Goal: Information Seeking & Learning: Learn about a topic

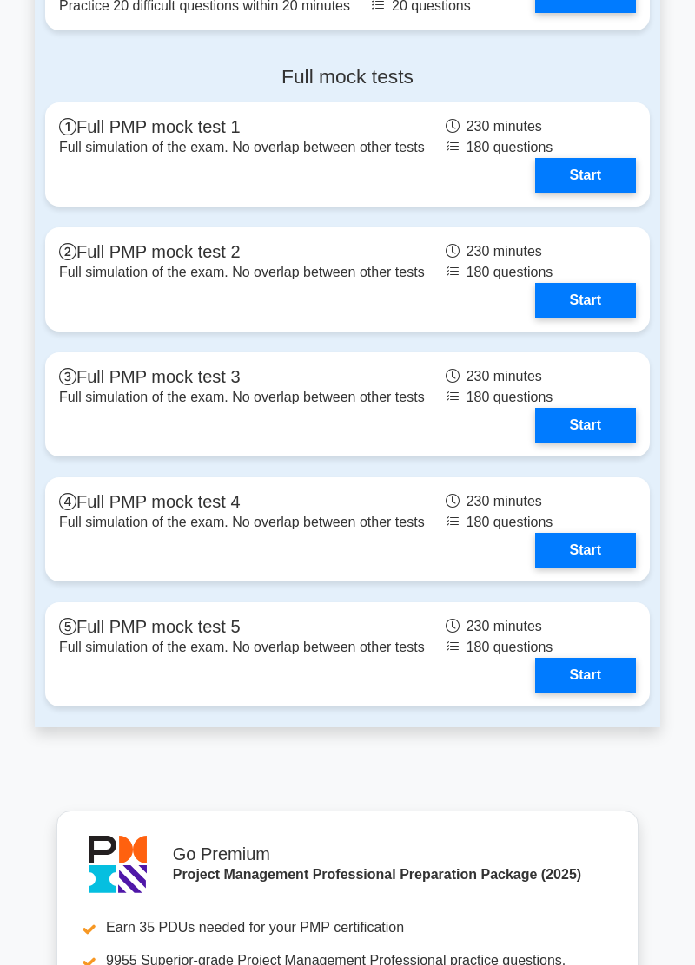
scroll to position [6820, 0]
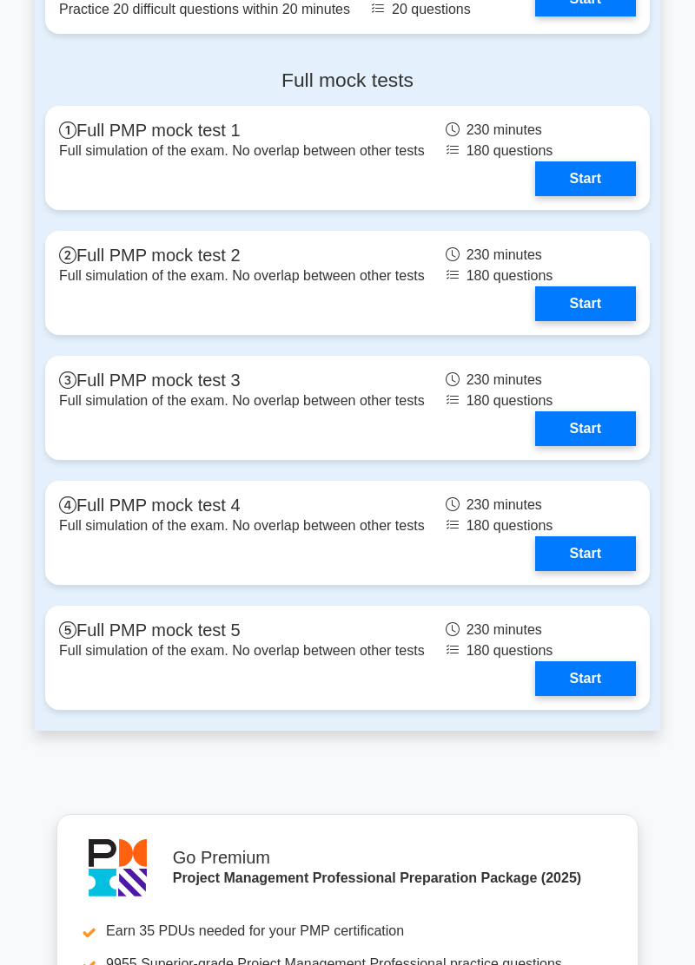
click at [599, 563] on link "Start" at bounding box center [585, 554] width 101 height 35
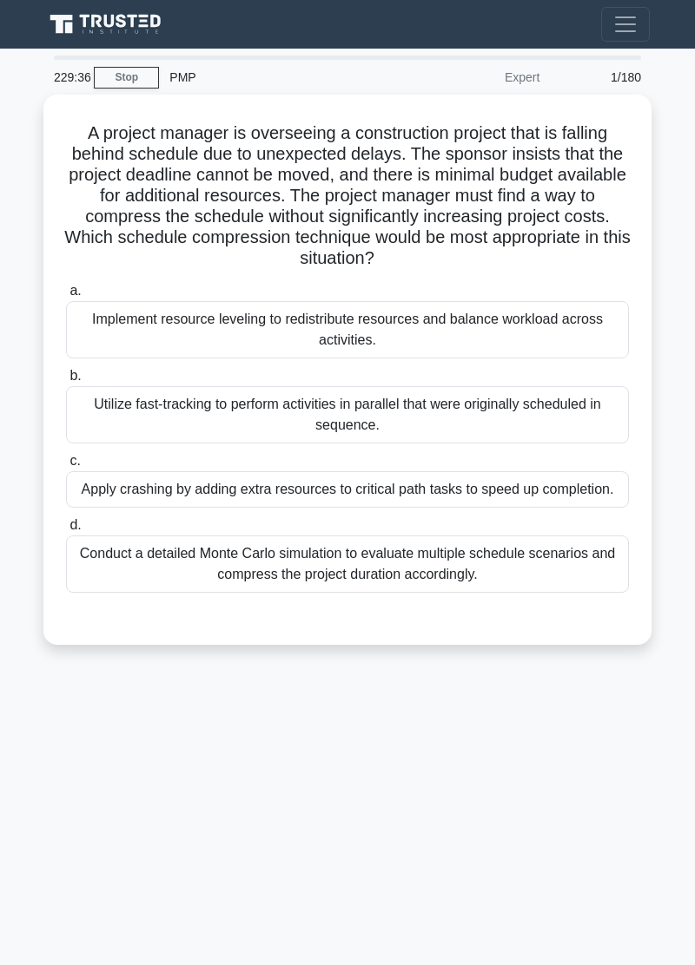
click at [36, 660] on div "A project manager is overseeing a construction project that is falling behind s…" at bounding box center [347, 380] width 625 height 571
click at [56, 692] on div "229:27 Stop PMP Expert 1/180 A project manager is overseeing a construction pro…" at bounding box center [347, 490] width 625 height 868
click at [56, 691] on div "229:27 Stop PMP Expert 1/180 A project manager is overseeing a construction pro…" at bounding box center [347, 490] width 625 height 868
click at [56, 692] on div "229:27 Stop PMP Expert 1/180 A project manager is overseeing a construction pro…" at bounding box center [347, 490] width 625 height 868
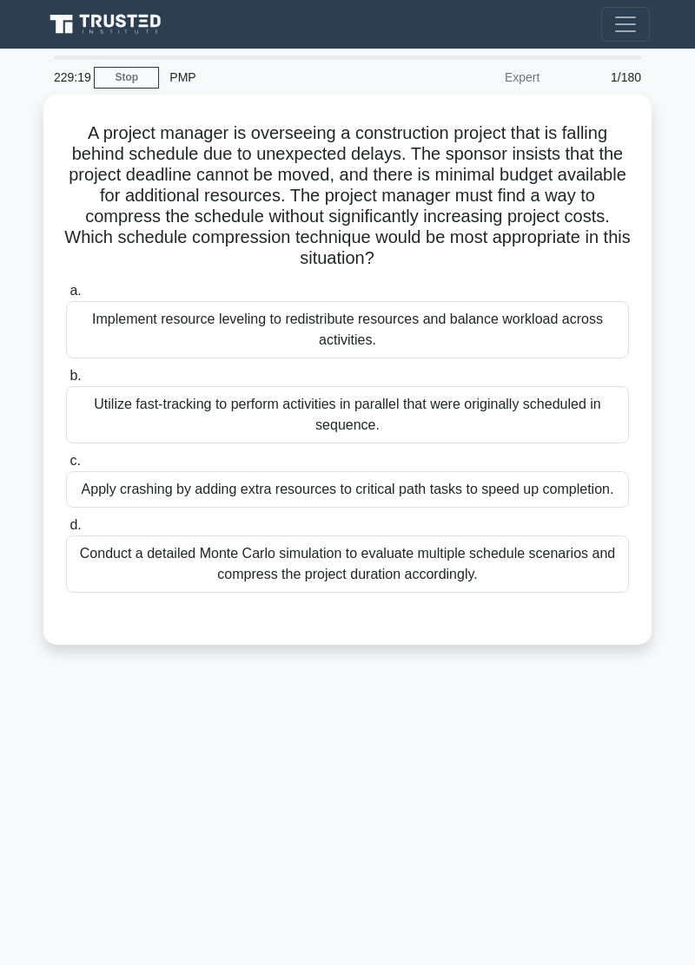
click at [450, 487] on div "Apply crashing by adding extra resources to critical path tasks to speed up com…" at bounding box center [347, 489] width 563 height 36
click at [66, 467] on input "c. Apply crashing by adding extra resources to critical path tasks to speed up …" at bounding box center [66, 461] width 0 height 11
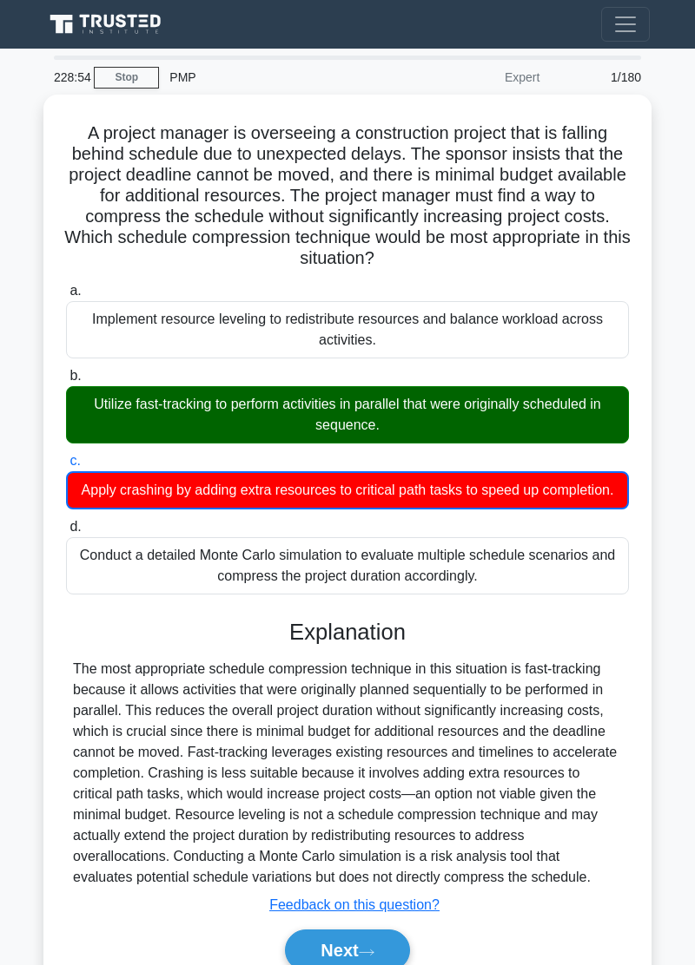
click at [381, 951] on button "Next" at bounding box center [347, 951] width 124 height 42
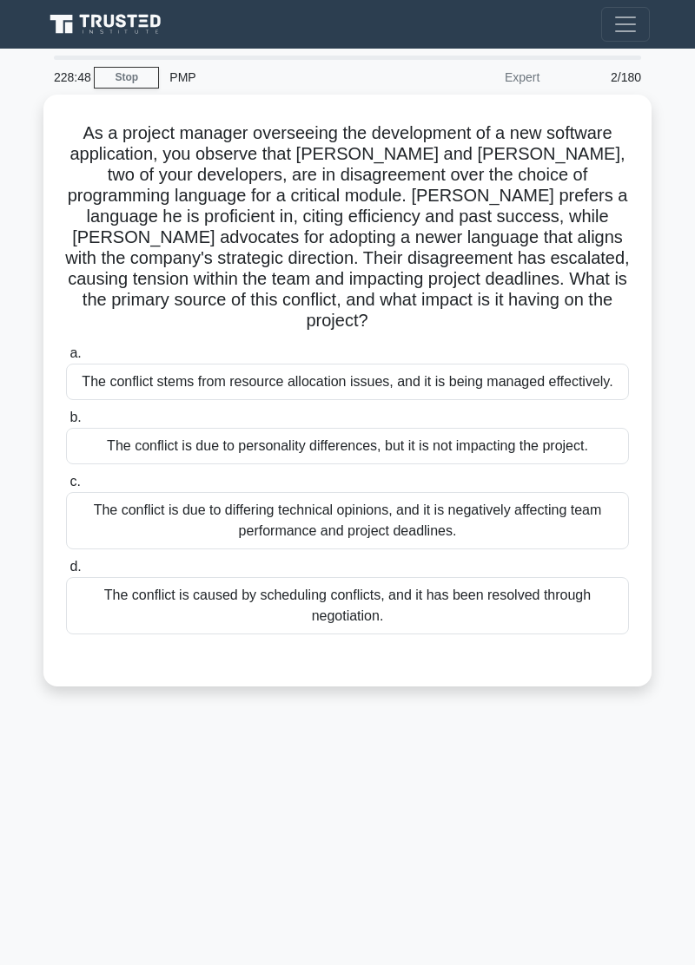
click at [16, 753] on main "228:48 Stop PMP Expert 2/180 As a project manager overseeing the development of…" at bounding box center [347, 507] width 695 height 917
click at [19, 760] on main "228:48 Stop PMP Expert 2/180 As a project manager overseeing the development of…" at bounding box center [347, 507] width 695 height 917
click at [28, 754] on main "228:48 Stop PMP Expert 2/180 As a project manager overseeing the development of…" at bounding box center [347, 507] width 695 height 917
click at [19, 761] on main "228:48 Stop PMP Expert 2/180 As a project manager overseeing the development of…" at bounding box center [347, 507] width 695 height 917
click at [16, 755] on main "228:48 Stop PMP Expert 2/180 As a project manager overseeing the development of…" at bounding box center [347, 507] width 695 height 917
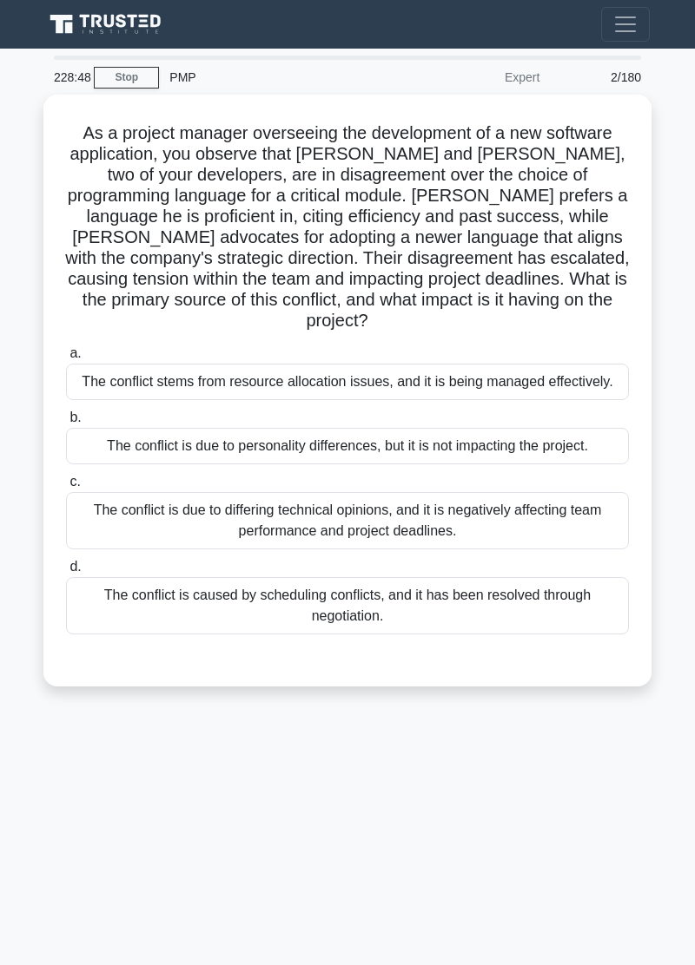
click at [17, 754] on main "228:48 Stop PMP Expert 2/180 As a project manager overseeing the development of…" at bounding box center [347, 507] width 695 height 917
click at [73, 710] on div "227:53 Stop PMP Expert 2/180 As a project manager overseeing the development of…" at bounding box center [347, 490] width 625 height 868
click at [484, 492] on div "The conflict is due to differing technical opinions, and it is negatively affec…" at bounding box center [347, 520] width 563 height 57
click at [66, 488] on input "c. The conflict is due to differing technical opinions, and it is negatively af…" at bounding box center [66, 482] width 0 height 11
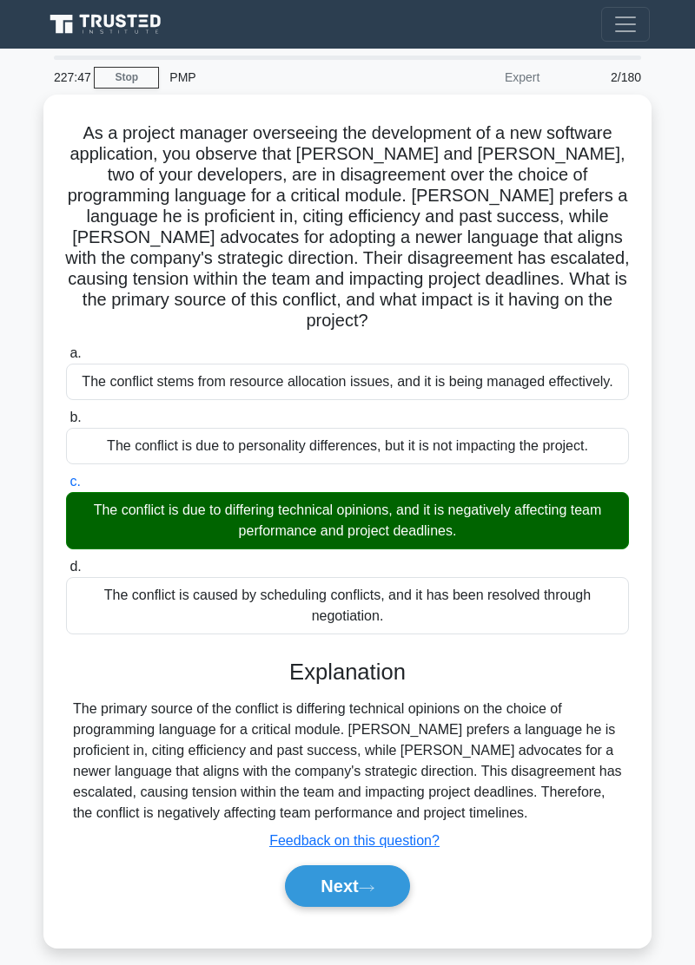
click at [387, 866] on button "Next" at bounding box center [347, 887] width 124 height 42
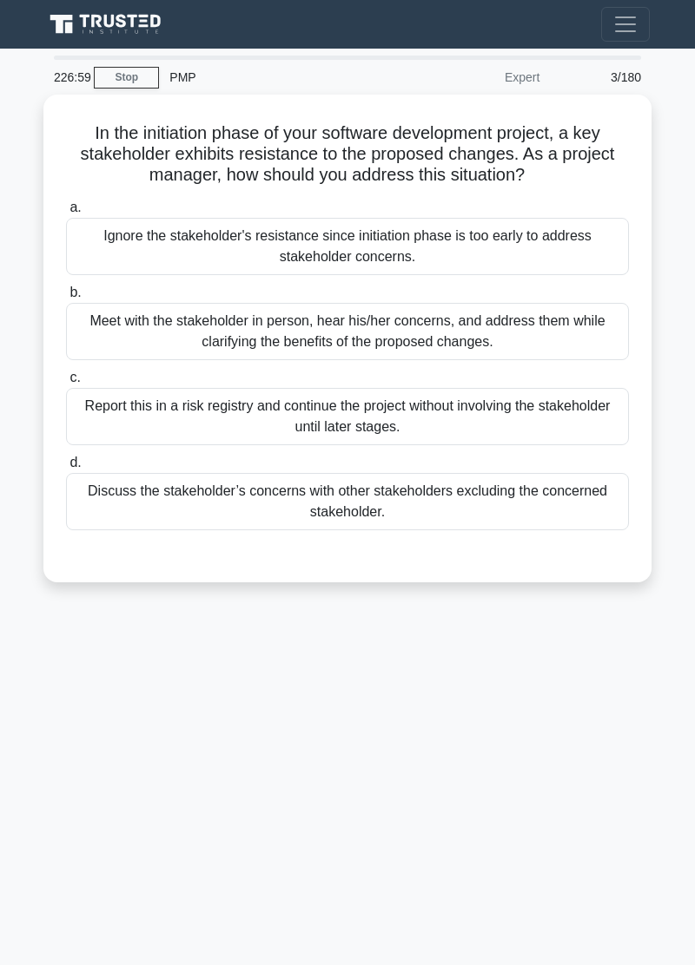
click at [378, 792] on div "226:59 Stop PMP Expert 3/180 In the initiation phase of your software developme…" at bounding box center [347, 490] width 625 height 868
click at [347, 759] on div "226:39 Stop PMP Expert 3/180 In the initiation phase of your software developme…" at bounding box center [347, 490] width 625 height 868
click at [500, 689] on div "226:20 Stop PMP Expert 3/180 In the initiation phase of your software developme…" at bounding box center [347, 490] width 625 height 868
click at [460, 330] on div "Meet with the stakeholder in person, hear his/her concerns, and address them wh…" at bounding box center [347, 331] width 563 height 57
click at [66, 299] on input "b. Meet with the stakeholder in person, hear his/her concerns, and address them…" at bounding box center [66, 292] width 0 height 11
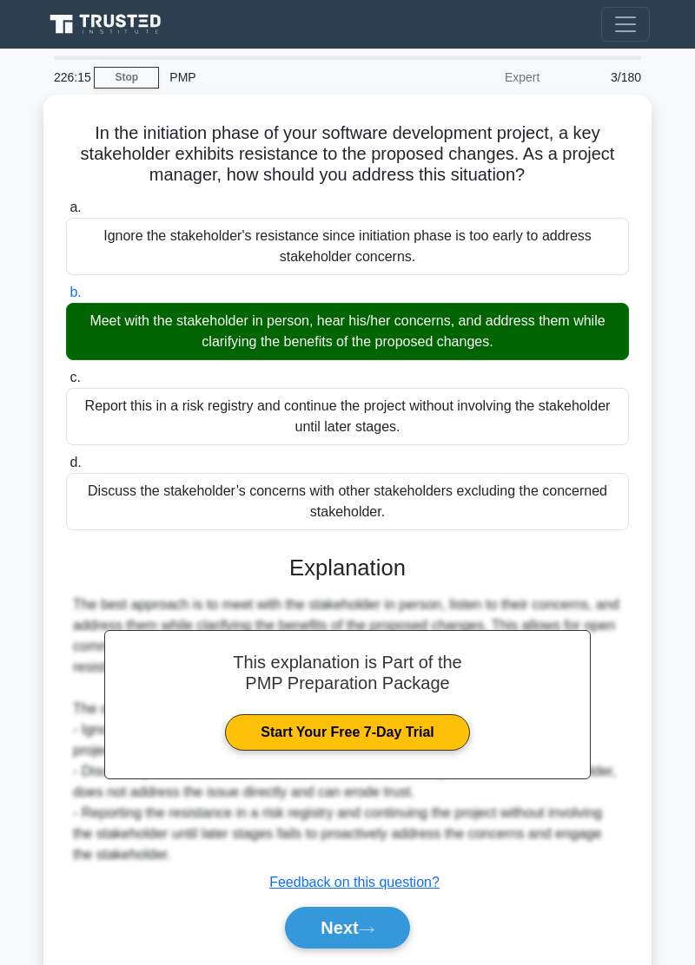
click at [374, 925] on icon at bounding box center [367, 930] width 16 height 10
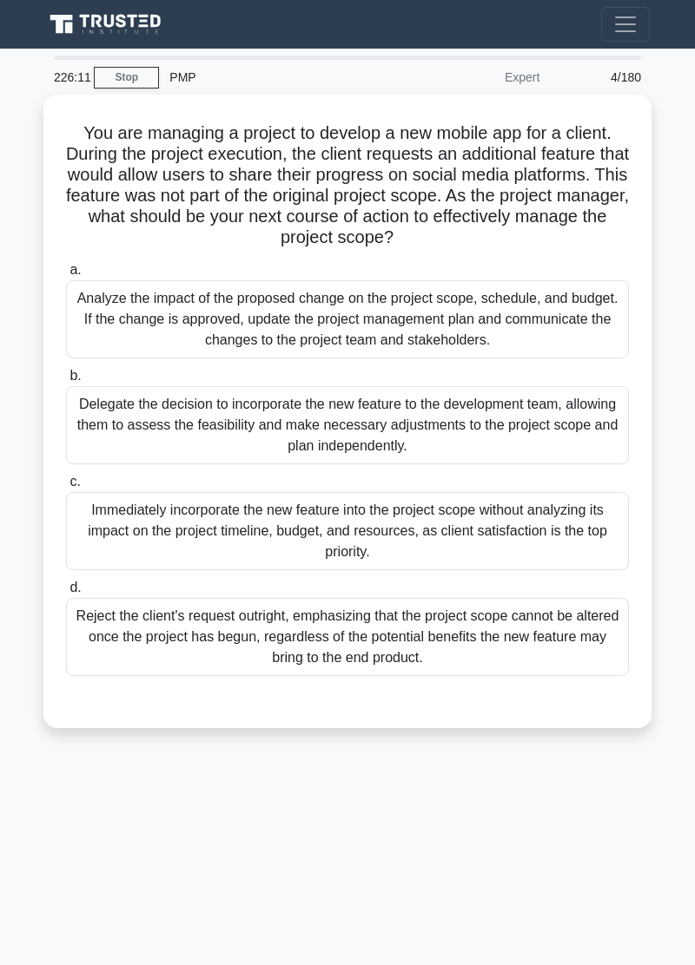
click at [427, 819] on div "226:11 Stop PMP Expert 4/180 You are managing a project to develop a new mobile…" at bounding box center [347, 490] width 625 height 868
click at [403, 821] on div "226:06 Stop PMP Expert 4/180 You are managing a project to develop a new mobile…" at bounding box center [347, 490] width 625 height 868
click at [396, 827] on div "226:00 Stop PMP Expert 4/180 You are managing a project to develop a new mobile…" at bounding box center [347, 490] width 625 height 868
click at [386, 826] on div "225:57 Stop PMP Expert 4/180 You are managing a project to develop a new mobile…" at bounding box center [347, 490] width 625 height 868
click at [401, 774] on div "225:55 Stop PMP Expert 4/180 You are managing a project to develop a new mobile…" at bounding box center [347, 490] width 625 height 868
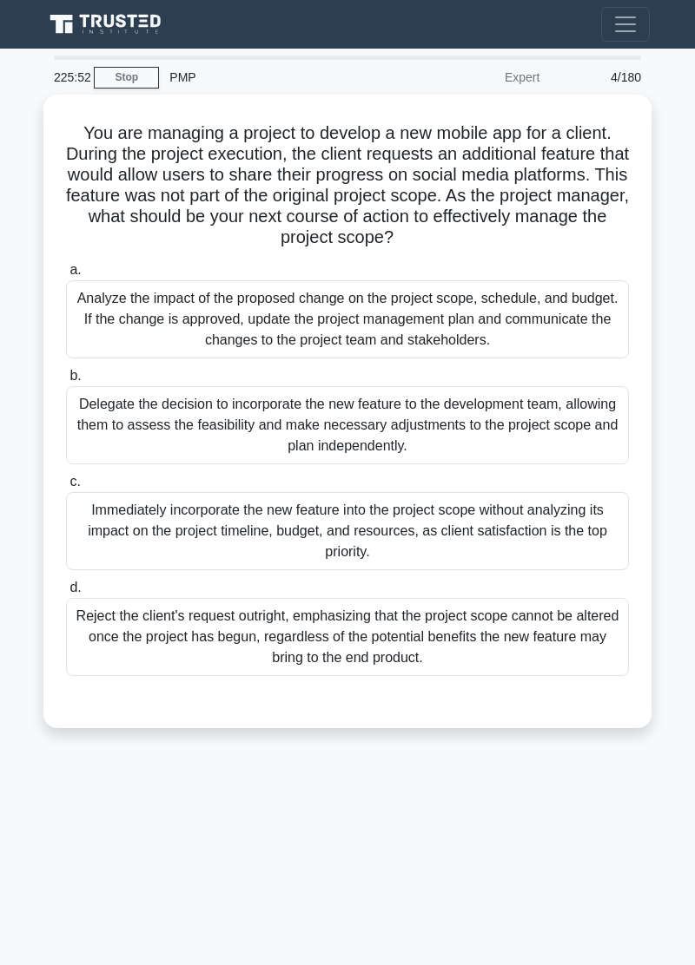
click at [386, 826] on div "225:52 Stop PMP Expert 4/180 You are managing a project to develop a new mobile…" at bounding box center [347, 490] width 625 height 868
click at [393, 831] on div "225:34 Stop PMP Expert 4/180 You are managing a project to develop a new mobile…" at bounding box center [347, 490] width 625 height 868
click at [387, 861] on div "225:22 Stop PMP Expert 4/180 You are managing a project to develop a new mobile…" at bounding box center [347, 490] width 625 height 868
click at [385, 840] on div "225:20 Stop PMP Expert 4/180 You are managing a project to develop a new mobile…" at bounding box center [347, 490] width 625 height 868
click at [397, 843] on div "225:20 Stop PMP Expert 4/180 You are managing a project to develop a new mobile…" at bounding box center [347, 490] width 625 height 868
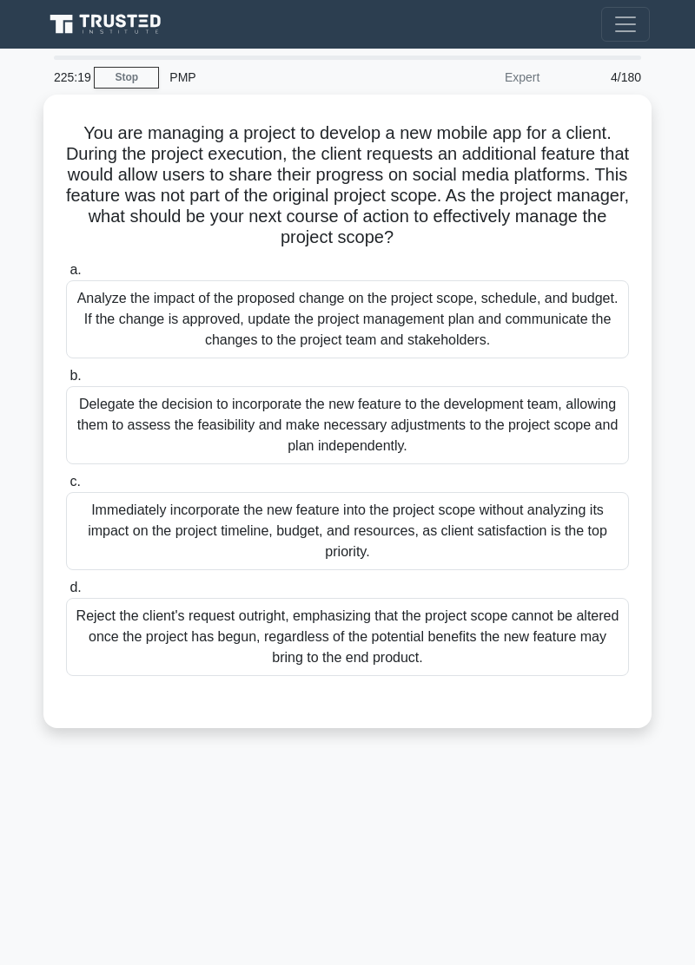
click at [507, 314] on div "Analyze the impact of the proposed change on the project scope, schedule, and b…" at bounding box center [347, 319] width 563 height 78
click at [66, 276] on input "a. Analyze the impact of the proposed change on the project scope, schedule, an…" at bounding box center [66, 270] width 0 height 11
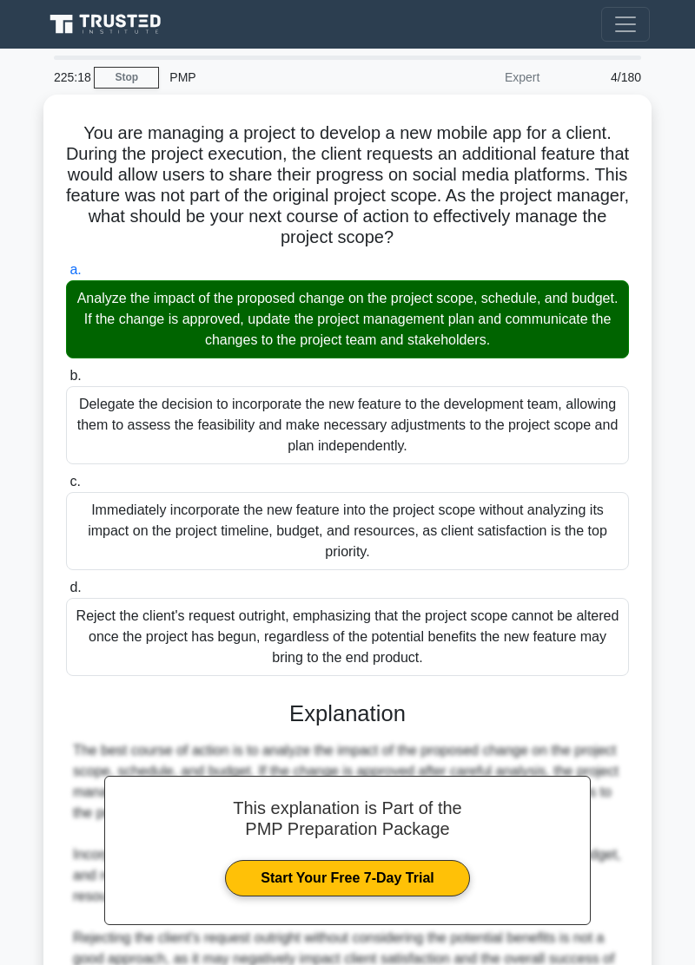
click at [425, 864] on link "Start Your Free 7-Day Trial" at bounding box center [347, 878] width 244 height 36
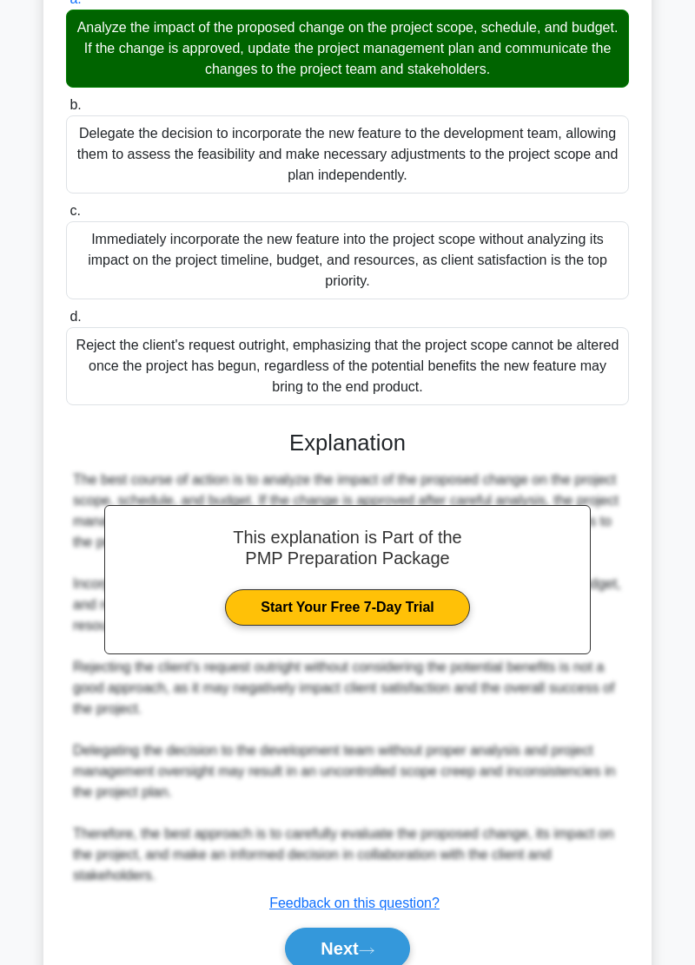
scroll to position [340, 0]
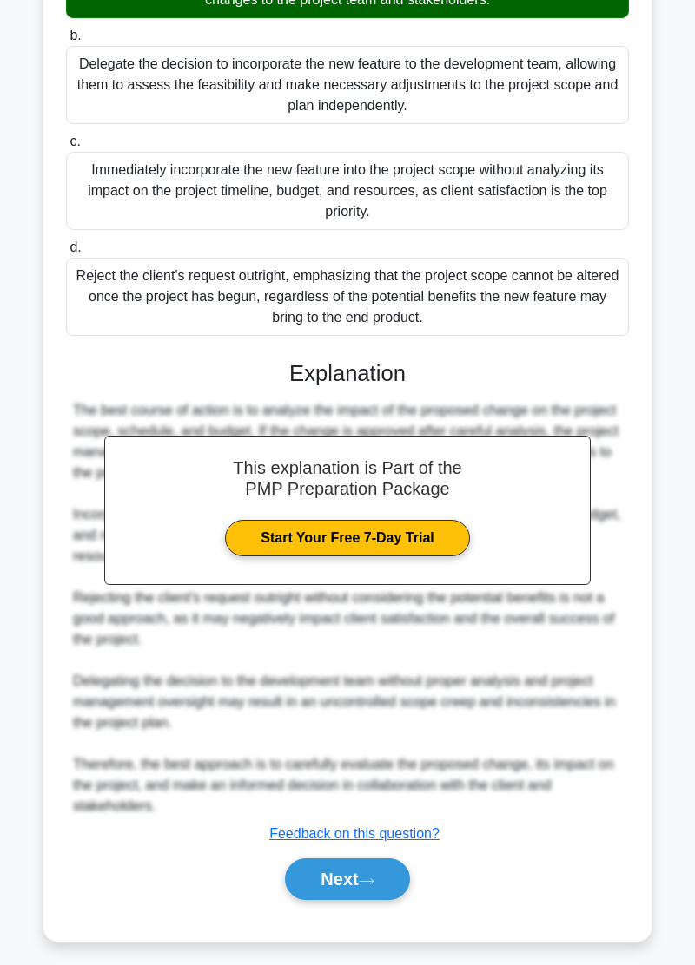
click at [377, 877] on button "Next" at bounding box center [347, 880] width 124 height 42
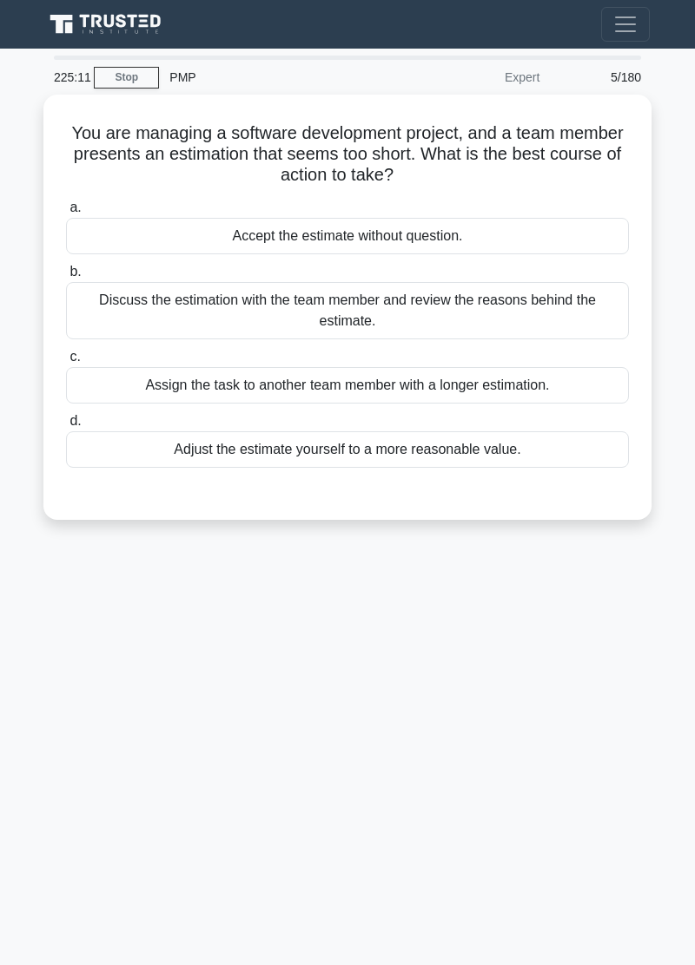
click at [512, 648] on div "225:11 Stop PMP Expert 5/180 You are managing a software development project, a…" at bounding box center [347, 490] width 625 height 868
click at [509, 282] on div "Discuss the estimation with the team member and review the reasons behind the e…" at bounding box center [347, 310] width 563 height 57
click at [66, 267] on input "b. Discuss the estimation with the team member and review the reasons behind th…" at bounding box center [66, 272] width 0 height 11
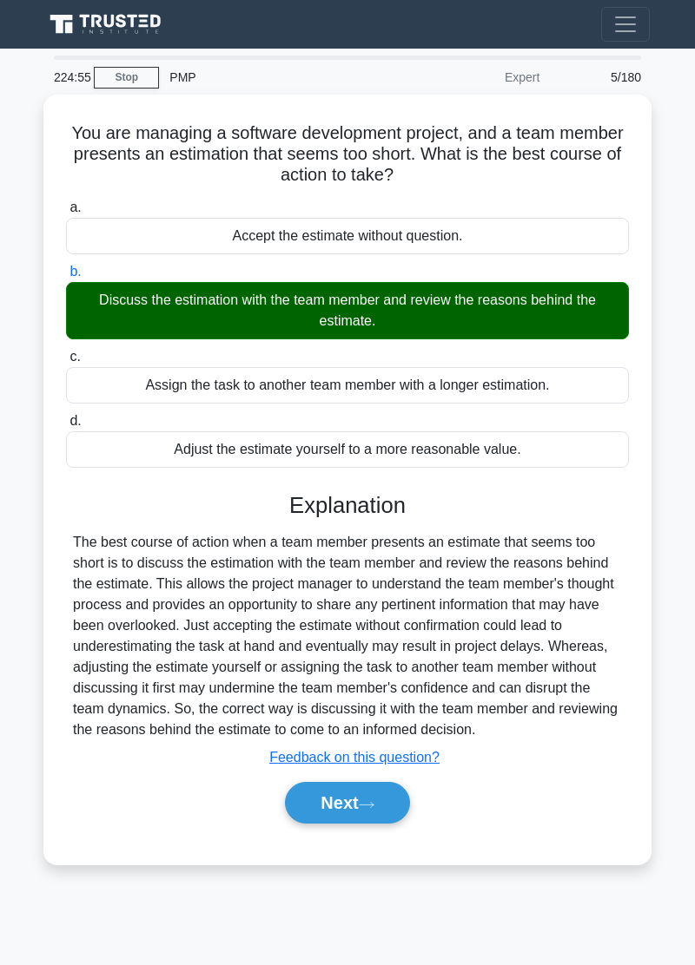
click at [379, 782] on button "Next" at bounding box center [347, 803] width 124 height 42
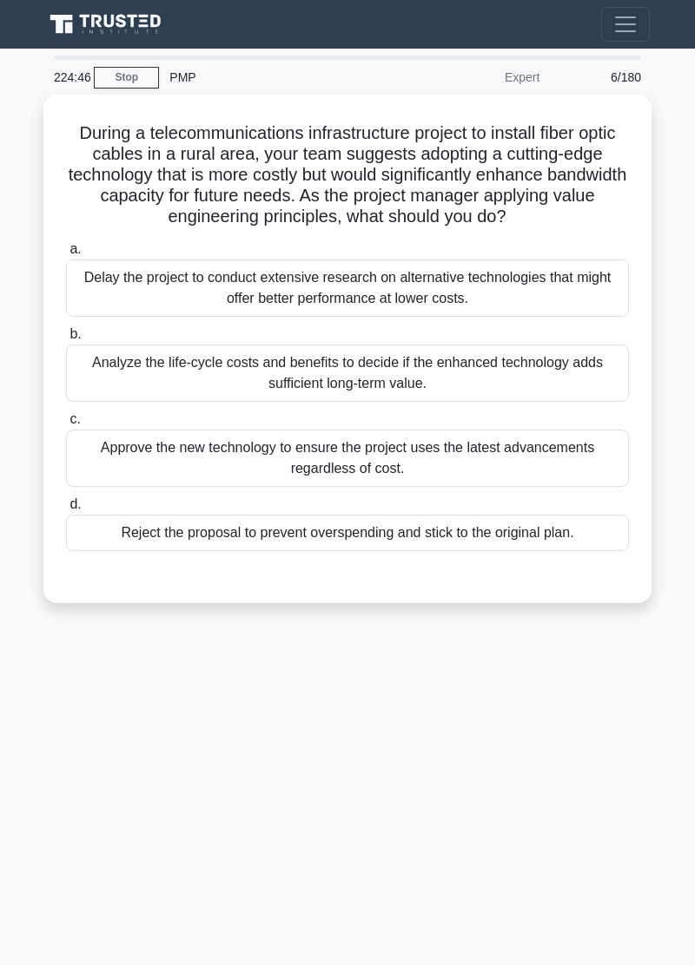
click at [366, 688] on div "224:46 Stop PMP Expert 6/180 During a telecommunications infrastructure project…" at bounding box center [347, 490] width 625 height 868
click at [420, 612] on div "224:40 Stop PMP Expert 6/180 During a telecommunications infrastructure project…" at bounding box center [347, 490] width 625 height 868
click at [483, 671] on div "224:36 Stop PMP Expert 6/180 During a telecommunications infrastructure project…" at bounding box center [347, 490] width 625 height 868
click at [471, 345] on div "Analyze the life-cycle costs and benefits to decide if the enhanced technology …" at bounding box center [347, 373] width 563 height 57
click at [66, 329] on input "b. Analyze the life-cycle costs and benefits to decide if the enhanced technolo…" at bounding box center [66, 334] width 0 height 11
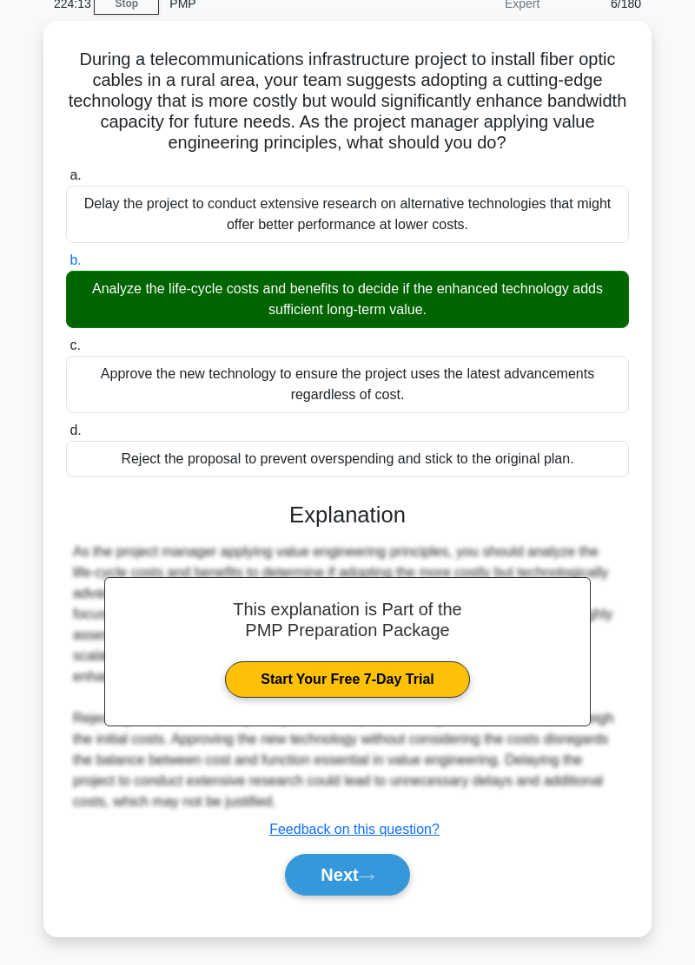
click at [365, 872] on icon at bounding box center [367, 877] width 16 height 10
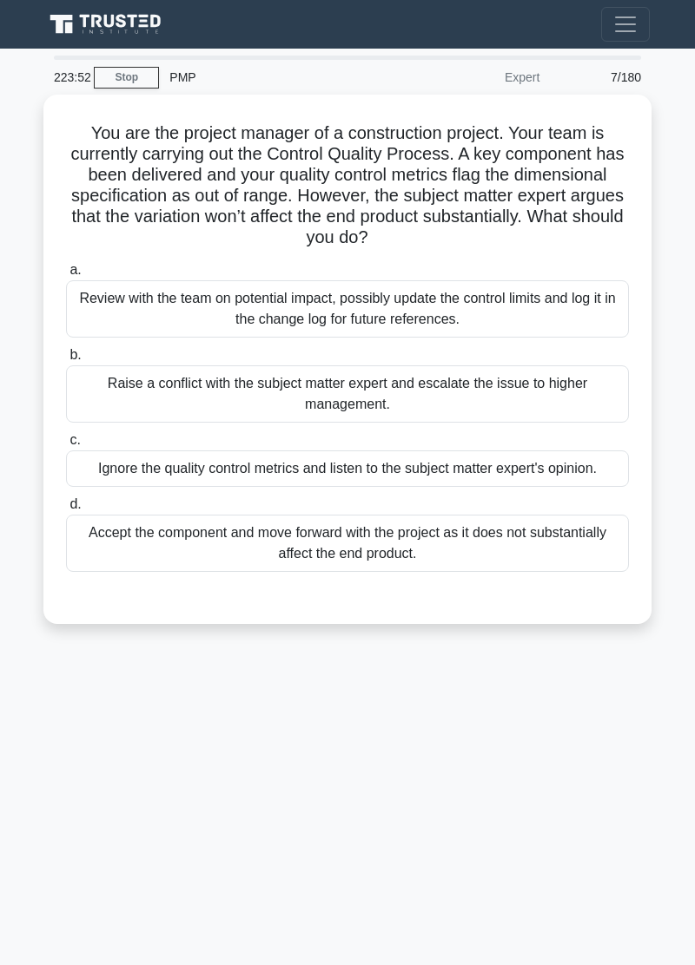
click at [337, 767] on div "223:52 Stop PMP Expert 7/180 You are the project manager of a construction proj…" at bounding box center [347, 490] width 625 height 868
click at [507, 280] on div "Review with the team on potential impact, possibly update the control limits an…" at bounding box center [347, 308] width 563 height 57
click at [66, 265] on input "a. Review with the team on potential impact, possibly update the control limits…" at bounding box center [66, 270] width 0 height 11
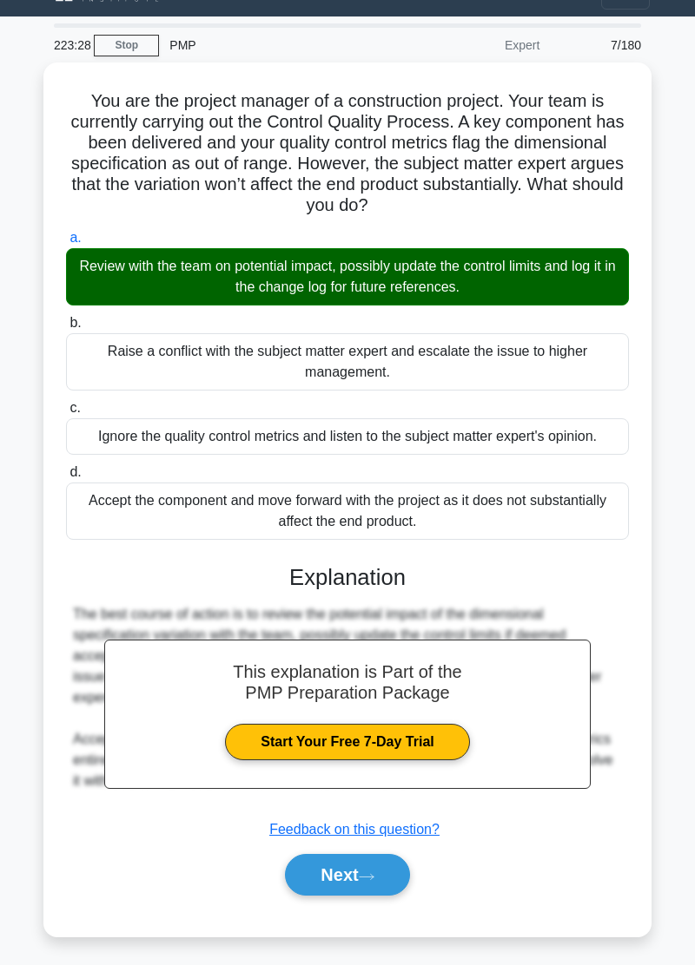
click at [367, 854] on button "Next" at bounding box center [347, 875] width 124 height 42
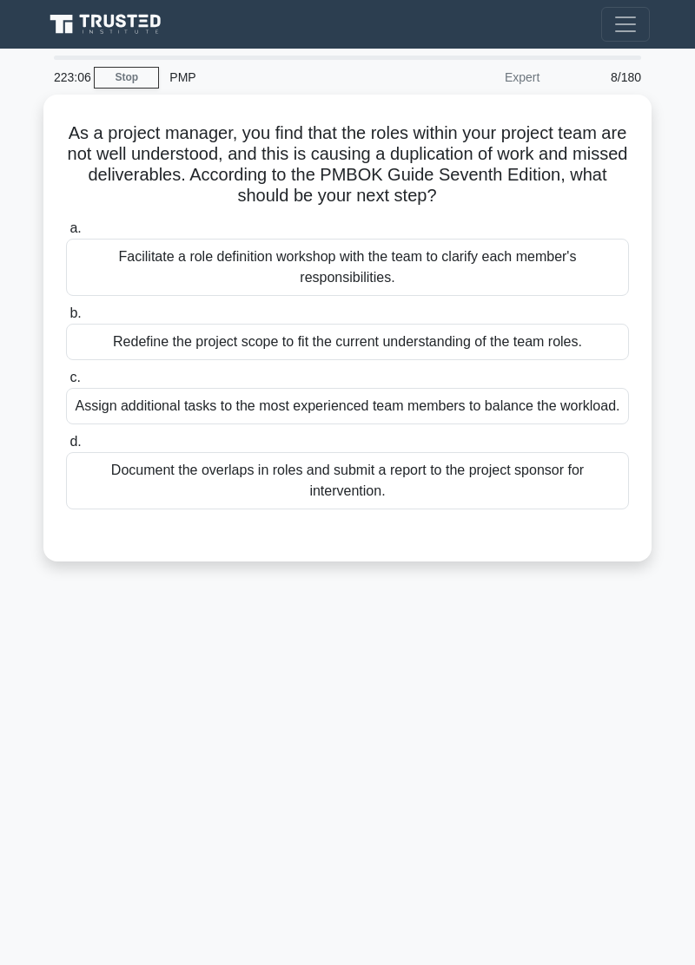
click at [408, 752] on div "223:06 Stop PMP Expert 8/180 As a project manager, you find that the roles with…" at bounding box center [347, 490] width 625 height 868
click at [483, 239] on div "Facilitate a role definition workshop with the team to clarify each member's re…" at bounding box center [347, 267] width 563 height 57
click at [66, 223] on input "a. Facilitate a role definition workshop with the team to clarify each member's…" at bounding box center [66, 228] width 0 height 11
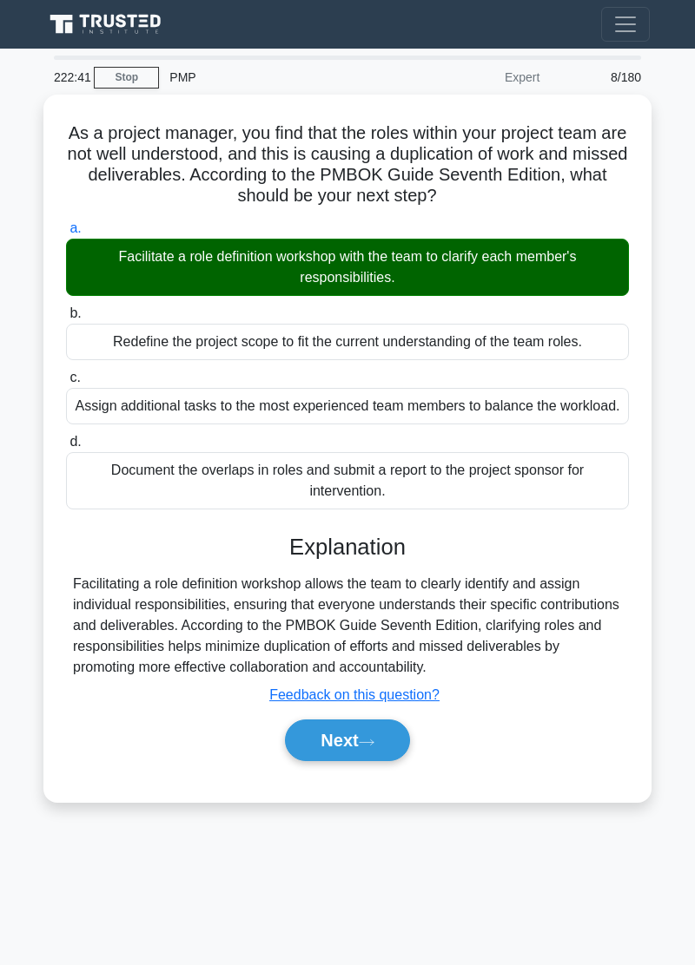
click at [368, 720] on button "Next" at bounding box center [347, 741] width 124 height 42
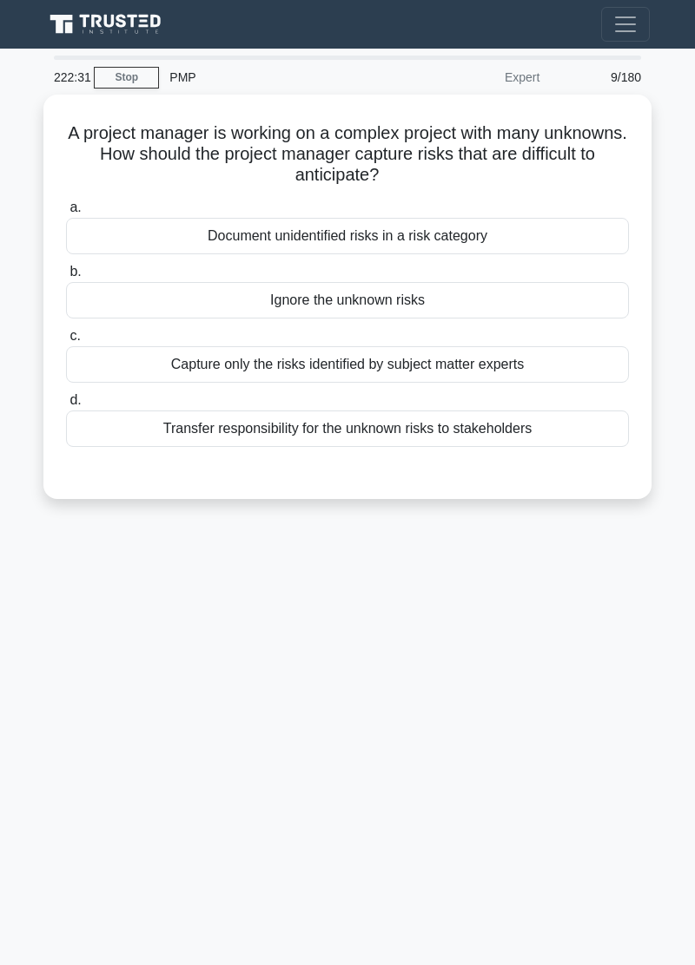
click at [425, 557] on div "222:31 Stop PMP Expert 9/180 A project manager is working on a complex project …" at bounding box center [347, 490] width 625 height 868
click at [476, 571] on div "222:16 Stop PMP Expert 9/180 A project manager is working on a complex project …" at bounding box center [347, 490] width 625 height 868
click at [479, 594] on div "222:11 Stop PMP Expert 9/180 A project manager is working on a complex project …" at bounding box center [347, 490] width 625 height 868
click at [420, 685] on div "222:09 Stop PMP Expert 9/180 A project manager is working on a complex project …" at bounding box center [347, 490] width 625 height 868
click at [477, 218] on div "Document unidentified risks in a risk category" at bounding box center [347, 236] width 563 height 36
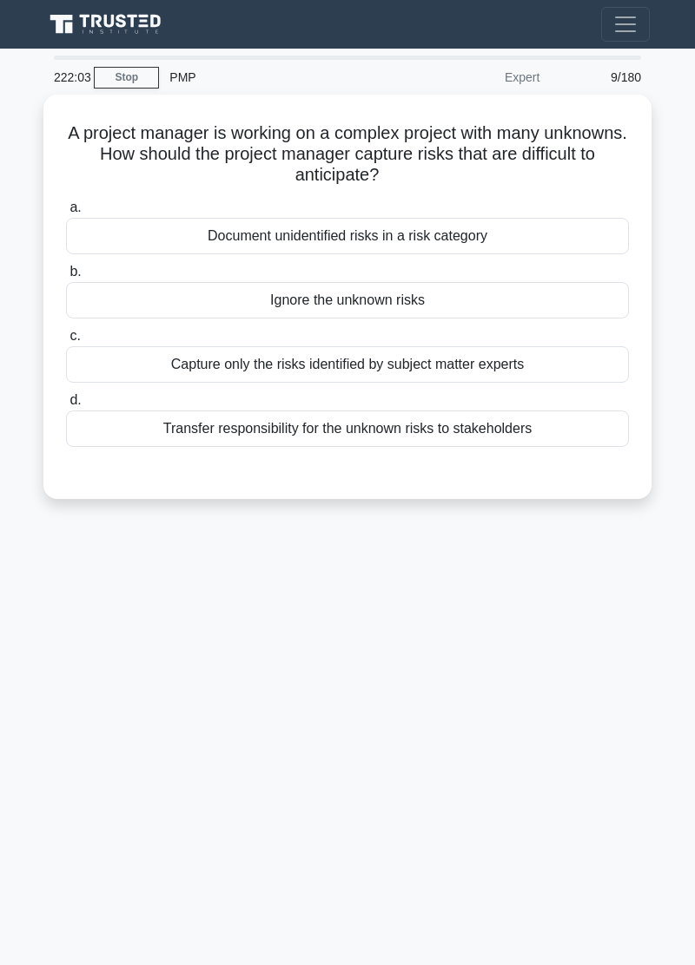
click at [66, 202] on input "a. Document unidentified risks in a risk category" at bounding box center [66, 207] width 0 height 11
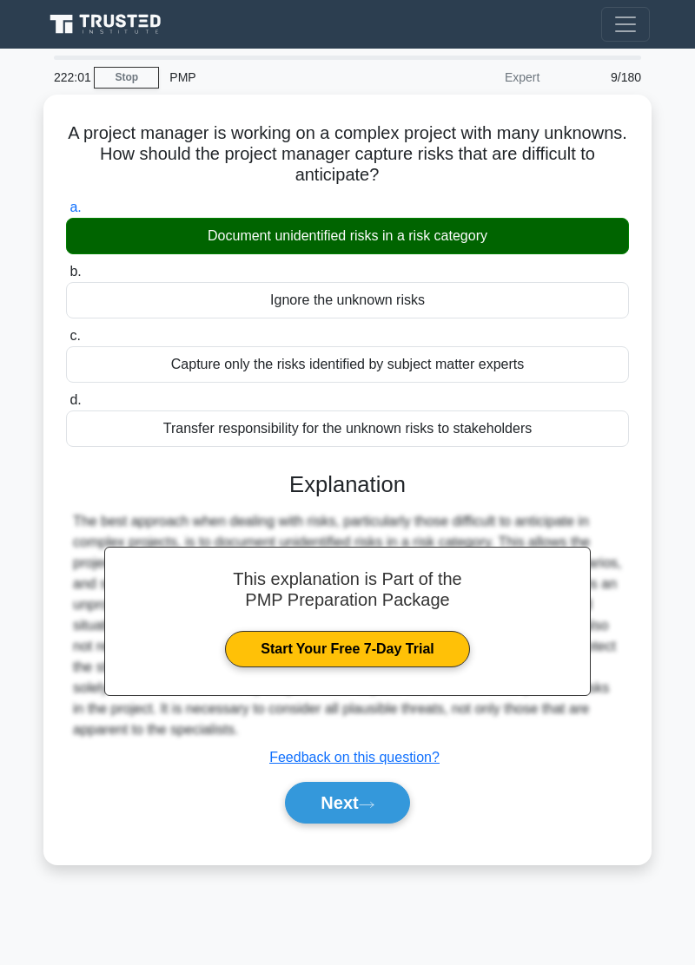
click at [375, 782] on button "Next" at bounding box center [347, 803] width 124 height 42
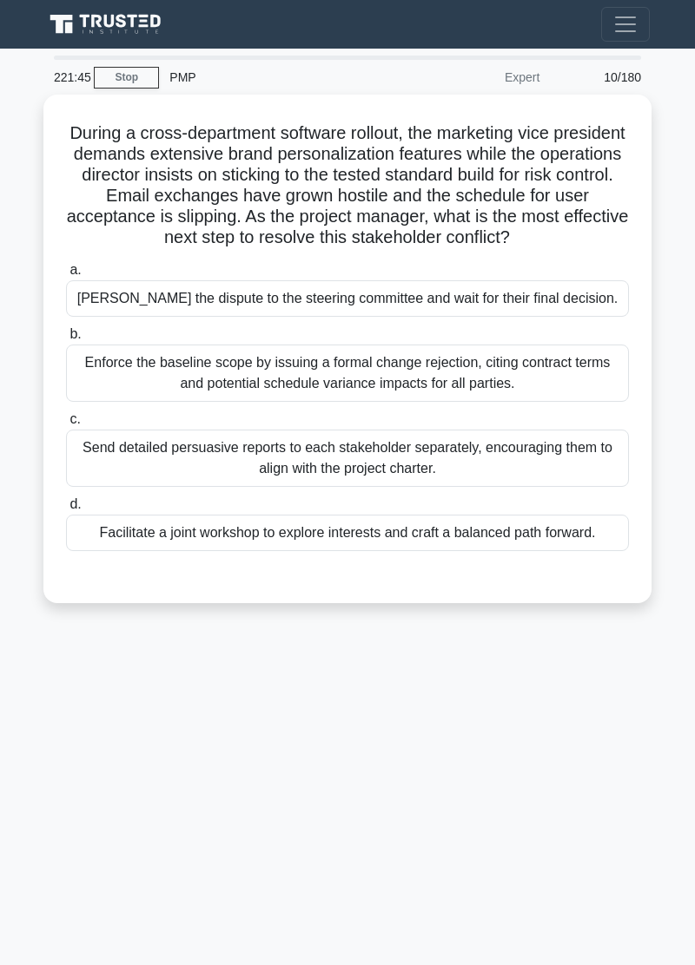
click at [15, 620] on main "221:45 Stop PMP Expert 10/180 During a cross-department software rollout, the m…" at bounding box center [347, 507] width 695 height 917
click at [18, 613] on main "221:44 Stop PMP Expert 10/180 During a cross-department software rollout, the m…" at bounding box center [347, 507] width 695 height 917
click at [52, 670] on div "221:23 Stop PMP Expert 10/180 During a cross-department software rollout, the m…" at bounding box center [347, 490] width 625 height 868
click at [493, 689] on div "221:02 Stop PMP Expert 10/180 During a cross-department software rollout, the m…" at bounding box center [347, 490] width 625 height 868
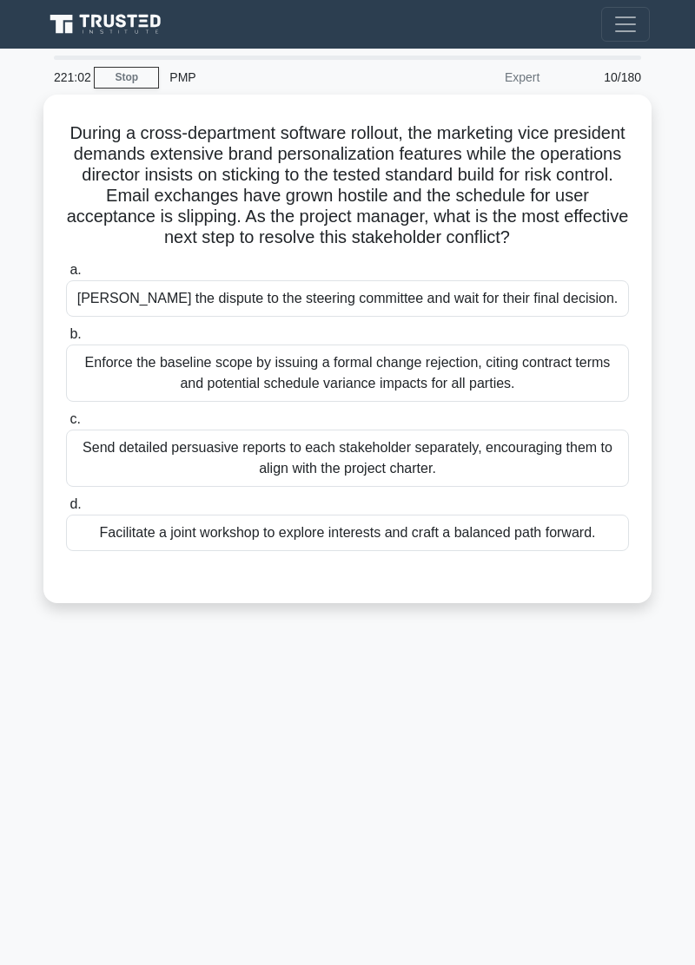
click at [492, 540] on div "Facilitate a joint workshop to explore interests and craft a balanced path forw…" at bounding box center [347, 533] width 563 height 36
click at [66, 510] on input "d. Facilitate a joint workshop to explore interests and craft a balanced path f…" at bounding box center [66, 504] width 0 height 11
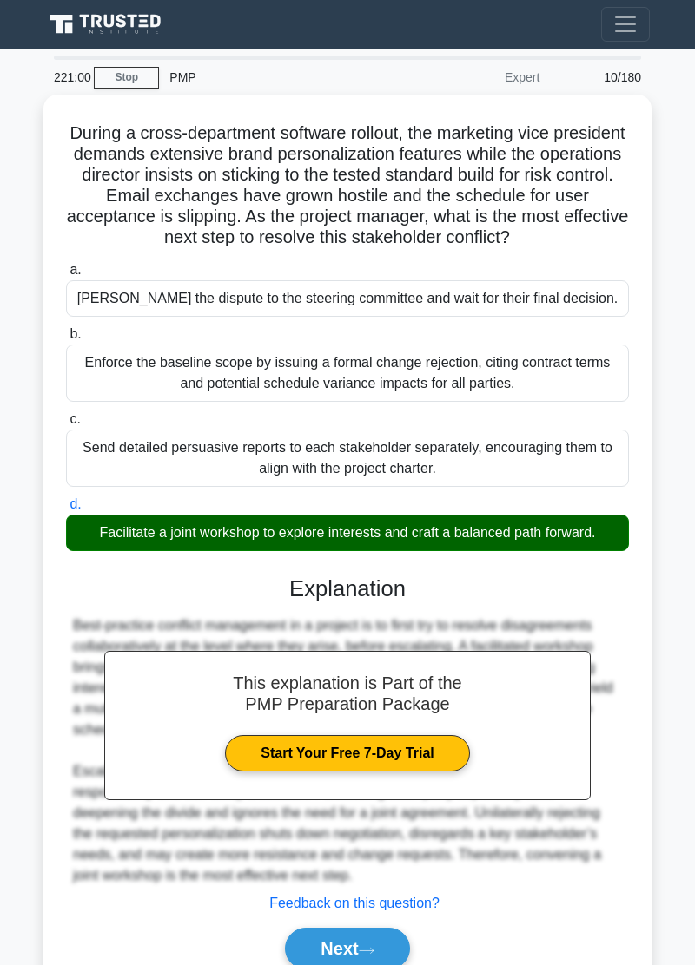
click at [392, 941] on button "Next" at bounding box center [347, 949] width 124 height 42
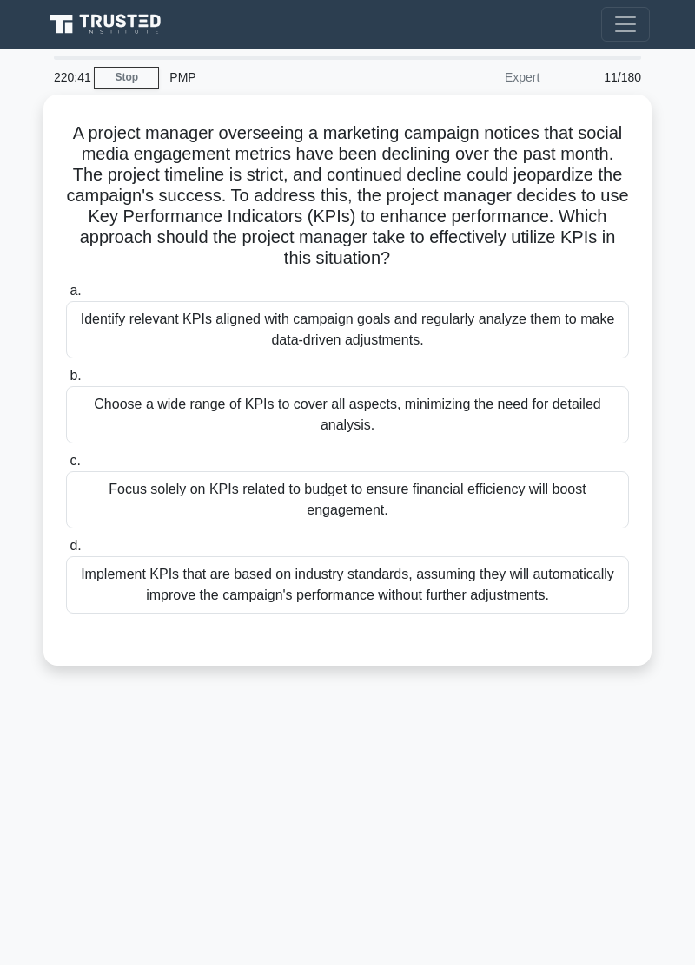
click at [555, 761] on div "220:41 Stop PMP Expert 11/180 A project manager overseeing a marketing campaign…" at bounding box center [347, 490] width 625 height 868
click at [493, 332] on div "Identify relevant KPIs aligned with campaign goals and regularly analyze them t…" at bounding box center [347, 329] width 563 height 57
click at [66, 297] on input "a. Identify relevant KPIs aligned with campaign goals and regularly analyze the…" at bounding box center [66, 291] width 0 height 11
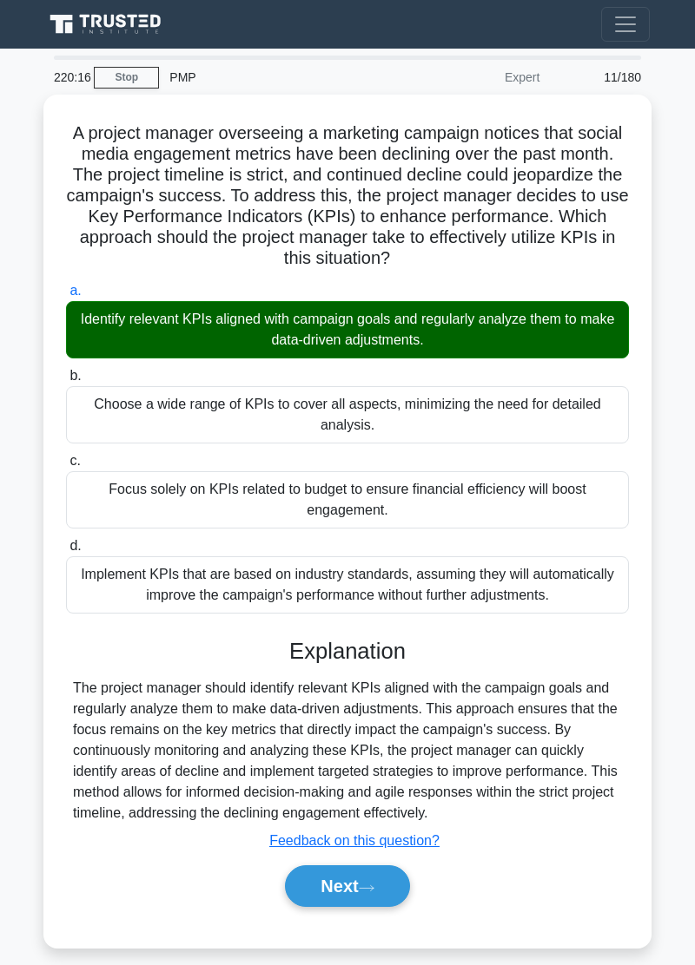
click at [367, 884] on icon at bounding box center [367, 889] width 16 height 10
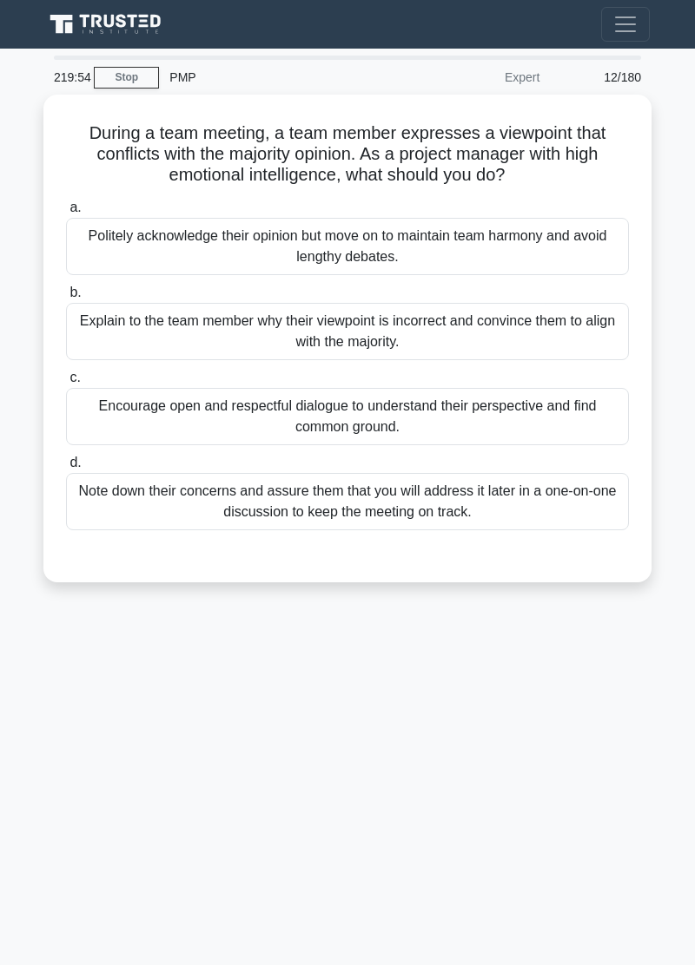
click at [453, 505] on div "Note down their concerns and assure them that you will address it later in a on…" at bounding box center [347, 501] width 563 height 57
click at [66, 469] on input "d. Note down their concerns and assure them that you will address it later in a…" at bounding box center [66, 463] width 0 height 11
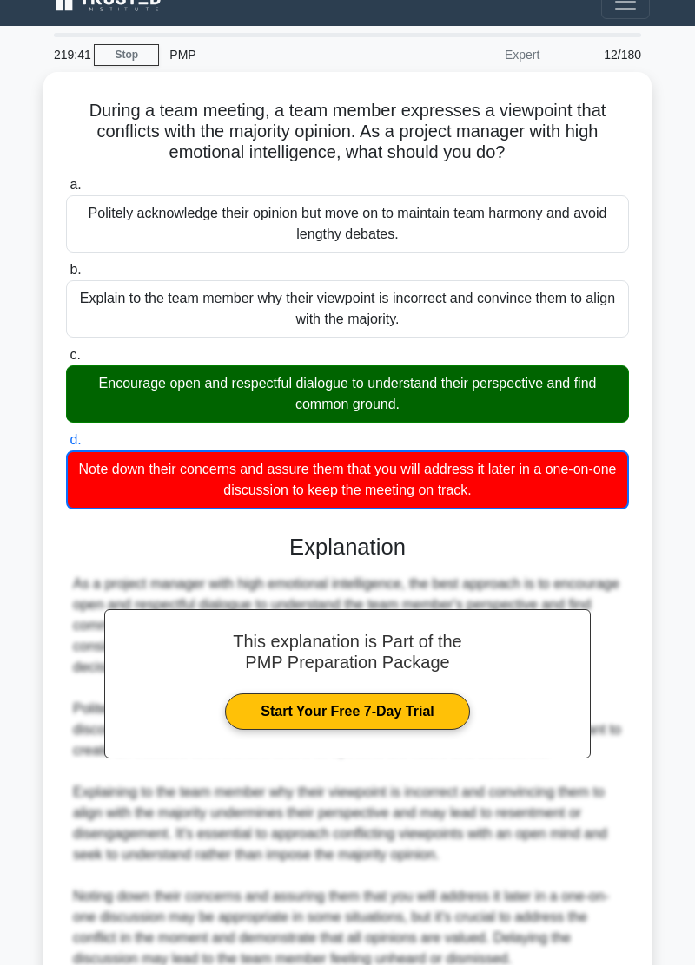
scroll to position [23, 0]
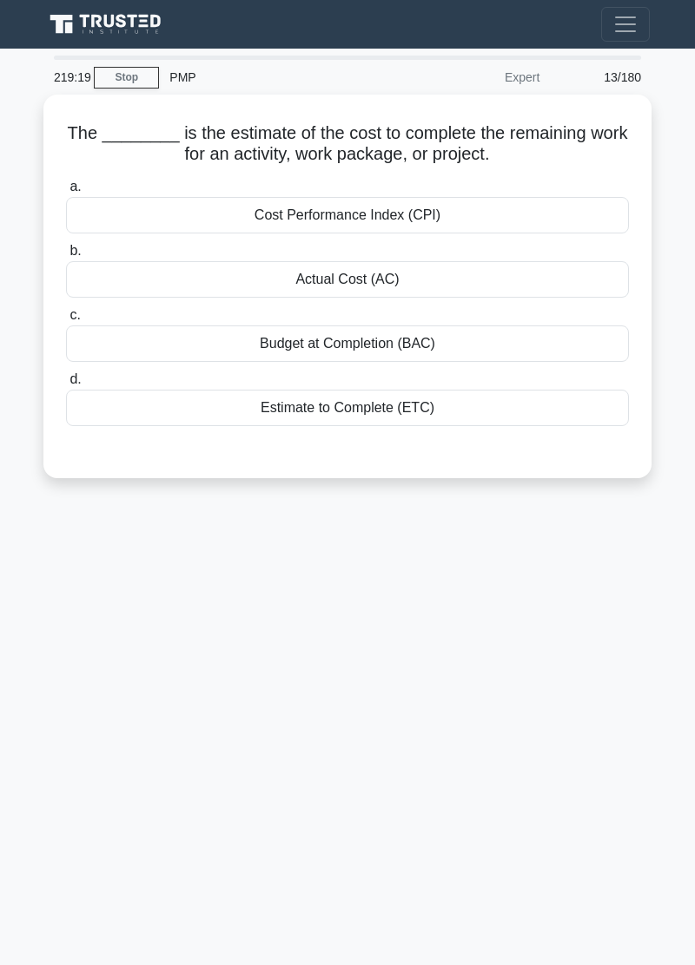
click at [499, 556] on div "219:19 Stop PMP Expert 13/180 The ________ is the estimate of the cost to compl…" at bounding box center [347, 490] width 625 height 868
click at [490, 417] on div "Estimate to Complete (ETC)" at bounding box center [347, 408] width 563 height 36
click at [66, 385] on input "d. Estimate to Complete (ETC)" at bounding box center [66, 379] width 0 height 11
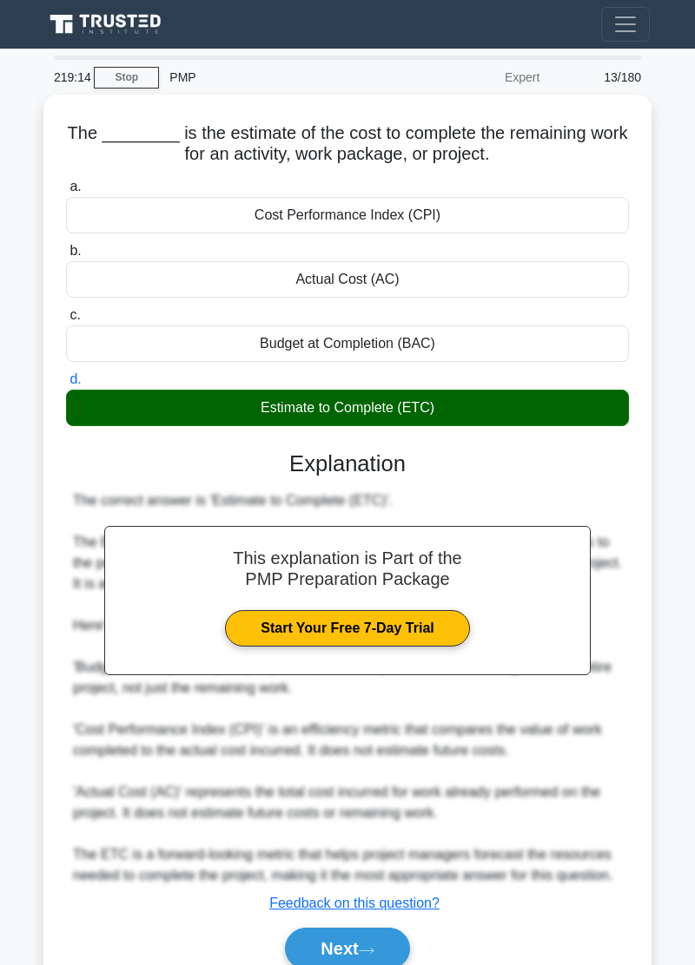
click at [373, 946] on icon at bounding box center [367, 951] width 16 height 10
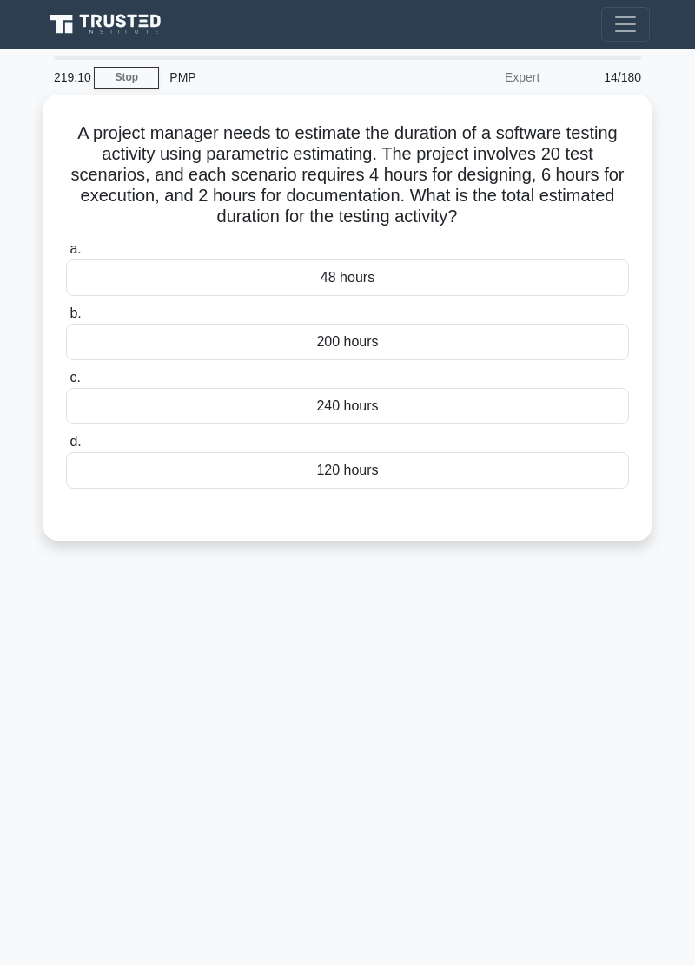
click at [406, 849] on div "219:10 Stop PMP Expert 14/180 A project manager needs to estimate the duration …" at bounding box center [347, 490] width 625 height 868
click at [401, 667] on div "218:55 Stop PMP Expert 14/180 A project manager needs to estimate the duration …" at bounding box center [347, 490] width 625 height 868
click at [416, 698] on div "218:41 Stop PMP Expert 14/180 A project manager needs to estimate the duration …" at bounding box center [347, 490] width 625 height 868
click at [293, 771] on div "218:32 Stop PMP Expert 14/180 A project manager needs to estimate the duration …" at bounding box center [347, 490] width 625 height 868
click at [267, 767] on div "218:27 Stop PMP Expert 14/180 A project manager needs to estimate the duration …" at bounding box center [347, 490] width 625 height 868
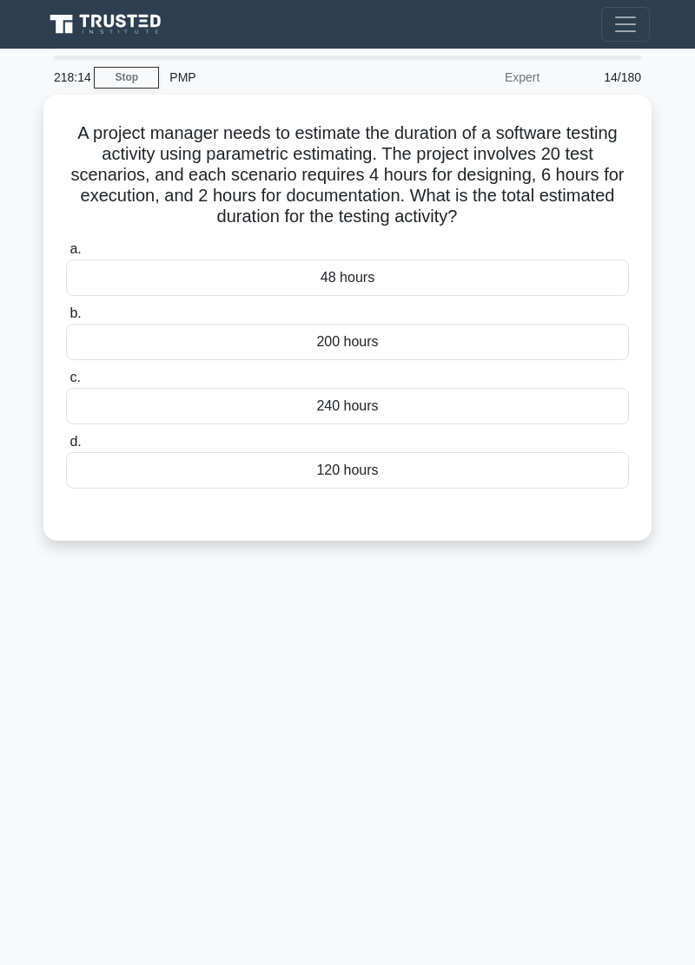
click at [277, 743] on div "218:14 Stop PMP Expert 14/180 A project manager needs to estimate the duration …" at bounding box center [347, 490] width 625 height 868
click at [426, 399] on div "240 hours" at bounding box center [347, 406] width 563 height 36
click at [66, 384] on input "c. 240 hours" at bounding box center [66, 377] width 0 height 11
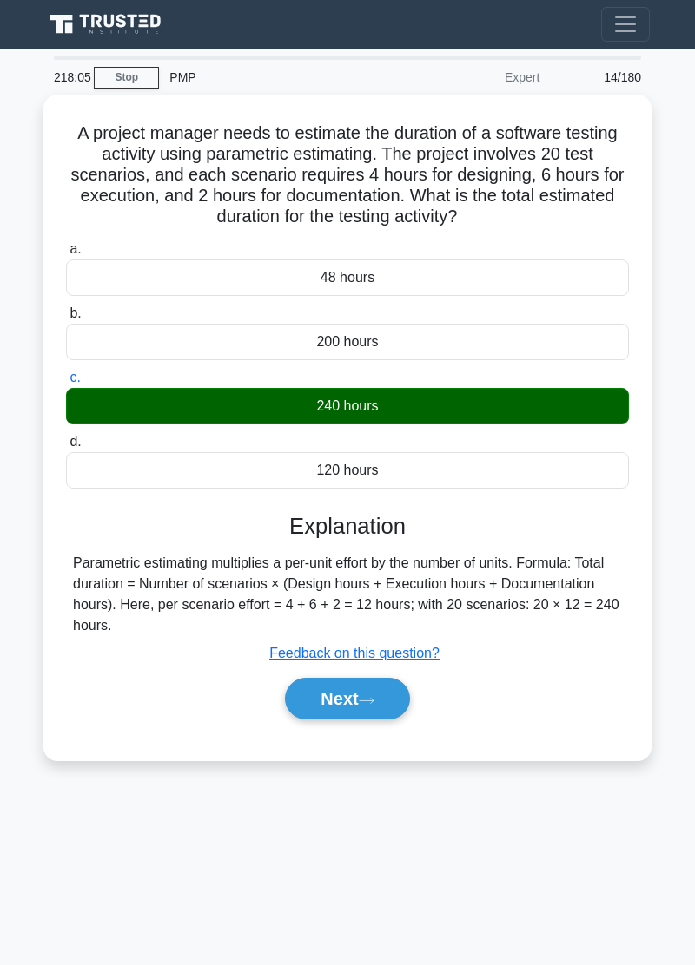
click at [374, 696] on icon at bounding box center [367, 701] width 16 height 10
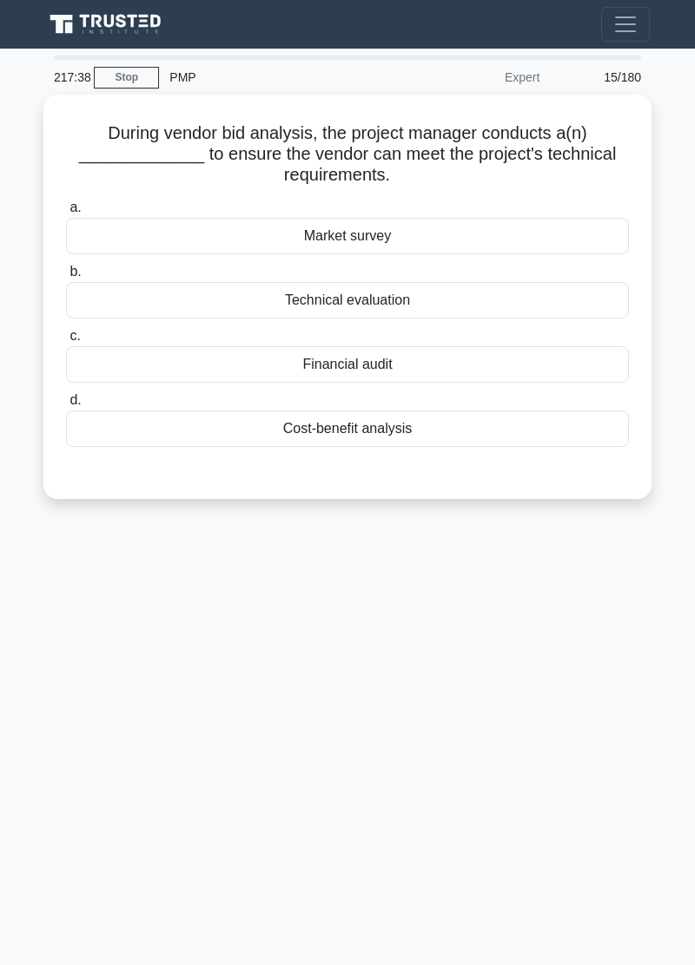
click at [443, 300] on div "Technical evaluation" at bounding box center [347, 300] width 563 height 36
click at [66, 278] on input "b. Technical evaluation" at bounding box center [66, 272] width 0 height 11
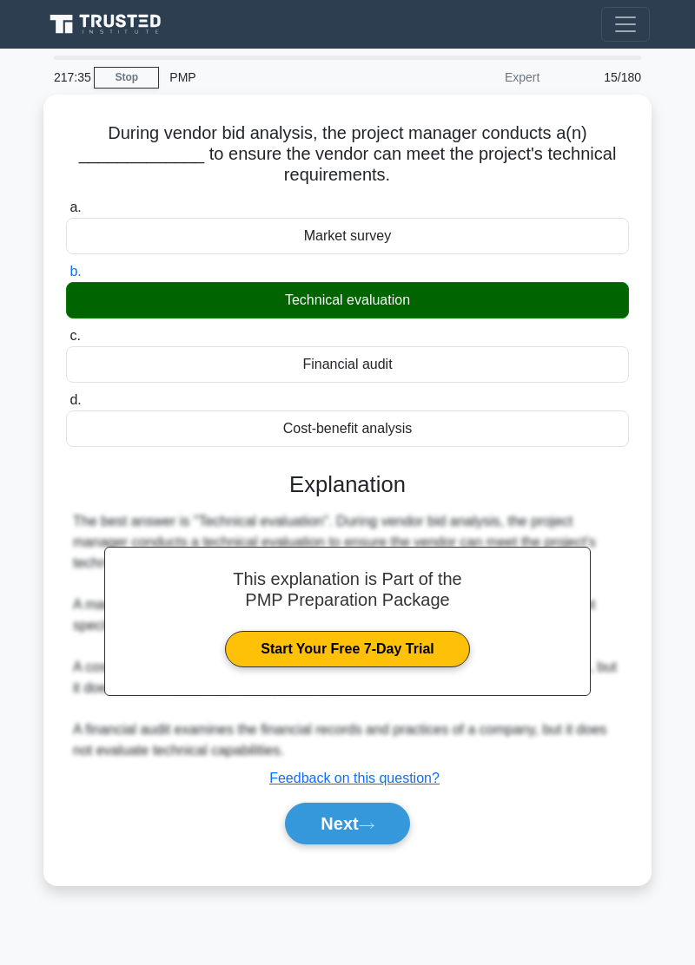
click at [374, 821] on icon at bounding box center [367, 826] width 16 height 10
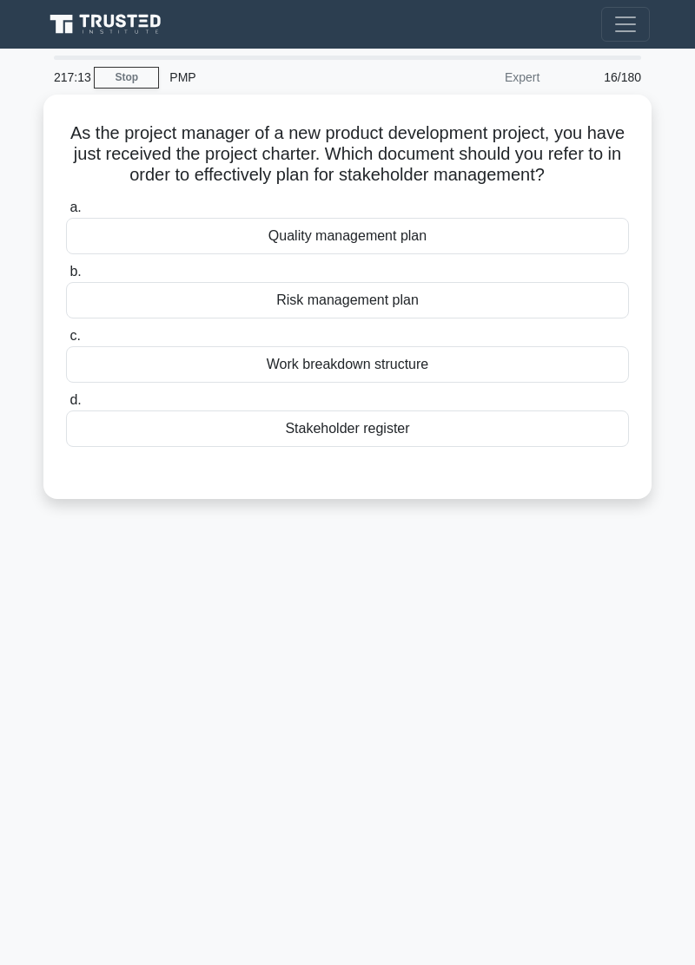
click at [31, 839] on main "217:13 Stop PMP Expert 16/180 As the project manager of a new product developme…" at bounding box center [347, 507] width 695 height 917
click at [49, 837] on div "217:12 Stop PMP Expert 16/180 As the project manager of a new product developme…" at bounding box center [347, 490] width 625 height 868
click at [423, 434] on div "Stakeholder register" at bounding box center [347, 429] width 563 height 36
click at [66, 406] on input "d. Stakeholder register" at bounding box center [66, 400] width 0 height 11
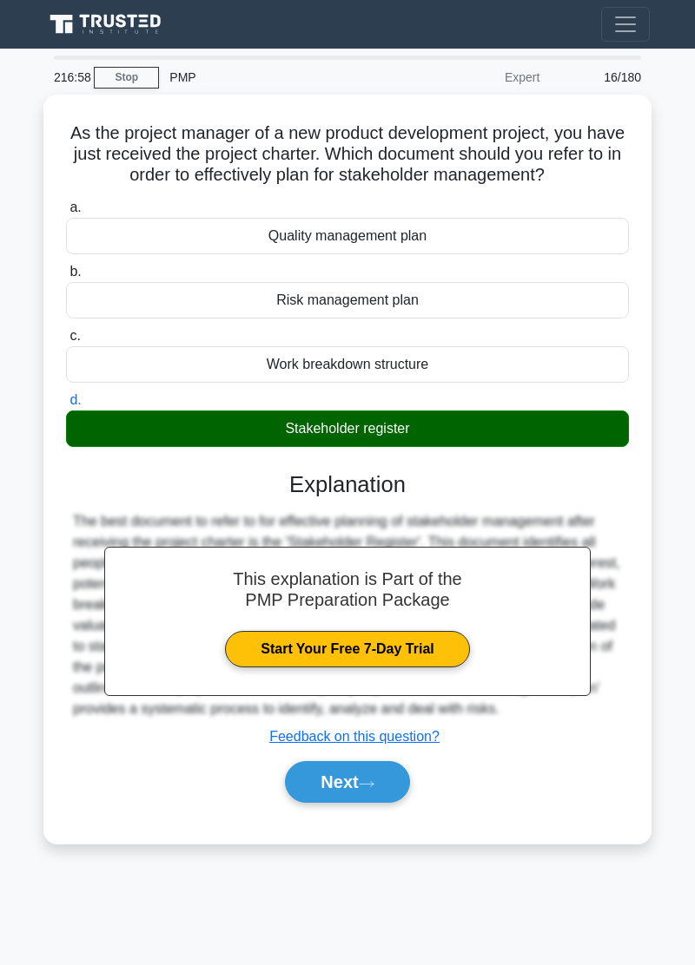
click at [383, 793] on button "Next" at bounding box center [347, 782] width 124 height 42
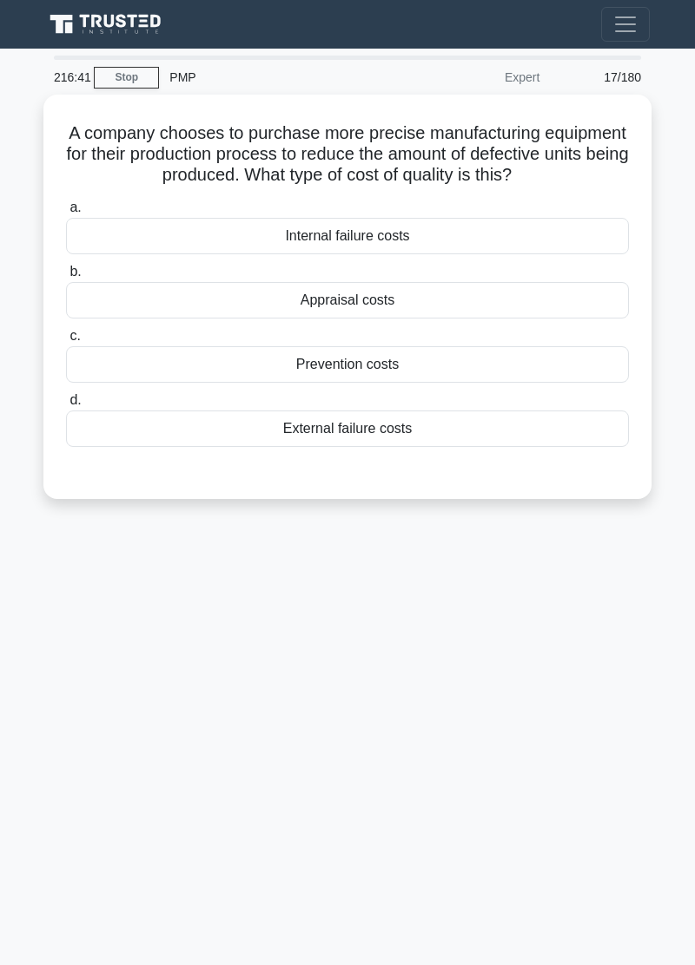
click at [406, 299] on div "Appraisal costs" at bounding box center [347, 300] width 563 height 36
click at [66, 278] on input "b. Appraisal costs" at bounding box center [66, 272] width 0 height 11
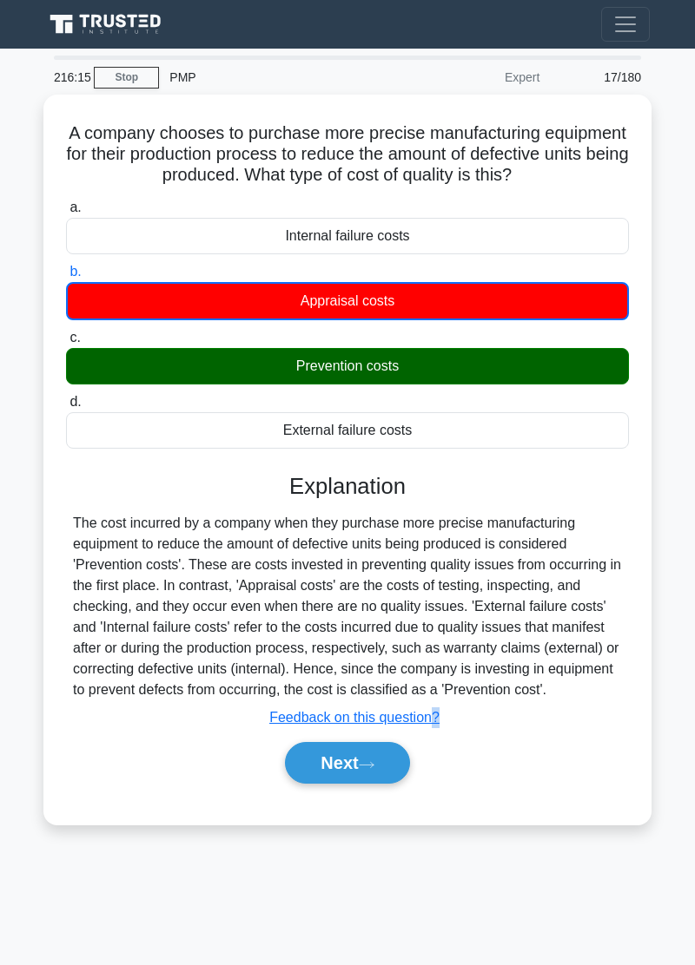
click at [388, 767] on button "Next" at bounding box center [347, 763] width 124 height 42
click at [459, 859] on div "216:13 Stop PMP Expert 18/180 A company chooses to purchase more precise manufa…" at bounding box center [347, 490] width 625 height 868
click at [374, 762] on icon at bounding box center [367, 765] width 16 height 10
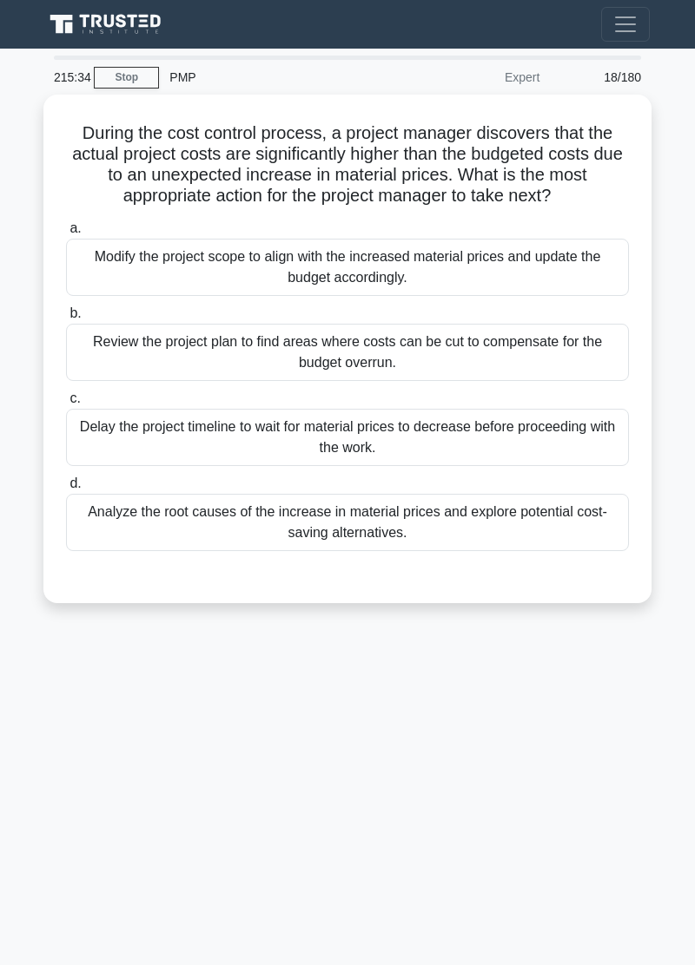
click at [473, 529] on div "Analyze the root causes of the increase in material prices and explore potentia…" at bounding box center [347, 522] width 563 height 57
click at [66, 490] on input "d. Analyze the root causes of the increase in material prices and explore poten…" at bounding box center [66, 483] width 0 height 11
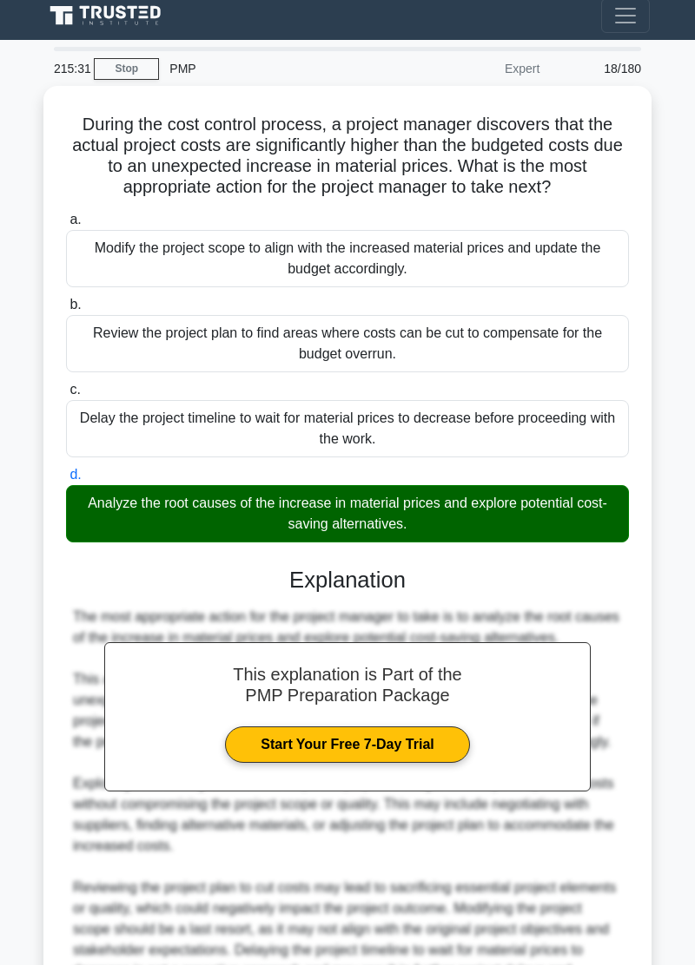
scroll to position [111, 0]
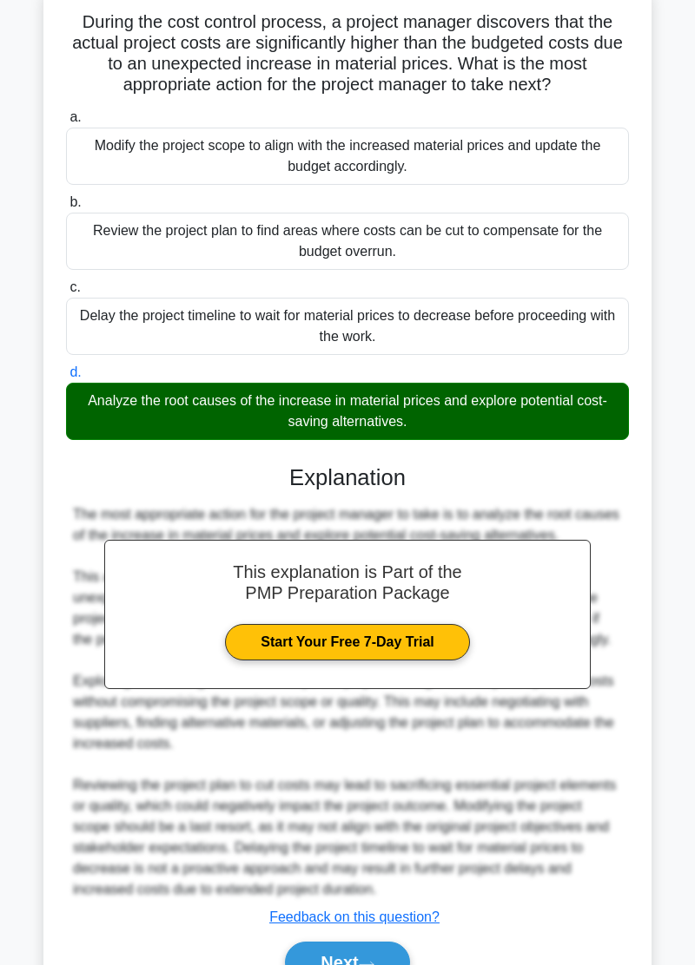
click at [380, 952] on button "Next" at bounding box center [347, 963] width 124 height 42
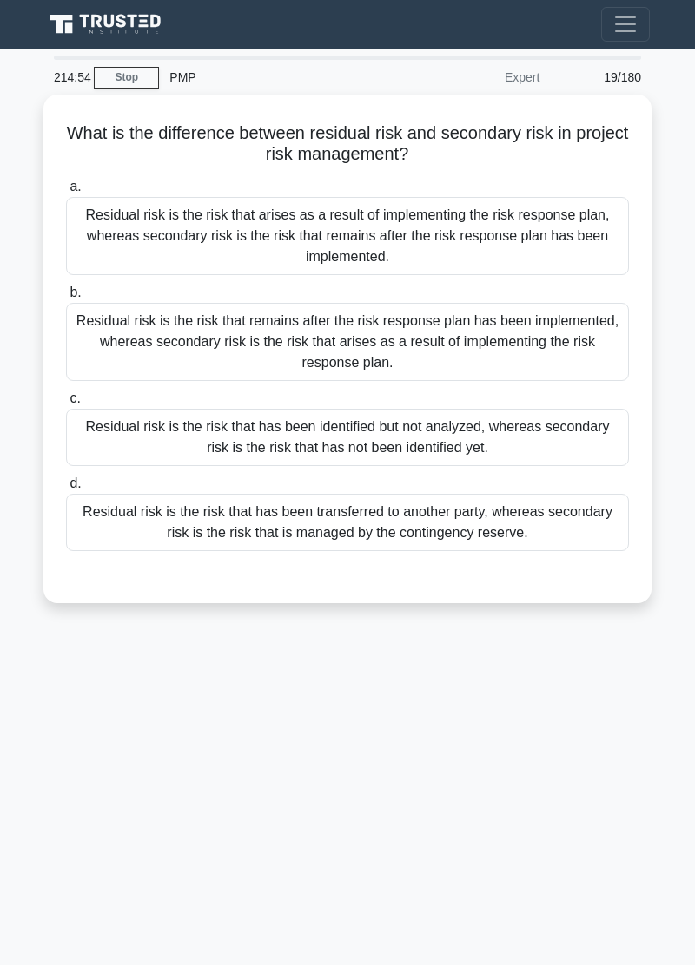
click at [455, 233] on div "Residual risk is the risk that arises as a result of implementing the risk resp…" at bounding box center [347, 236] width 563 height 78
click at [66, 193] on input "a. Residual risk is the risk that arises as a result of implementing the risk r…" at bounding box center [66, 186] width 0 height 11
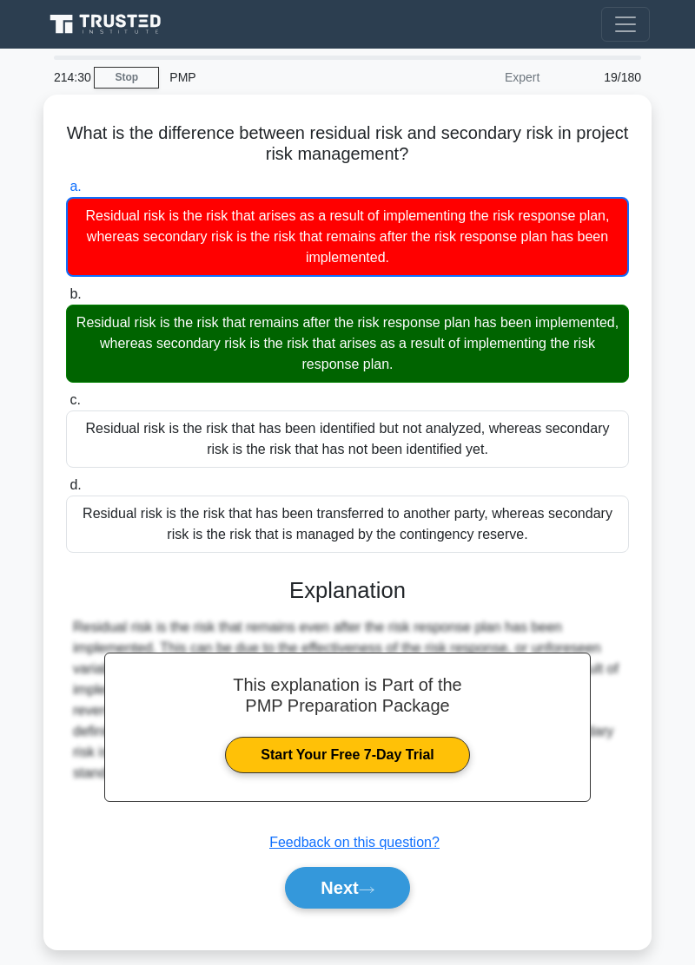
click at [368, 894] on button "Next" at bounding box center [347, 888] width 124 height 42
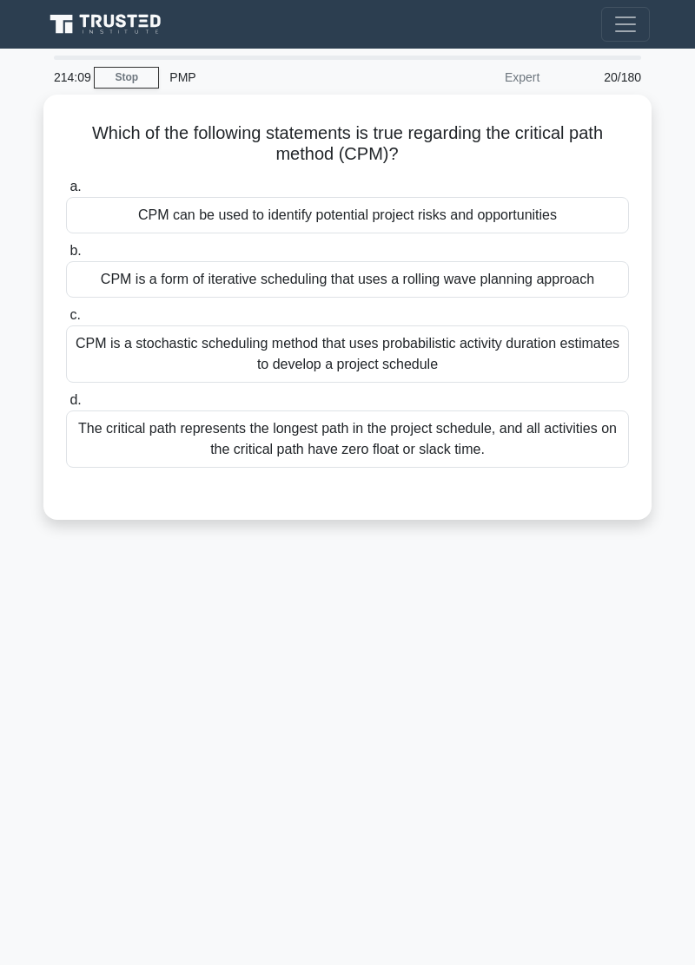
click at [373, 762] on div "214:09 Stop PMP Expert 20/180 Which of the following statements is true regardi…" at bounding box center [347, 490] width 625 height 868
click at [379, 727] on div "214:02 Stop PMP Expert 20/180 Which of the following statements is true regardi…" at bounding box center [347, 490] width 625 height 868
click at [339, 713] on div "213:55 Stop PMP Expert 20/180 Which of the following statements is true regardi…" at bounding box center [347, 490] width 625 height 868
click at [16, 770] on main "213:42 Stop PMP Expert 20/180 Which of the following statements is true regardi…" at bounding box center [347, 507] width 695 height 917
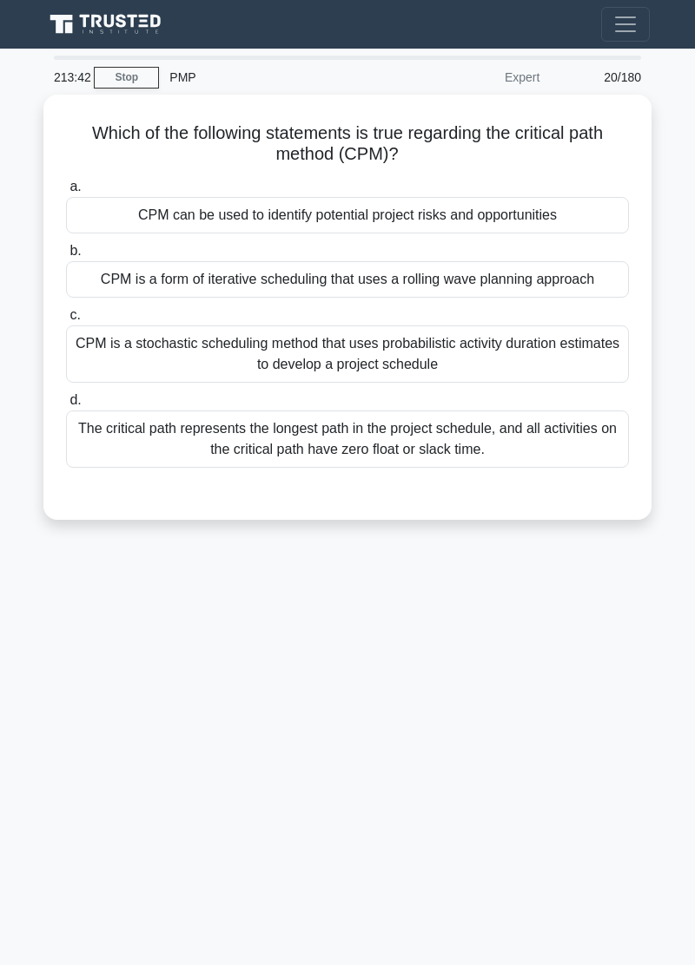
click at [16, 770] on main "213:42 Stop PMP Expert 20/180 Which of the following statements is true regardi…" at bounding box center [347, 507] width 695 height 917
click at [462, 436] on div "The critical path represents the longest path in the project schedule, and all …" at bounding box center [347, 439] width 563 height 57
click at [66, 406] on input "d. The critical path represents the longest path in the project schedule, and a…" at bounding box center [66, 400] width 0 height 11
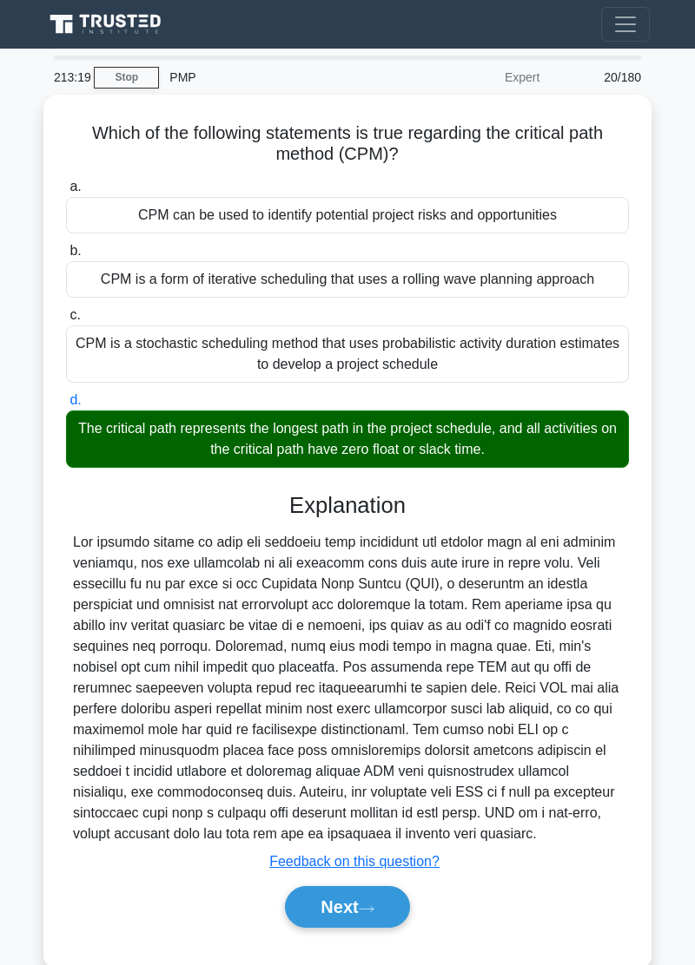
click at [380, 892] on button "Next" at bounding box center [347, 907] width 124 height 42
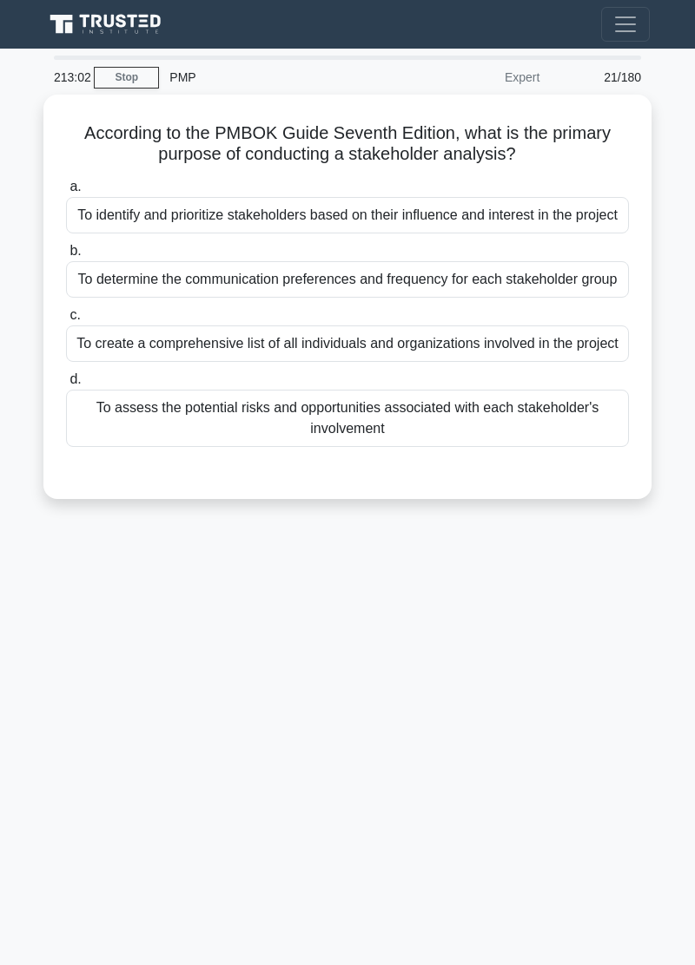
click at [504, 227] on div "To identify and prioritize stakeholders based on their influence and interest i…" at bounding box center [347, 215] width 563 height 36
click at [66, 193] on input "a. To identify and prioritize stakeholders based on their influence and interes…" at bounding box center [66, 186] width 0 height 11
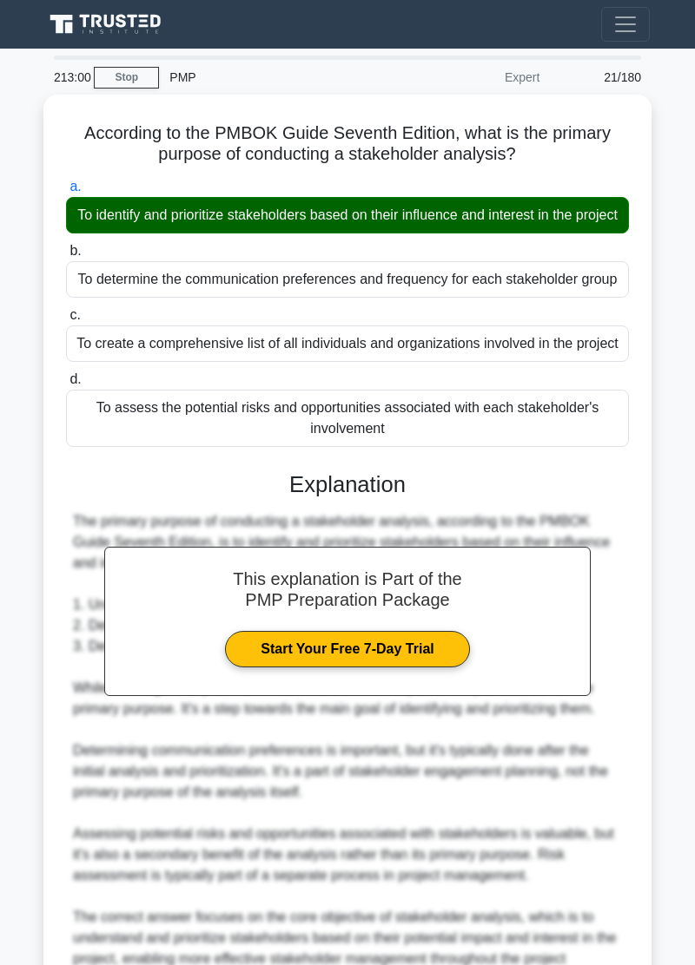
scroll to position [111, 0]
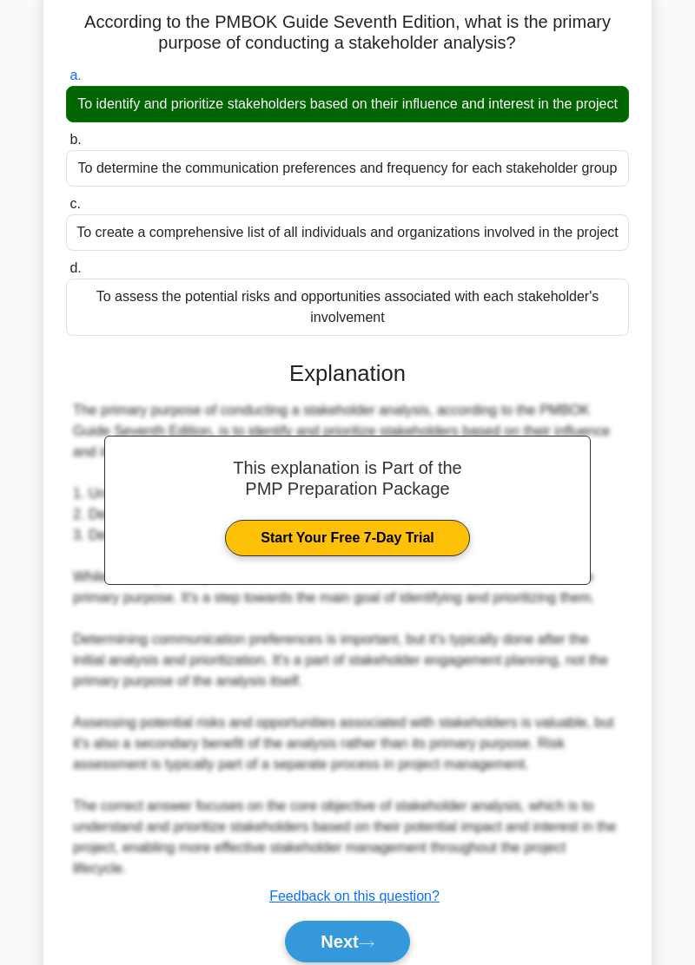
click at [366, 963] on button "Next" at bounding box center [347, 942] width 124 height 42
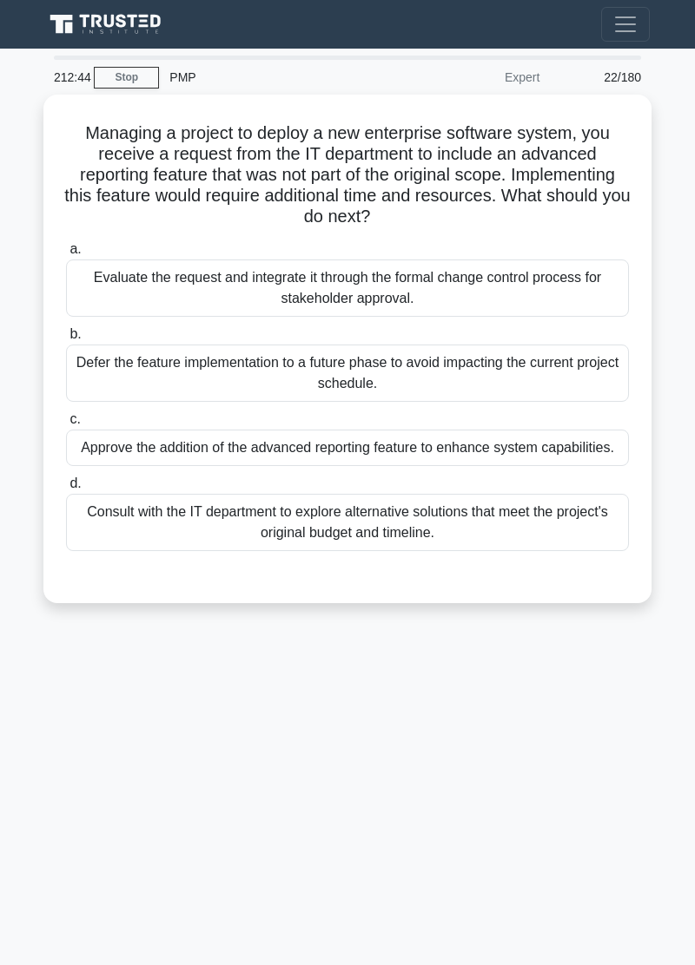
click at [14, 752] on main "212:44 Stop PMP Expert 22/180 Managing a project to deploy a new enterprise sof…" at bounding box center [347, 507] width 695 height 917
click at [14, 751] on main "212:44 Stop PMP Expert 22/180 Managing a project to deploy a new enterprise sof…" at bounding box center [347, 507] width 695 height 917
click at [14, 752] on main "212:44 Stop PMP Expert 22/180 Managing a project to deploy a new enterprise sof…" at bounding box center [347, 507] width 695 height 917
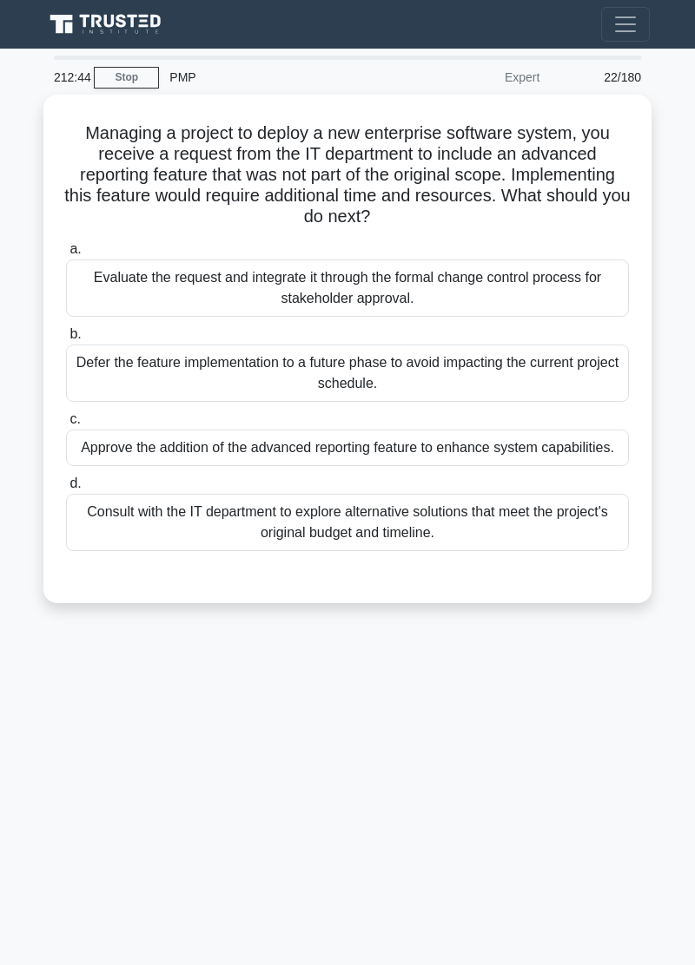
click at [14, 752] on main "212:44 Stop PMP Expert 22/180 Managing a project to deploy a new enterprise sof…" at bounding box center [347, 507] width 695 height 917
click at [17, 759] on main "212:44 Stop PMP Expert 22/180 Managing a project to deploy a new enterprise sof…" at bounding box center [347, 507] width 695 height 917
click at [16, 752] on main "212:44 Stop PMP Expert 22/180 Managing a project to deploy a new enterprise sof…" at bounding box center [347, 507] width 695 height 917
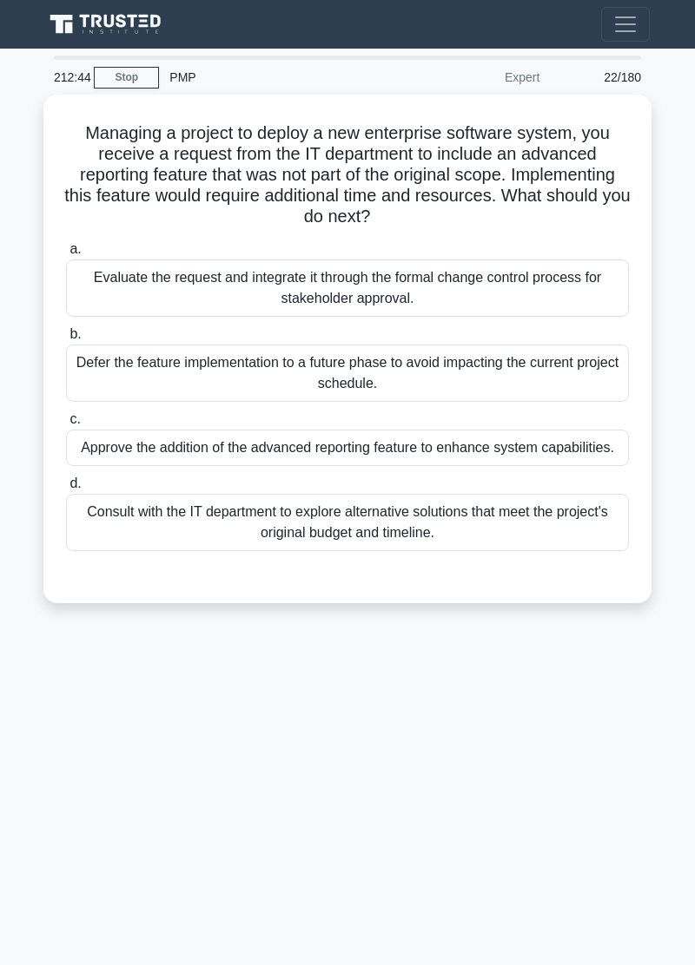
click at [16, 752] on main "212:44 Stop PMP Expert 22/180 Managing a project to deploy a new enterprise sof…" at bounding box center [347, 507] width 695 height 917
click at [16, 752] on main "212:43 Stop PMP Expert 22/180 Managing a project to deploy a new enterprise sof…" at bounding box center [347, 507] width 695 height 917
click at [17, 759] on main "212:43 Stop PMP Expert 22/180 Managing a project to deploy a new enterprise sof…" at bounding box center [347, 507] width 695 height 917
click at [18, 753] on main "212:43 Stop PMP Expert 22/180 Managing a project to deploy a new enterprise sof…" at bounding box center [347, 507] width 695 height 917
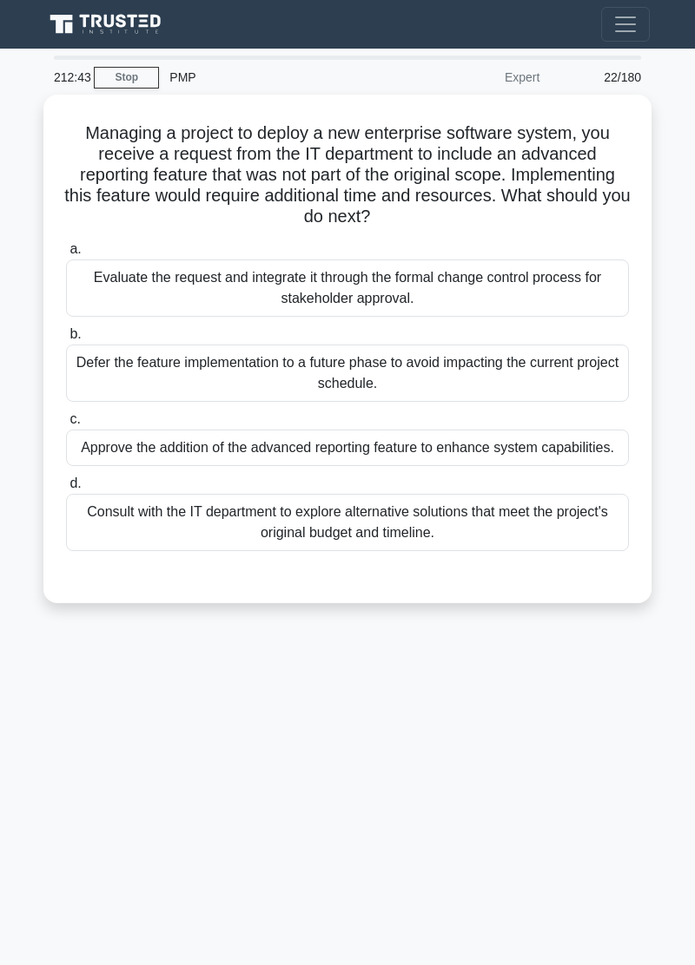
click at [18, 753] on main "212:43 Stop PMP Expert 22/180 Managing a project to deploy a new enterprise sof…" at bounding box center [347, 507] width 695 height 917
click at [12, 753] on main "212:43 Stop PMP Expert 22/180 Managing a project to deploy a new enterprise sof…" at bounding box center [347, 507] width 695 height 917
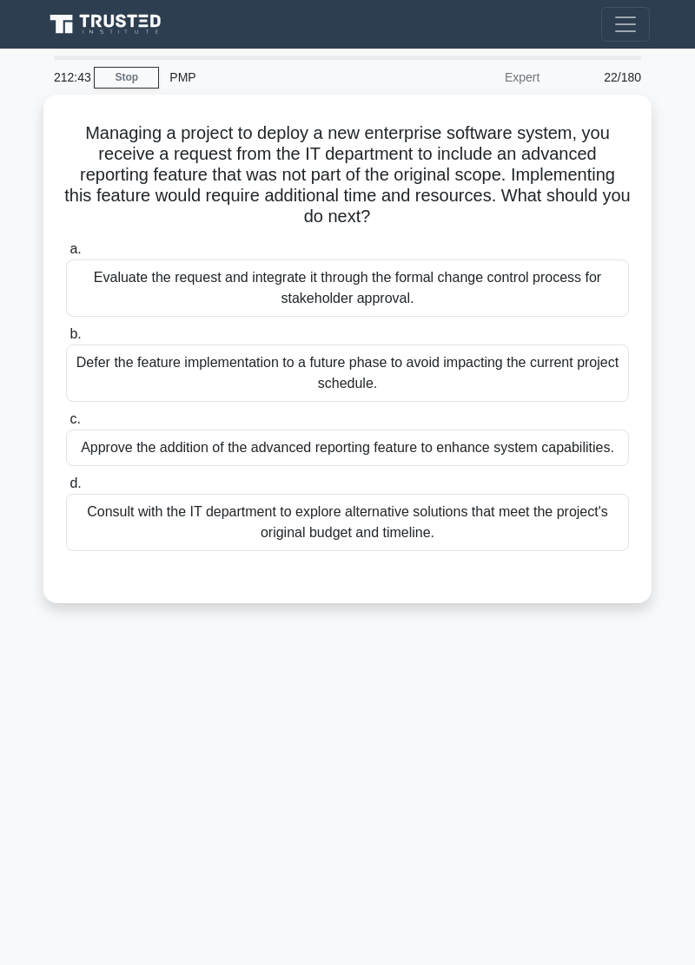
click at [12, 753] on main "212:43 Stop PMP Expert 22/180 Managing a project to deploy a new enterprise sof…" at bounding box center [347, 507] width 695 height 917
click at [14, 760] on main "212:43 Stop PMP Expert 22/180 Managing a project to deploy a new enterprise sof…" at bounding box center [347, 507] width 695 height 917
click at [14, 771] on main "212:40 Stop PMP Expert 22/180 Managing a project to deploy a new enterprise sof…" at bounding box center [347, 507] width 695 height 917
click at [15, 689] on main "212:35 Stop PMP Expert 22/180 Managing a project to deploy a new enterprise sof…" at bounding box center [347, 507] width 695 height 917
click at [14, 688] on main "212:35 Stop PMP Expert 22/180 Managing a project to deploy a new enterprise sof…" at bounding box center [347, 507] width 695 height 917
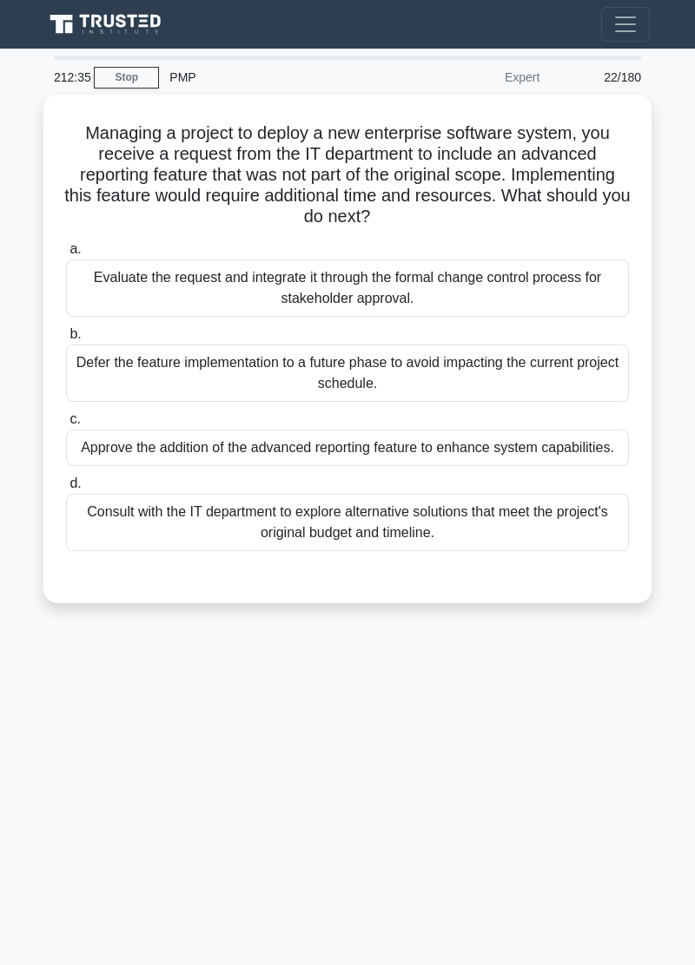
click at [14, 688] on main "212:35 Stop PMP Expert 22/180 Managing a project to deploy a new enterprise sof…" at bounding box center [347, 507] width 695 height 917
click at [15, 688] on main "212:35 Stop PMP Expert 22/180 Managing a project to deploy a new enterprise sof…" at bounding box center [347, 507] width 695 height 917
click at [14, 688] on main "212:34 Stop PMP Expert 22/180 Managing a project to deploy a new enterprise sof…" at bounding box center [347, 507] width 695 height 917
click at [15, 688] on main "212:34 Stop PMP Expert 22/180 Managing a project to deploy a new enterprise sof…" at bounding box center [347, 507] width 695 height 917
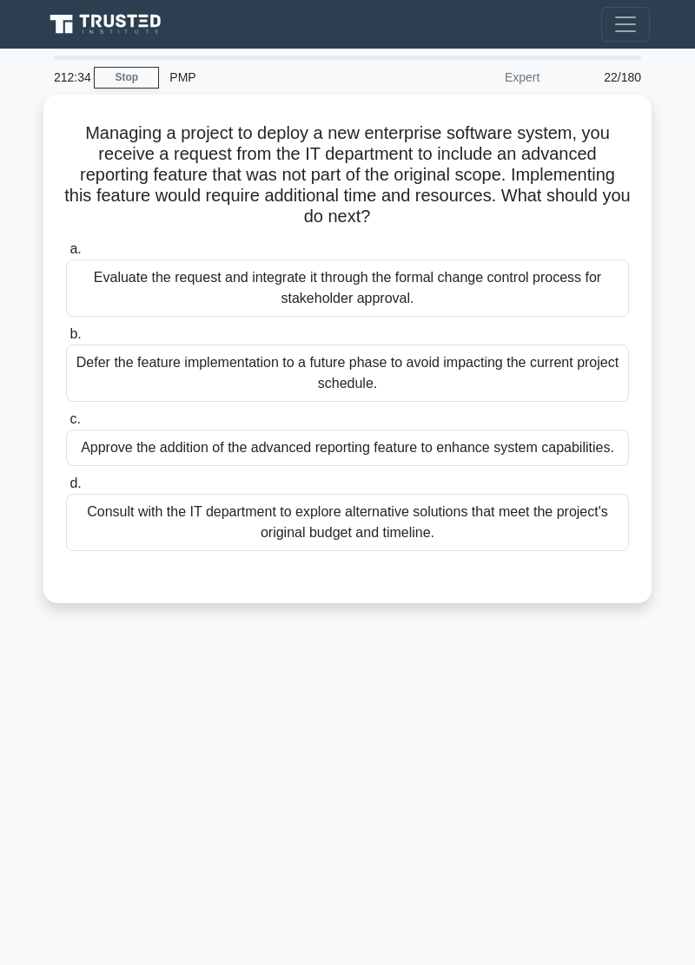
click at [14, 688] on main "212:34 Stop PMP Expert 22/180 Managing a project to deploy a new enterprise sof…" at bounding box center [347, 507] width 695 height 917
click at [14, 689] on main "212:34 Stop PMP Expert 22/180 Managing a project to deploy a new enterprise sof…" at bounding box center [347, 507] width 695 height 917
click at [14, 688] on main "212:34 Stop PMP Expert 22/180 Managing a project to deploy a new enterprise sof…" at bounding box center [347, 507] width 695 height 917
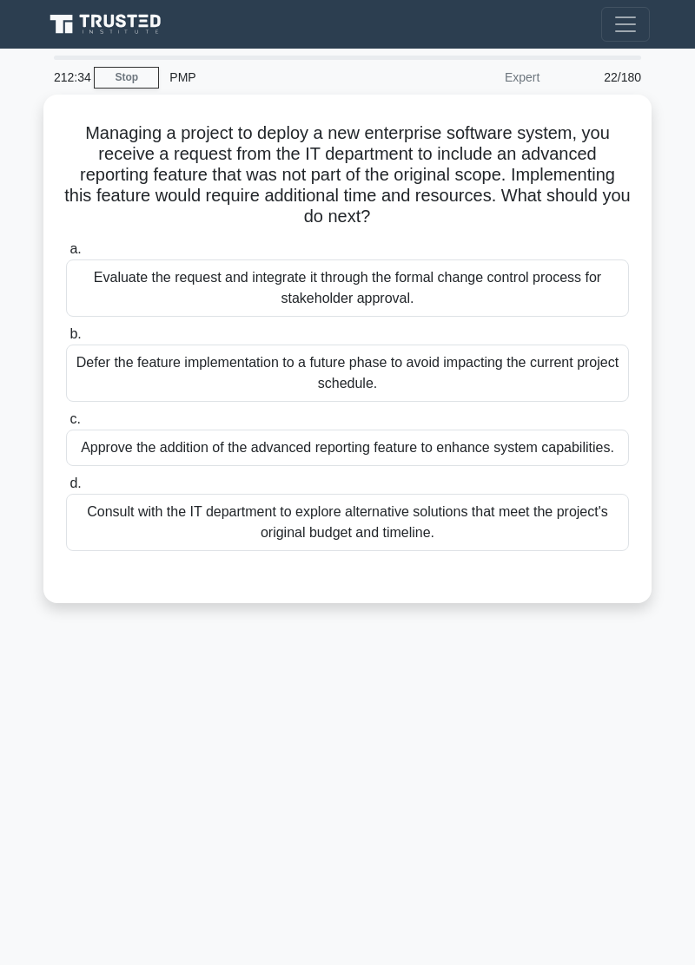
click at [14, 689] on main "212:34 Stop PMP Expert 22/180 Managing a project to deploy a new enterprise sof…" at bounding box center [347, 507] width 695 height 917
click at [14, 688] on main "212:34 Stop PMP Expert 22/180 Managing a project to deploy a new enterprise sof…" at bounding box center [347, 507] width 695 height 917
click at [13, 688] on main "212:34 Stop PMP Expert 22/180 Managing a project to deploy a new enterprise sof…" at bounding box center [347, 507] width 695 height 917
click at [14, 688] on main "212:34 Stop PMP Expert 22/180 Managing a project to deploy a new enterprise sof…" at bounding box center [347, 507] width 695 height 917
click at [13, 688] on main "212:33 Stop PMP Expert 22/180 Managing a project to deploy a new enterprise sof…" at bounding box center [347, 507] width 695 height 917
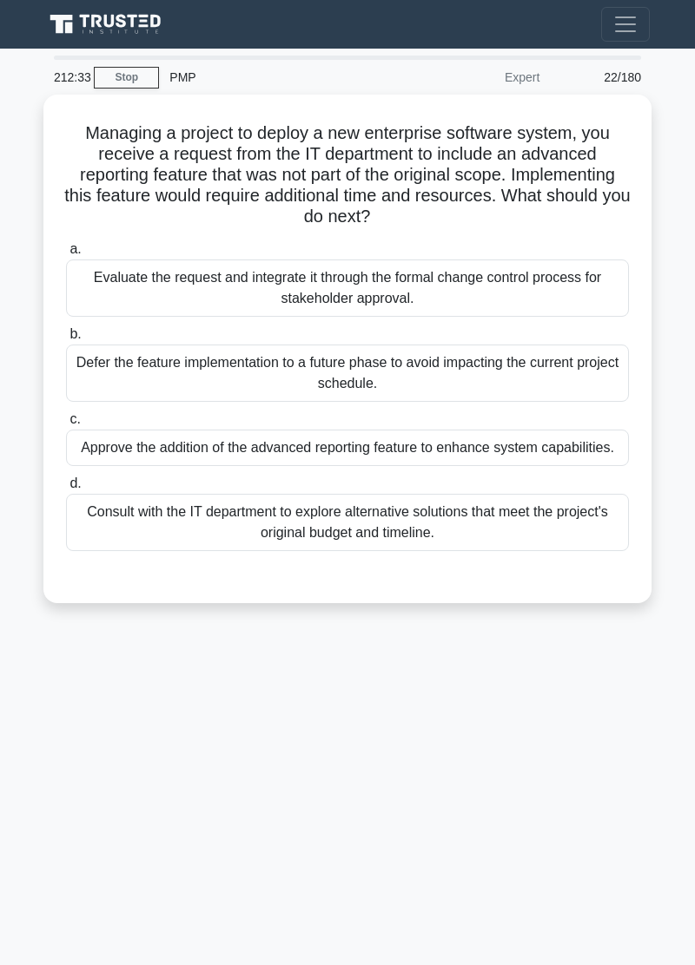
click at [14, 688] on main "212:33 Stop PMP Expert 22/180 Managing a project to deploy a new enterprise sof…" at bounding box center [347, 507] width 695 height 917
click at [13, 688] on main "212:33 Stop PMP Expert 22/180 Managing a project to deploy a new enterprise sof…" at bounding box center [347, 507] width 695 height 917
click at [14, 688] on main "212:33 Stop PMP Expert 22/180 Managing a project to deploy a new enterprise sof…" at bounding box center [347, 507] width 695 height 917
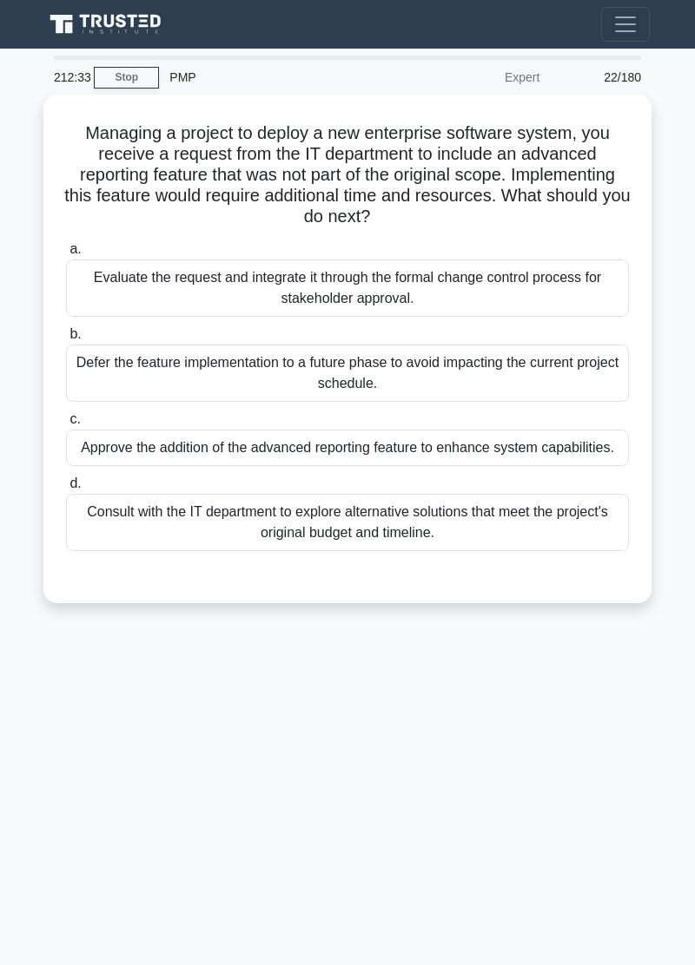
click at [13, 688] on main "212:33 Stop PMP Expert 22/180 Managing a project to deploy a new enterprise sof…" at bounding box center [347, 507] width 695 height 917
click at [13, 688] on main "212:32 Stop PMP Expert 22/180 Managing a project to deploy a new enterprise sof…" at bounding box center [347, 507] width 695 height 917
click at [14, 688] on main "212:32 Stop PMP Expert 22/180 Managing a project to deploy a new enterprise sof…" at bounding box center [347, 507] width 695 height 917
click at [13, 688] on main "212:32 Stop PMP Expert 22/180 Managing a project to deploy a new enterprise sof…" at bounding box center [347, 507] width 695 height 917
click at [7, 689] on main "212:32 Stop PMP Expert 22/180 Managing a project to deploy a new enterprise sof…" at bounding box center [347, 507] width 695 height 917
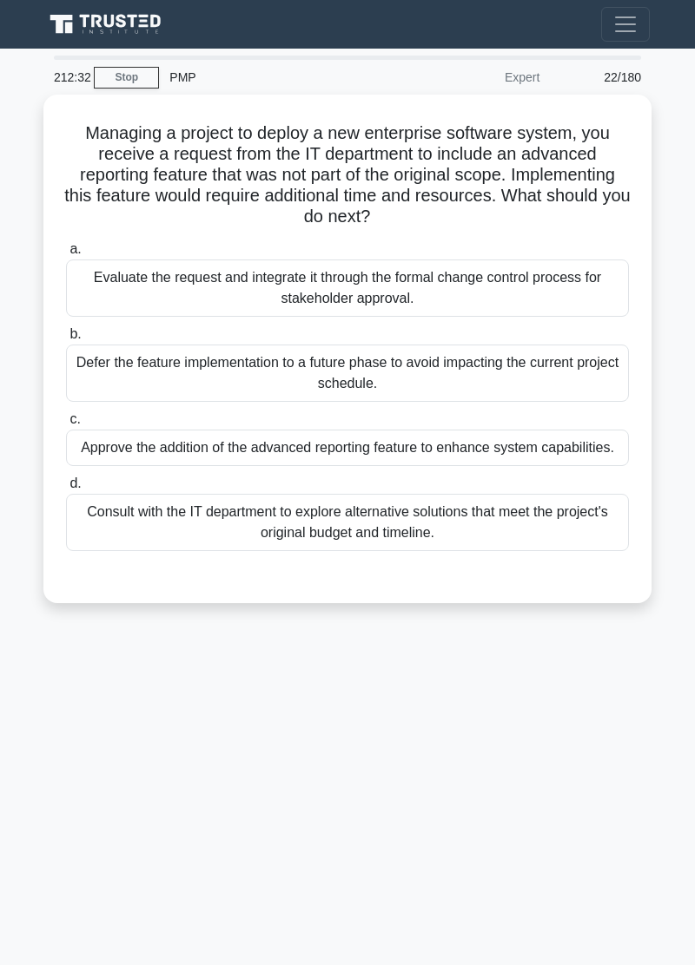
click at [14, 688] on main "212:32 Stop PMP Expert 22/180 Managing a project to deploy a new enterprise sof…" at bounding box center [347, 507] width 695 height 917
click at [8, 689] on main "212:32 Stop PMP Expert 22/180 Managing a project to deploy a new enterprise sof…" at bounding box center [347, 507] width 695 height 917
click at [12, 688] on main "212:32 Stop PMP Expert 22/180 Managing a project to deploy a new enterprise sof…" at bounding box center [347, 507] width 695 height 917
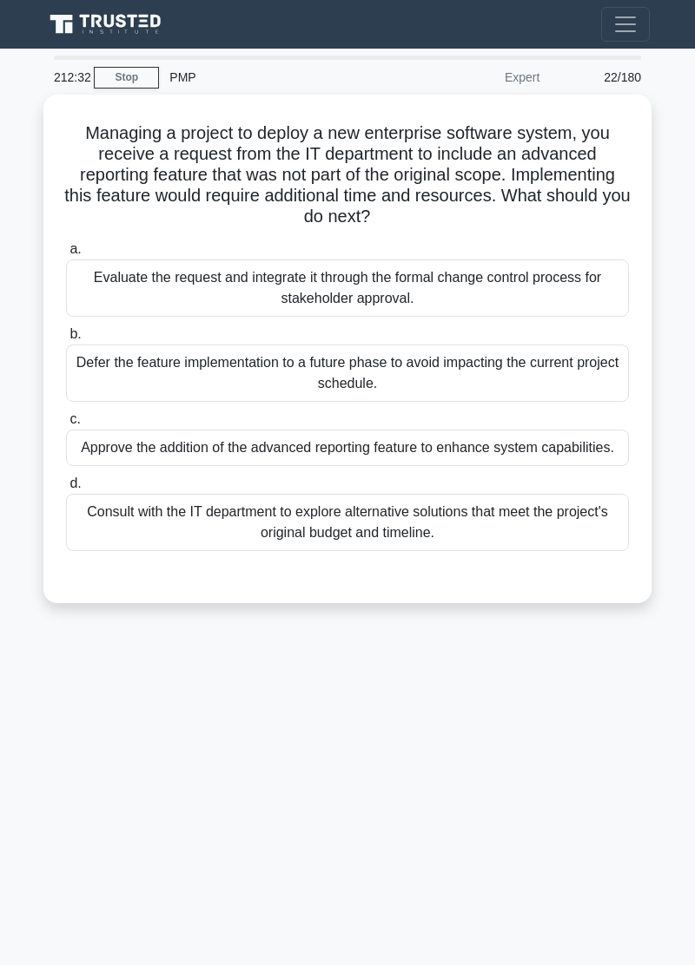
click at [12, 688] on main "212:32 Stop PMP Expert 22/180 Managing a project to deploy a new enterprise sof…" at bounding box center [347, 507] width 695 height 917
click at [12, 688] on main "212:31 Stop PMP Expert 22/180 Managing a project to deploy a new enterprise sof…" at bounding box center [347, 507] width 695 height 917
click at [0, 688] on main "212:31 Stop PMP Expert 22/180 Managing a project to deploy a new enterprise sof…" at bounding box center [347, 507] width 695 height 917
click at [14, 688] on main "212:31 Stop PMP Expert 22/180 Managing a project to deploy a new enterprise sof…" at bounding box center [347, 507] width 695 height 917
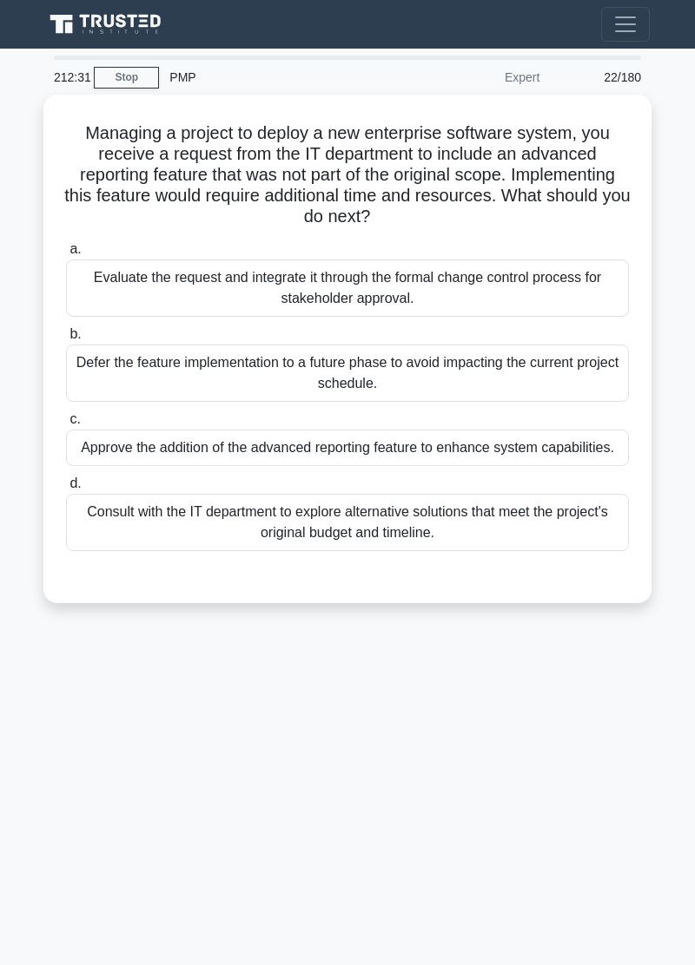
click at [8, 688] on main "212:31 Stop PMP Expert 22/180 Managing a project to deploy a new enterprise sof…" at bounding box center [347, 507] width 695 height 917
click at [13, 688] on main "212:31 Stop PMP Expert 22/180 Managing a project to deploy a new enterprise sof…" at bounding box center [347, 507] width 695 height 917
click at [12, 688] on main "212:31 Stop PMP Expert 22/180 Managing a project to deploy a new enterprise sof…" at bounding box center [347, 507] width 695 height 917
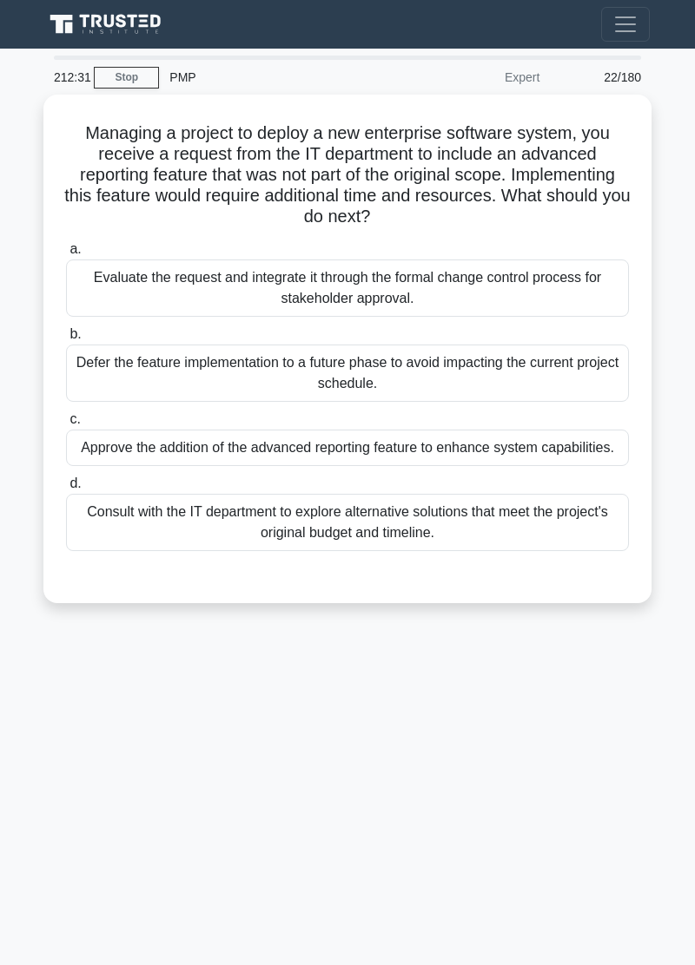
click at [12, 688] on main "212:31 Stop PMP Expert 22/180 Managing a project to deploy a new enterprise sof…" at bounding box center [347, 507] width 695 height 917
click at [12, 688] on main "212:30 Stop PMP Expert 22/180 Managing a project to deploy a new enterprise sof…" at bounding box center [347, 507] width 695 height 917
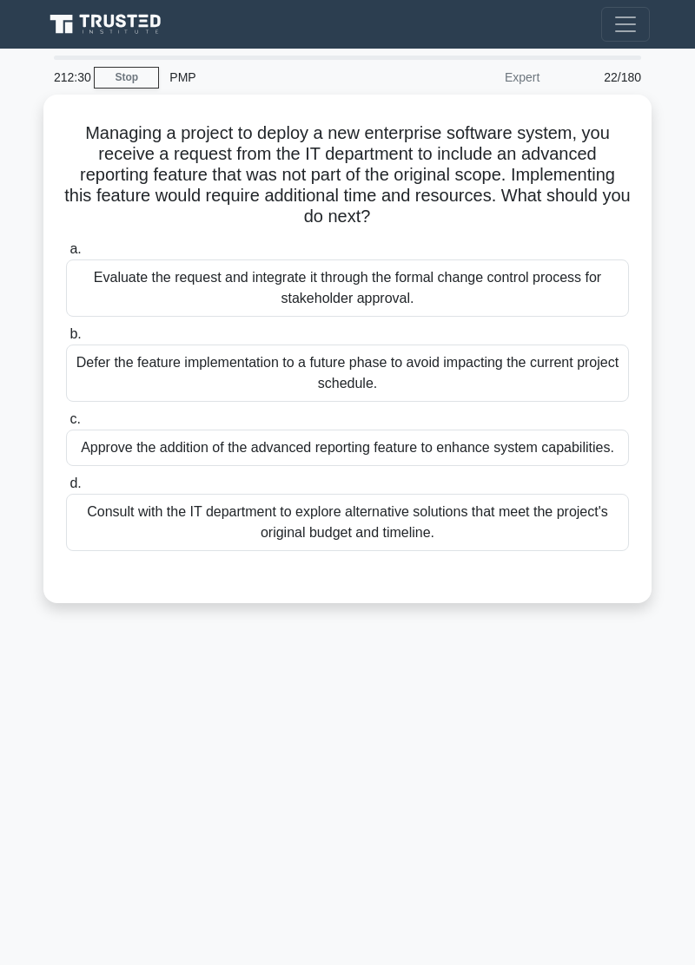
click at [12, 688] on main "212:30 Stop PMP Expert 22/180 Managing a project to deploy a new enterprise sof…" at bounding box center [347, 507] width 695 height 917
click at [493, 291] on div "Evaluate the request and integrate it through the formal change control process…" at bounding box center [347, 288] width 563 height 57
click at [66, 255] on input "a. Evaluate the request and integrate it through the formal change control proc…" at bounding box center [66, 249] width 0 height 11
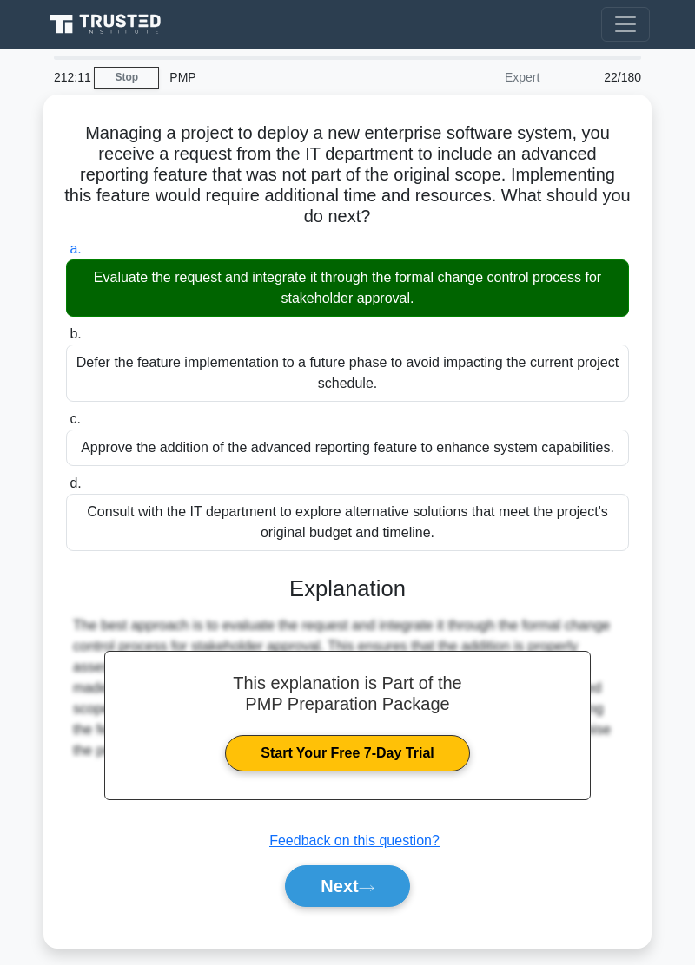
click at [374, 884] on icon at bounding box center [367, 889] width 16 height 10
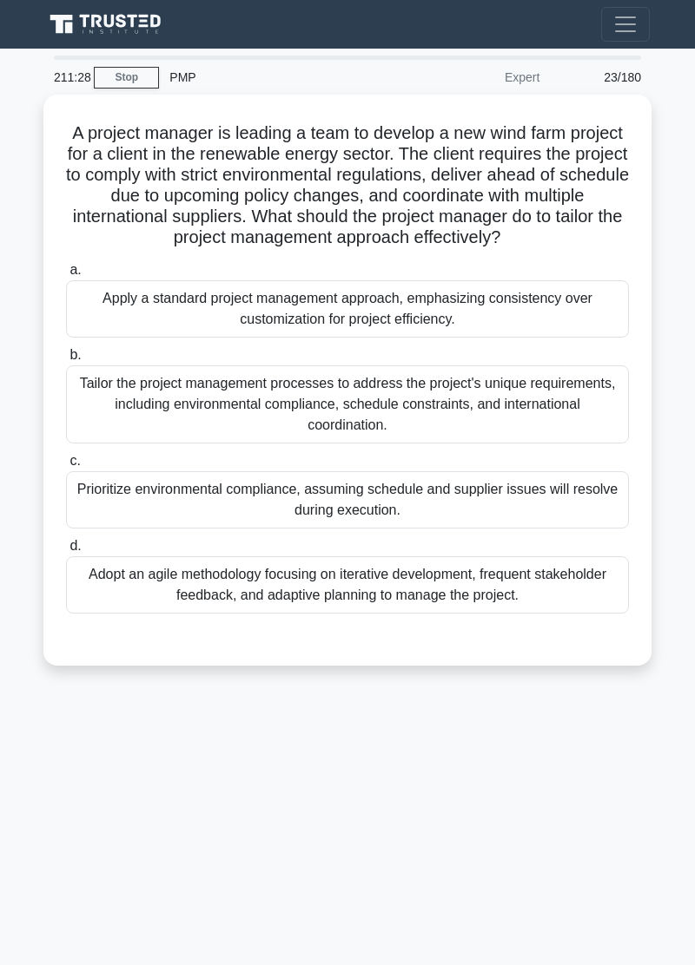
click at [14, 712] on main "211:28 Stop PMP Expert 23/180 A project manager is leading a team to develop a …" at bounding box center [347, 507] width 695 height 917
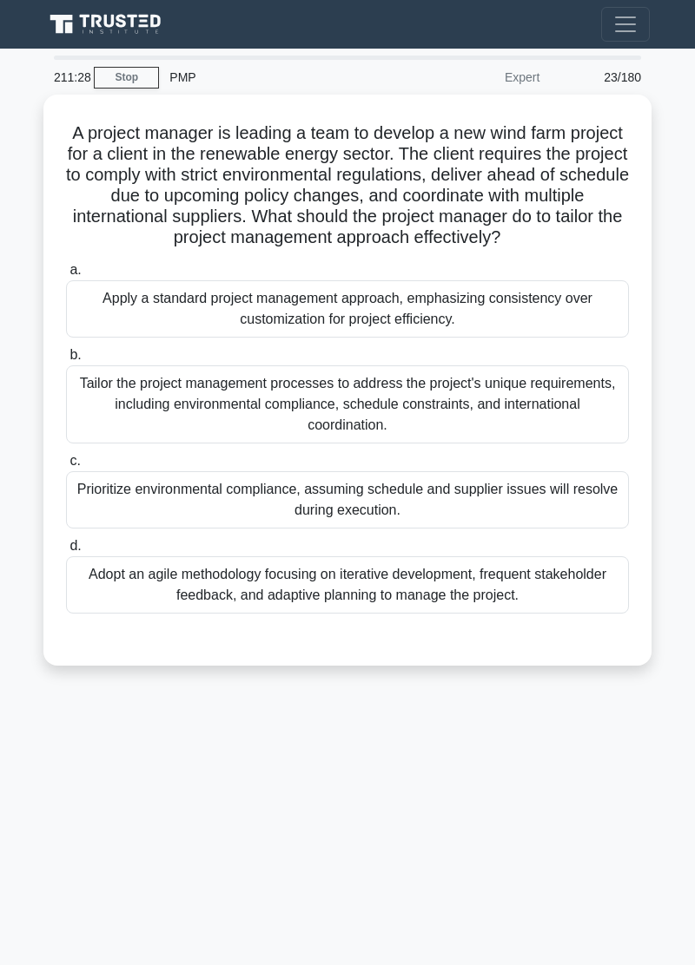
click at [14, 712] on main "211:28 Stop PMP Expert 23/180 A project manager is leading a team to develop a …" at bounding box center [347, 507] width 695 height 917
click at [523, 396] on div "Tailor the project management processes to address the project's unique require…" at bounding box center [347, 404] width 563 height 78
click at [66, 361] on input "b. Tailor the project management processes to address the project's unique requ…" at bounding box center [66, 355] width 0 height 11
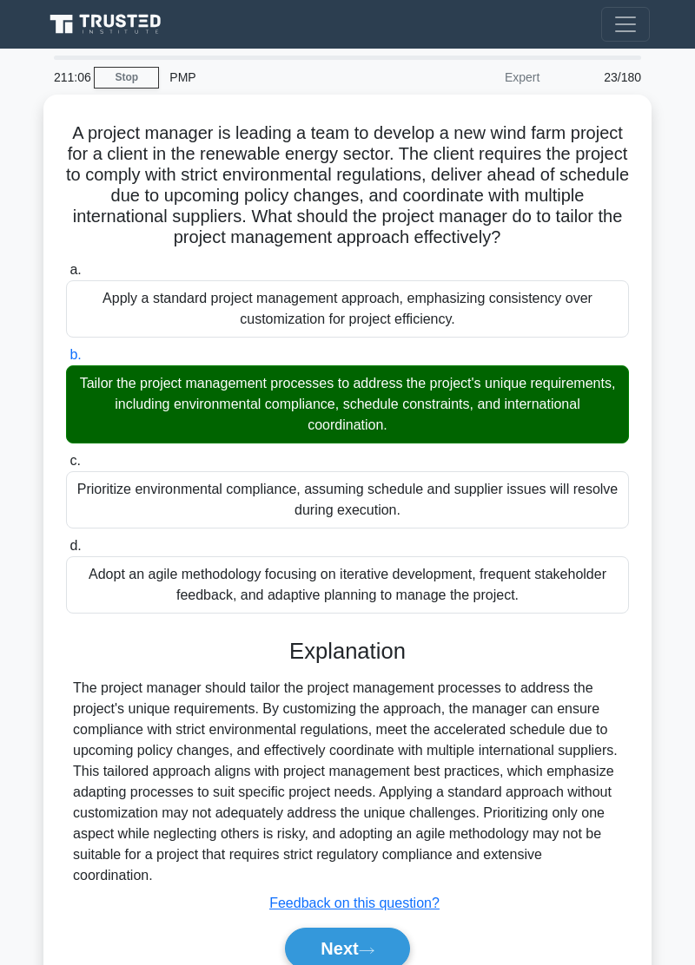
click at [379, 950] on button "Next" at bounding box center [347, 949] width 124 height 42
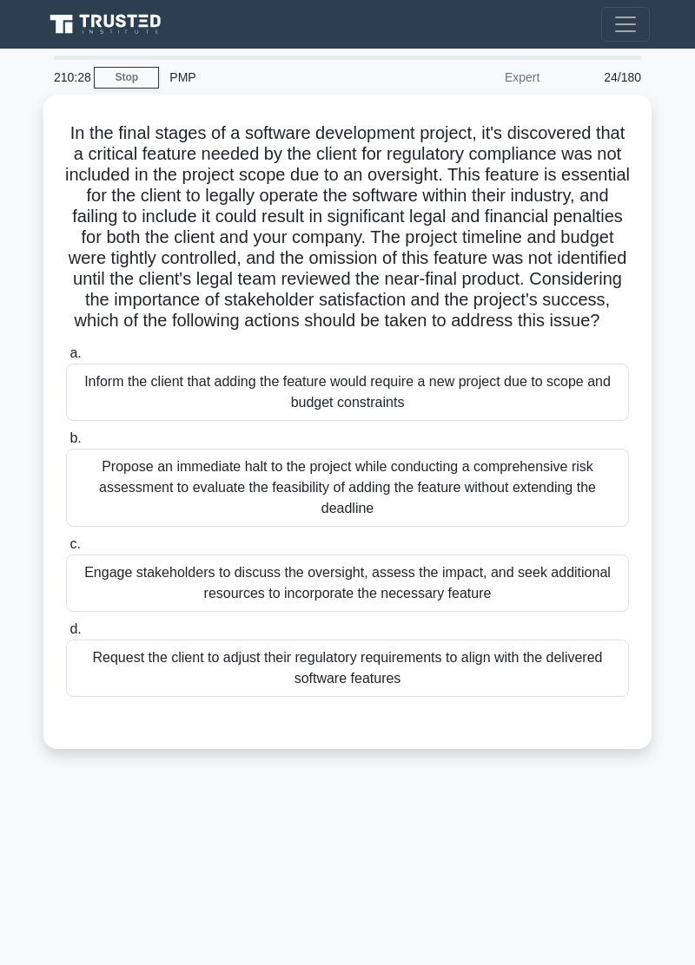
click at [325, 860] on div "210:28 Stop PMP Expert 24/180 .spinner_0XTQ{transform-origin:center;animation:s…" at bounding box center [347, 490] width 625 height 868
click at [334, 882] on div "210:21 Stop PMP Expert 24/180 .spinner_0XTQ{transform-origin:center;animation:s…" at bounding box center [347, 490] width 625 height 868
click at [289, 906] on div "209:59 Stop PMP Expert 24/180 .spinner_0XTQ{transform-origin:center;animation:s…" at bounding box center [347, 490] width 625 height 868
click at [474, 604] on div "Engage stakeholders to discuss the oversight, assess the impact, and seek addit…" at bounding box center [347, 583] width 563 height 57
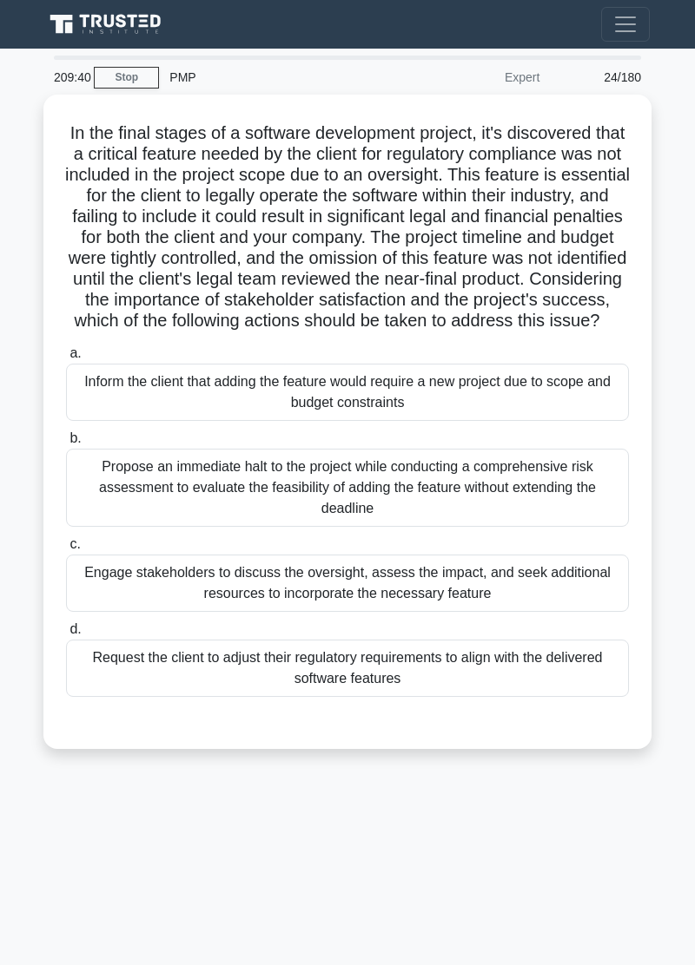
click at [66, 550] on input "c. Engage stakeholders to discuss the oversight, assess the impact, and seek ad…" at bounding box center [66, 544] width 0 height 11
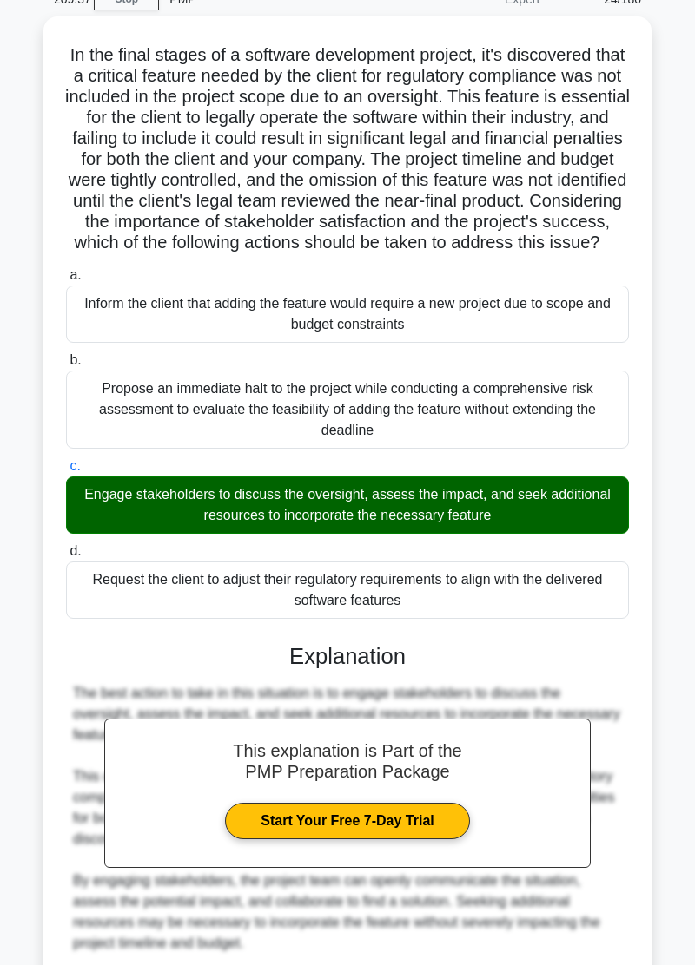
scroll to position [278, 0]
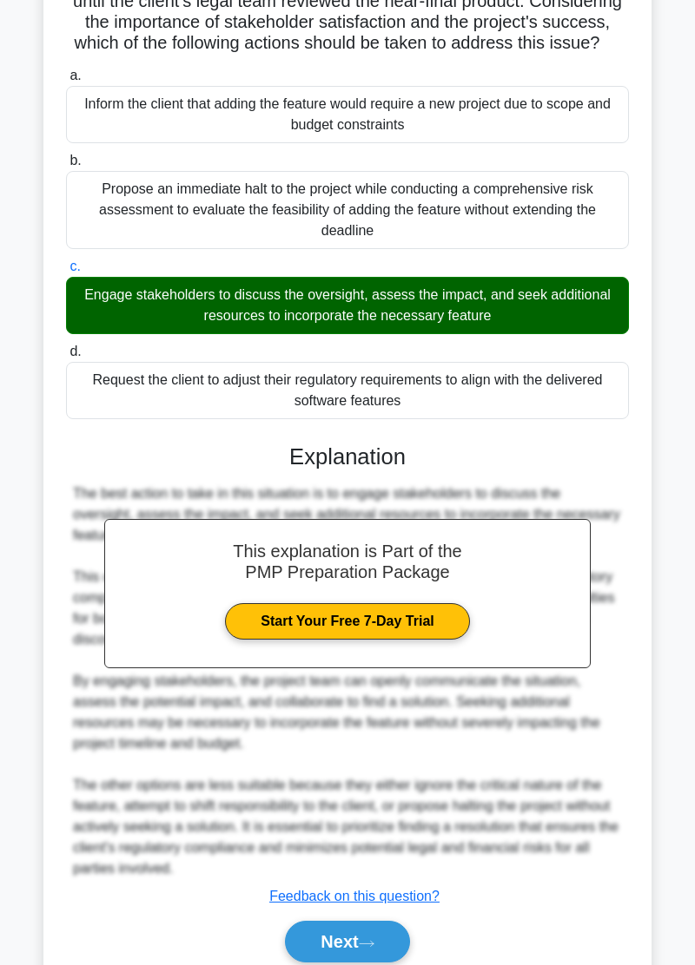
click at [371, 962] on button "Next" at bounding box center [347, 942] width 124 height 42
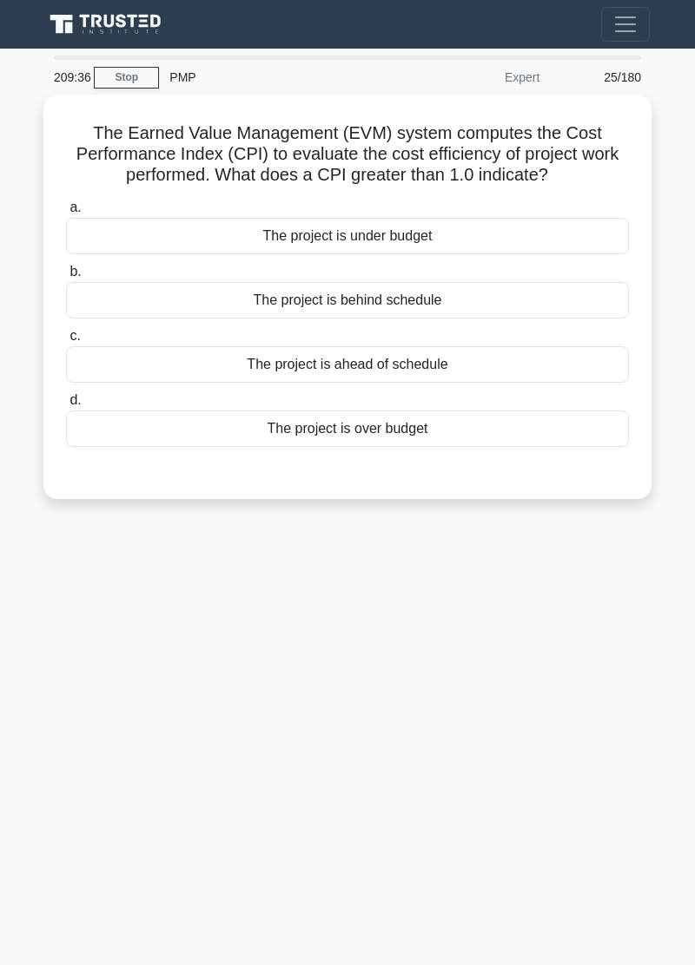
scroll to position [0, 0]
click at [514, 700] on div "209:16 Stop PMP Expert 25/180 The Earned Value Management (EVM) system computes…" at bounding box center [347, 490] width 625 height 868
click at [451, 238] on div "The project is under budget" at bounding box center [347, 236] width 563 height 36
click at [66, 214] on input "a. The project is under budget" at bounding box center [66, 207] width 0 height 11
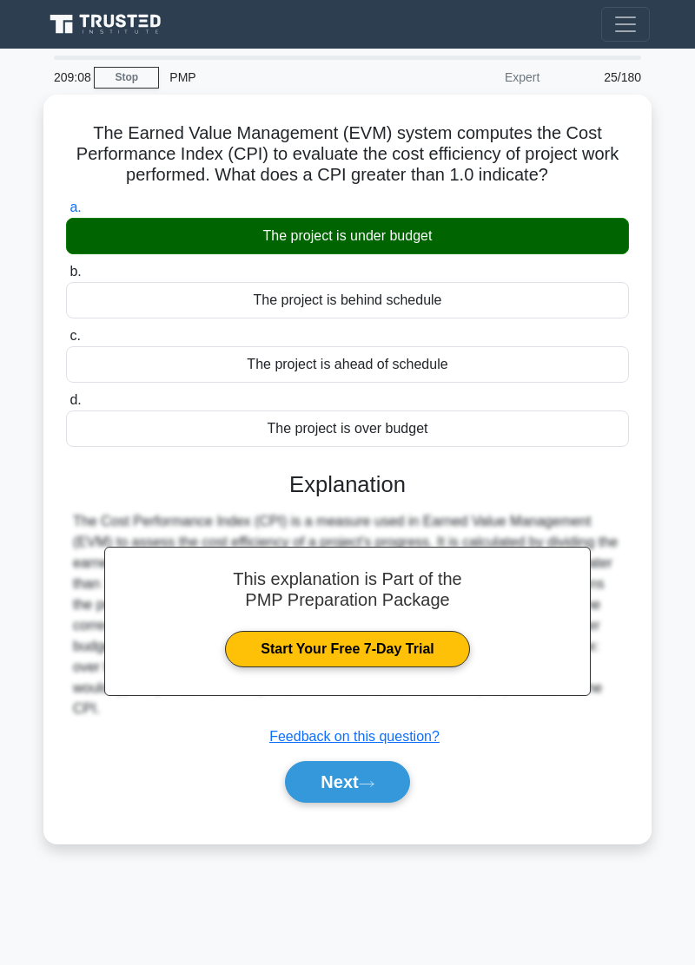
click at [372, 792] on button "Next" at bounding box center [347, 782] width 124 height 42
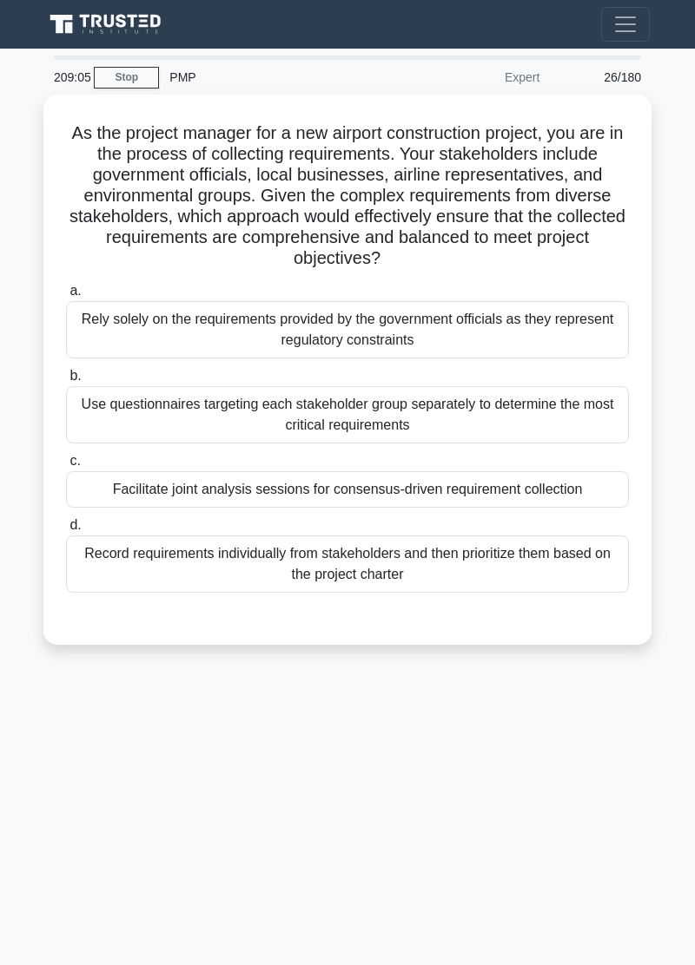
click at [411, 833] on div "209:05 Stop PMP Expert 26/180 As the project manager for a new airport construc…" at bounding box center [347, 490] width 625 height 868
click at [356, 795] on div "209:02 Stop PMP Expert 26/180 As the project manager for a new airport construc…" at bounding box center [347, 490] width 625 height 868
click at [320, 809] on div "208:59 Stop PMP Expert 26/180 As the project manager for a new airport construc…" at bounding box center [347, 490] width 625 height 868
click at [25, 789] on main "208:28 Stop PMP Expert 26/180 As the project manager for a new airport construc…" at bounding box center [347, 507] width 695 height 917
click at [496, 486] on div "Facilitate joint analysis sessions for consensus-driven requirement collection" at bounding box center [347, 489] width 563 height 36
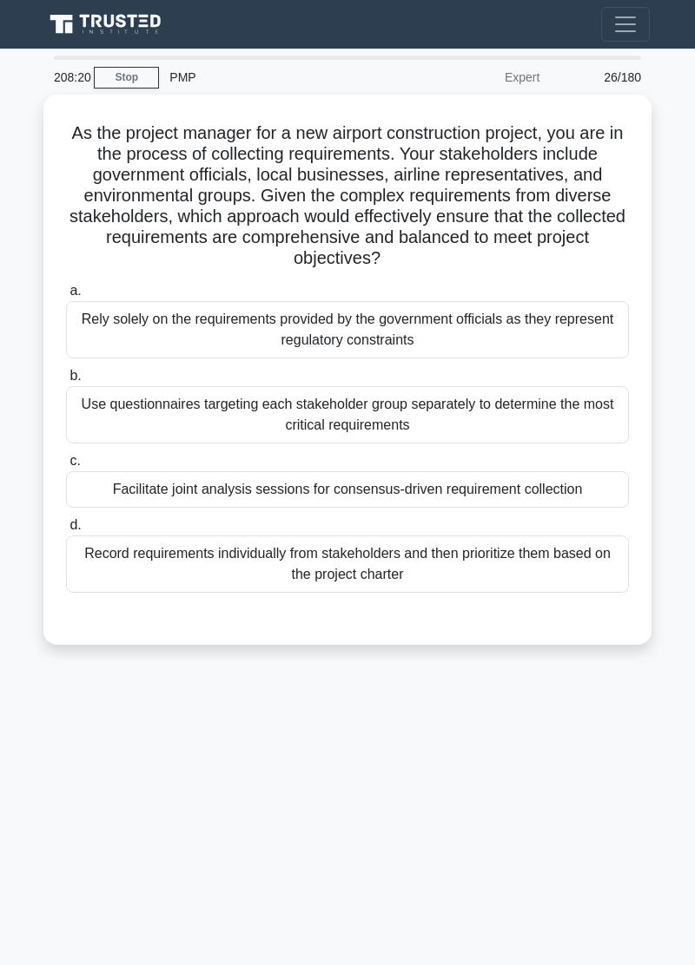
click at [66, 467] on input "c. Facilitate joint analysis sessions for consensus-driven requirement collecti…" at bounding box center [66, 461] width 0 height 11
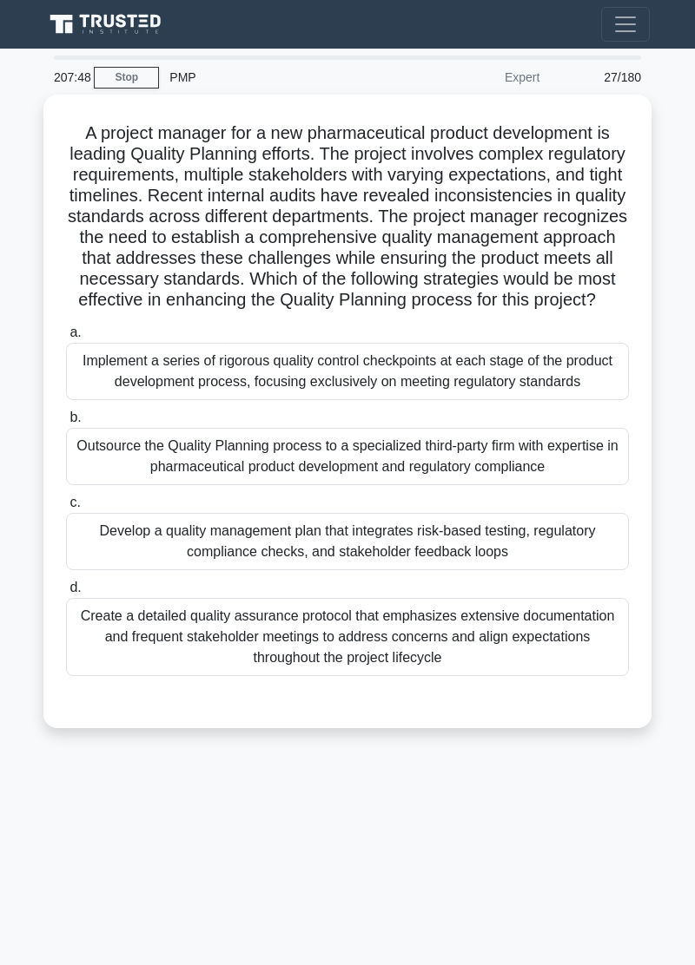
click at [510, 921] on div "207:48 Stop PMP Expert 27/180 A project manager for a new pharmaceutical produc…" at bounding box center [347, 490] width 625 height 868
click at [30, 800] on main "207:26 Stop PMP Expert 27/180 .spinner_0XTQ{transform-origin:center;animation:s…" at bounding box center [347, 507] width 695 height 917
click at [34, 813] on main "207:26 Stop PMP Expert 27/180 .spinner_0XTQ{transform-origin:center;animation:s…" at bounding box center [347, 507] width 695 height 917
click at [51, 797] on div "207:15 Stop PMP Expert 27/180 A project manager for a new pharmaceutical produc…" at bounding box center [347, 490] width 625 height 868
click at [35, 797] on div "206:55 Stop PMP Expert 27/180 A project manager for a new pharmaceutical produc…" at bounding box center [347, 490] width 625 height 868
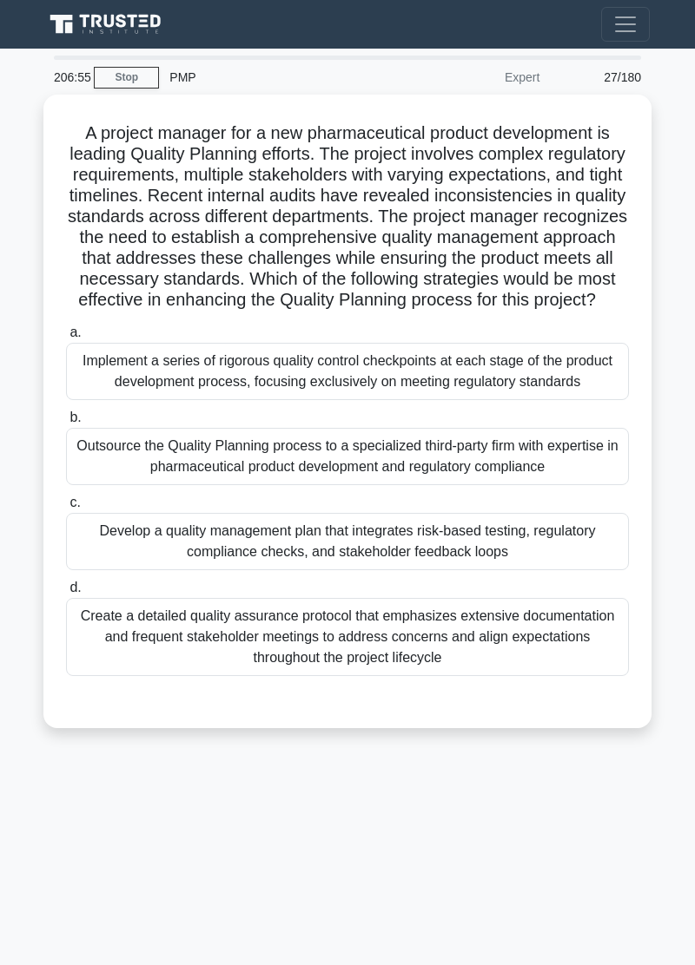
click at [52, 795] on div "206:55 Stop PMP Expert 27/180 A project manager for a new pharmaceutical produc…" at bounding box center [347, 490] width 625 height 868
click at [43, 797] on div "206:55 Stop PMP Expert 27/180 A project manager for a new pharmaceutical produc…" at bounding box center [347, 490] width 625 height 868
click at [52, 795] on div "206:55 Stop PMP Expert 27/180 A project manager for a new pharmaceutical produc…" at bounding box center [347, 490] width 625 height 868
click at [35, 797] on div "206:55 Stop PMP Expert 27/180 A project manager for a new pharmaceutical produc…" at bounding box center [347, 490] width 625 height 868
click at [51, 796] on div "206:54 Stop PMP Expert 27/180 A project manager for a new pharmaceutical produc…" at bounding box center [347, 490] width 625 height 868
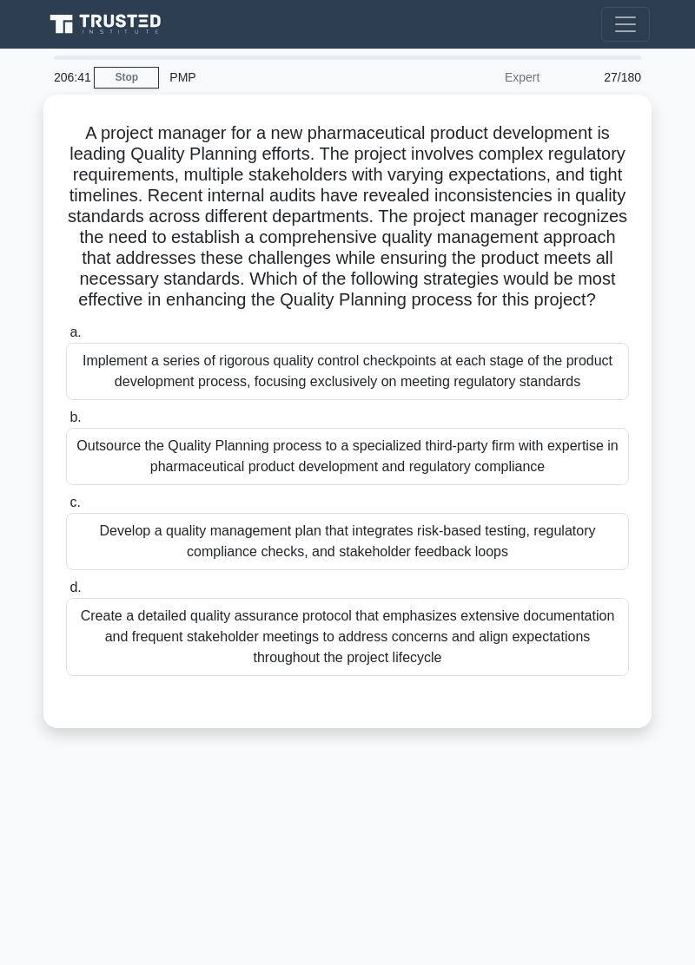
click at [34, 798] on main "206:41 Stop PMP Expert 27/180 .spinner_0XTQ{transform-origin:center;animation:s…" at bounding box center [347, 507] width 695 height 917
click at [50, 795] on div "206:37 Stop PMP Expert 27/180 A project manager for a new pharmaceutical produc…" at bounding box center [347, 490] width 625 height 868
click at [33, 795] on main "206:36 Stop PMP Expert 27/180 .spinner_0XTQ{transform-origin:center;animation:s…" at bounding box center [347, 507] width 695 height 917
click at [33, 797] on main "206:36 Stop PMP Expert 27/180 .spinner_0XTQ{transform-origin:center;animation:s…" at bounding box center [347, 507] width 695 height 917
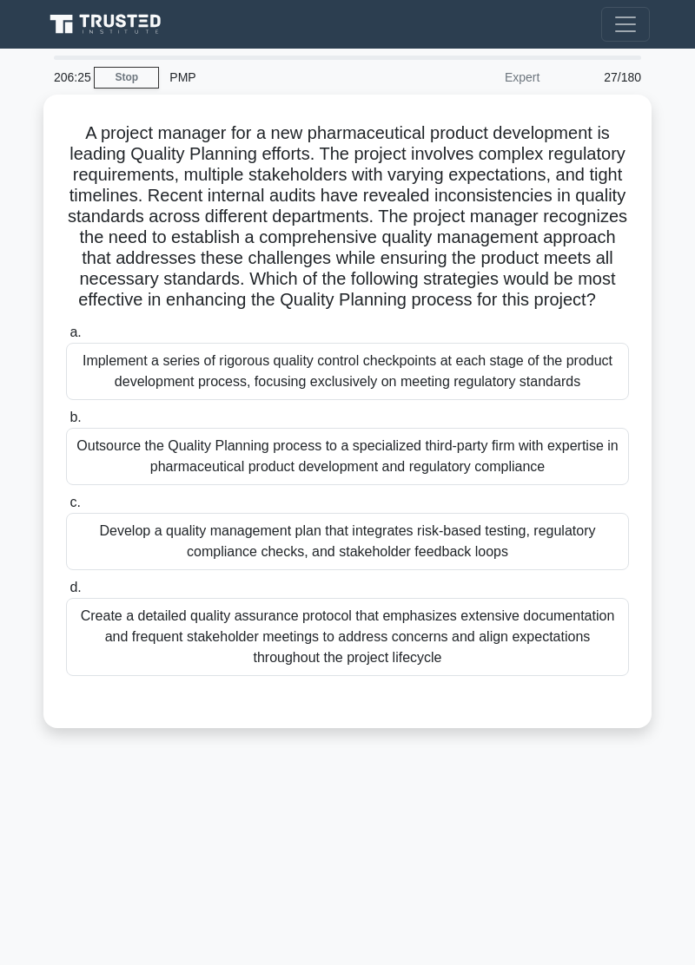
click at [488, 545] on div "Develop a quality management plan that integrates risk-based testing, regulator…" at bounding box center [347, 541] width 563 height 57
click at [66, 509] on input "c. Develop a quality management plan that integrates risk-based testing, regula…" at bounding box center [66, 502] width 0 height 11
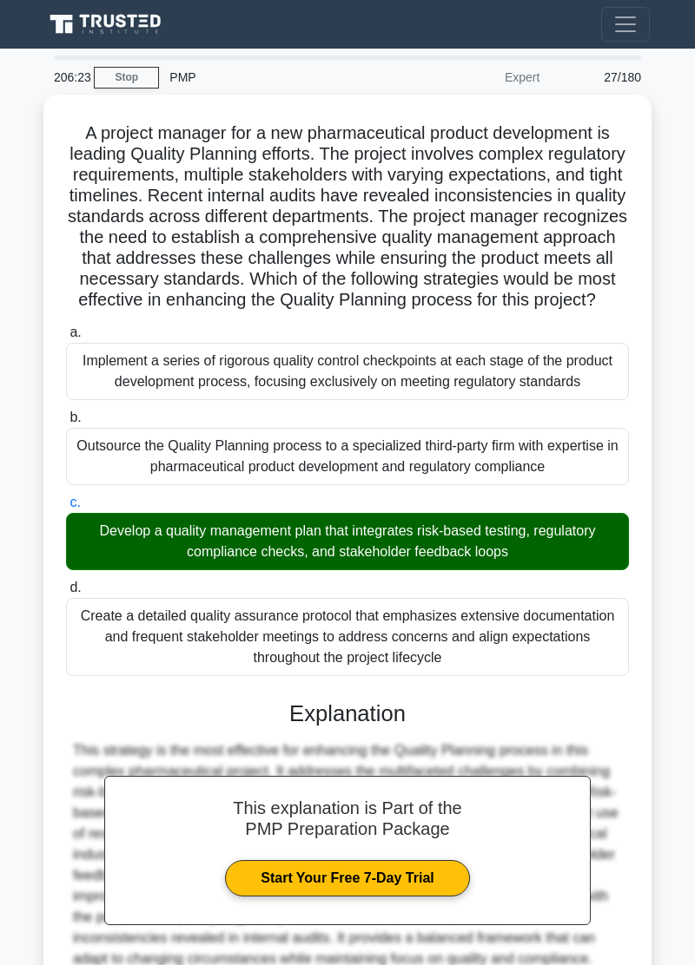
scroll to position [90, 0]
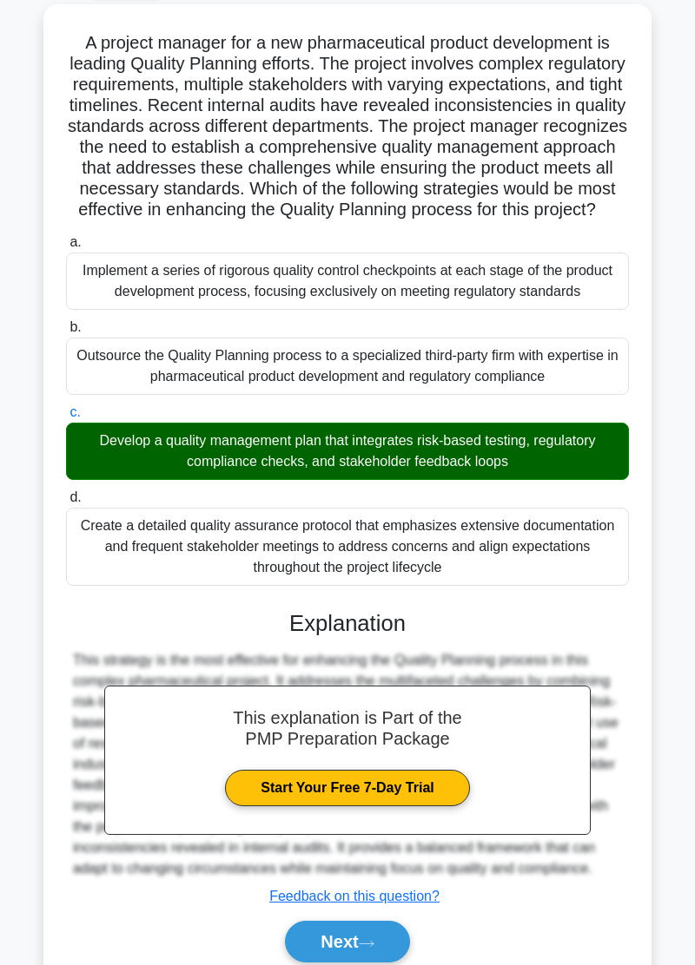
click at [370, 963] on button "Next" at bounding box center [347, 942] width 124 height 42
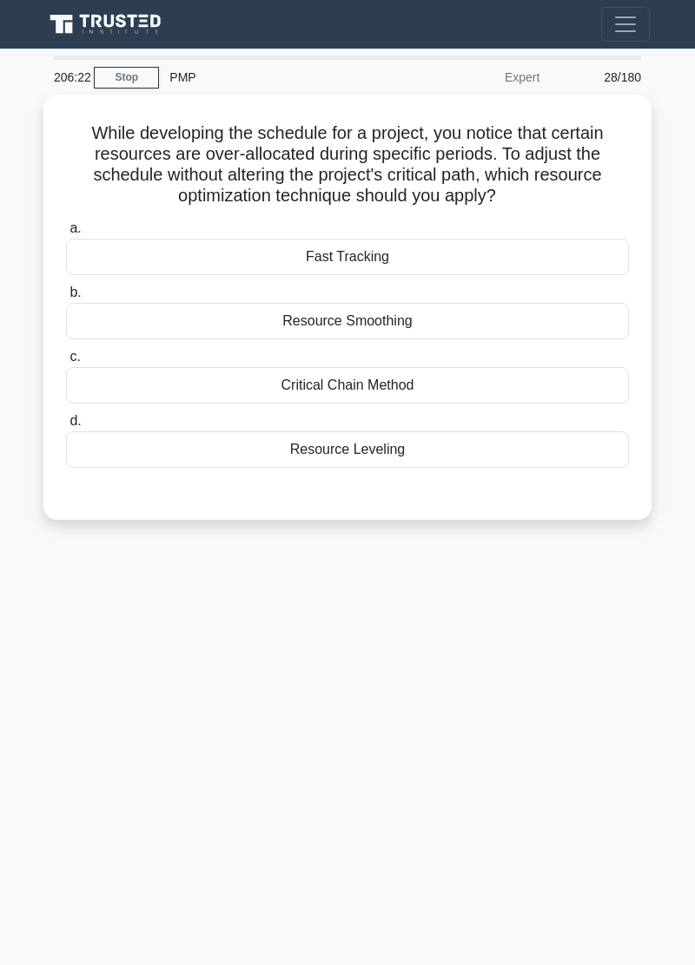
scroll to position [0, 0]
click at [425, 330] on div "Resource Smoothing" at bounding box center [347, 321] width 563 height 36
click at [66, 299] on input "b. Resource Smoothing" at bounding box center [66, 292] width 0 height 11
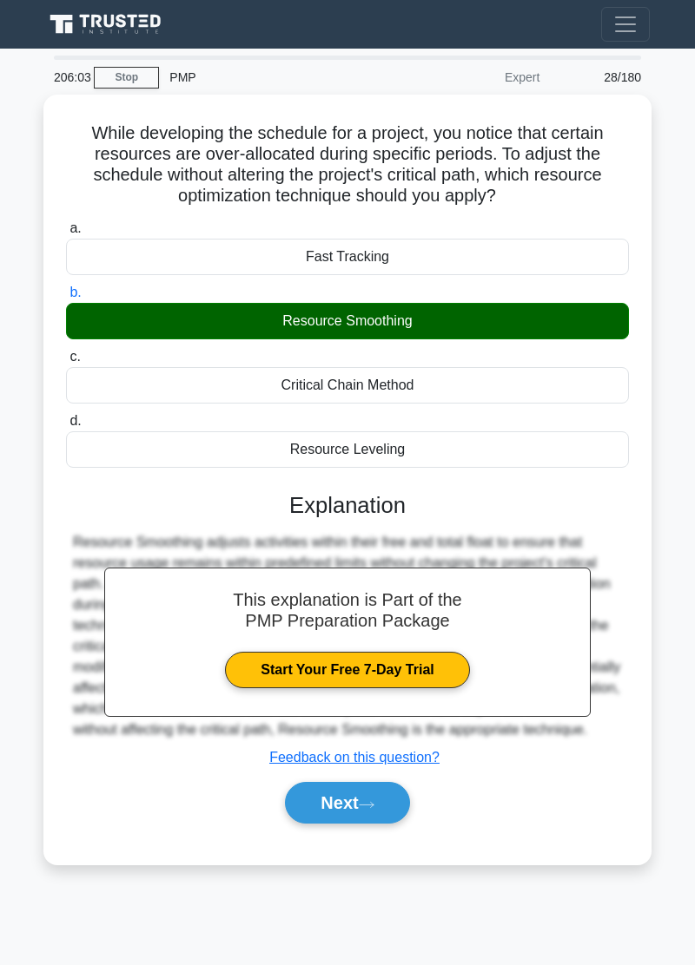
click at [390, 824] on button "Next" at bounding box center [347, 803] width 124 height 42
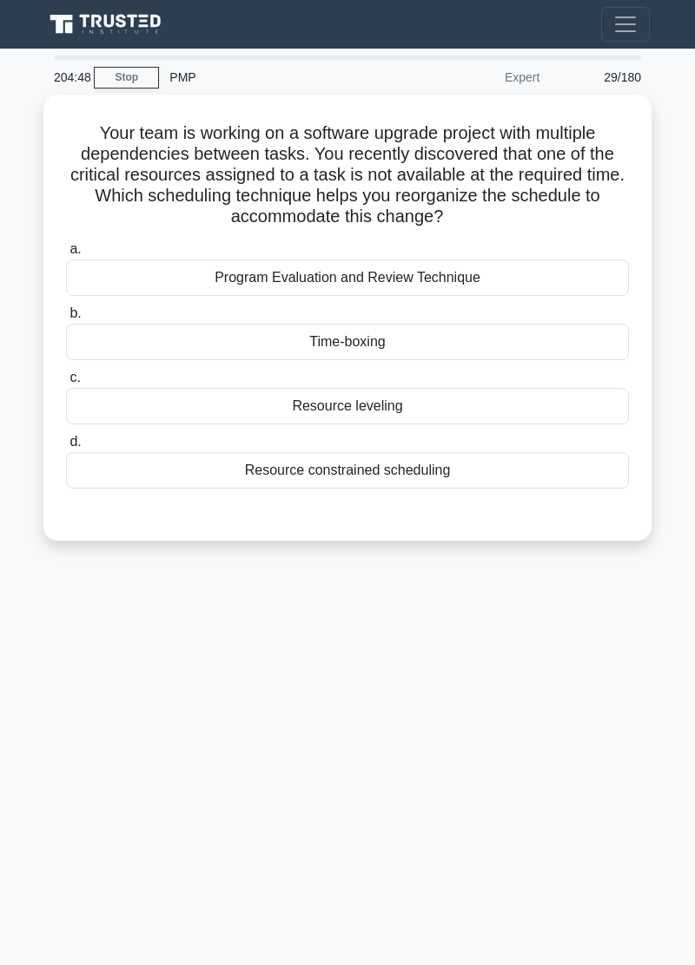
click at [452, 470] on div "Resource constrained scheduling" at bounding box center [347, 470] width 563 height 36
click at [66, 448] on input "d. Resource constrained scheduling" at bounding box center [66, 442] width 0 height 11
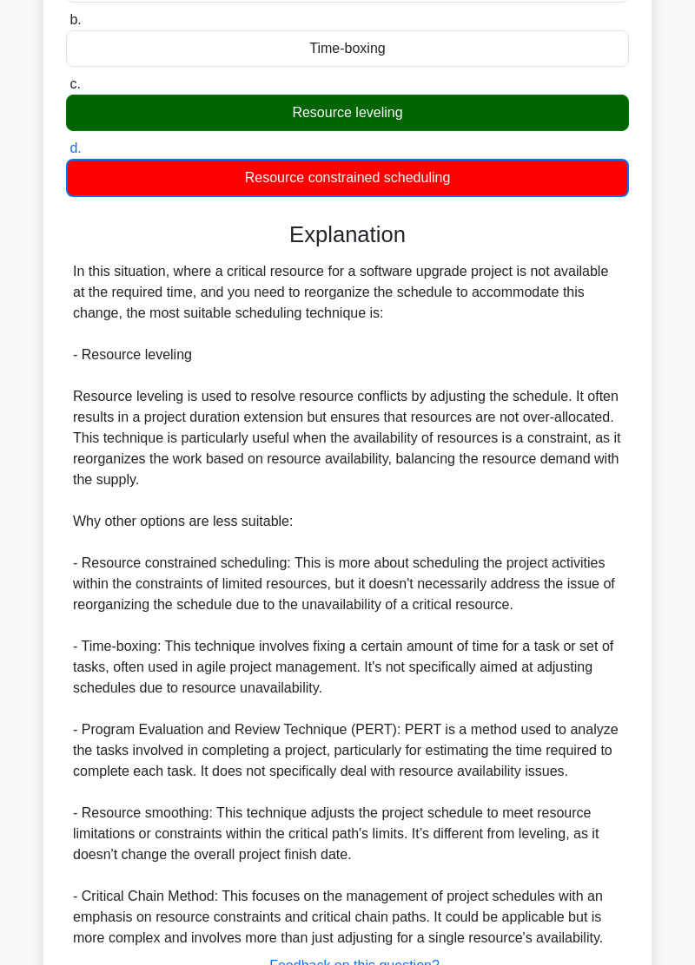
scroll to position [299, 0]
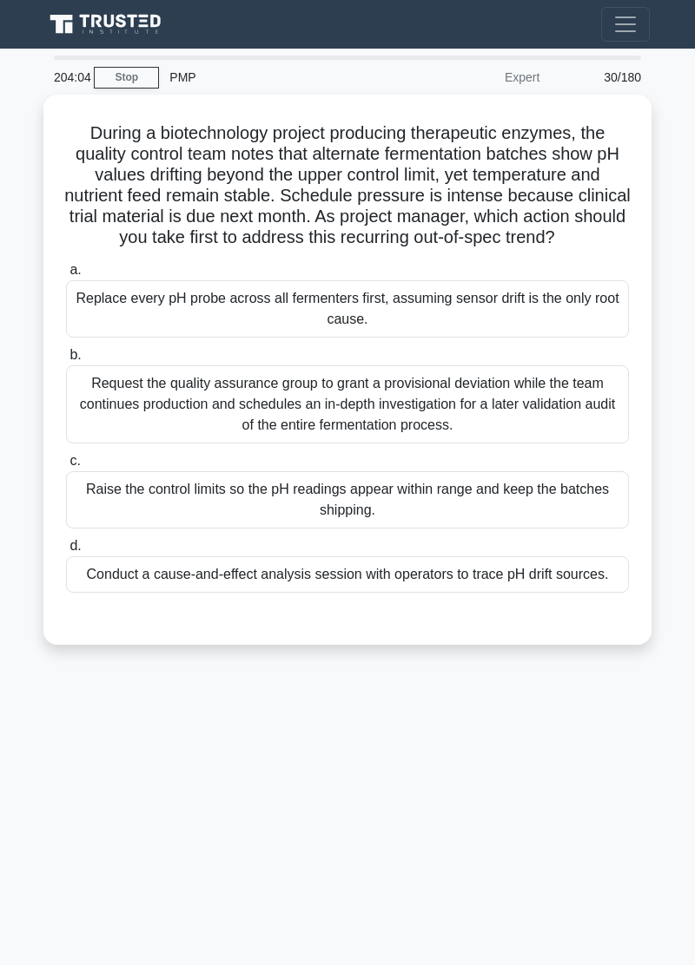
click at [514, 326] on div "Replace every pH probe across all fermenters first, assuming sensor drift is th…" at bounding box center [347, 308] width 563 height 57
click at [66, 276] on input "a. Replace every pH probe across all fermenters first, assuming sensor drift is…" at bounding box center [66, 270] width 0 height 11
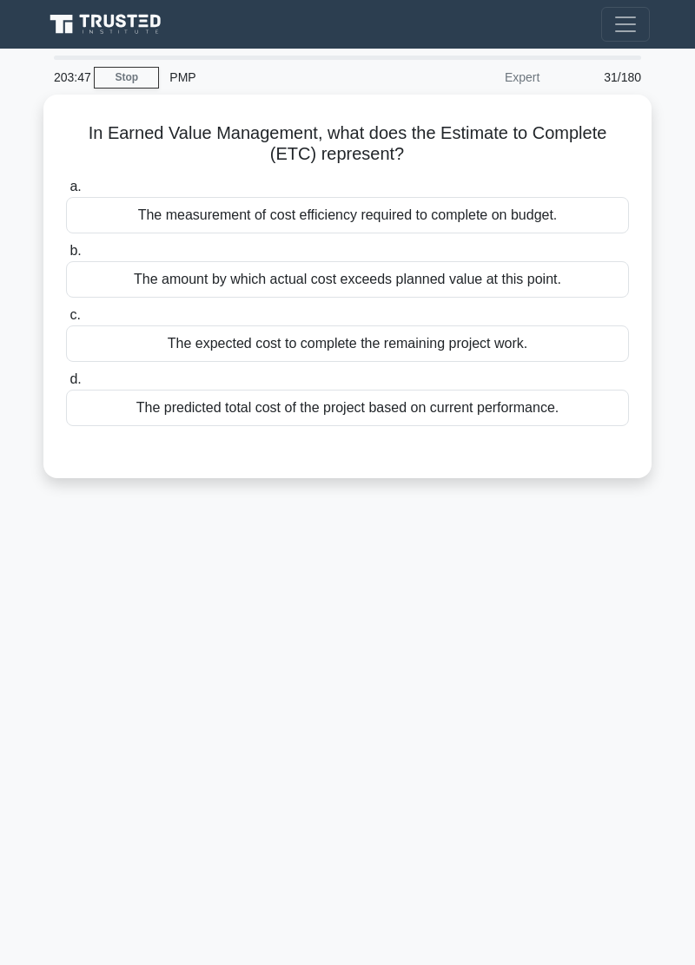
click at [497, 344] on div "The expected cost to complete the remaining project work." at bounding box center [347, 344] width 563 height 36
click at [66, 321] on input "c. The expected cost to complete the remaining project work." at bounding box center [66, 315] width 0 height 11
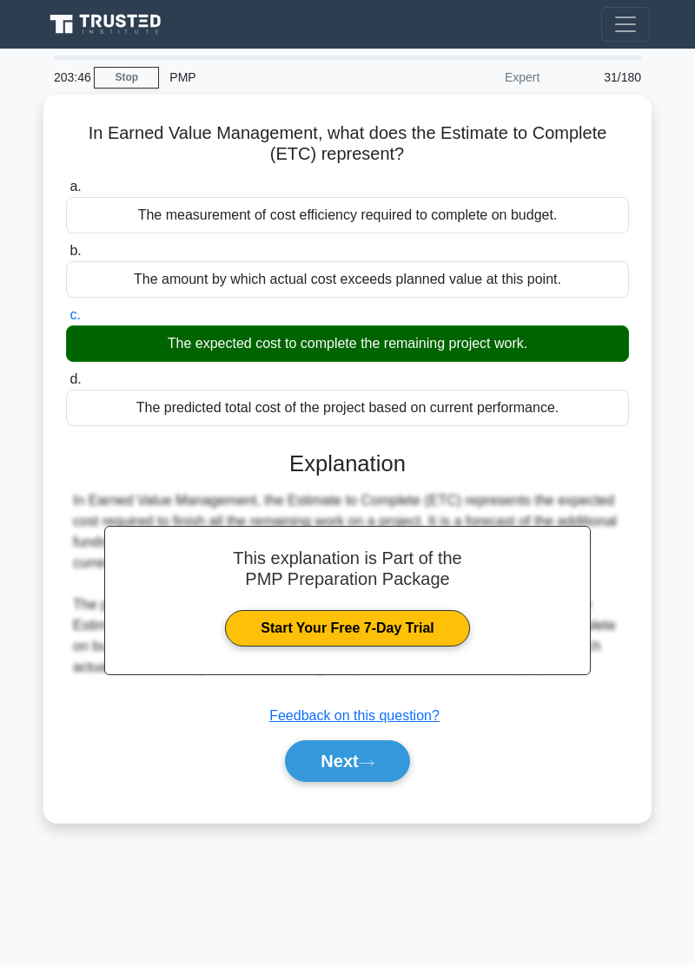
click at [367, 759] on icon at bounding box center [367, 764] width 16 height 10
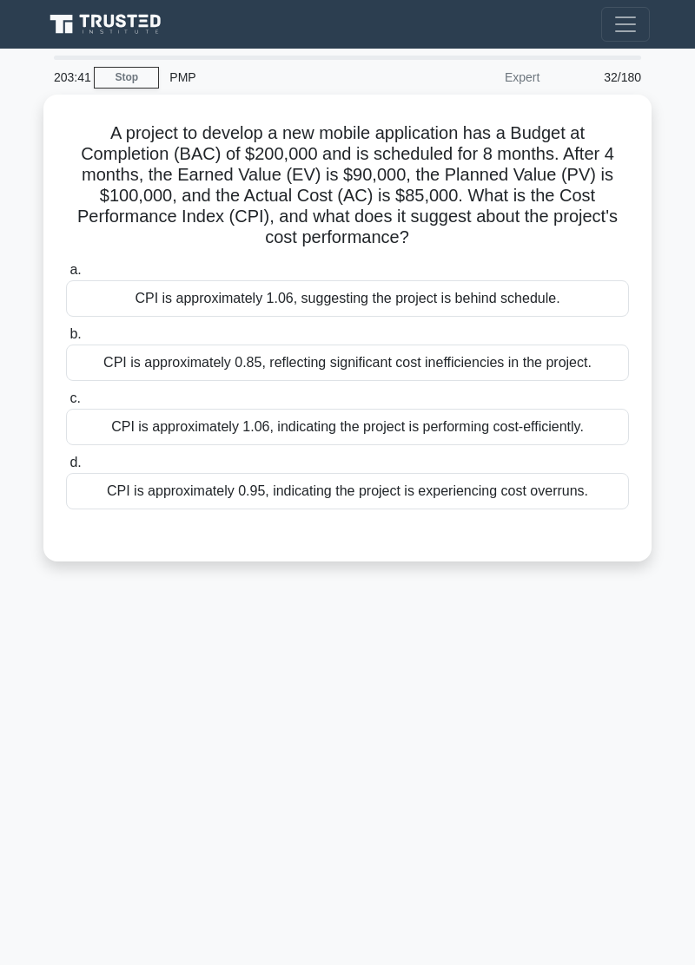
click at [393, 748] on div "203:41 Stop PMP Expert 32/180 A project to develop a new mobile application has…" at bounding box center [347, 490] width 625 height 868
click at [122, 729] on div "203:24 Stop PMP Expert 32/180 A project to develop a new mobile application has…" at bounding box center [347, 490] width 625 height 868
click at [125, 719] on div "203:19 Stop PMP Expert 32/180 A project to develop a new mobile application has…" at bounding box center [347, 490] width 625 height 868
click at [133, 718] on div "203:15 Stop PMP Expert 32/180 A project to develop a new mobile application has…" at bounding box center [347, 490] width 625 height 868
click at [136, 708] on div "202:58 Stop PMP Expert 32/180 A project to develop a new mobile application has…" at bounding box center [347, 490] width 625 height 868
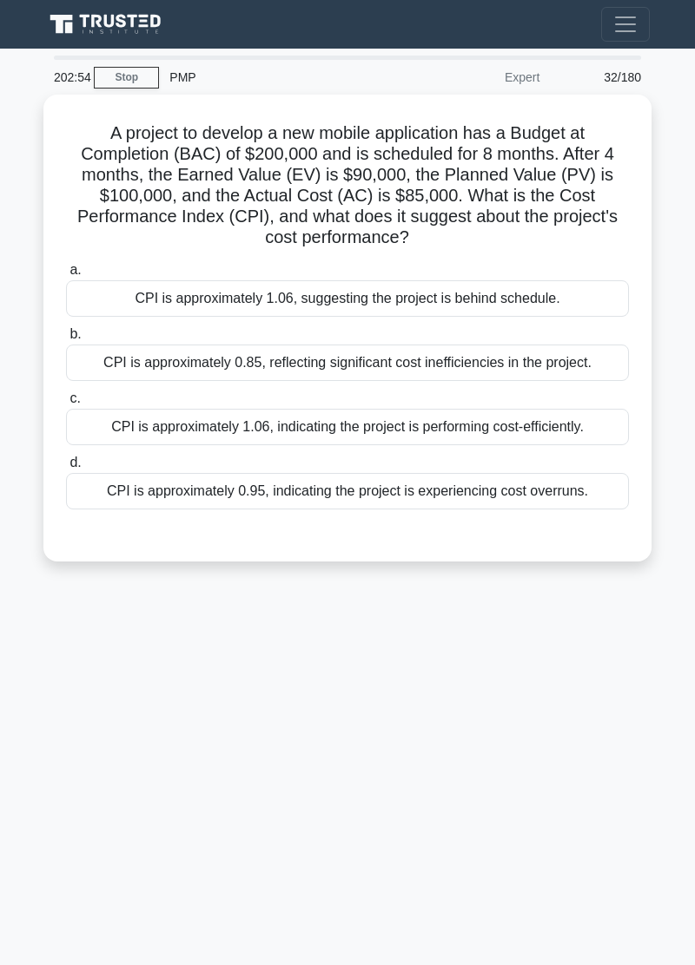
click at [137, 707] on div "202:54 Stop PMP Expert 32/180 A project to develop a new mobile application has…" at bounding box center [347, 490] width 625 height 868
click at [156, 706] on div "202:51 Stop PMP Expert 32/180 A project to develop a new mobile application has…" at bounding box center [347, 490] width 625 height 868
click at [569, 425] on div "CPI is approximately 1.06, indicating the project is performing cost-efficientl…" at bounding box center [347, 427] width 563 height 36
click at [66, 405] on input "c. CPI is approximately 1.06, indicating the project is performing cost-efficie…" at bounding box center [66, 398] width 0 height 11
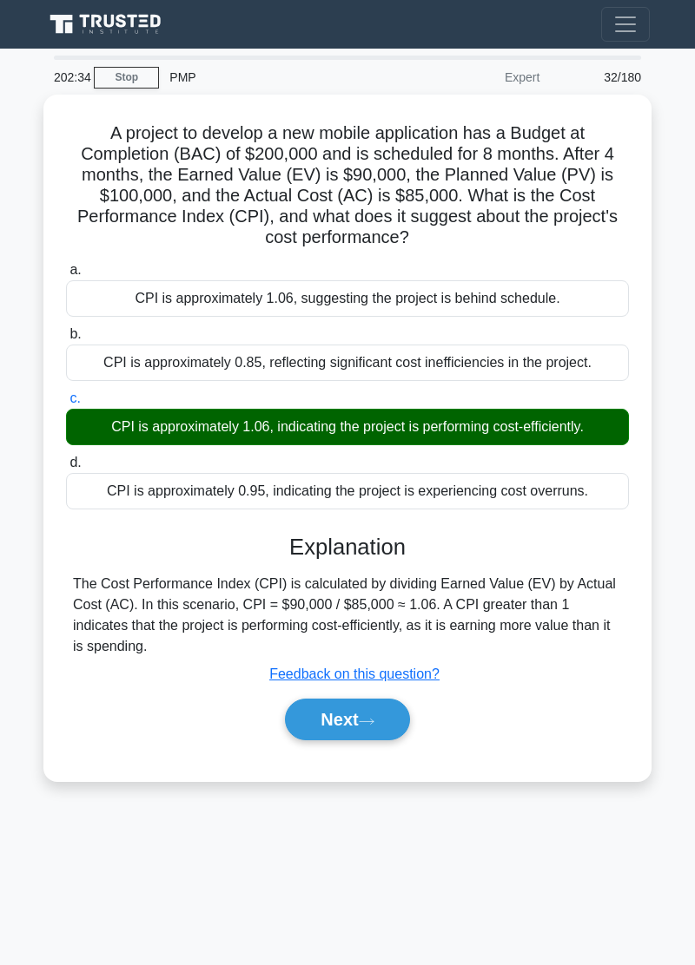
click at [396, 710] on button "Next" at bounding box center [347, 720] width 124 height 42
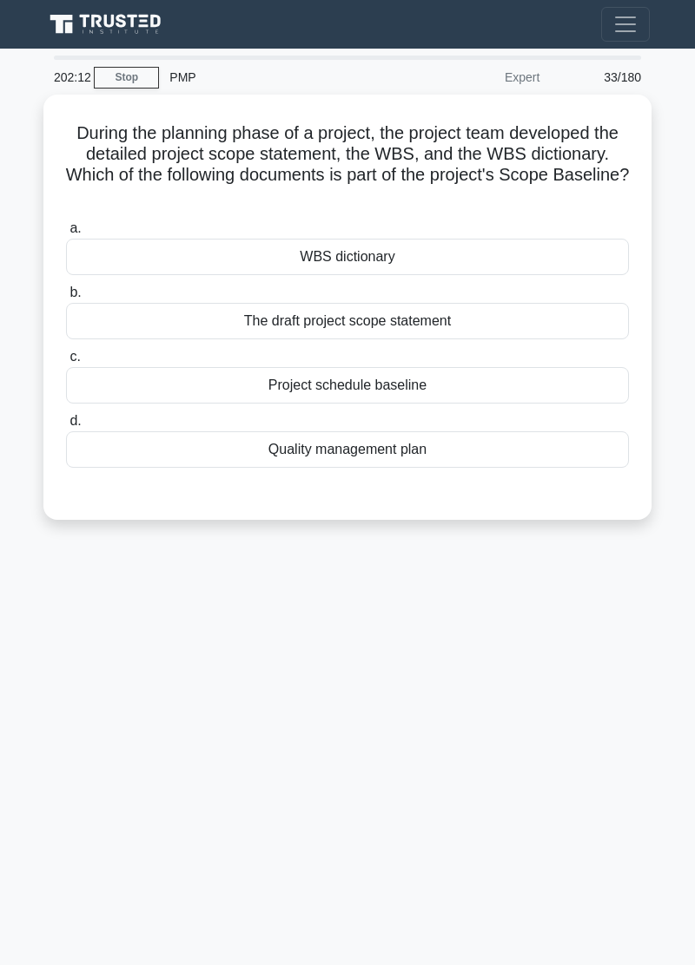
click at [609, 553] on div "202:12 Stop PMP Expert 33/180 During the planning phase of a project, the proje…" at bounding box center [347, 490] width 625 height 868
click at [107, 682] on div "201:49 Stop PMP Expert 33/180 During the planning phase of a project, the proje…" at bounding box center [347, 490] width 625 height 868
click at [502, 259] on div "WBS dictionary" at bounding box center [347, 257] width 563 height 36
click at [66, 234] on input "a. WBS dictionary" at bounding box center [66, 228] width 0 height 11
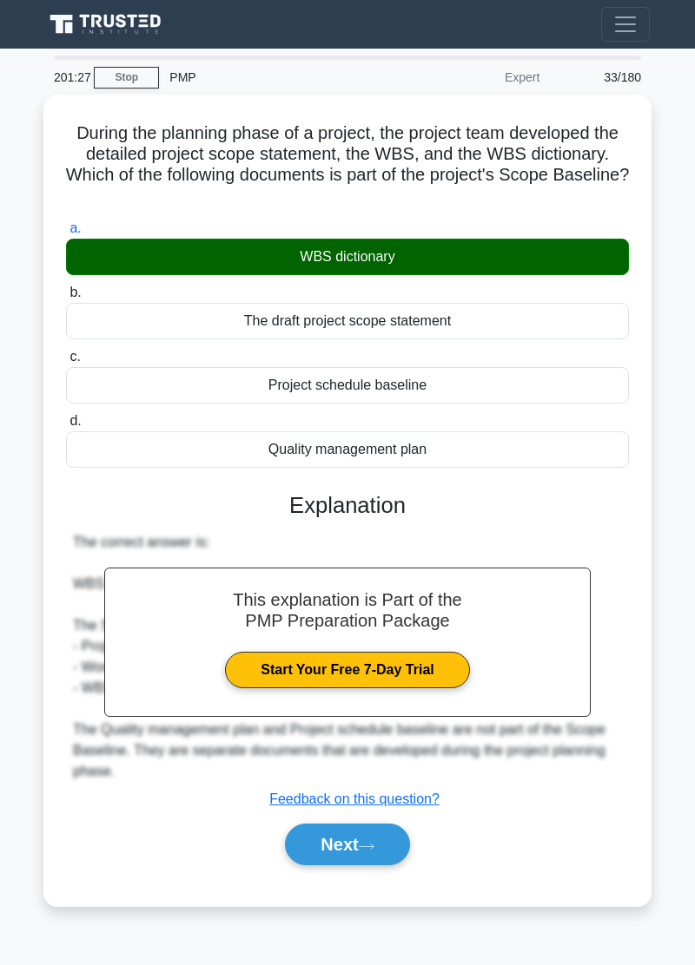
click at [372, 842] on icon at bounding box center [367, 847] width 16 height 10
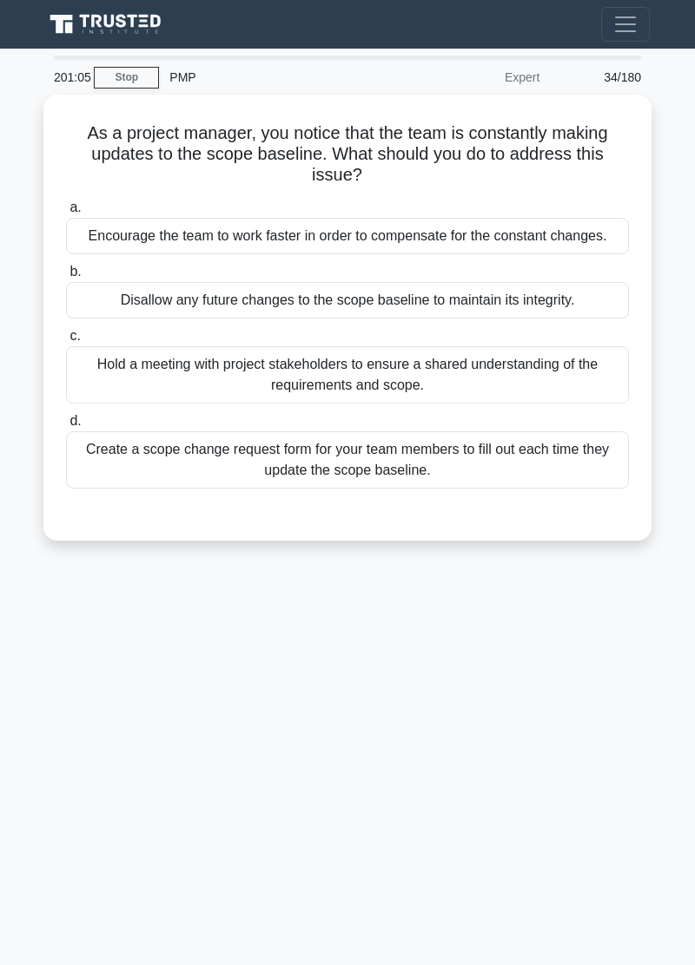
click at [105, 719] on div "201:05 Stop PMP Expert 34/180 As a project manager, you notice that the team is…" at bounding box center [347, 490] width 625 height 868
click at [642, 575] on div "200:56 Stop PMP Expert 34/180 As a project manager, you notice that the team is…" at bounding box center [347, 490] width 625 height 868
click at [642, 575] on div "200:55 Stop PMP Expert 34/180 As a project manager, you notice that the team is…" at bounding box center [347, 490] width 625 height 868
click at [654, 576] on div "200:43 Stop PMP Expert 34/180 As a project manager, you notice that the team is…" at bounding box center [347, 490] width 625 height 868
click at [639, 571] on div "200:24 Stop PMP Expert 34/180 As a project manager, you notice that the team is…" at bounding box center [347, 490] width 625 height 868
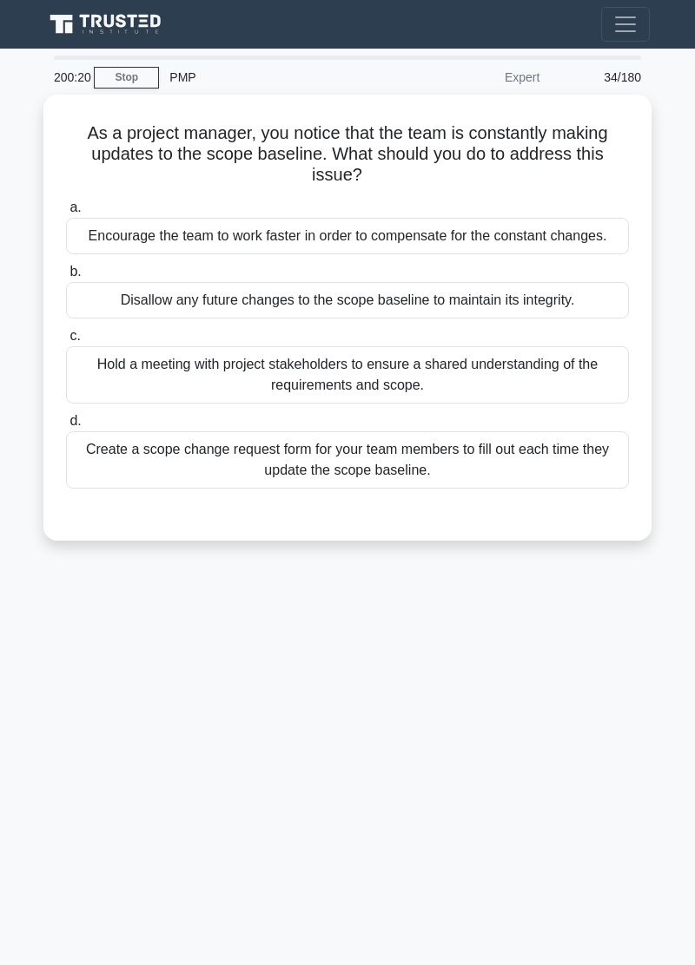
click at [553, 476] on div "Create a scope change request form for your team members to fill out each time …" at bounding box center [347, 459] width 563 height 57
click at [66, 427] on input "d. Create a scope change request form for your team members to fill out each ti…" at bounding box center [66, 421] width 0 height 11
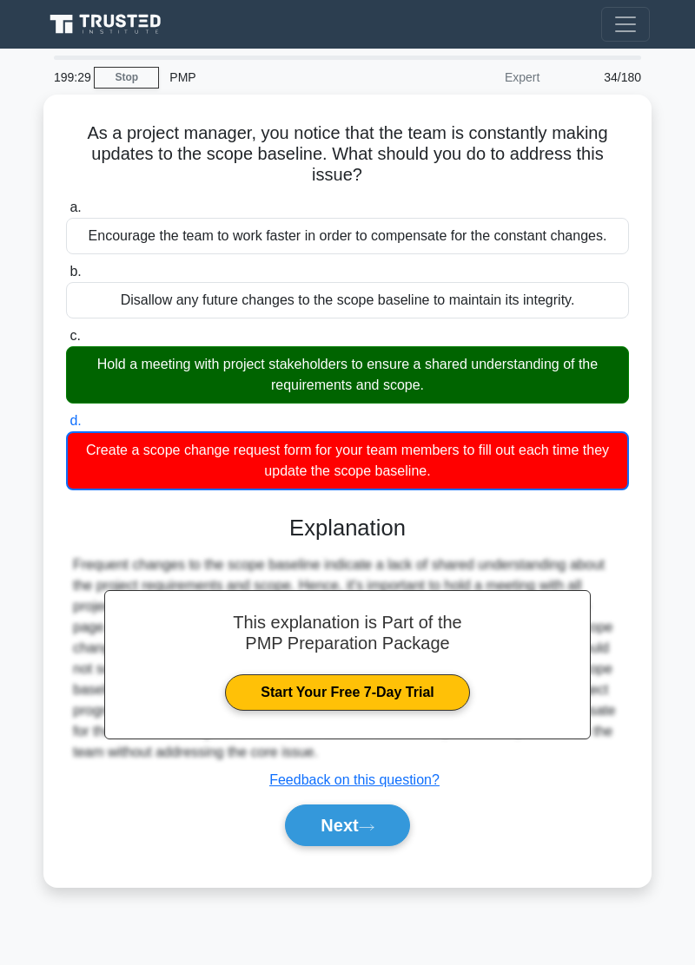
click at [385, 806] on button "Next" at bounding box center [347, 826] width 124 height 42
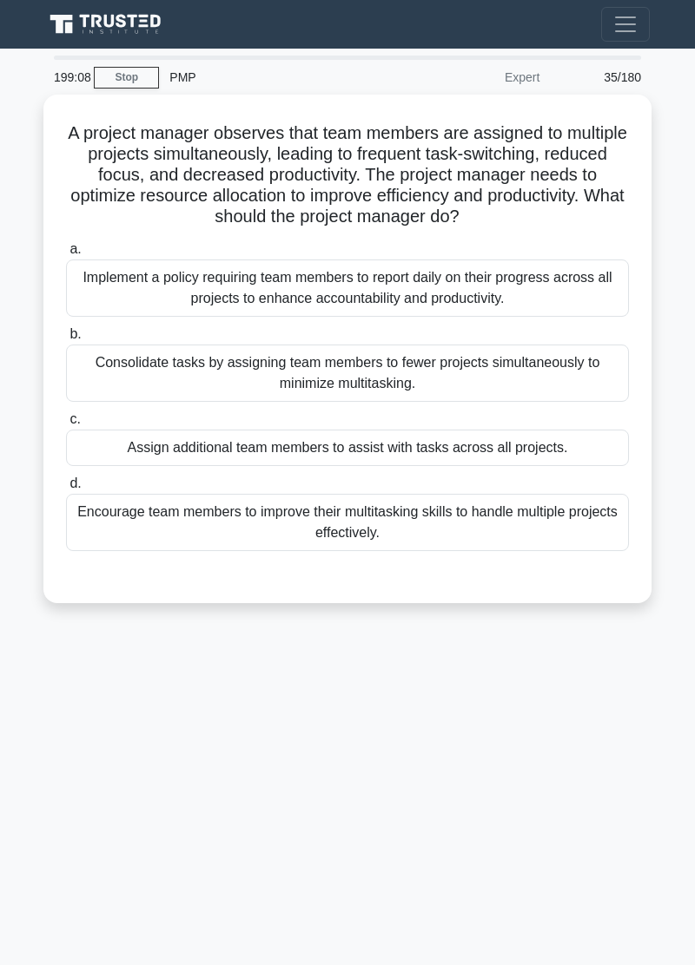
click at [582, 837] on div "199:08 Stop PMP Expert 35/180 A project manager observes that team members are …" at bounding box center [347, 490] width 625 height 868
click at [68, 703] on div "198:46 Stop PMP Expert 35/180 A project manager observes that team members are …" at bounding box center [347, 490] width 625 height 868
click at [428, 374] on div "Consolidate tasks by assigning team members to fewer projects simultaneously to…" at bounding box center [347, 373] width 563 height 57
click at [66, 340] on input "b. Consolidate tasks by assigning team members to fewer projects simultaneously…" at bounding box center [66, 334] width 0 height 11
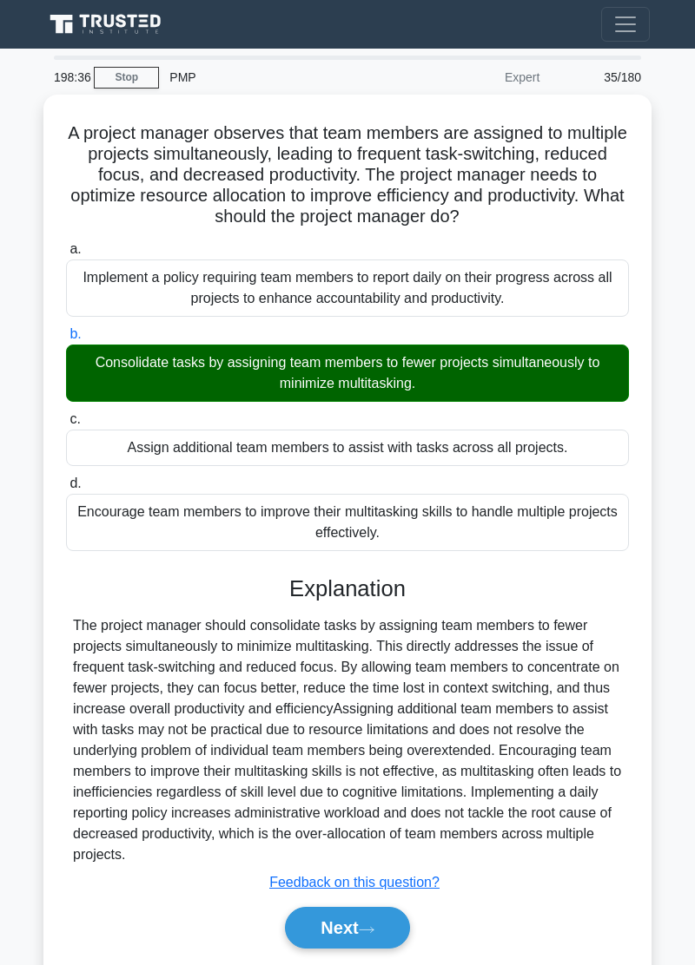
click at [354, 920] on button "Next" at bounding box center [347, 928] width 124 height 42
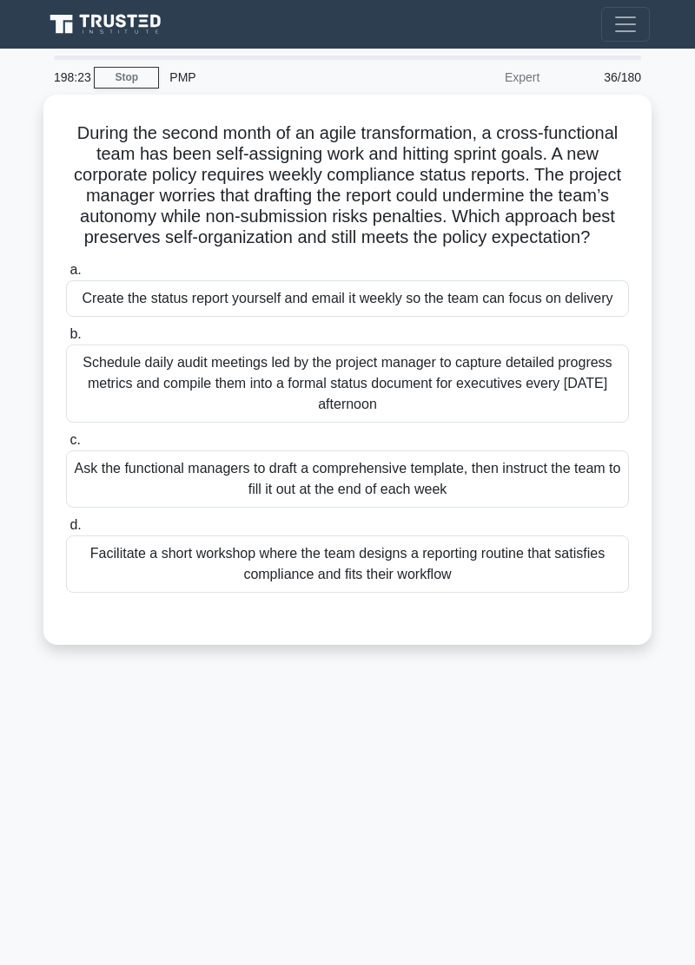
click at [63, 689] on div "198:23 Stop PMP Expert 36/180 During the second month of an agile transformatio…" at bounding box center [347, 490] width 625 height 868
click at [539, 692] on div "198:11 Stop PMP Expert 36/180 During the second month of an agile transformatio…" at bounding box center [347, 490] width 625 height 868
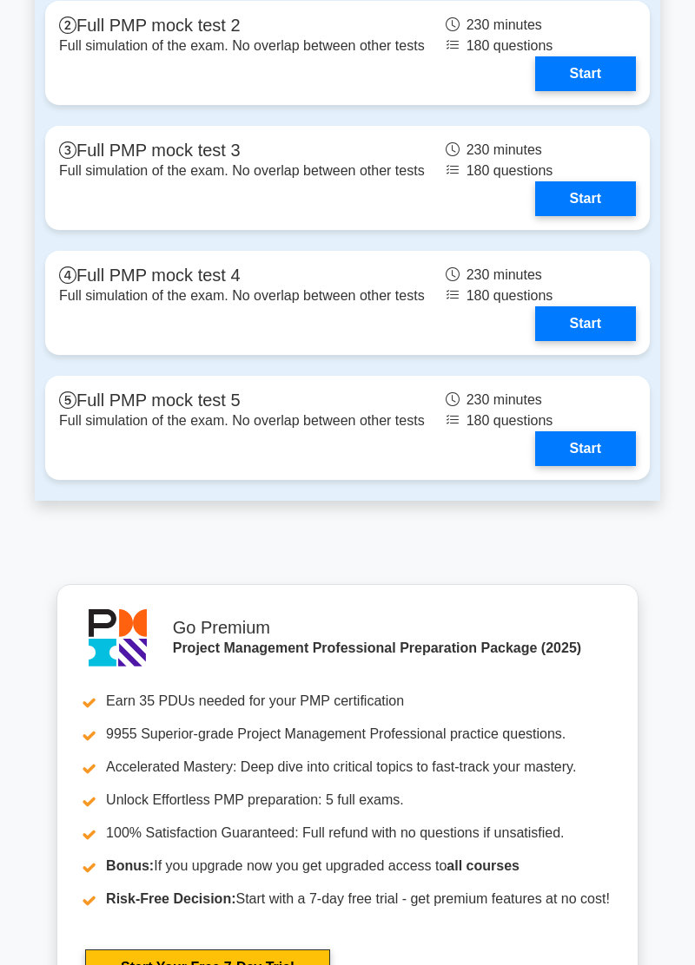
scroll to position [7046, 0]
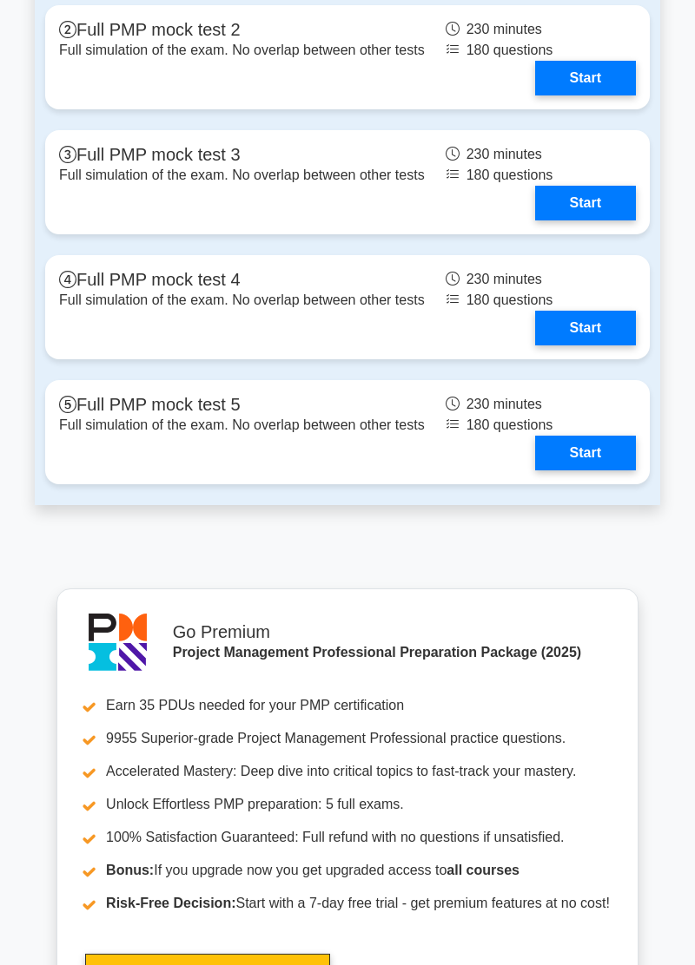
click at [581, 314] on link "Start" at bounding box center [585, 328] width 101 height 35
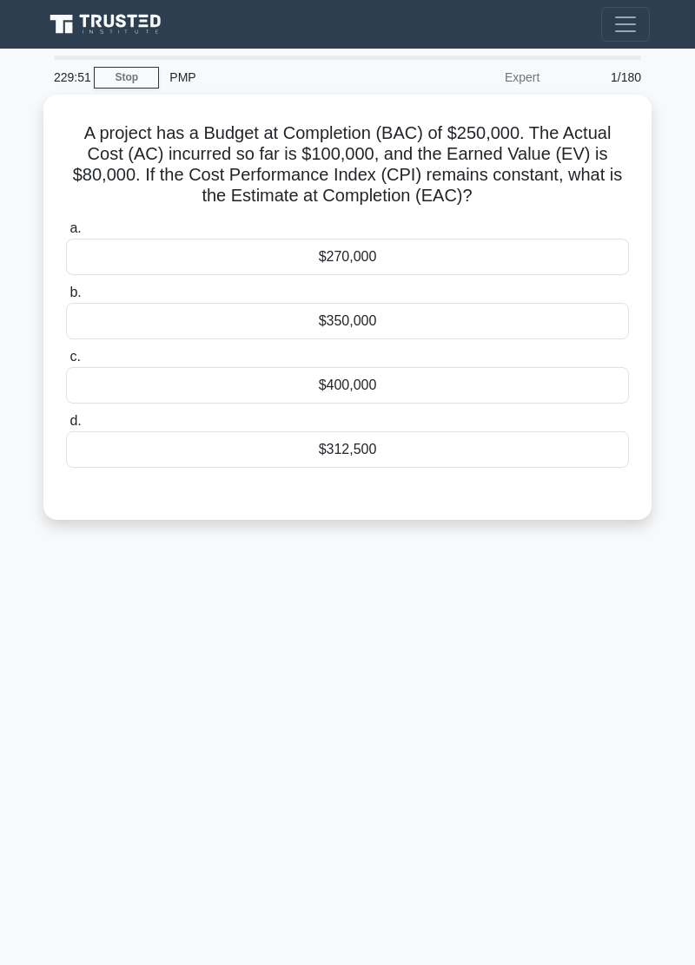
click at [330, 589] on div "229:51 Stop PMP Expert 1/180 A project has a Budget at Completion (BAC) of $250…" at bounding box center [347, 490] width 625 height 868
click at [471, 597] on div "229:38 Stop PMP Expert 1/180 A project has a Budget at Completion (BAC) of $250…" at bounding box center [347, 490] width 625 height 868
click at [316, 614] on div "228:48 Stop PMP Expert 1/180 A project has a Budget at Completion (BAC) of $250…" at bounding box center [347, 490] width 625 height 868
click at [280, 655] on div "228:45 Stop PMP Expert 1/180 A project has a Budget at Completion (BAC) of $250…" at bounding box center [347, 490] width 625 height 868
click at [337, 623] on div "228:41 Stop PMP Expert 1/180 A project has a Budget at Completion (BAC) of $250…" at bounding box center [347, 490] width 625 height 868
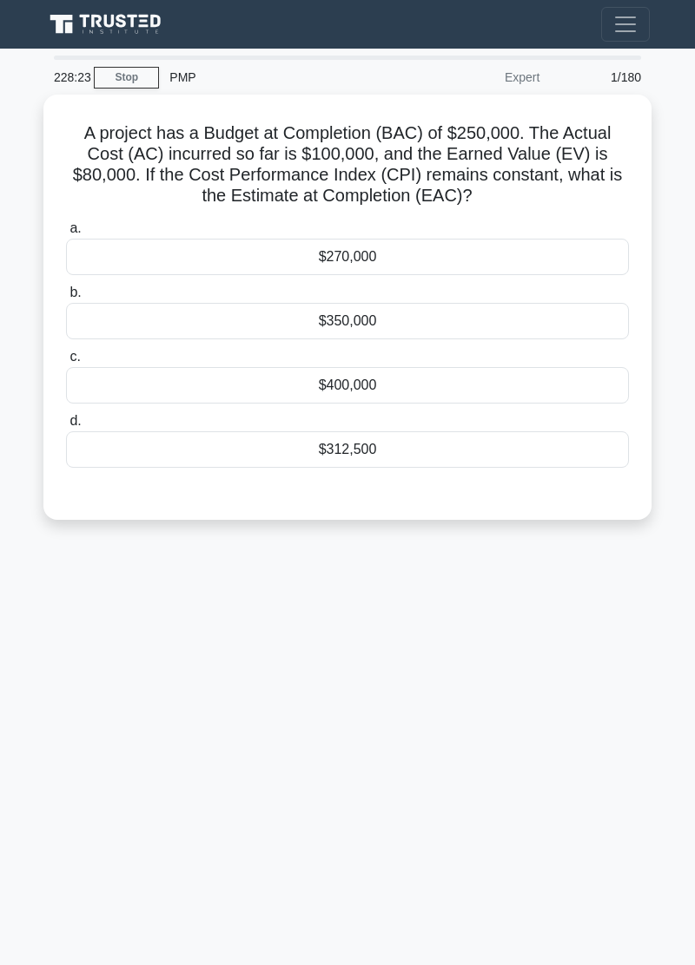
click at [418, 648] on div "228:23 Stop PMP Expert 1/180 A project has a Budget at Completion (BAC) of $250…" at bounding box center [347, 490] width 625 height 868
click at [403, 453] on div "$312,500" at bounding box center [347, 449] width 563 height 36
click at [66, 427] on input "d. $312,500" at bounding box center [66, 421] width 0 height 11
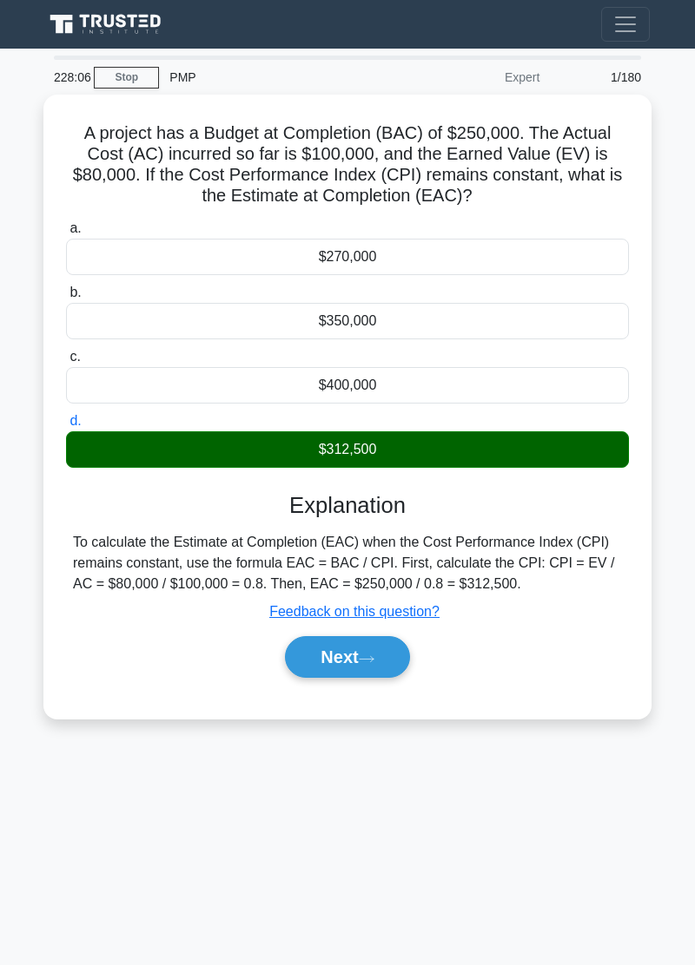
click at [374, 655] on icon at bounding box center [367, 660] width 16 height 10
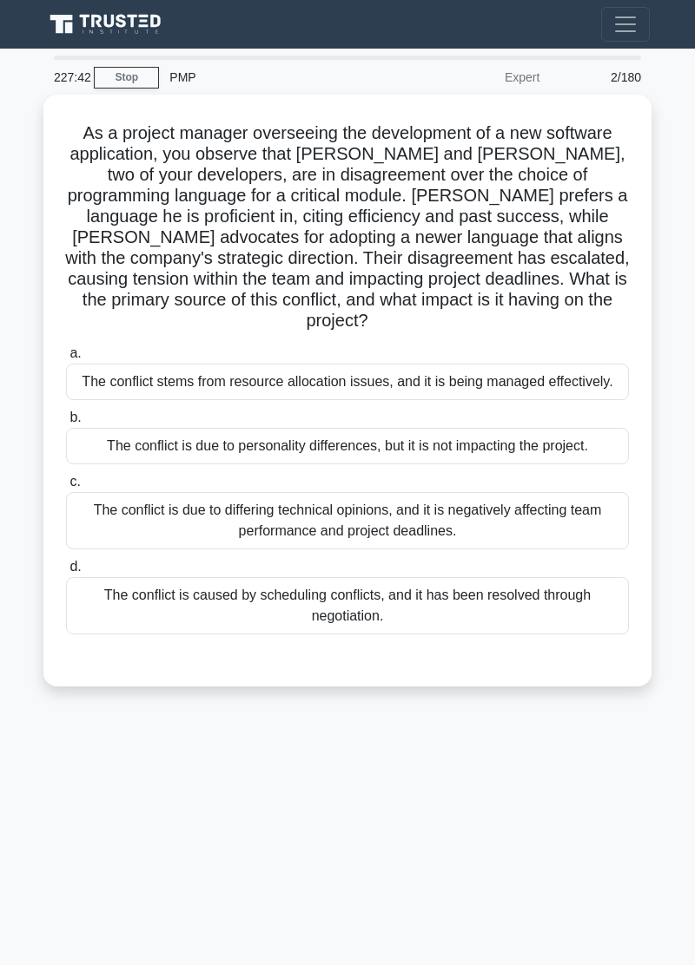
click at [453, 500] on div "The conflict is due to differing technical opinions, and it is negatively affec…" at bounding box center [347, 520] width 563 height 57
click at [66, 488] on input "c. The conflict is due to differing technical opinions, and it is negatively af…" at bounding box center [66, 482] width 0 height 11
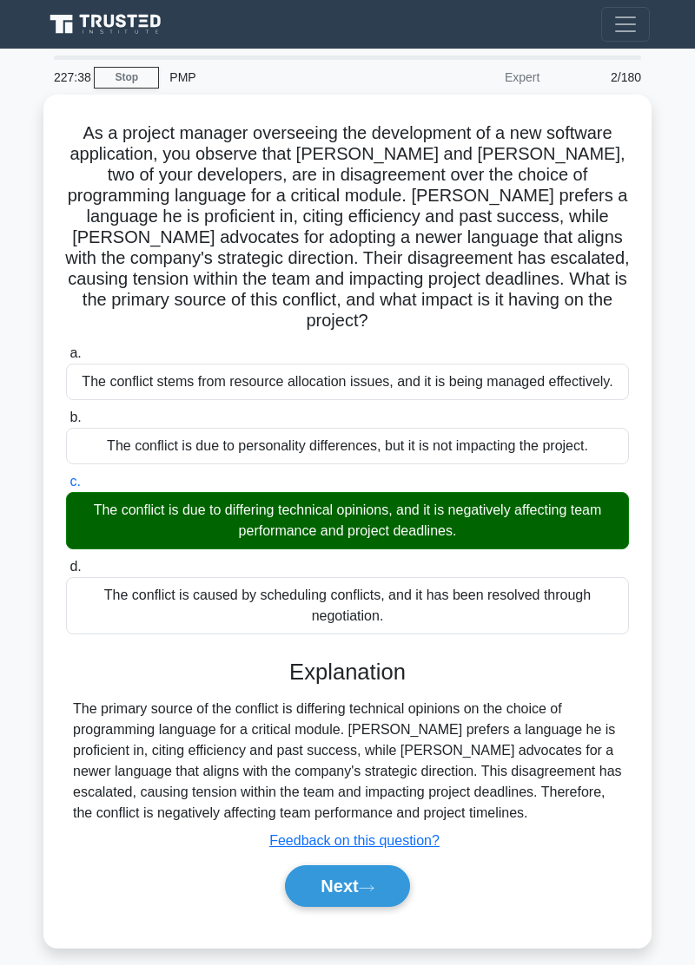
click at [371, 884] on icon at bounding box center [367, 889] width 16 height 10
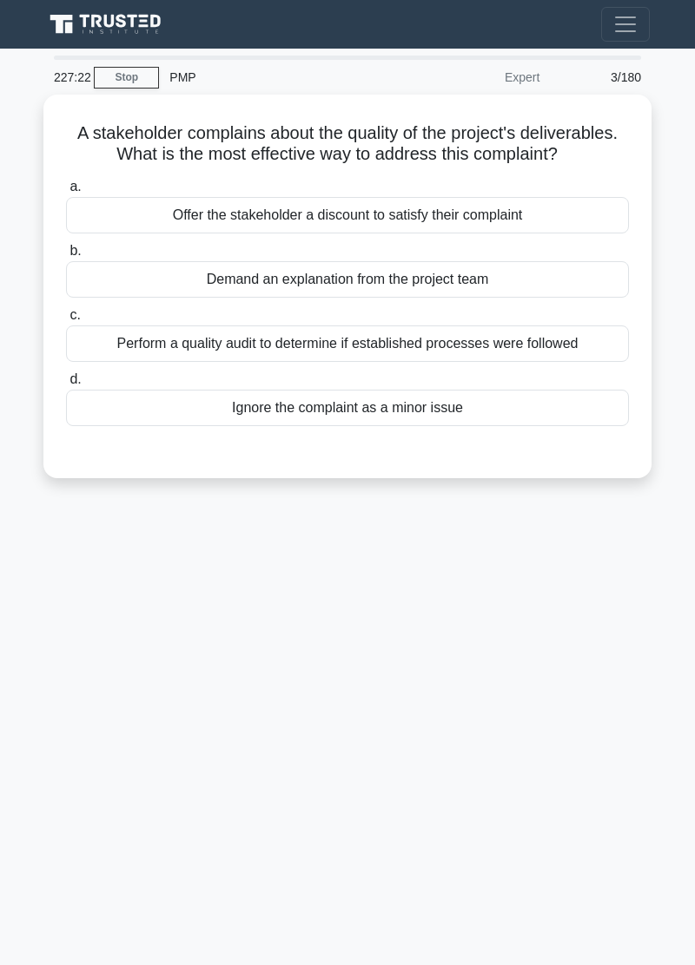
click at [521, 332] on div "Perform a quality audit to determine if established processes were followed" at bounding box center [347, 344] width 563 height 36
click at [66, 321] on input "c. Perform a quality audit to determine if established processes were followed" at bounding box center [66, 315] width 0 height 11
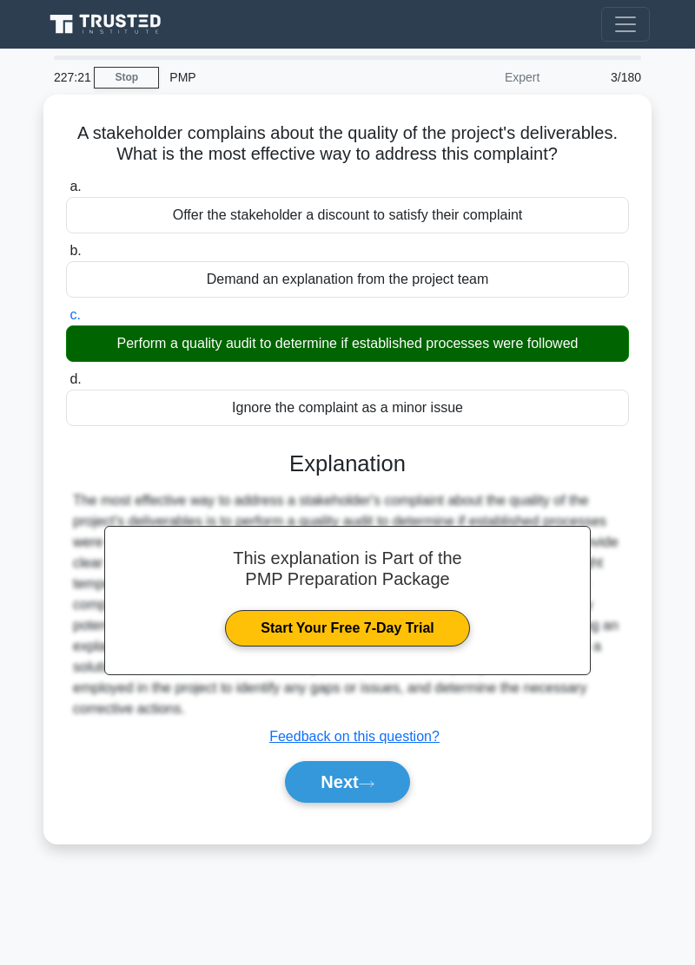
click at [384, 781] on button "Next" at bounding box center [347, 782] width 124 height 42
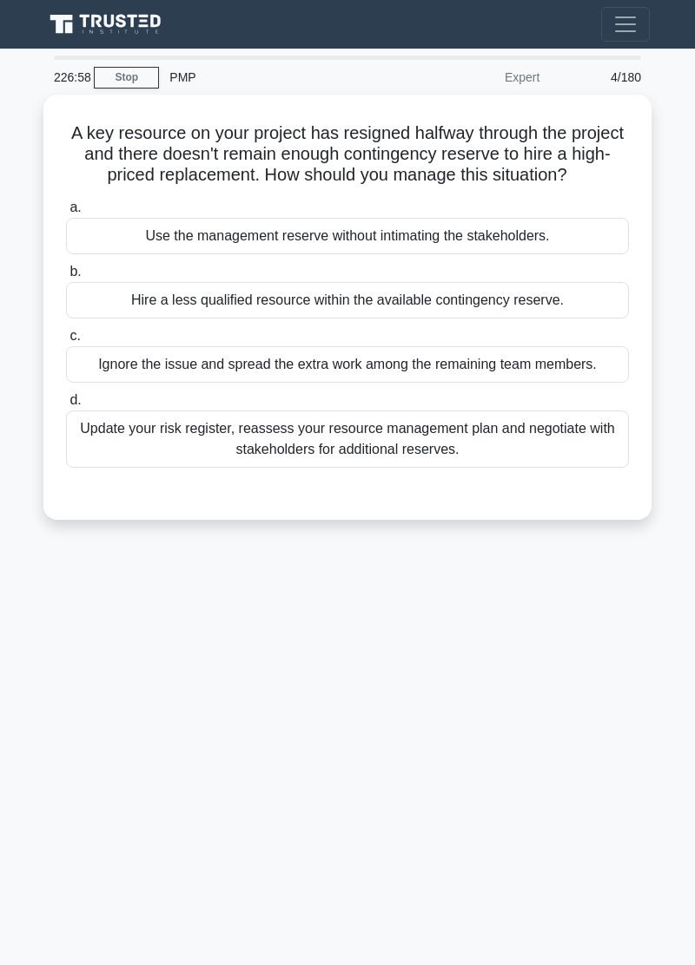
click at [484, 653] on div "226:58 Stop PMP Expert 4/180 A key resource on your project has resigned halfwa…" at bounding box center [347, 490] width 625 height 868
click at [525, 451] on div "Update your risk register, reassess your resource management plan and negotiate…" at bounding box center [347, 439] width 563 height 57
click at [66, 406] on input "d. Update your risk register, reassess your resource management plan and negoti…" at bounding box center [66, 400] width 0 height 11
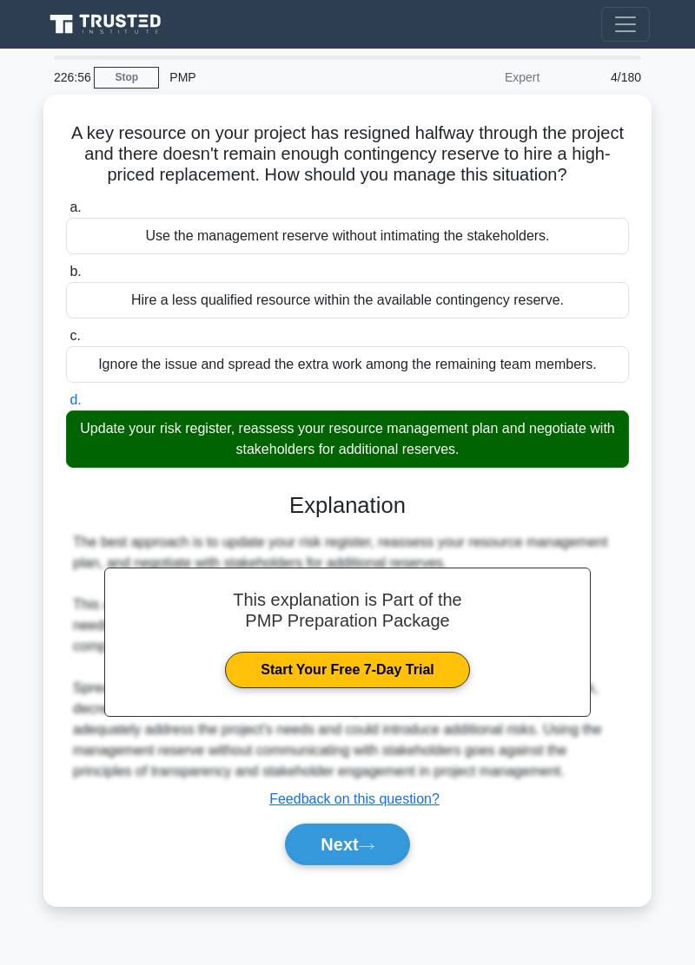
click at [354, 837] on button "Next" at bounding box center [347, 845] width 124 height 42
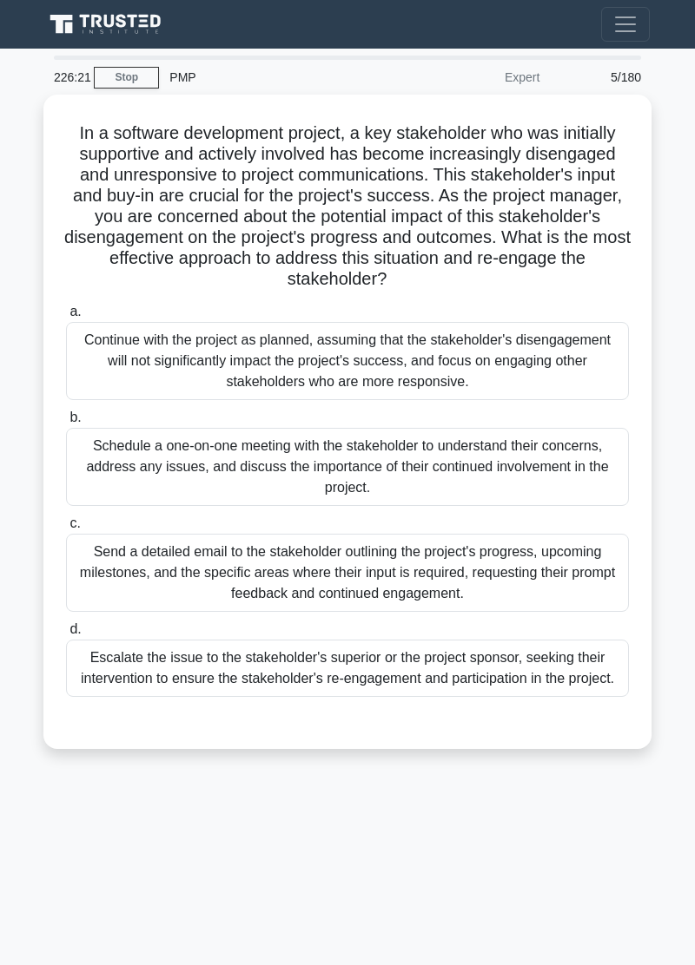
click at [490, 453] on div "Schedule a one-on-one meeting with the stakeholder to understand their concerns…" at bounding box center [347, 467] width 563 height 78
click at [66, 424] on input "b. Schedule a one-on-one meeting with the stakeholder to understand their conce…" at bounding box center [66, 417] width 0 height 11
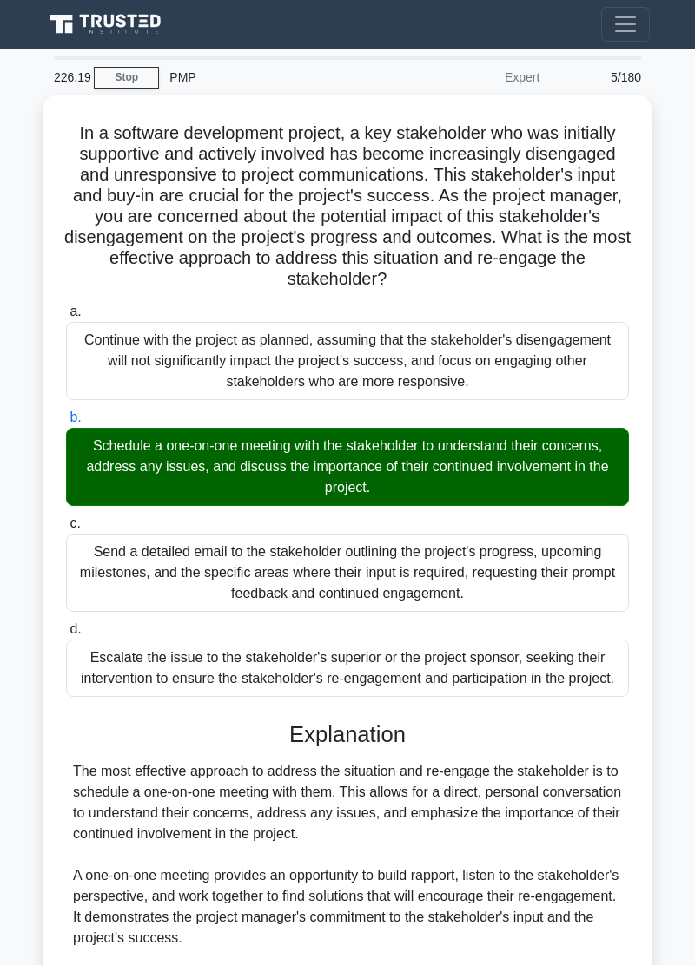
scroll to position [174, 0]
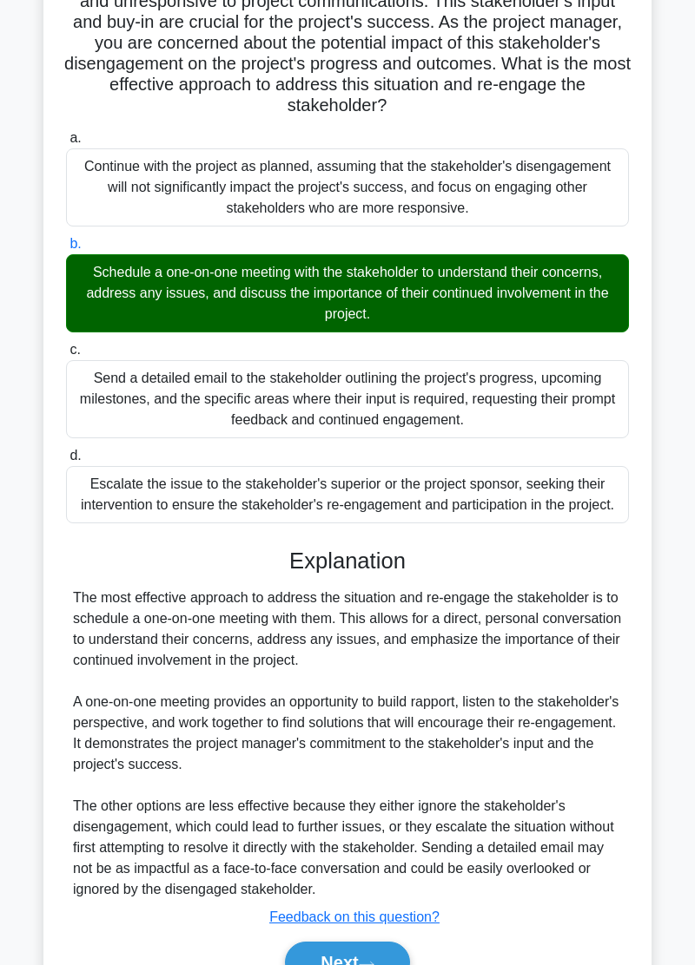
click at [373, 963] on button "Next" at bounding box center [347, 963] width 124 height 42
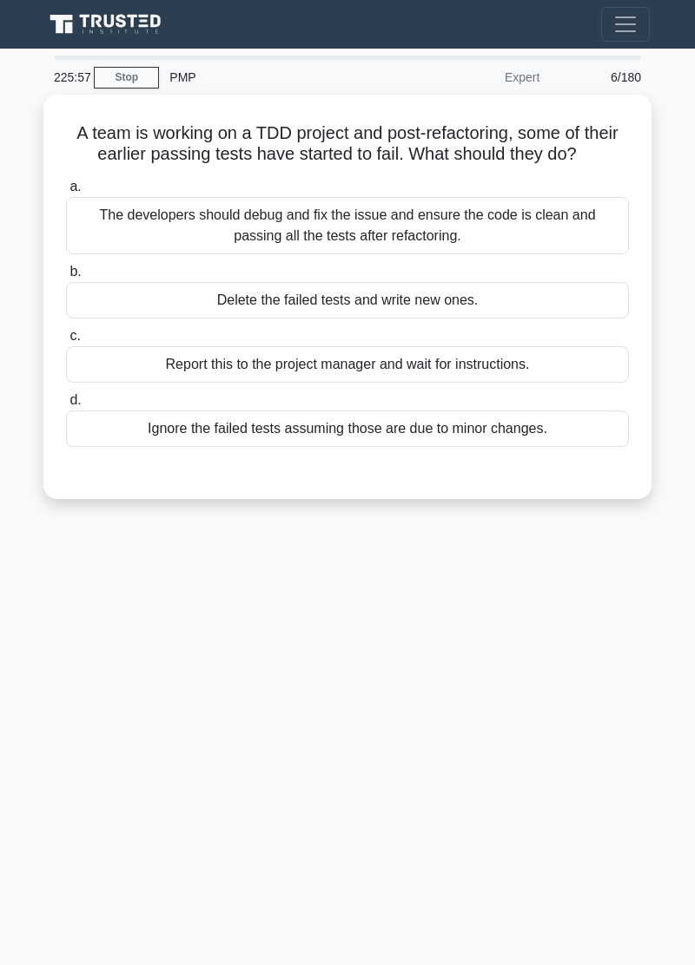
click at [92, 655] on div "225:57 Stop PMP Expert 6/180 A team is working on a TDD project and post-refact…" at bounding box center [347, 490] width 625 height 868
click at [66, 643] on div "225:36 Stop PMP Expert 6/180 A team is working on a TDD project and post-refact…" at bounding box center [347, 490] width 625 height 868
click at [514, 219] on div "The developers should debug and fix the issue and ensure the code is clean and …" at bounding box center [347, 225] width 563 height 57
click at [66, 193] on input "a. The developers should debug and fix the issue and ensure the code is clean a…" at bounding box center [66, 186] width 0 height 11
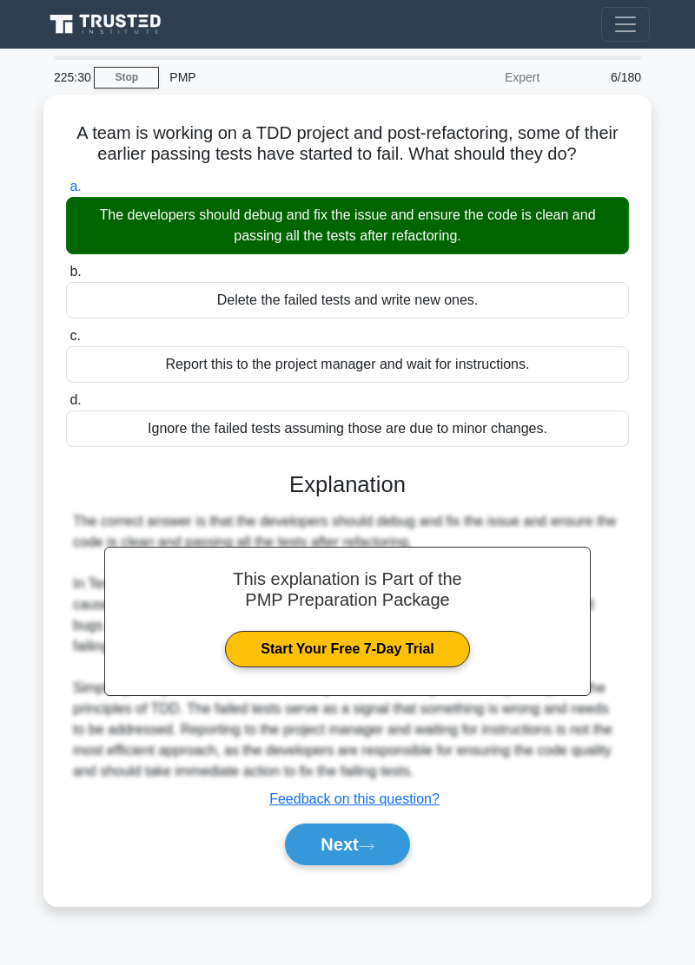
click at [379, 844] on button "Next" at bounding box center [347, 845] width 124 height 42
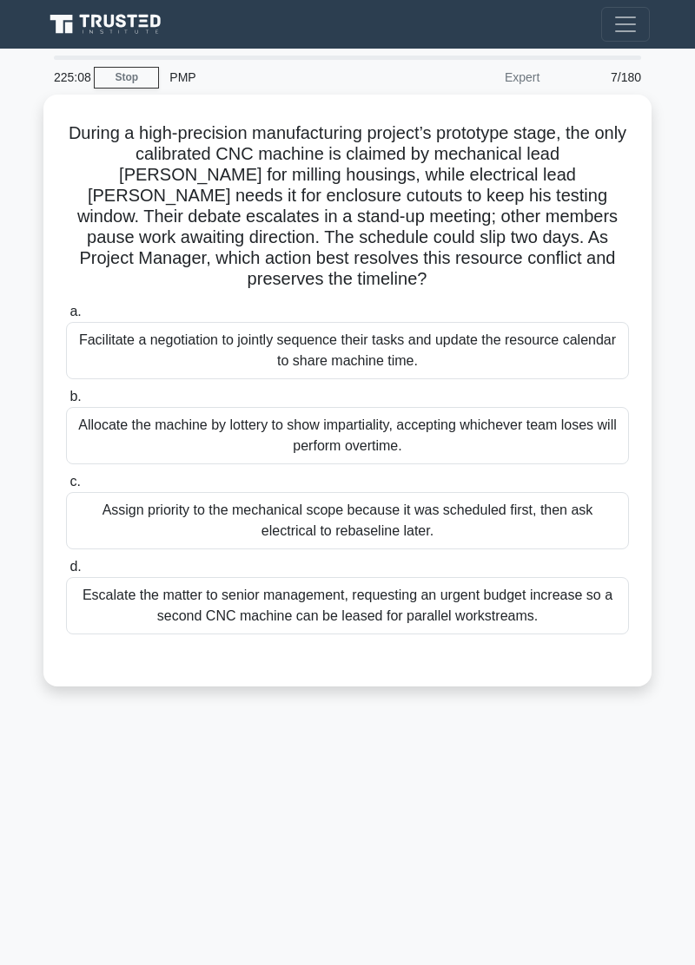
click at [542, 821] on div "225:08 Stop PMP Expert 7/180 During a high-precision manufacturing project’s pr…" at bounding box center [347, 490] width 625 height 868
click at [56, 726] on div "224:43 Stop PMP Expert 7/180 During a high-precision manufacturing project’s pr…" at bounding box center [347, 490] width 625 height 868
click at [484, 339] on div "Facilitate a negotiation to jointly sequence their tasks and update the resourc…" at bounding box center [347, 350] width 563 height 57
click at [66, 318] on input "a. Facilitate a negotiation to jointly sequence their tasks and update the reso…" at bounding box center [66, 311] width 0 height 11
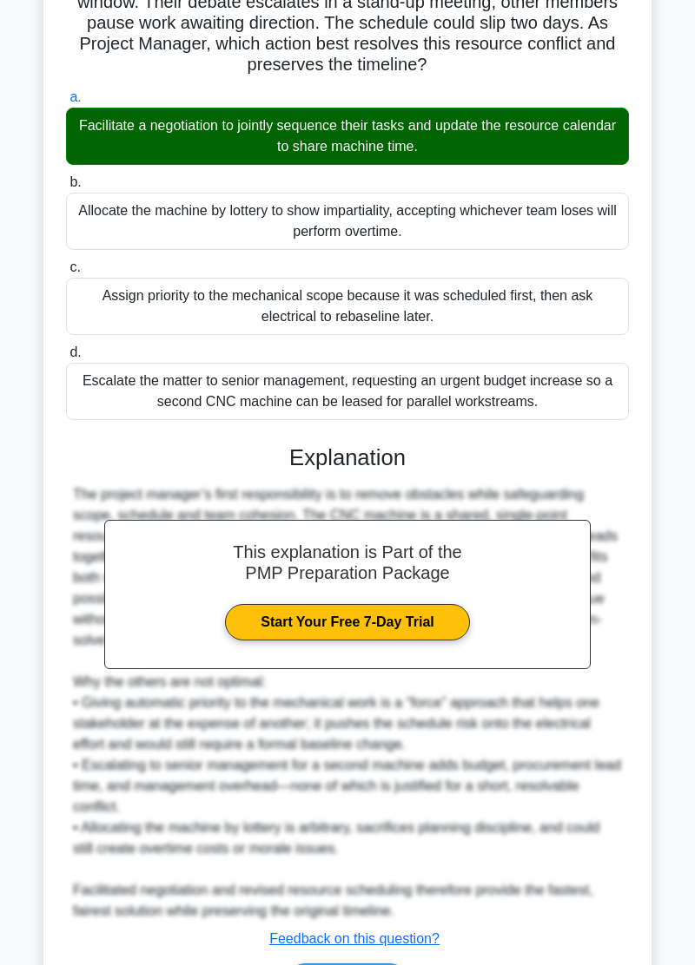
scroll to position [215, 0]
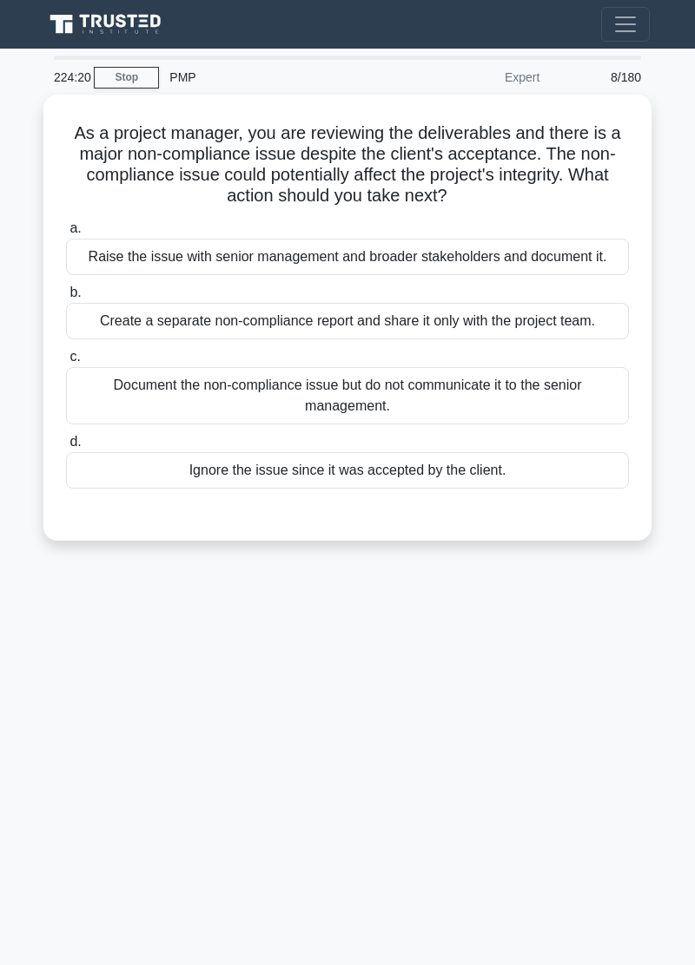
scroll to position [0, 0]
click at [373, 790] on div "224:08 Stop PMP Expert 8/180 As a project manager, you are reviewing the delive…" at bounding box center [347, 490] width 625 height 868
click at [46, 701] on div "223:45 Stop PMP Expert 8/180 As a project manager, you are reviewing the delive…" at bounding box center [347, 490] width 625 height 868
click at [505, 253] on div "Raise the issue with senior management and broader stakeholders and document it." at bounding box center [347, 257] width 563 height 36
click at [66, 234] on input "a. Raise the issue with senior management and broader stakeholders and document…" at bounding box center [66, 228] width 0 height 11
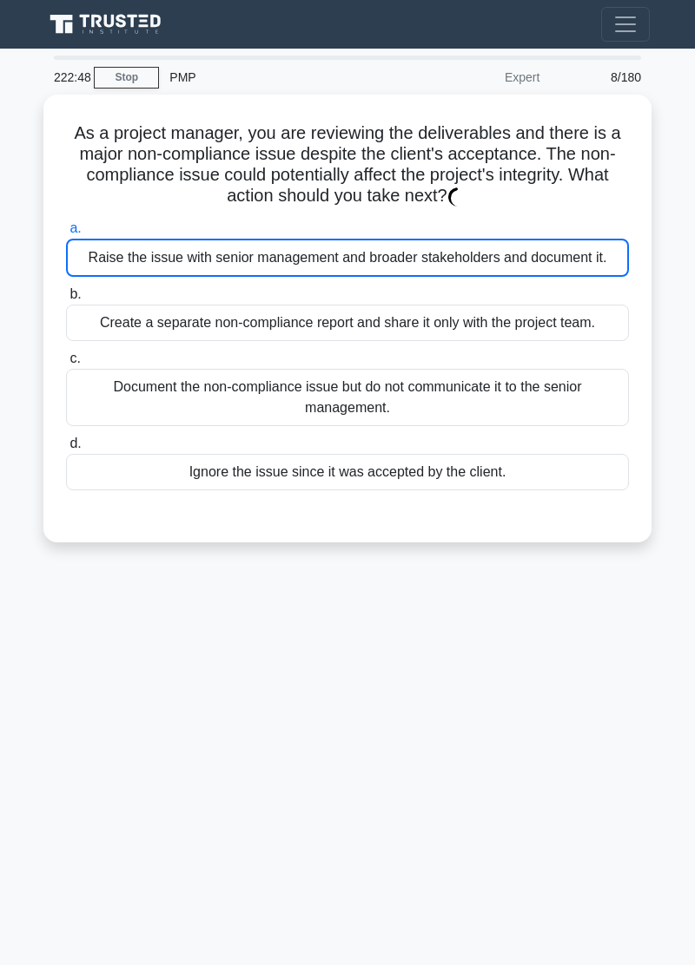
click at [400, 680] on div "222:48 Stop PMP Expert 8/180 As a project manager, you are reviewing the delive…" at bounding box center [347, 490] width 625 height 868
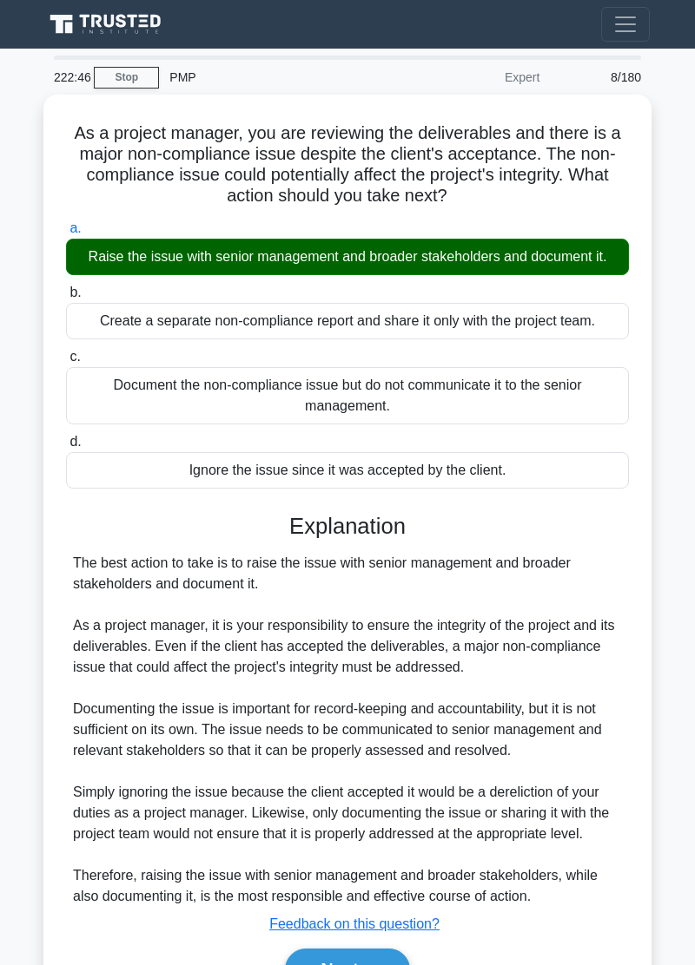
click at [372, 964] on icon at bounding box center [367, 972] width 16 height 10
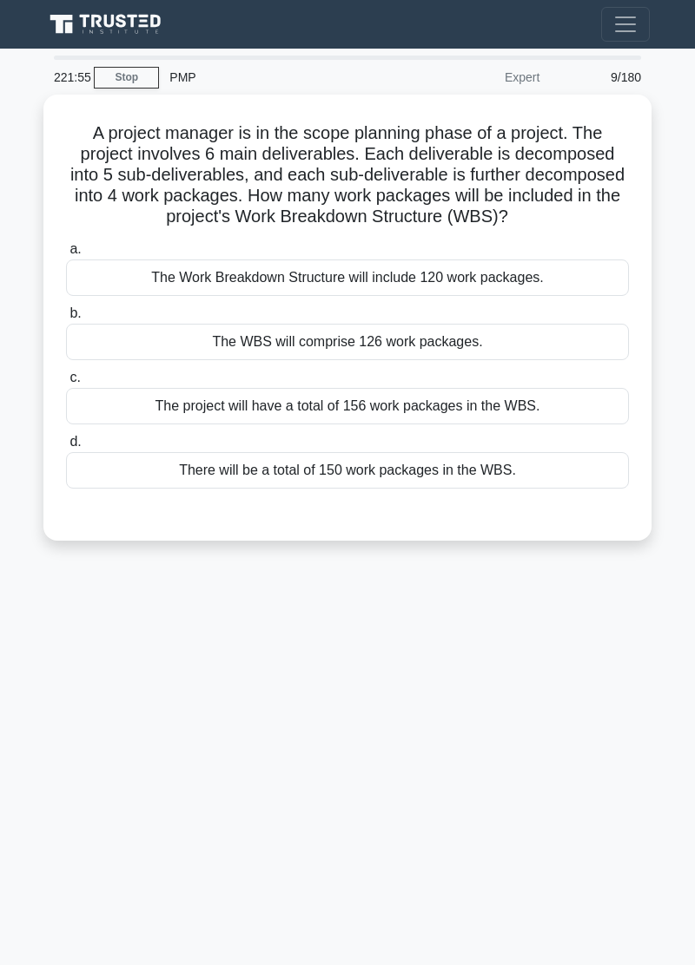
click at [30, 704] on main "221:55 Stop PMP Expert 9/180 A project manager is in the scope planning phase o…" at bounding box center [347, 507] width 695 height 917
click at [17, 701] on main "221:53 Stop PMP Expert 9/180 A project manager is in the scope planning phase o…" at bounding box center [347, 507] width 695 height 917
click at [523, 655] on div "221:18 Stop PMP Expert 9/180 A project manager is in the scope planning phase o…" at bounding box center [347, 490] width 625 height 868
click at [517, 284] on div "The Work Breakdown Structure will include 120 work packages." at bounding box center [347, 278] width 563 height 36
click at [66, 255] on input "a. The Work Breakdown Structure will include 120 work packages." at bounding box center [66, 249] width 0 height 11
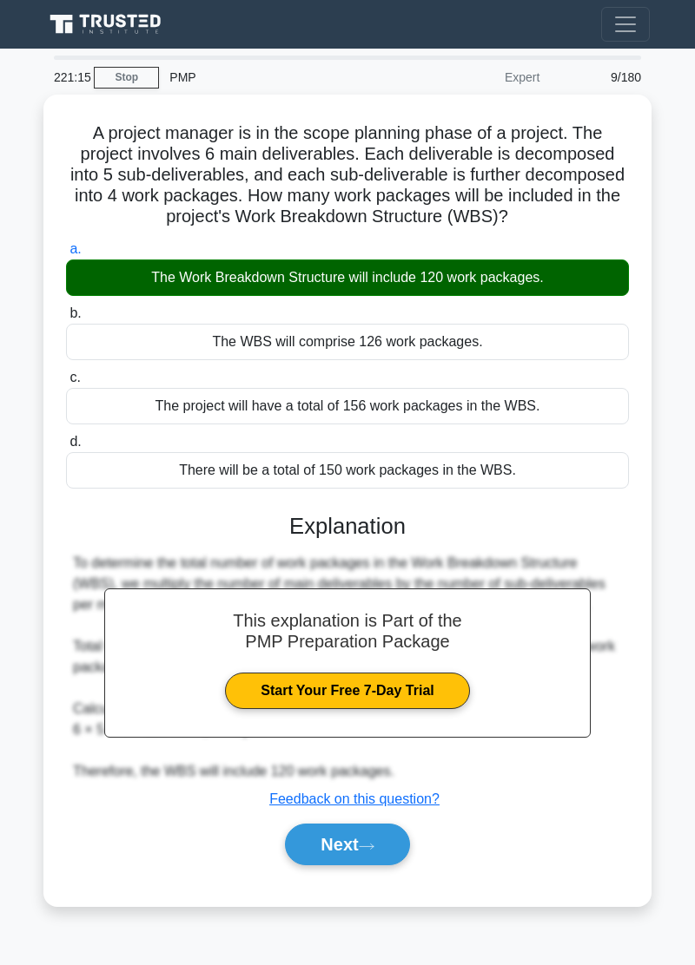
click at [381, 845] on button "Next" at bounding box center [347, 845] width 124 height 42
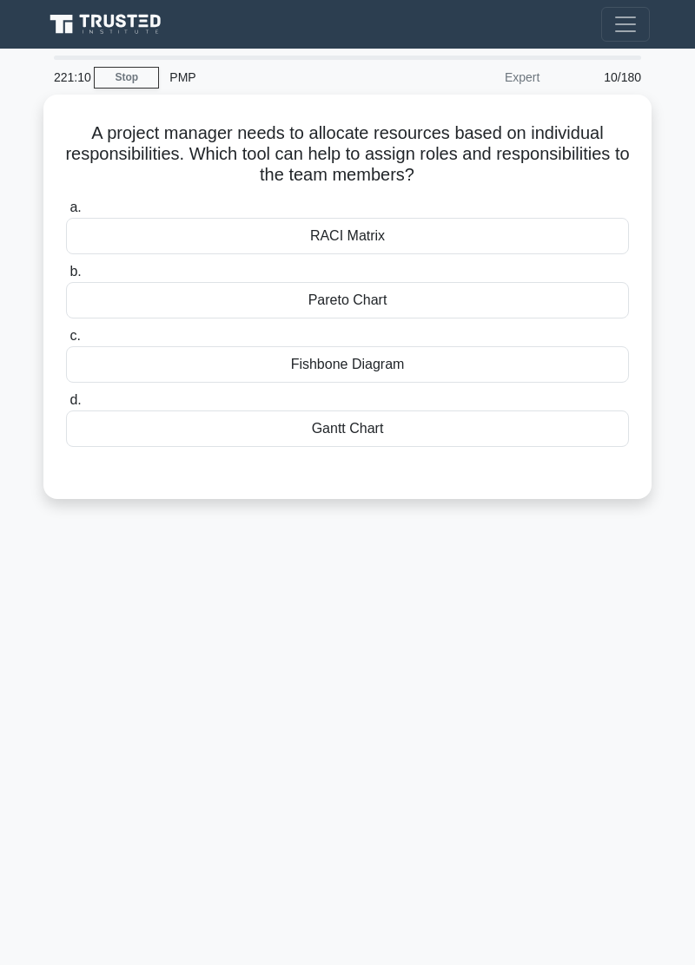
click at [471, 648] on div "221:10 Stop PMP Expert 10/180 A project manager needs to allocate resources bas…" at bounding box center [347, 490] width 625 height 868
click at [424, 231] on div "RACI Matrix" at bounding box center [347, 236] width 563 height 36
click at [66, 214] on input "a. RACI Matrix" at bounding box center [66, 207] width 0 height 11
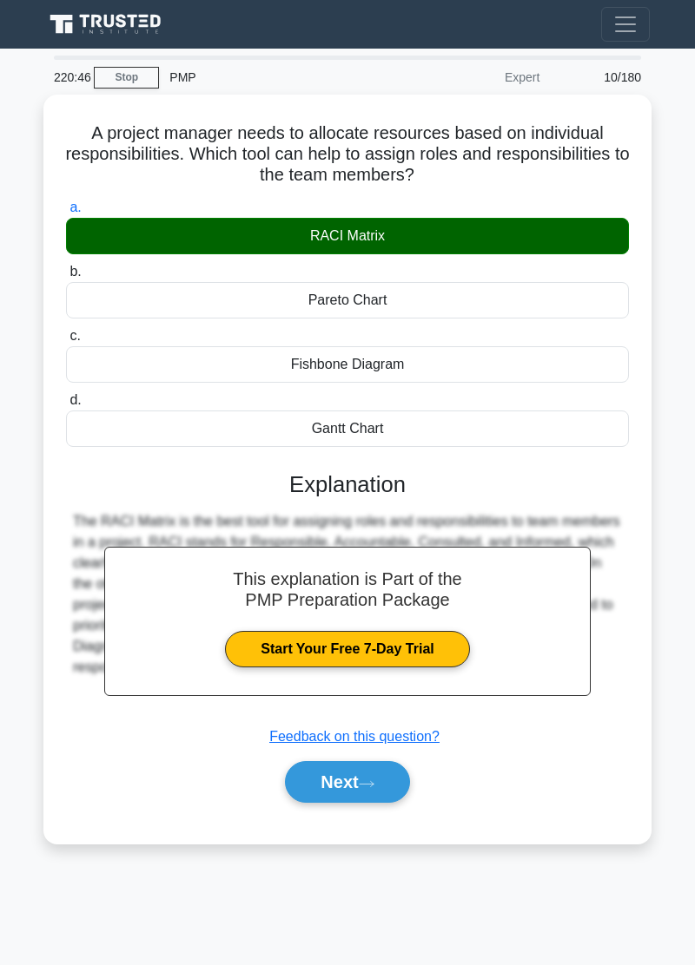
click at [370, 783] on button "Next" at bounding box center [347, 782] width 124 height 42
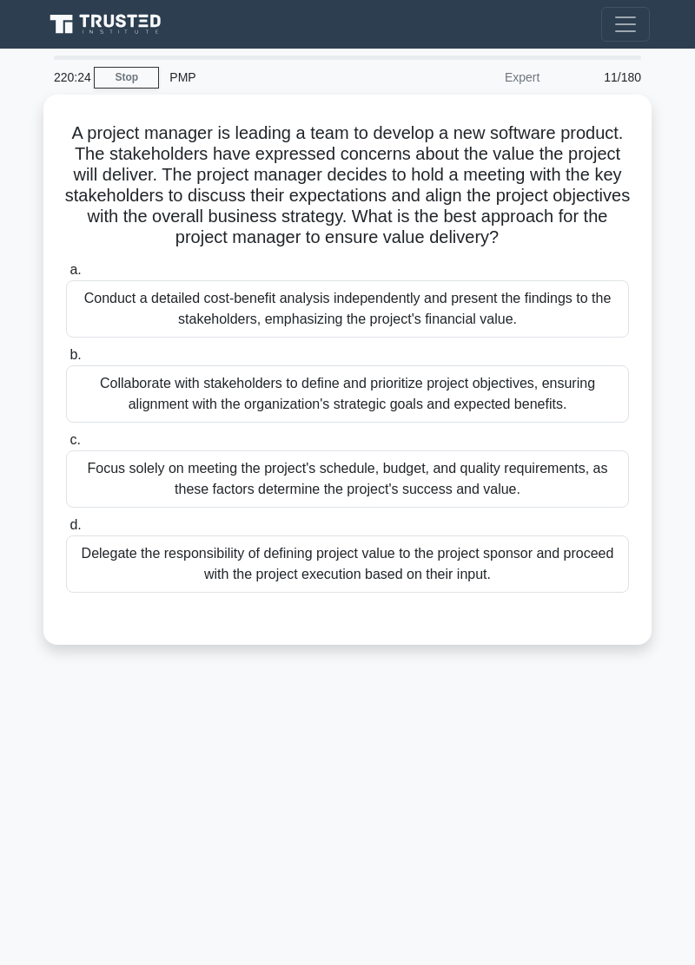
click at [52, 710] on div "220:24 Stop PMP Expert 11/180 A project manager is leading a team to develop a …" at bounding box center [347, 490] width 625 height 868
click at [53, 691] on div "220:06 Stop PMP Expert 11/180 A project manager is leading a team to develop a …" at bounding box center [347, 490] width 625 height 868
click at [50, 689] on div "219:58 Stop PMP Expert 11/180 A project manager is leading a team to develop a …" at bounding box center [347, 490] width 625 height 868
click at [56, 691] on div "219:36 Stop PMP Expert 11/180 A project manager is leading a team to develop a …" at bounding box center [347, 490] width 625 height 868
click at [483, 385] on div "Collaborate with stakeholders to define and prioritize project objectives, ensu…" at bounding box center [347, 393] width 563 height 57
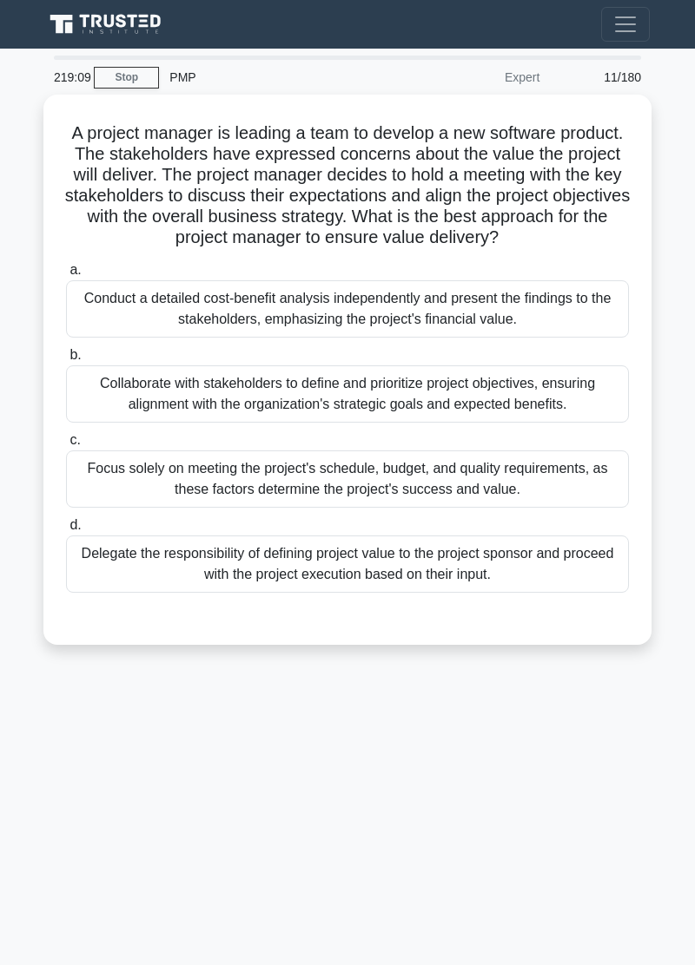
click at [66, 361] on input "b. Collaborate with stakeholders to define and prioritize project objectives, e…" at bounding box center [66, 355] width 0 height 11
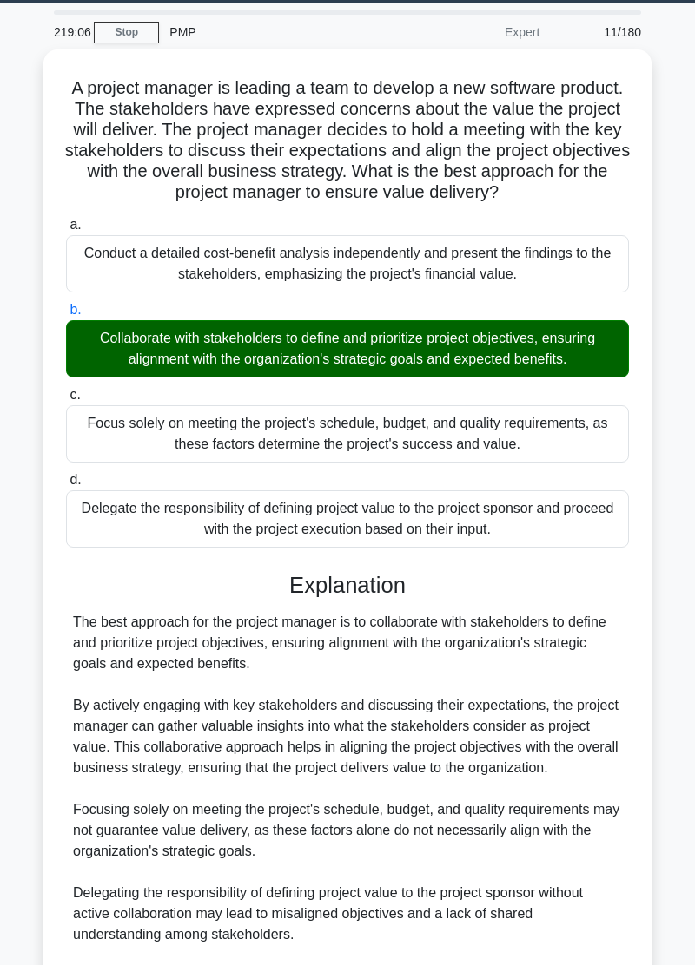
scroll to position [174, 0]
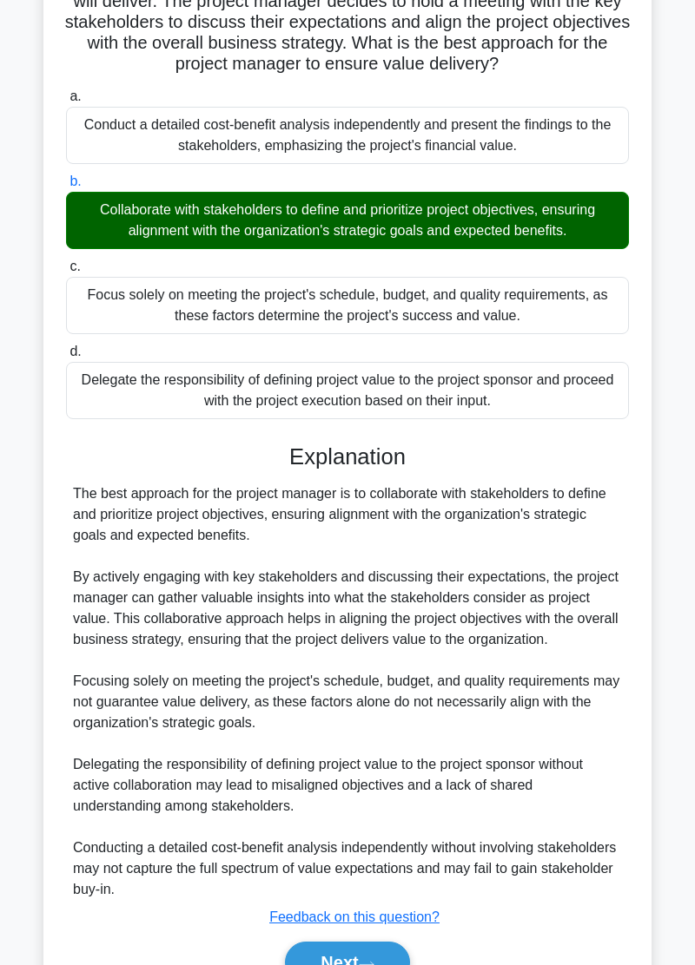
click at [391, 960] on button "Next" at bounding box center [347, 963] width 124 height 42
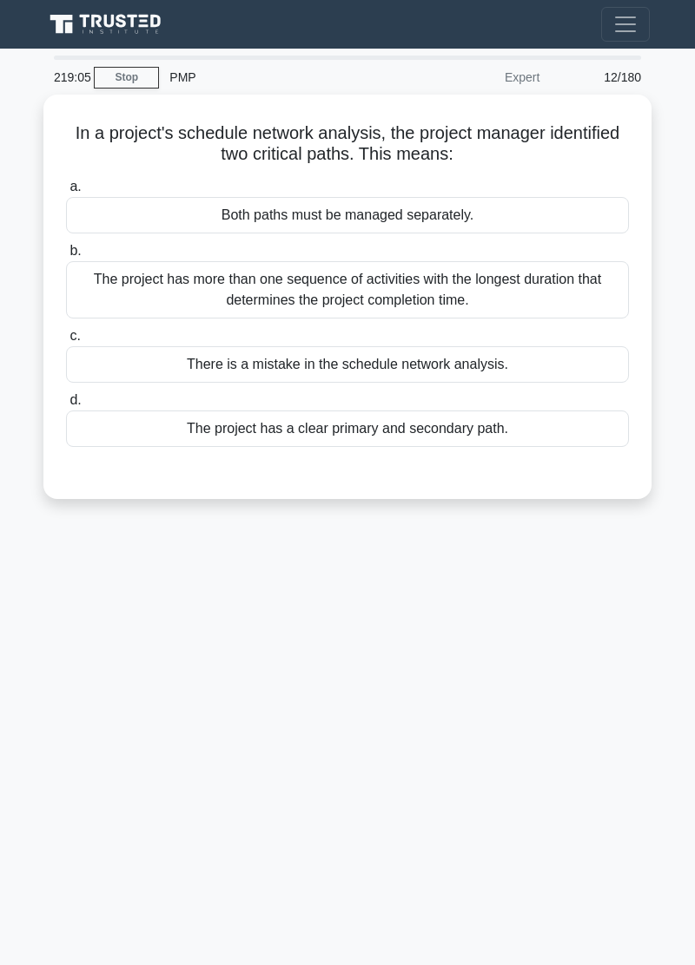
scroll to position [0, 0]
click at [534, 282] on div "The project has more than one sequence of activities with the longest duration …" at bounding box center [347, 289] width 563 height 57
click at [66, 257] on input "b. The project has more than one sequence of activities with the longest durati…" at bounding box center [66, 251] width 0 height 11
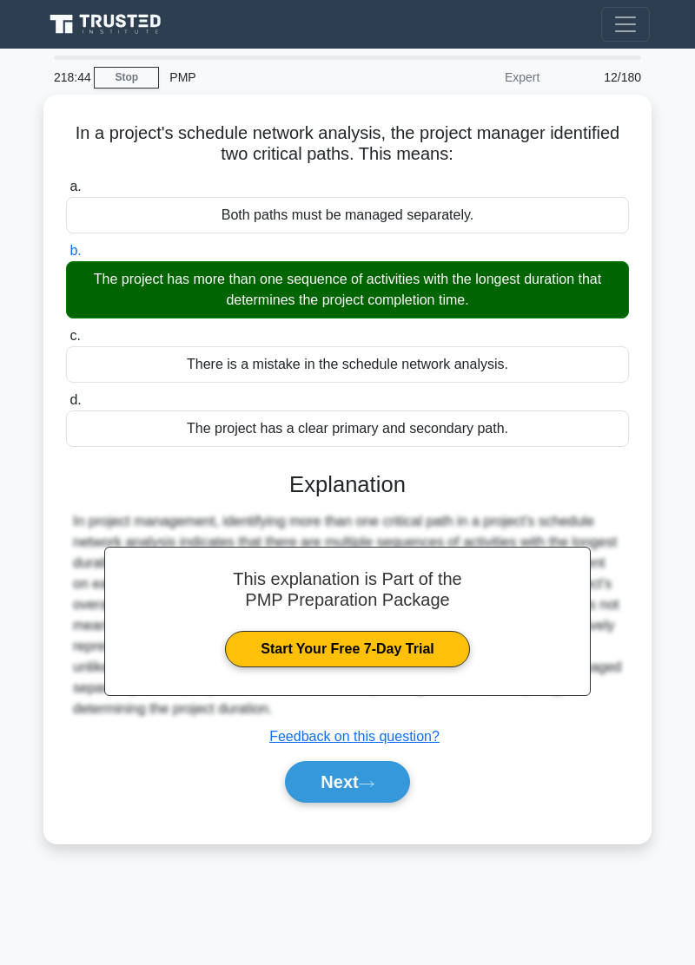
click at [361, 774] on button "Next" at bounding box center [347, 782] width 124 height 42
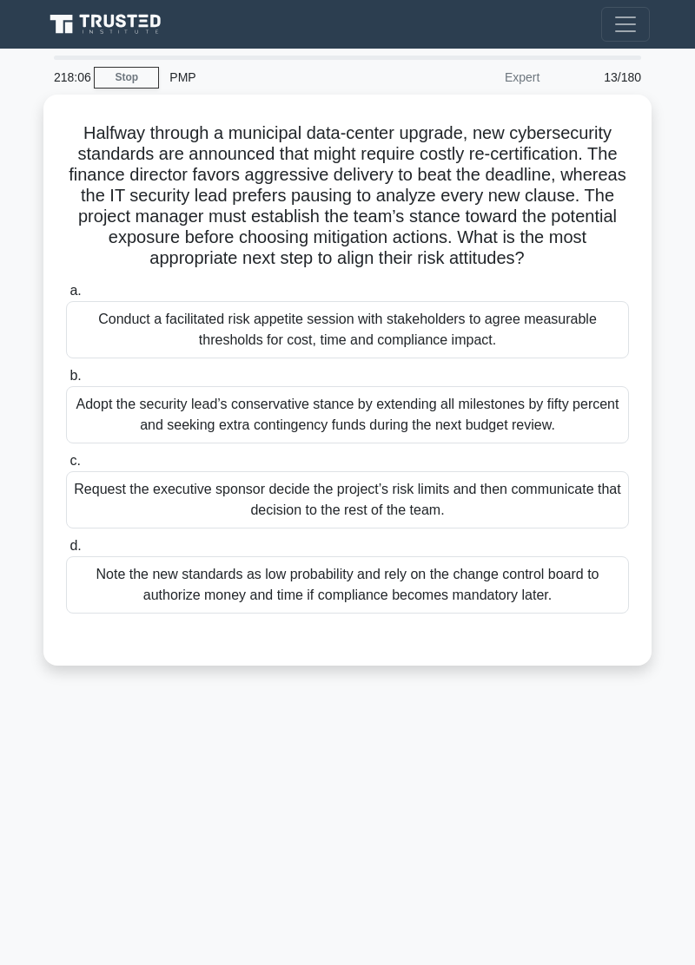
click at [556, 321] on div "Conduct a facilitated risk appetite session with stakeholders to agree measurab…" at bounding box center [347, 329] width 563 height 57
click at [66, 297] on input "a. Conduct a facilitated risk appetite session with stakeholders to agree measu…" at bounding box center [66, 291] width 0 height 11
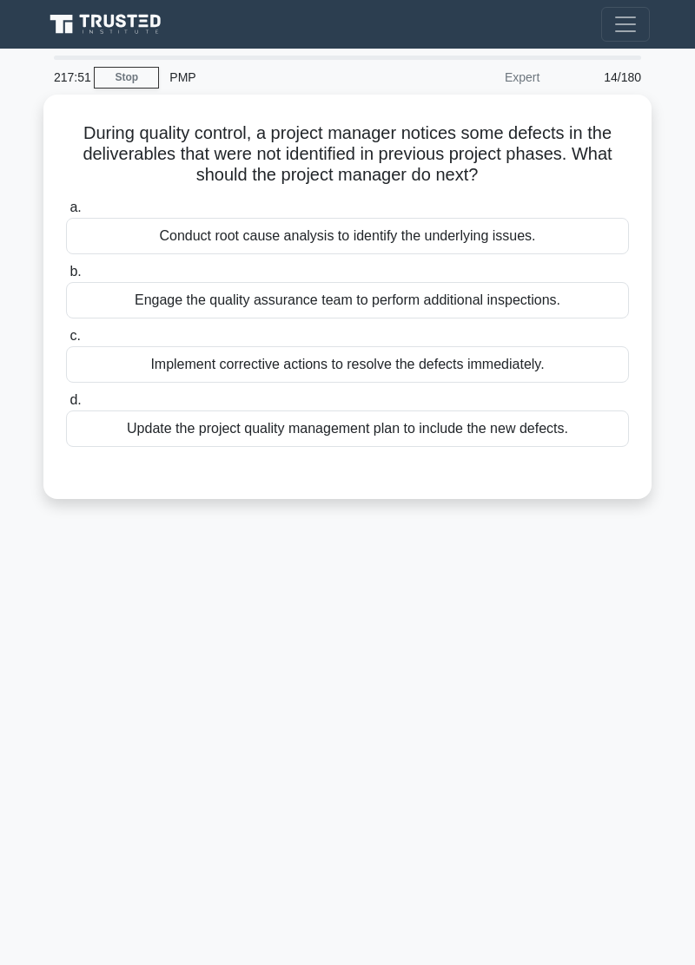
click at [533, 238] on div "Conduct root cause analysis to identify the underlying issues." at bounding box center [347, 236] width 563 height 36
click at [66, 214] on input "a. Conduct root cause analysis to identify the underlying issues." at bounding box center [66, 207] width 0 height 11
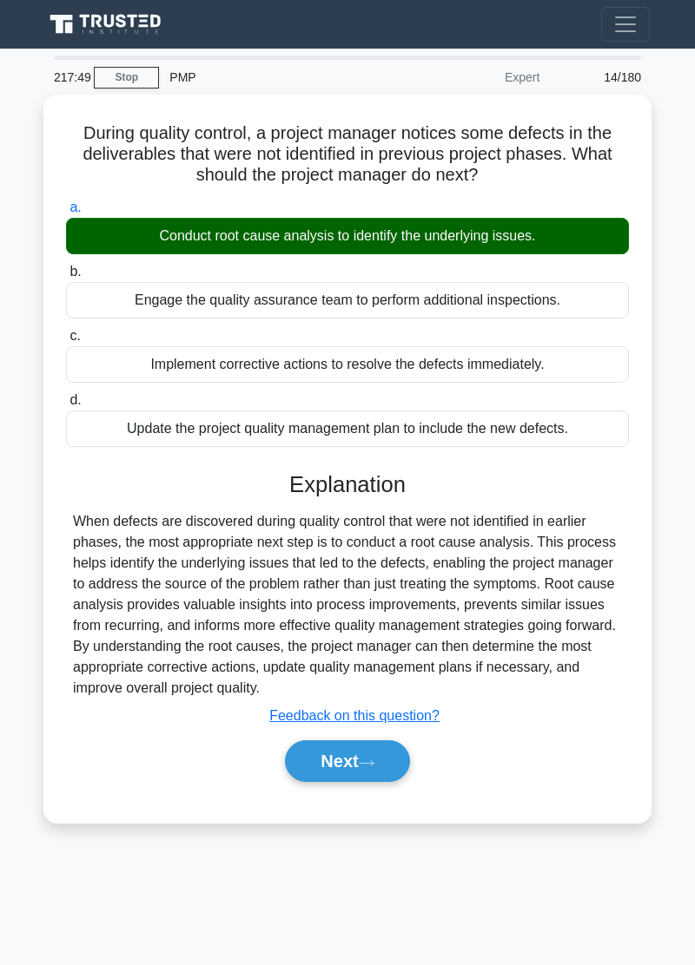
click at [364, 766] on button "Next" at bounding box center [347, 762] width 124 height 42
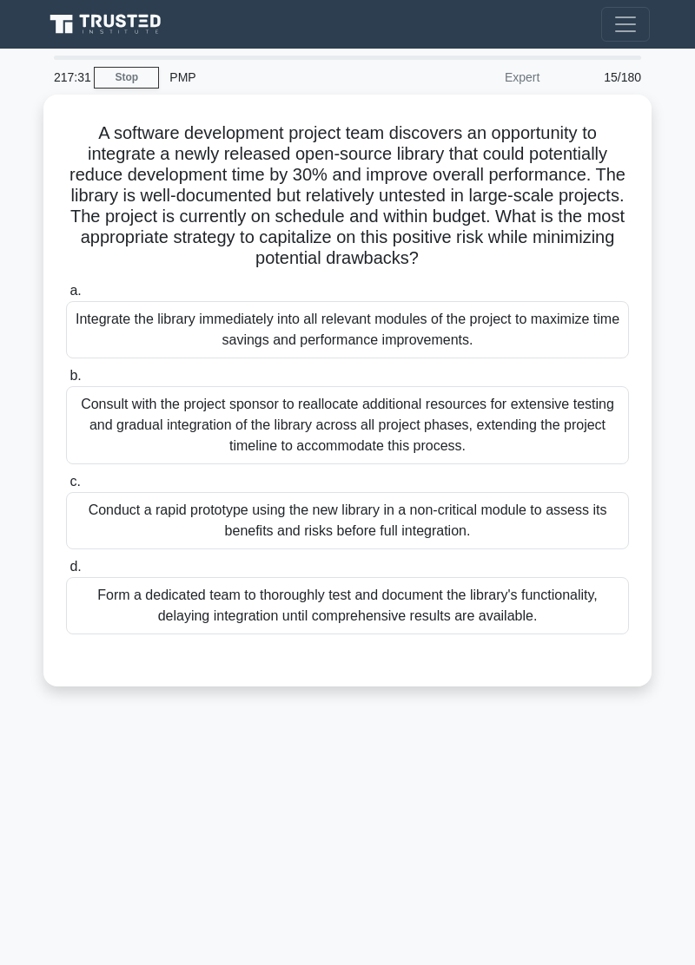
click at [380, 793] on div "217:31 Stop PMP Expert 15/180 A software development project team discovers an …" at bounding box center [347, 490] width 625 height 868
click at [392, 861] on div "217:09 Stop PMP Expert 15/180 A software development project team discovers an …" at bounding box center [347, 490] width 625 height 868
click at [457, 509] on div "Conduct a rapid prototype using the new library in a non-critical module to ass…" at bounding box center [347, 520] width 563 height 57
click at [66, 488] on input "c. Conduct a rapid prototype using the new library in a non-critical module to …" at bounding box center [66, 482] width 0 height 11
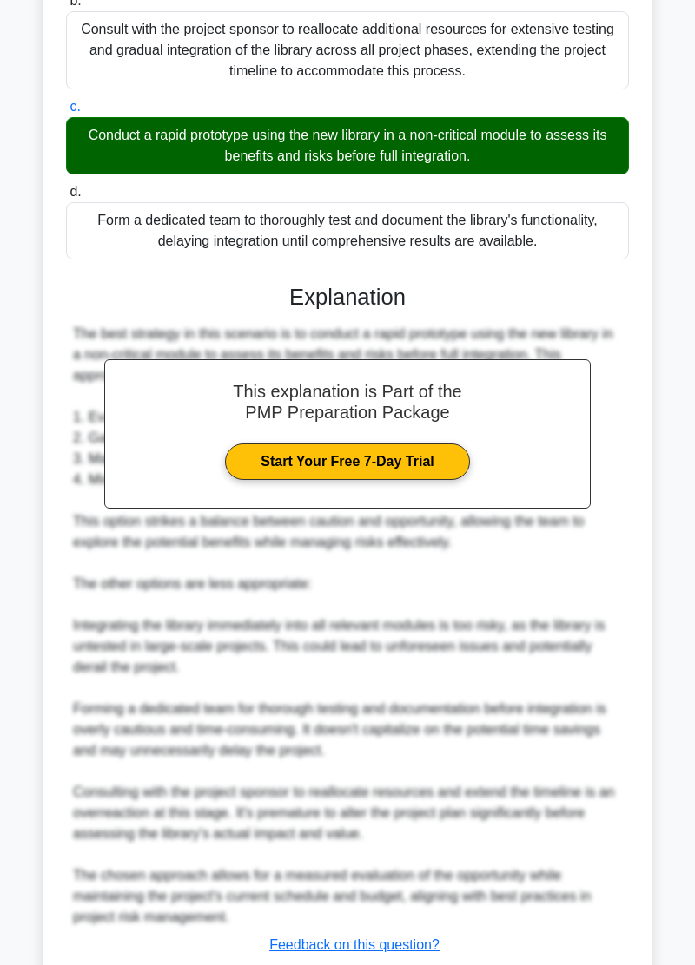
scroll to position [403, 0]
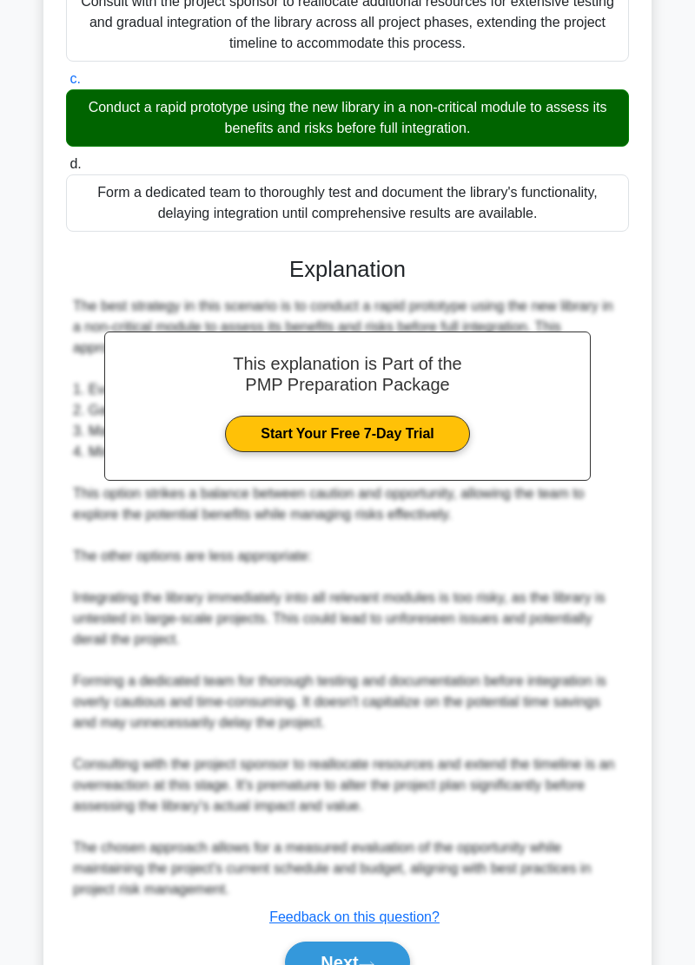
click at [379, 964] on button "Next" at bounding box center [347, 963] width 124 height 42
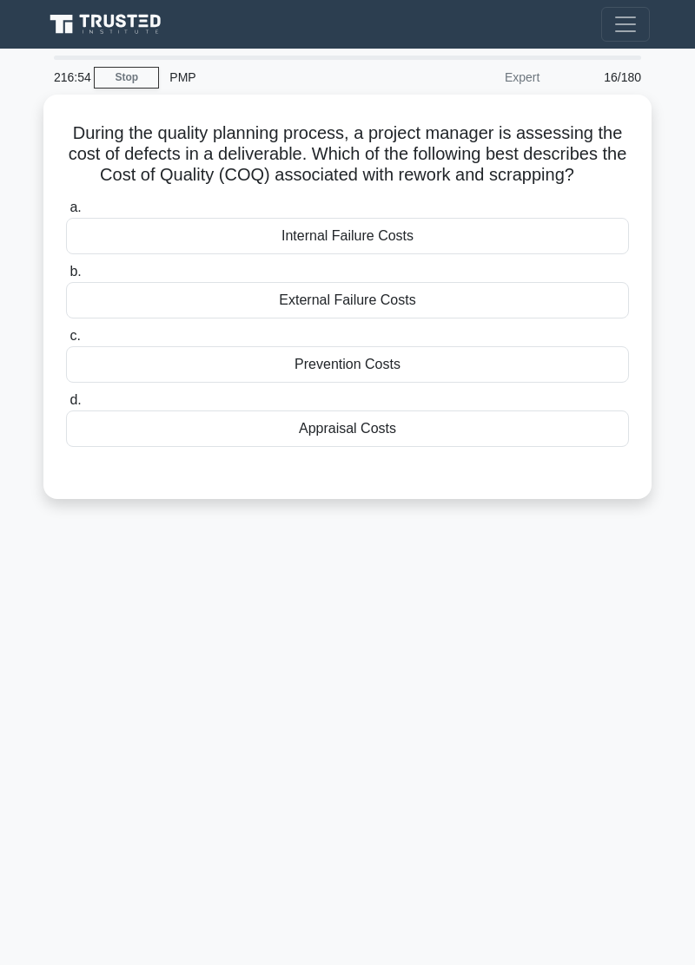
scroll to position [0, 0]
click at [372, 740] on div "216:21 Stop PMP Expert 16/180 During the quality planning process, a project ma…" at bounding box center [347, 490] width 625 height 868
click at [453, 234] on div "Internal Failure Costs" at bounding box center [347, 236] width 563 height 36
click at [66, 214] on input "a. Internal Failure Costs" at bounding box center [66, 207] width 0 height 11
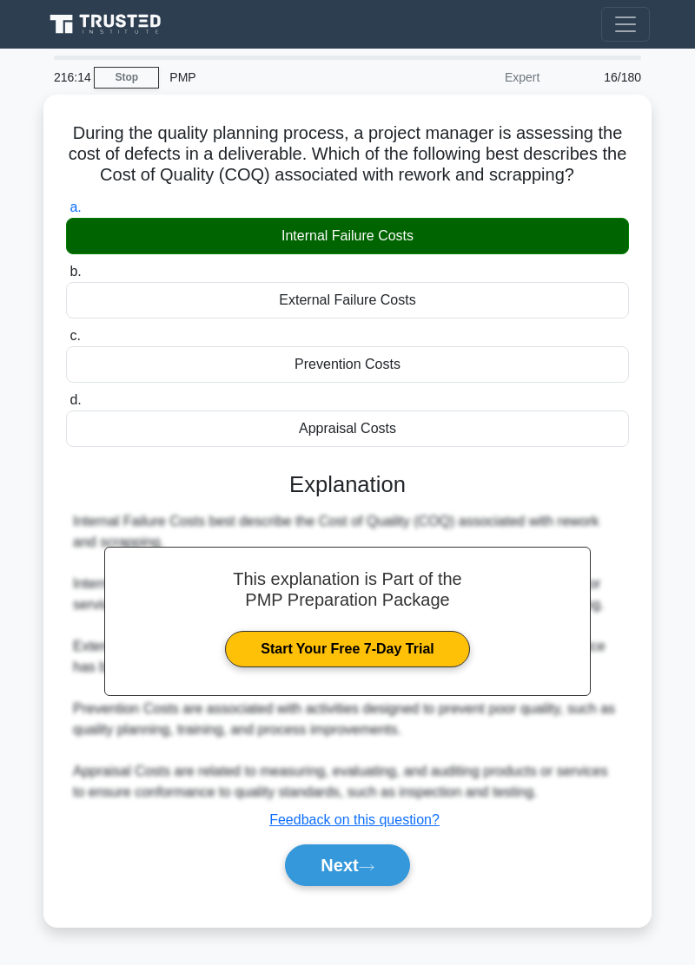
click at [365, 863] on icon at bounding box center [367, 868] width 16 height 10
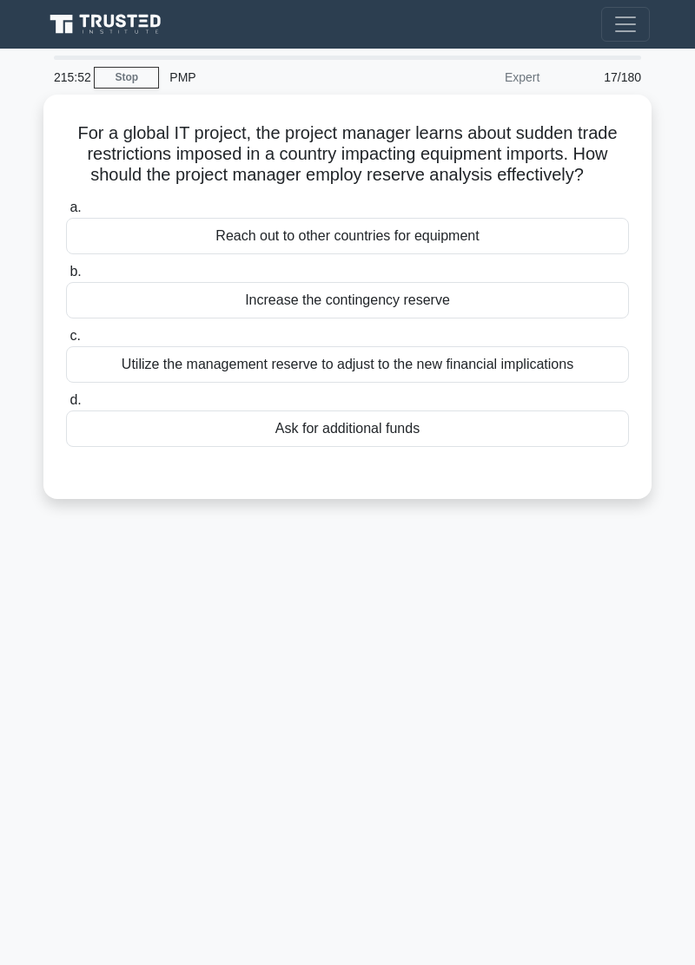
click at [411, 733] on div "215:52 Stop PMP Expert 17/180 For a global IT project, the project manager lear…" at bounding box center [347, 490] width 625 height 868
click at [502, 369] on div "Utilize the management reserve to adjust to the new financial implications" at bounding box center [347, 364] width 563 height 36
click at [66, 342] on input "c. Utilize the management reserve to adjust to the new financial implications" at bounding box center [66, 336] width 0 height 11
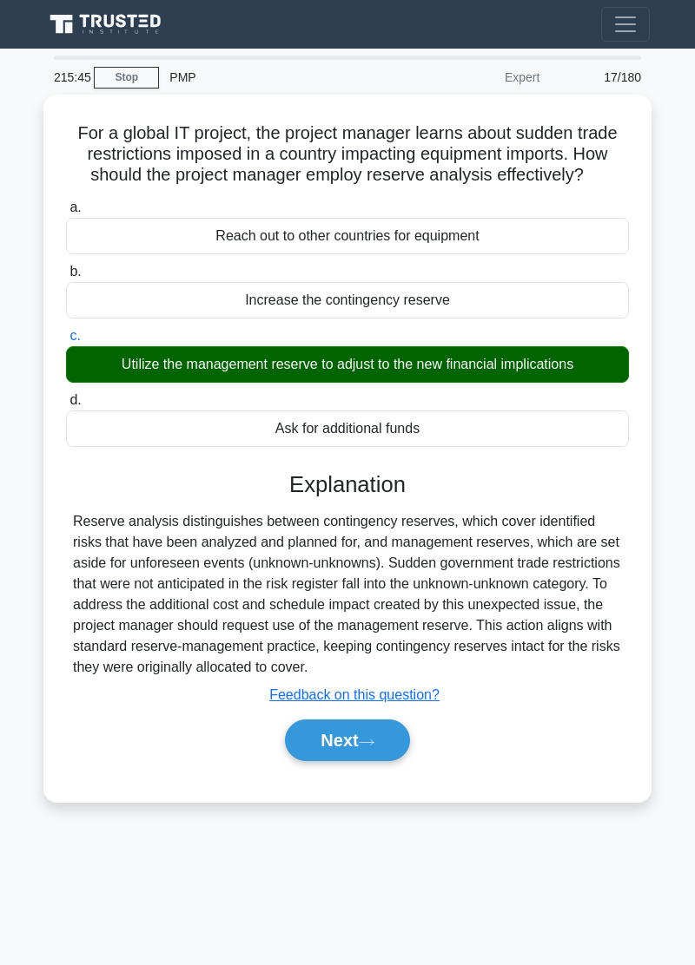
click at [381, 747] on button "Next" at bounding box center [347, 741] width 124 height 42
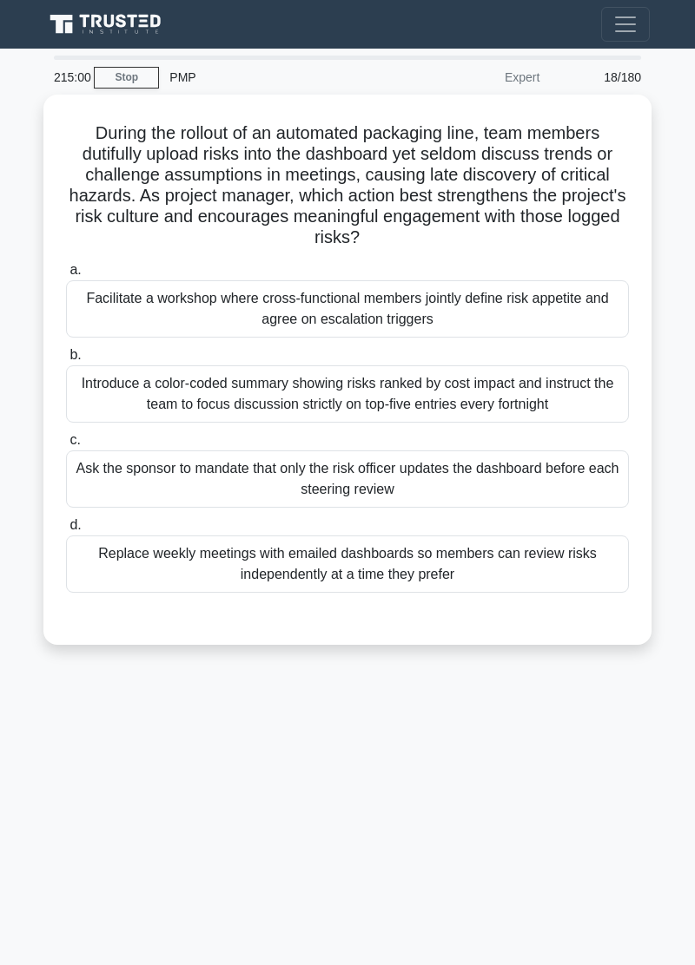
click at [525, 817] on div "215:00 Stop PMP Expert 18/180 During the rollout of an automated packaging line…" at bounding box center [347, 490] width 625 height 868
click at [564, 314] on div "Facilitate a workshop where cross-functional members jointly define risk appeti…" at bounding box center [347, 308] width 563 height 57
click at [66, 276] on input "a. Facilitate a workshop where cross-functional members jointly define risk app…" at bounding box center [66, 270] width 0 height 11
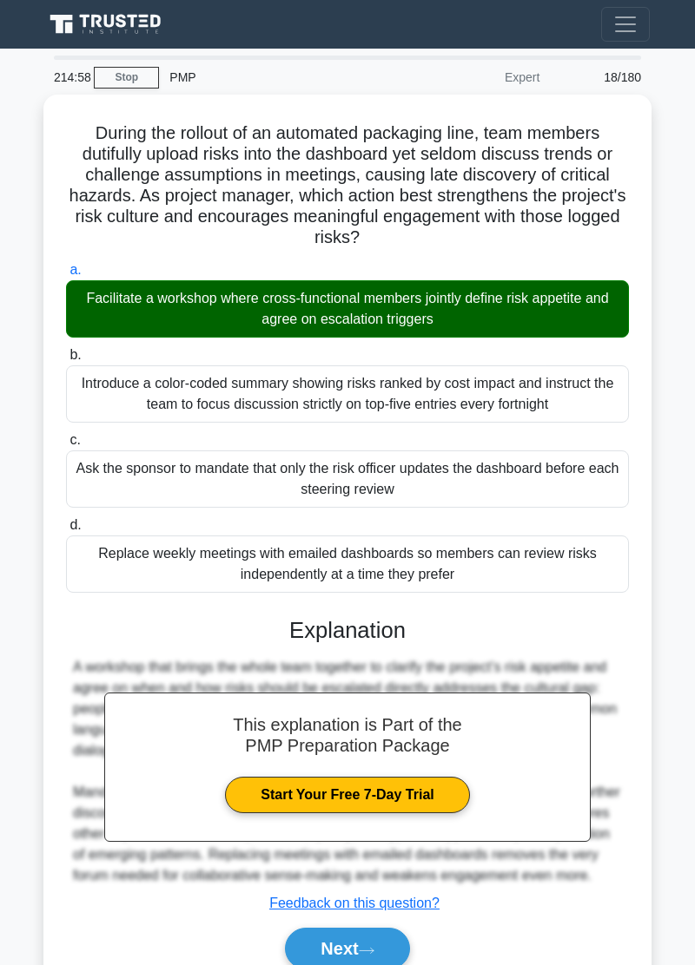
click at [361, 960] on button "Next" at bounding box center [347, 949] width 124 height 42
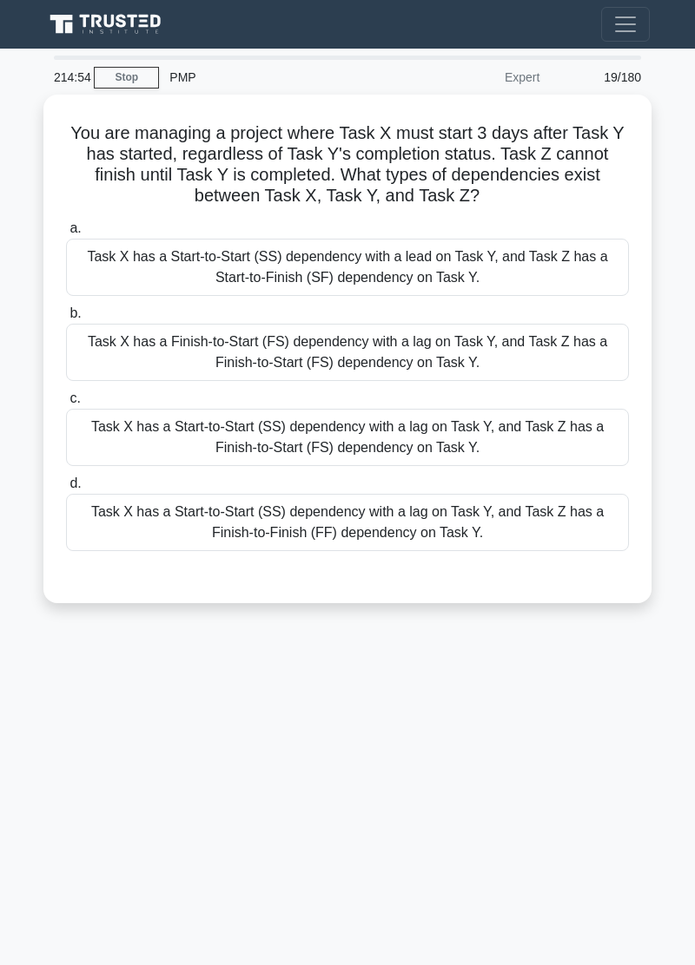
click at [470, 839] on div "214:54 Stop PMP Expert 19/180 You are managing a project where Task X must star…" at bounding box center [347, 490] width 625 height 868
click at [262, 756] on div "214:45 Stop PMP Expert 19/180 You are managing a project where Task X must star…" at bounding box center [347, 490] width 625 height 868
click at [430, 727] on div "214:41 Stop PMP Expert 19/180 You are managing a project where Task X must star…" at bounding box center [347, 490] width 625 height 868
click at [471, 681] on div "214:37 Stop PMP Expert 19/180 You are managing a project where Task X must star…" at bounding box center [347, 490] width 625 height 868
click at [487, 802] on div "214:26 Stop PMP Expert 19/180 You are managing a project where Task X must star…" at bounding box center [347, 490] width 625 height 868
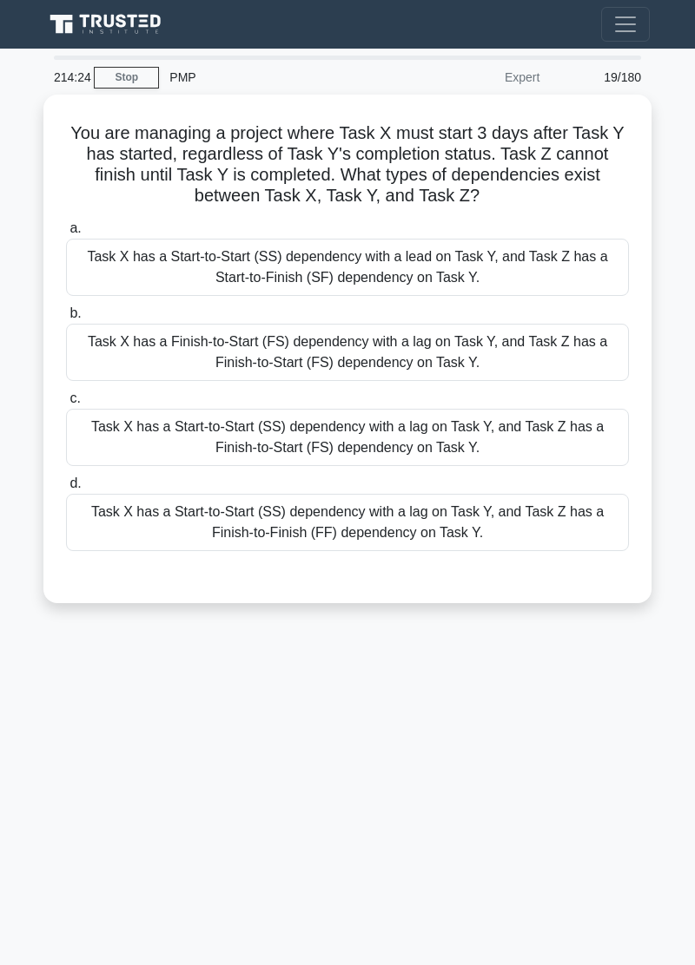
click at [590, 867] on div "214:24 Stop PMP Expert 19/180 You are managing a project where Task X must star…" at bounding box center [347, 490] width 625 height 868
click at [575, 859] on div "214:14 Stop PMP Expert 19/180 You are managing a project where Task X must star…" at bounding box center [347, 490] width 625 height 868
click at [526, 816] on div "214:09 Stop PMP Expert 19/180 You are managing a project where Task X must star…" at bounding box center [347, 490] width 625 height 868
click at [582, 817] on div "213:58 Stop PMP Expert 19/180 You are managing a project where Task X must star…" at bounding box center [347, 490] width 625 height 868
click at [375, 806] on div "213:42 Stop PMP Expert 19/180 You are managing a project where Task X must star…" at bounding box center [347, 490] width 625 height 868
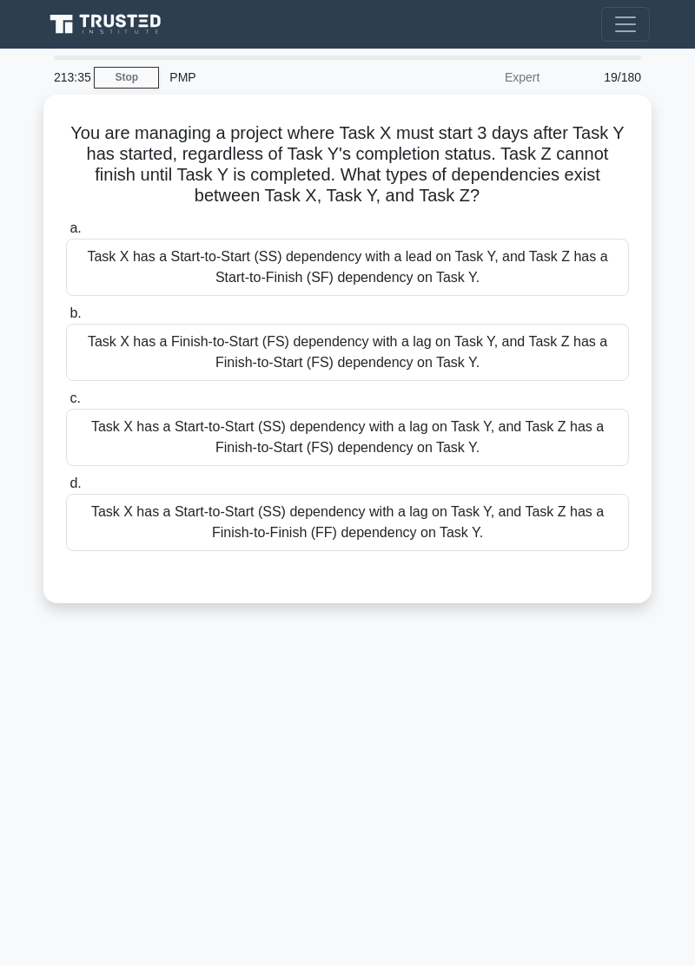
click at [585, 764] on div "213:35 Stop PMP Expert 19/180 You are managing a project where Task X must star…" at bounding box center [347, 490] width 625 height 868
click at [537, 858] on div "213:20 Stop PMP Expert 19/180 You are managing a project where Task X must star…" at bounding box center [347, 490] width 625 height 868
click at [541, 837] on div "213:03 Stop PMP Expert 19/180 You are managing a project where Task X must star…" at bounding box center [347, 490] width 625 height 868
click at [554, 840] on div "212:56 Stop PMP Expert 19/180 You are managing a project where Task X must star…" at bounding box center [347, 490] width 625 height 868
click at [544, 701] on div "212:43 Stop PMP Expert 19/180 You are managing a project where Task X must star…" at bounding box center [347, 490] width 625 height 868
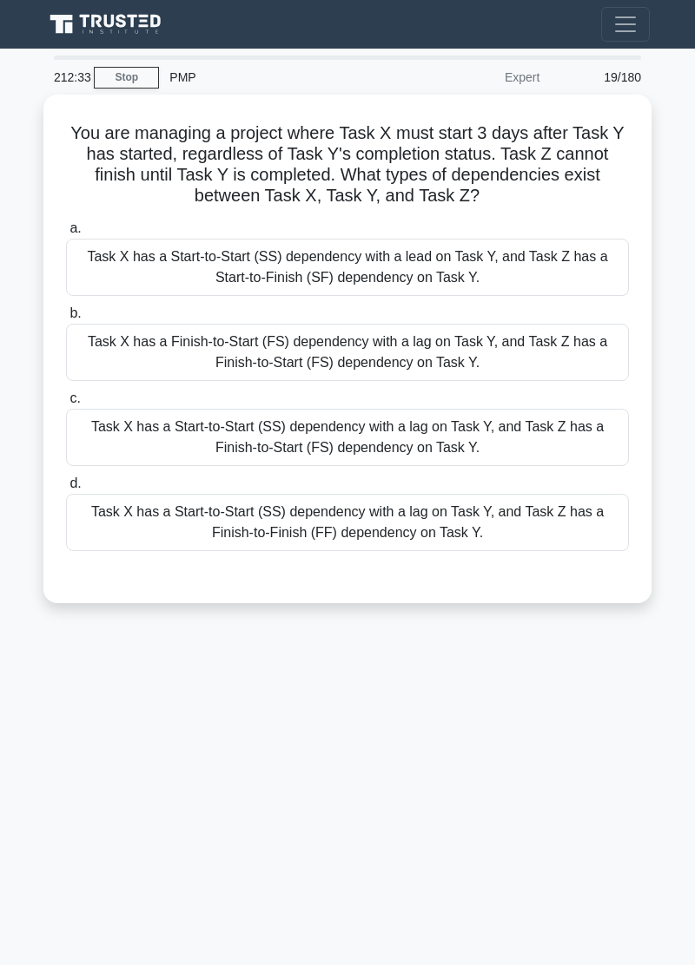
click at [620, 774] on div "212:33 Stop PMP Expert 19/180 You are managing a project where Task X must star…" at bounding box center [347, 490] width 625 height 868
click at [619, 774] on div "212:33 Stop PMP Expert 19/180 You are managing a project where Task X must star…" at bounding box center [347, 490] width 625 height 868
click at [619, 774] on div "212:32 Stop PMP Expert 19/180 You are managing a project where Task X must star…" at bounding box center [347, 490] width 625 height 868
click at [639, 837] on div "212:29 Stop PMP Expert 19/180 You are managing a project where Task X must star…" at bounding box center [347, 490] width 625 height 868
click at [638, 837] on div "212:28 Stop PMP Expert 19/180 You are managing a project where Task X must star…" at bounding box center [347, 490] width 625 height 868
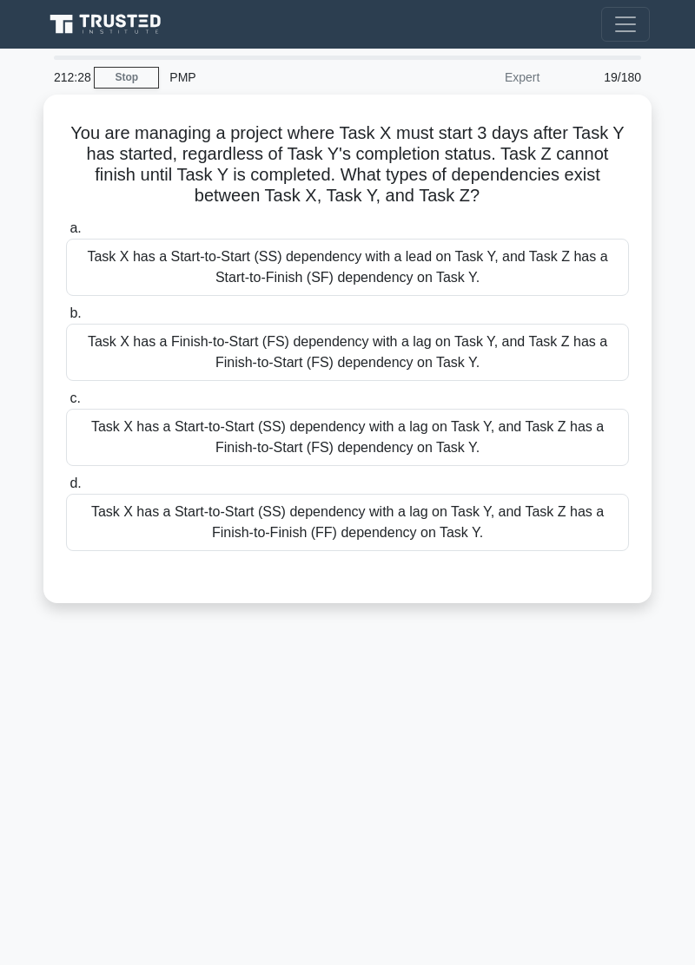
click at [639, 837] on div "212:28 Stop PMP Expert 19/180 You are managing a project where Task X must star…" at bounding box center [347, 490] width 625 height 868
click at [639, 836] on div "212:28 Stop PMP Expert 19/180 You are managing a project where Task X must star…" at bounding box center [347, 490] width 625 height 868
click at [639, 837] on div "212:28 Stop PMP Expert 19/180 You are managing a project where Task X must star…" at bounding box center [347, 490] width 625 height 868
click at [639, 836] on div "212:28 Stop PMP Expert 19/180 You are managing a project where Task X must star…" at bounding box center [347, 490] width 625 height 868
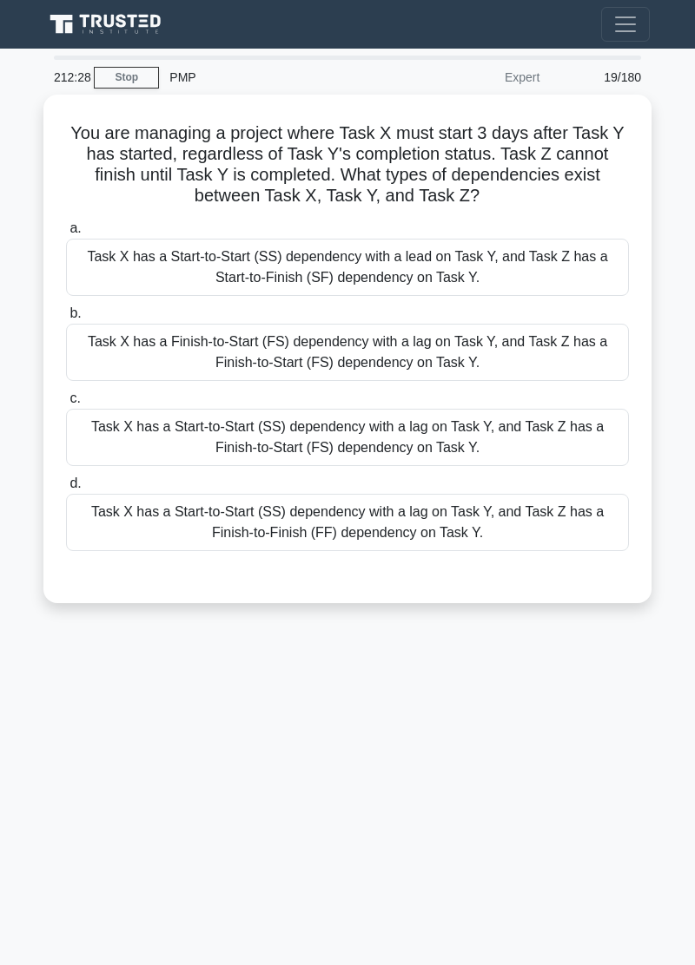
click at [638, 836] on div "212:28 Stop PMP Expert 19/180 You are managing a project where Task X must star…" at bounding box center [347, 490] width 625 height 868
click at [639, 837] on div "212:28 Stop PMP Expert 19/180 You are managing a project where Task X must star…" at bounding box center [347, 490] width 625 height 868
click at [638, 837] on div "212:28 Stop PMP Expert 19/180 You are managing a project where Task X must star…" at bounding box center [347, 490] width 625 height 868
click at [639, 837] on div "212:28 Stop PMP Expert 19/180 You are managing a project where Task X must star…" at bounding box center [347, 490] width 625 height 868
click at [638, 837] on div "212:28 Stop PMP Expert 19/180 You are managing a project where Task X must star…" at bounding box center [347, 490] width 625 height 868
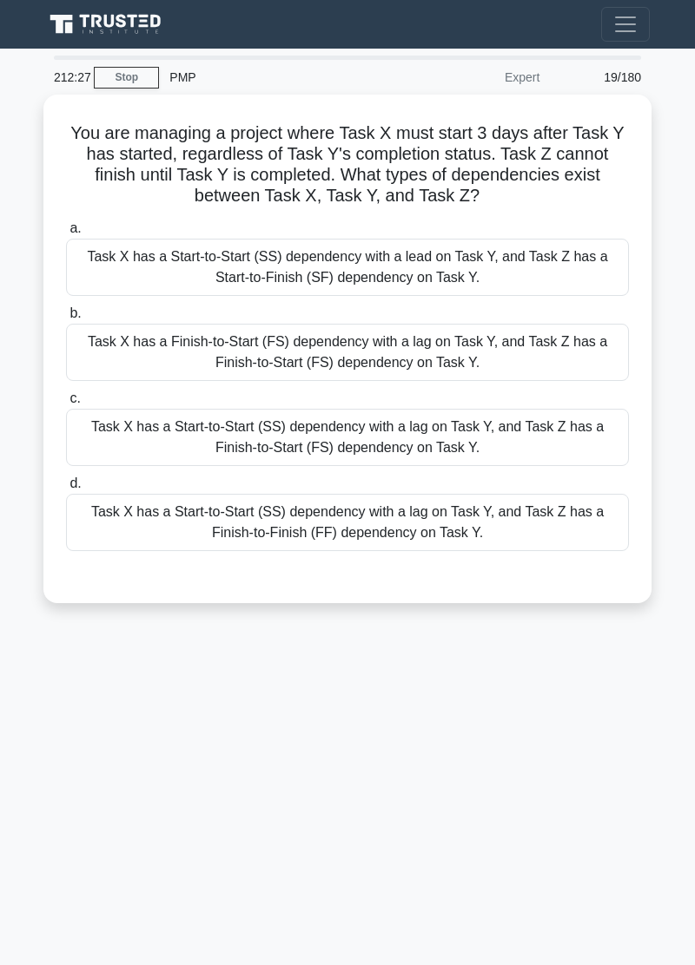
click at [639, 839] on div "212:27 Stop PMP Expert 19/180 You are managing a project where Task X must star…" at bounding box center [347, 490] width 625 height 868
click at [539, 530] on div "Task X has a Start-to-Start (SS) dependency with a lag on Task Y, and Task Z ha…" at bounding box center [347, 522] width 563 height 57
click at [66, 490] on input "d. Task X has a Start-to-Start (SS) dependency with a lag on Task Y, and Task Z…" at bounding box center [66, 483] width 0 height 11
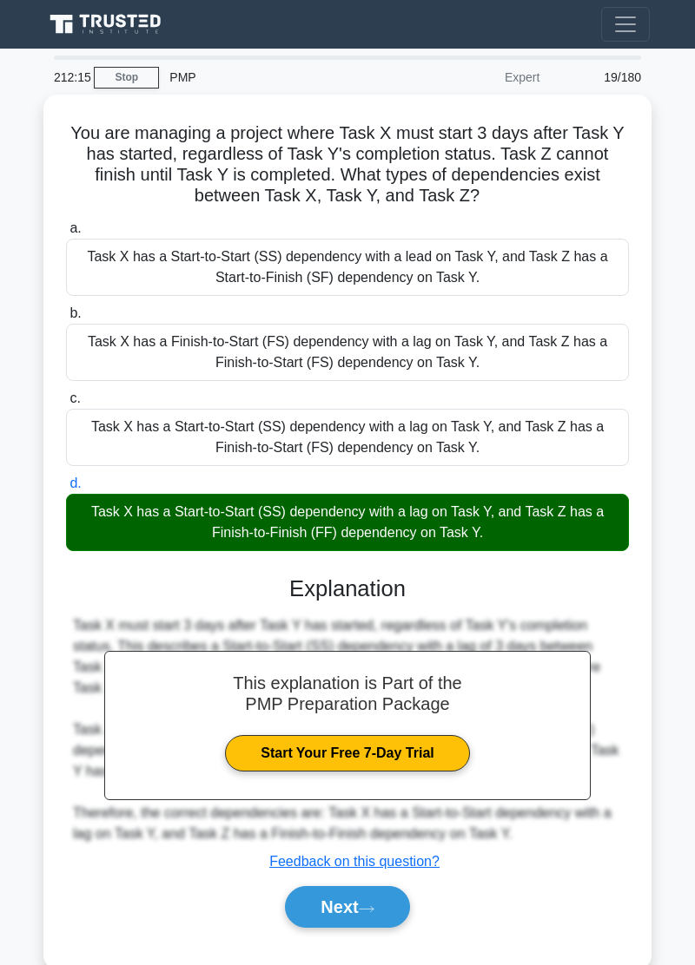
click at [383, 896] on button "Next" at bounding box center [347, 907] width 124 height 42
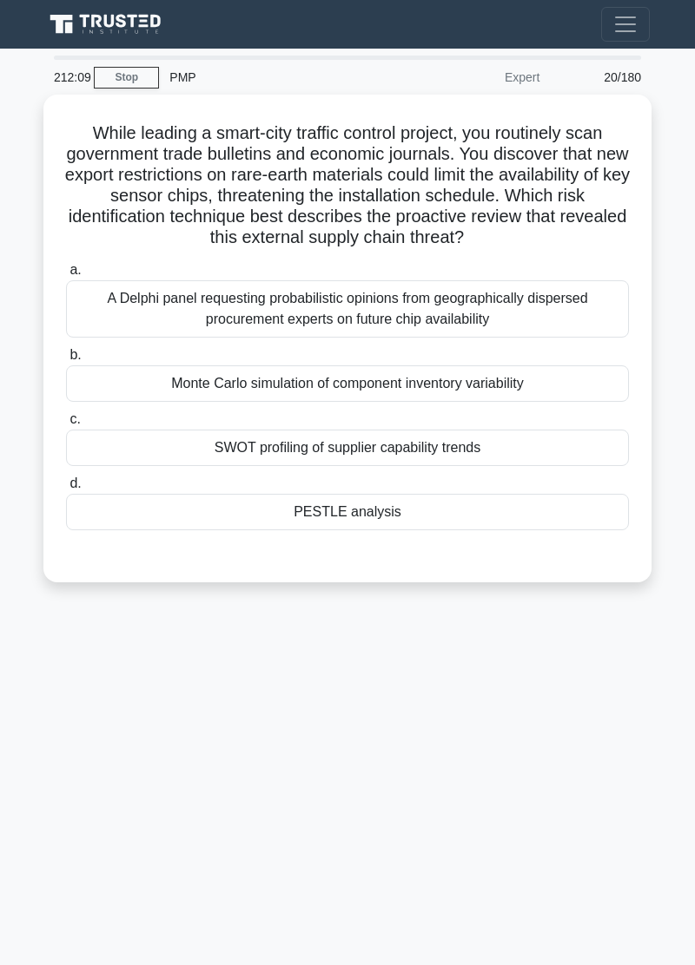
click at [542, 765] on div "212:09 Stop PMP Expert 20/180 While leading a smart-city traffic control projec…" at bounding box center [347, 490] width 625 height 868
click at [368, 742] on div "211:47 Stop PMP Expert 20/180 While leading a smart-city traffic control projec…" at bounding box center [347, 490] width 625 height 868
click at [450, 517] on div "PESTLE analysis" at bounding box center [347, 512] width 563 height 36
click at [66, 490] on input "d. PESTLE analysis" at bounding box center [66, 483] width 0 height 11
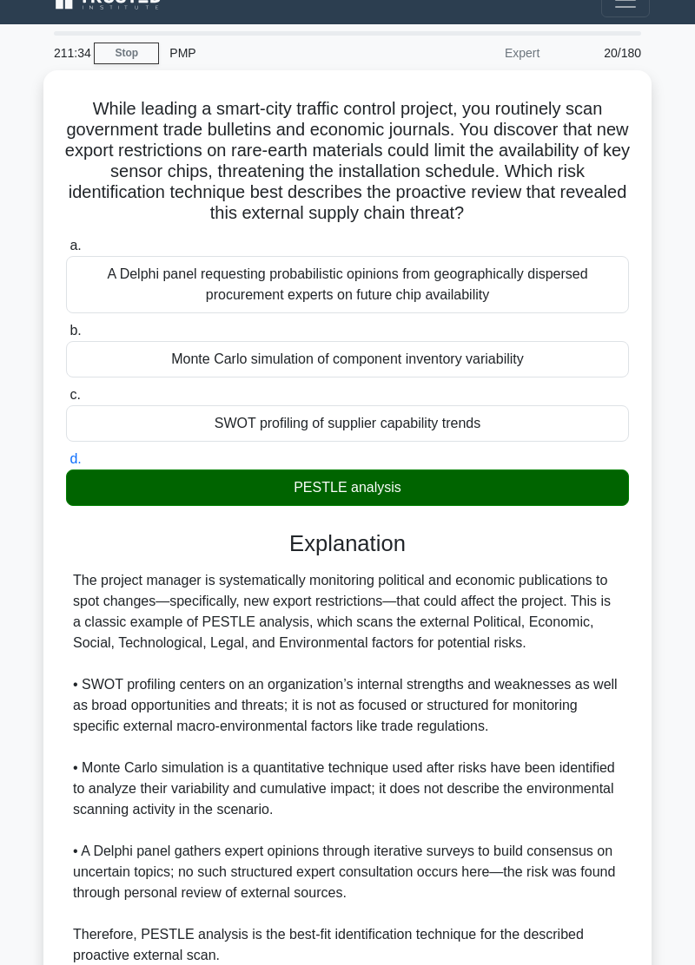
scroll to position [90, 0]
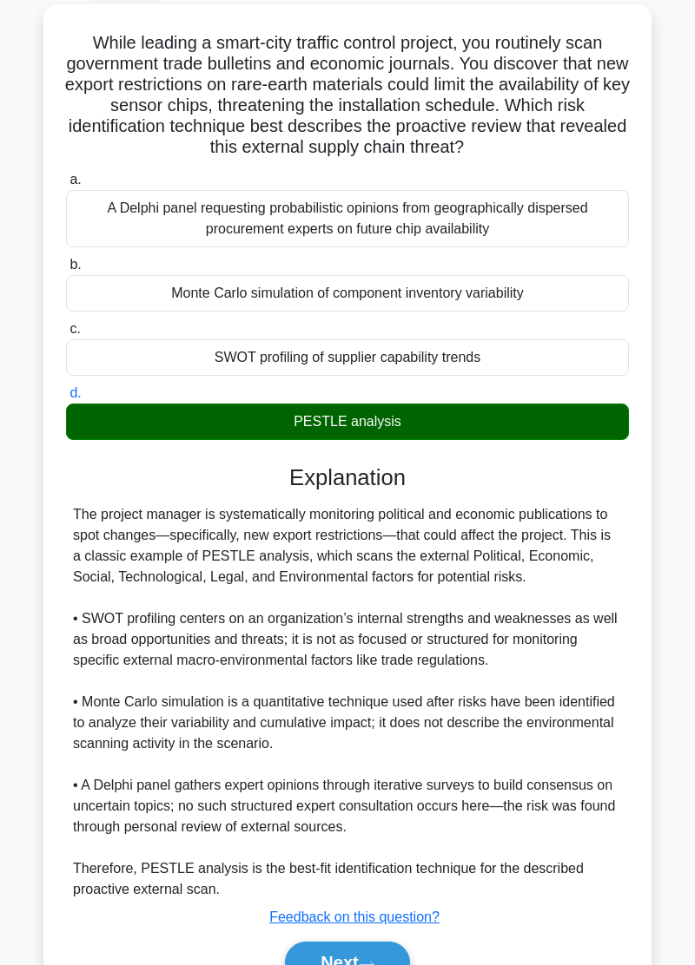
click at [365, 960] on icon at bounding box center [367, 965] width 16 height 10
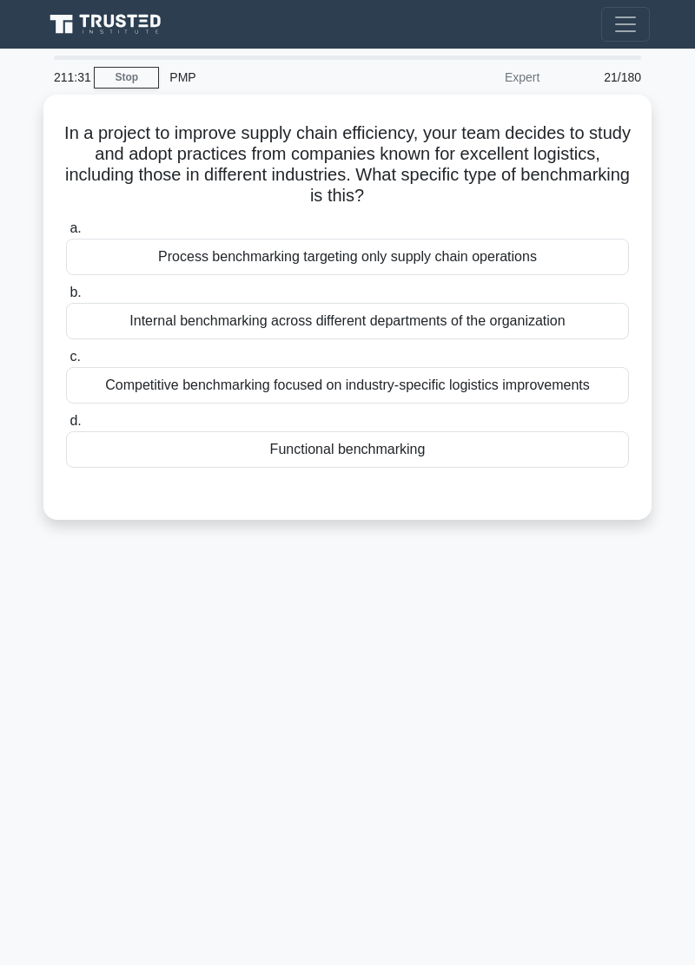
scroll to position [0, 0]
click at [431, 687] on div "211:22 Stop PMP Expert 21/180 In a project to improve supply chain efficiency, …" at bounding box center [347, 490] width 625 height 868
click at [411, 717] on div "211:08 Stop PMP Expert 21/180 In a project to improve supply chain efficiency, …" at bounding box center [347, 490] width 625 height 868
click at [498, 745] on div "211:03 Stop PMP Expert 21/180 In a project to improve supply chain efficiency, …" at bounding box center [347, 490] width 625 height 868
click at [448, 653] on div "210:46 Stop PMP Expert 21/180 In a project to improve supply chain efficiency, …" at bounding box center [347, 490] width 625 height 868
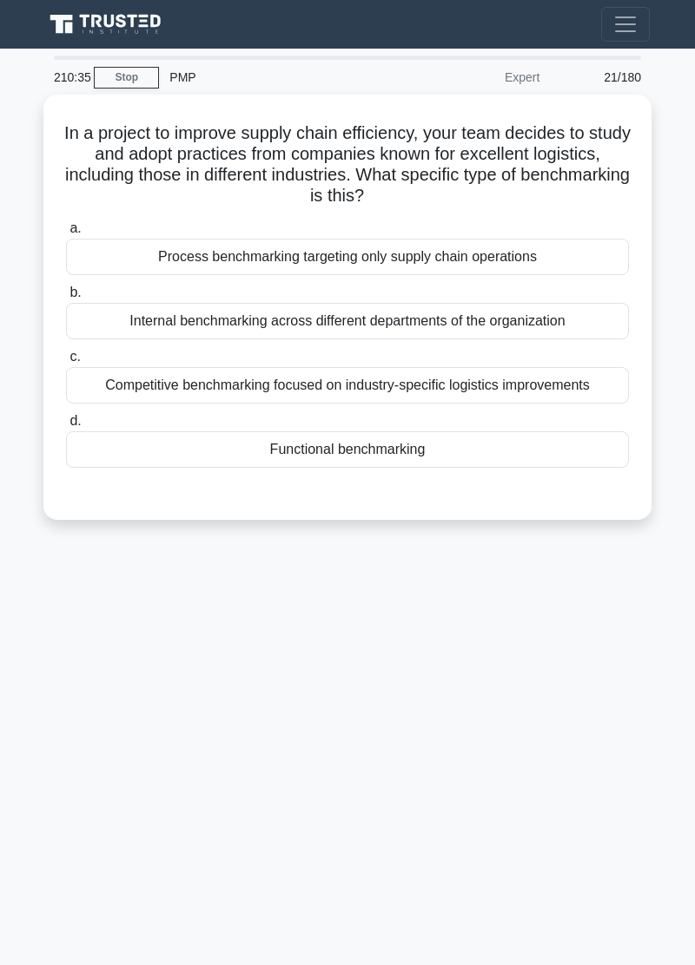
click at [516, 643] on div "210:35 Stop PMP Expert 21/180 In a project to improve supply chain efficiency, …" at bounding box center [347, 490] width 625 height 868
click at [480, 654] on div "210:27 Stop PMP Expert 21/180 In a project to improve supply chain efficiency, …" at bounding box center [347, 490] width 625 height 868
click at [398, 667] on div "210:13 Stop PMP Expert 21/180 In a project to improve supply chain efficiency, …" at bounding box center [347, 490] width 625 height 868
click at [516, 646] on div "210:07 Stop PMP Expert 21/180 In a project to improve supply chain efficiency, …" at bounding box center [347, 490] width 625 height 868
click at [472, 664] on div "210:01 Stop PMP Expert 21/180 In a project to improve supply chain efficiency, …" at bounding box center [347, 490] width 625 height 868
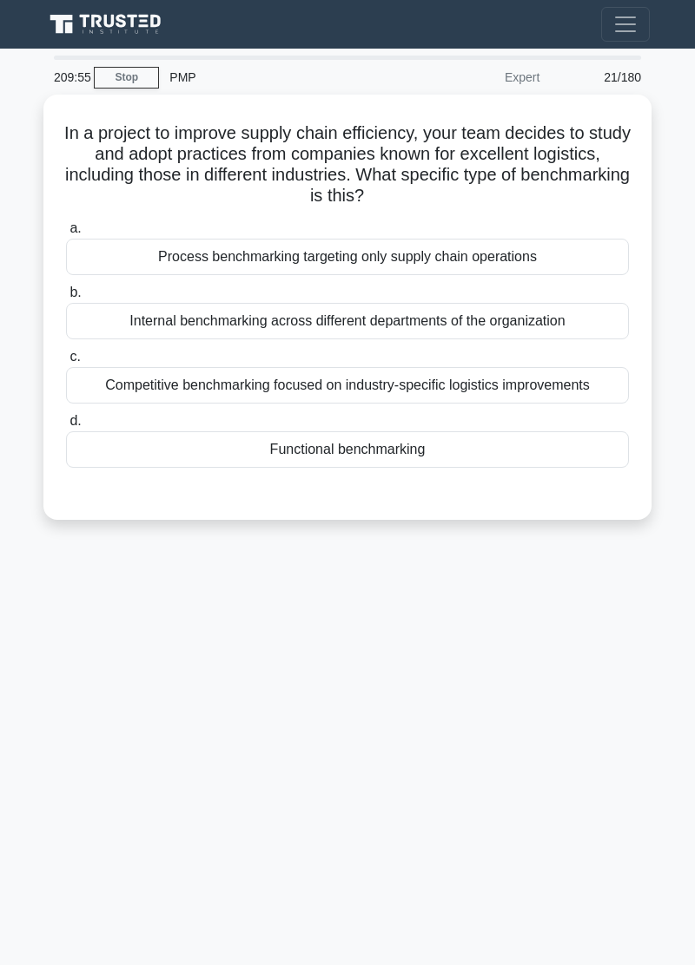
click at [472, 667] on div "209:55 Stop PMP Expert 21/180 In a project to improve supply chain efficiency, …" at bounding box center [347, 490] width 625 height 868
click at [412, 677] on div "209:48 Stop PMP Expert 21/180 In a project to improve supply chain efficiency, …" at bounding box center [347, 490] width 625 height 868
click at [527, 392] on div "Competitive benchmarking focused on industry-specific logistics improvements" at bounding box center [347, 385] width 563 height 36
click at [66, 363] on input "c. Competitive benchmarking focused on industry-specific logistics improvements" at bounding box center [66, 357] width 0 height 11
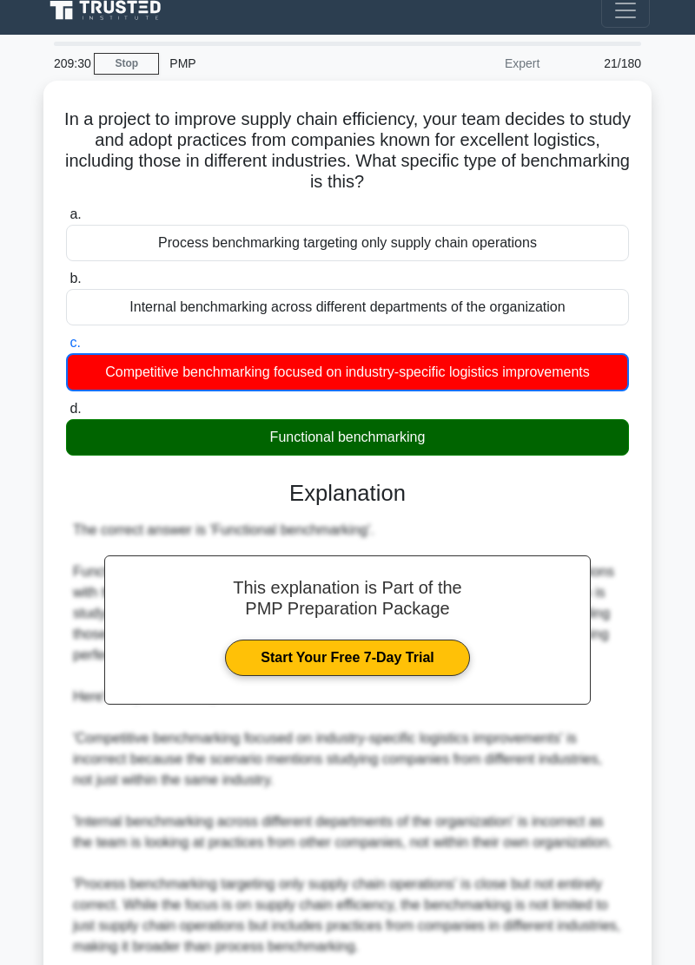
scroll to position [72, 0]
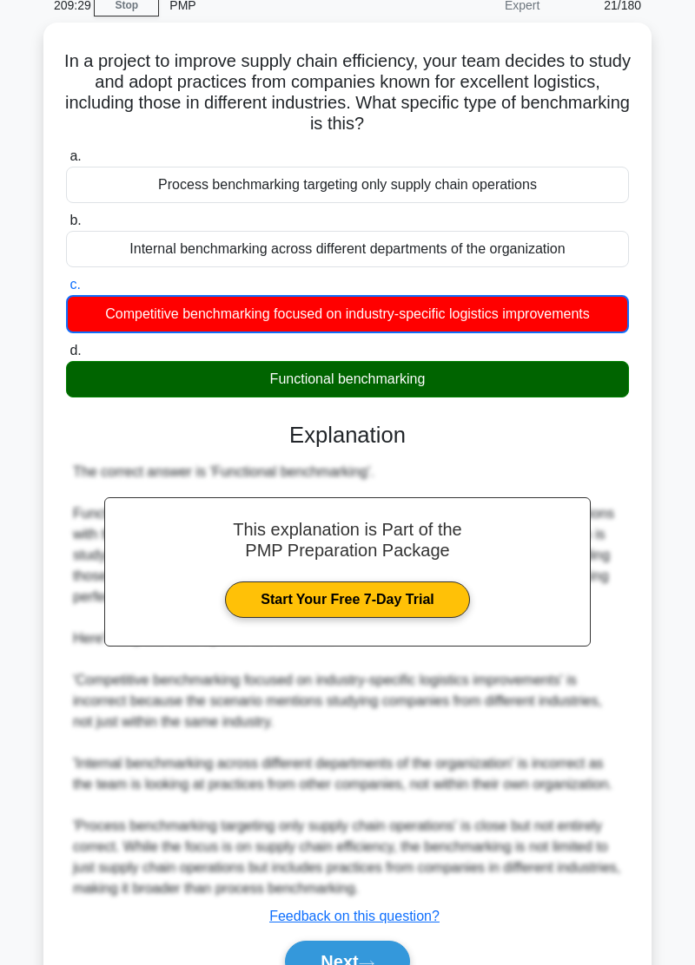
click at [381, 964] on button "Next" at bounding box center [347, 962] width 124 height 42
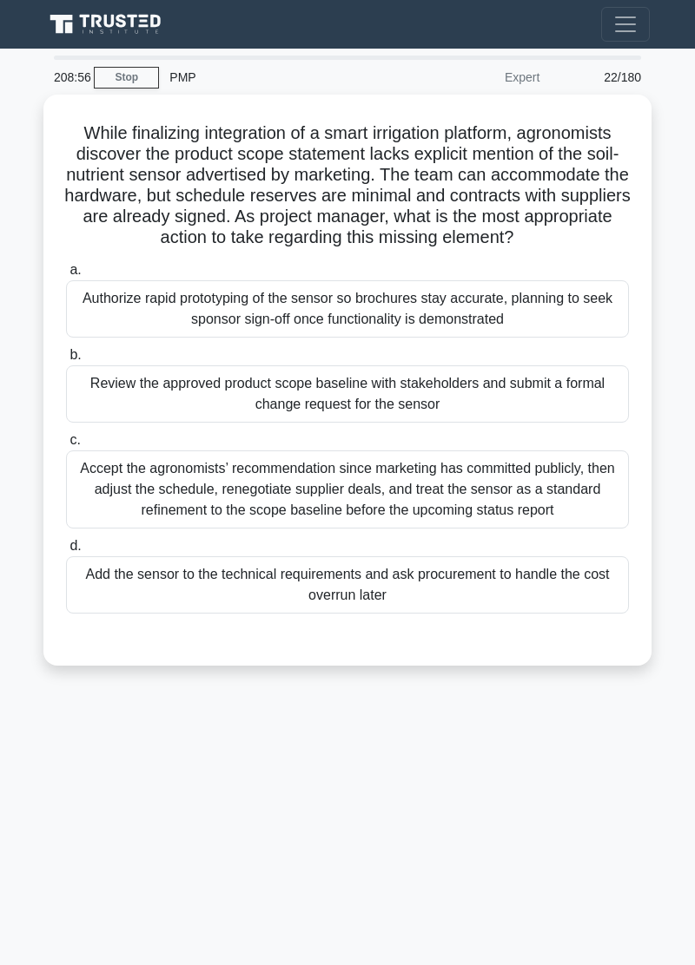
click at [56, 707] on div "208:56 Stop PMP Expert 22/180 While finalizing integration of a smart irrigatio…" at bounding box center [347, 490] width 625 height 868
click at [62, 709] on div "208:56 Stop PMP Expert 22/180 While finalizing integration of a smart irrigatio…" at bounding box center [347, 490] width 625 height 868
click at [478, 748] on div "208:34 Stop PMP Expert 22/180 While finalizing integration of a smart irrigatio…" at bounding box center [347, 490] width 625 height 868
click at [508, 403] on div "Review the approved product scope baseline with stakeholders and submit a forma…" at bounding box center [347, 393] width 563 height 57
click at [66, 361] on input "b. Review the approved product scope baseline with stakeholders and submit a fo…" at bounding box center [66, 355] width 0 height 11
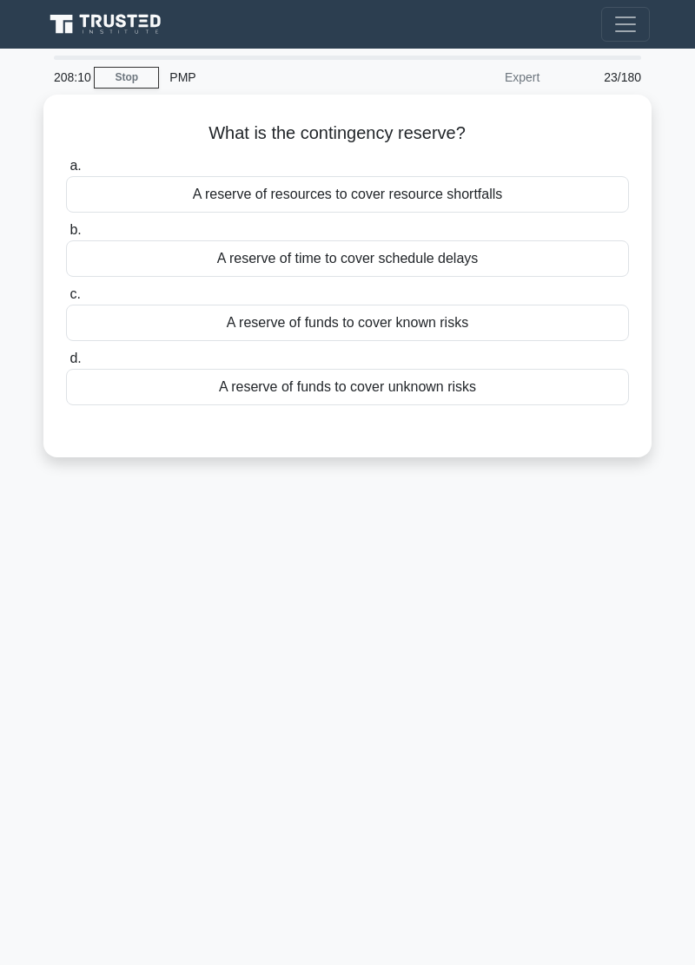
click at [493, 318] on div "A reserve of funds to cover known risks" at bounding box center [347, 323] width 563 height 36
click at [66, 300] on input "c. A reserve of funds to cover known risks" at bounding box center [66, 294] width 0 height 11
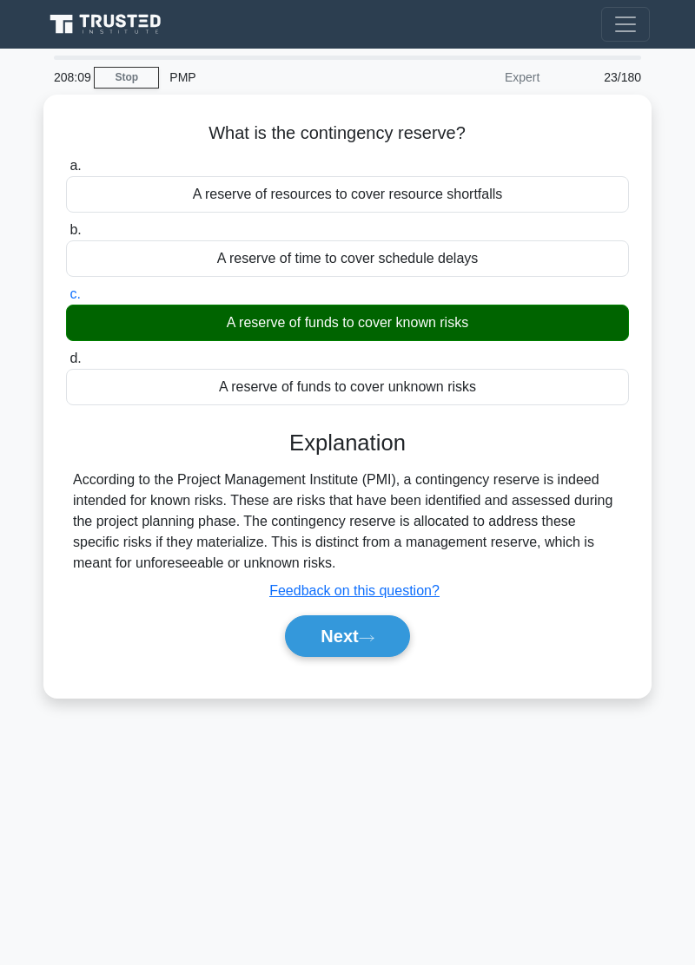
click at [378, 639] on button "Next" at bounding box center [347, 637] width 124 height 42
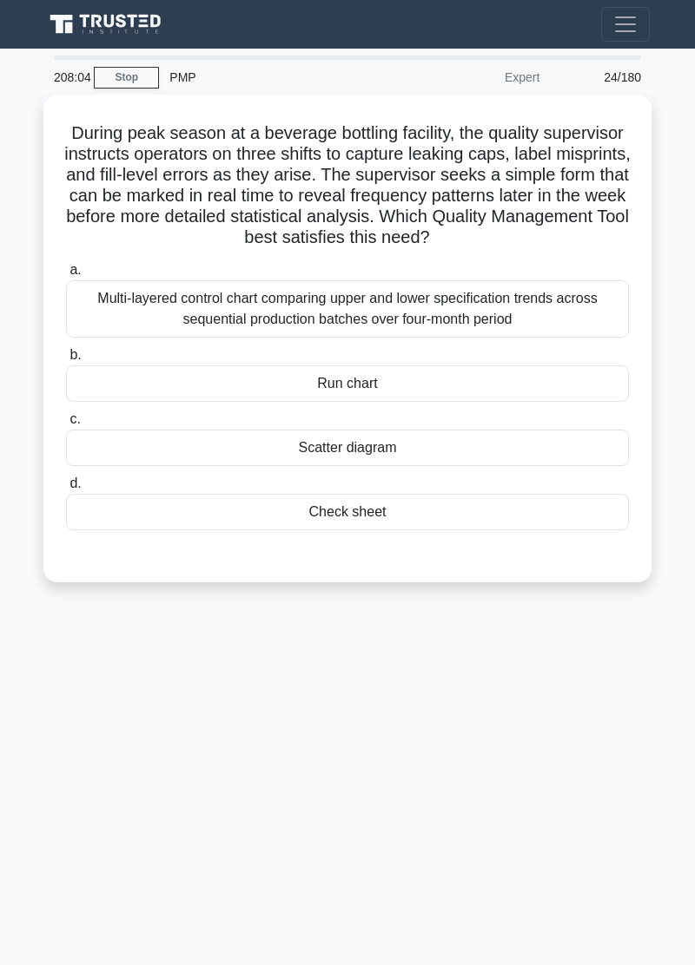
click at [36, 702] on div "208:04 Stop PMP Expert 24/180 During peak season at a beverage bottling facilit…" at bounding box center [347, 490] width 625 height 868
click at [33, 675] on main "208:00 Stop PMP Expert 24/180 During peak season at a beverage bottling facilit…" at bounding box center [347, 507] width 695 height 917
click at [453, 521] on div "Check sheet" at bounding box center [347, 512] width 563 height 36
click at [66, 490] on input "d. Check sheet" at bounding box center [66, 483] width 0 height 11
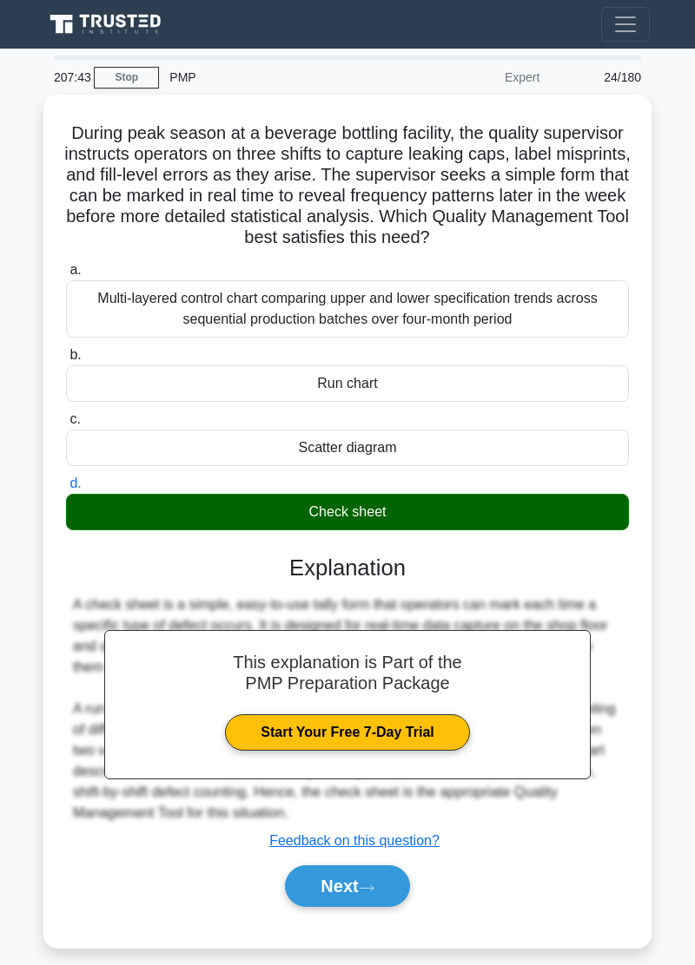
click at [365, 884] on icon at bounding box center [367, 889] width 16 height 10
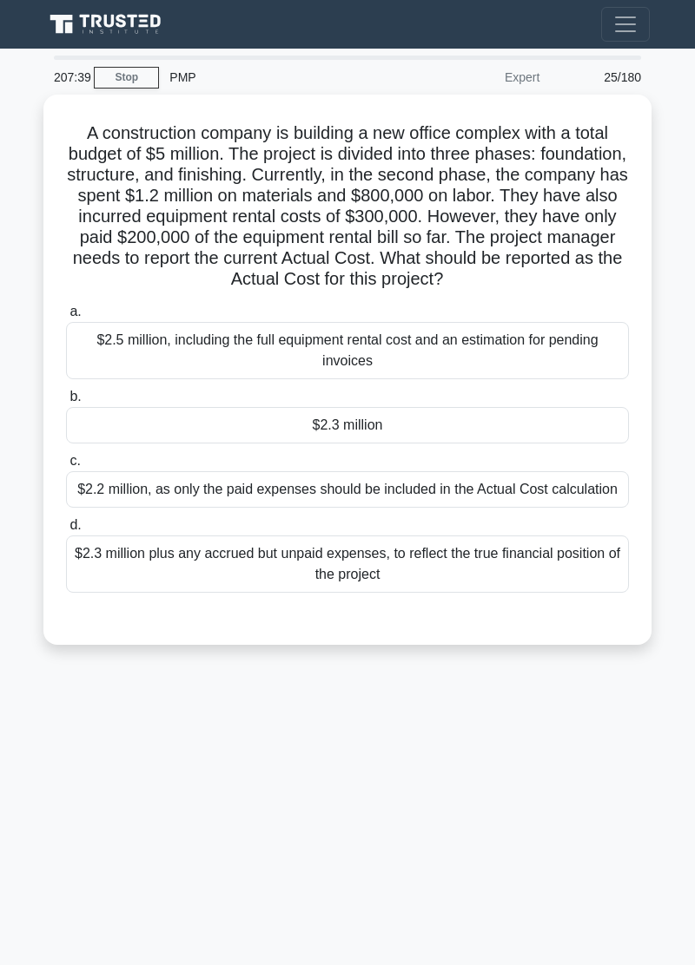
click at [32, 685] on main "207:39 Stop PMP Expert 25/180 A construction company is building a new office c…" at bounding box center [347, 507] width 695 height 917
click at [42, 725] on div "207:33 Stop PMP Expert 25/180 A construction company is building a new office c…" at bounding box center [347, 490] width 625 height 868
click at [49, 717] on div "207:24 Stop PMP Expert 25/180 A construction company is building a new office c…" at bounding box center [347, 490] width 625 height 868
click at [305, 764] on div "207:19 Stop PMP Expert 25/180 A construction company is building a new office c…" at bounding box center [347, 490] width 625 height 868
click at [553, 840] on div "207:05 Stop PMP Expert 25/180 A construction company is building a new office c…" at bounding box center [347, 490] width 625 height 868
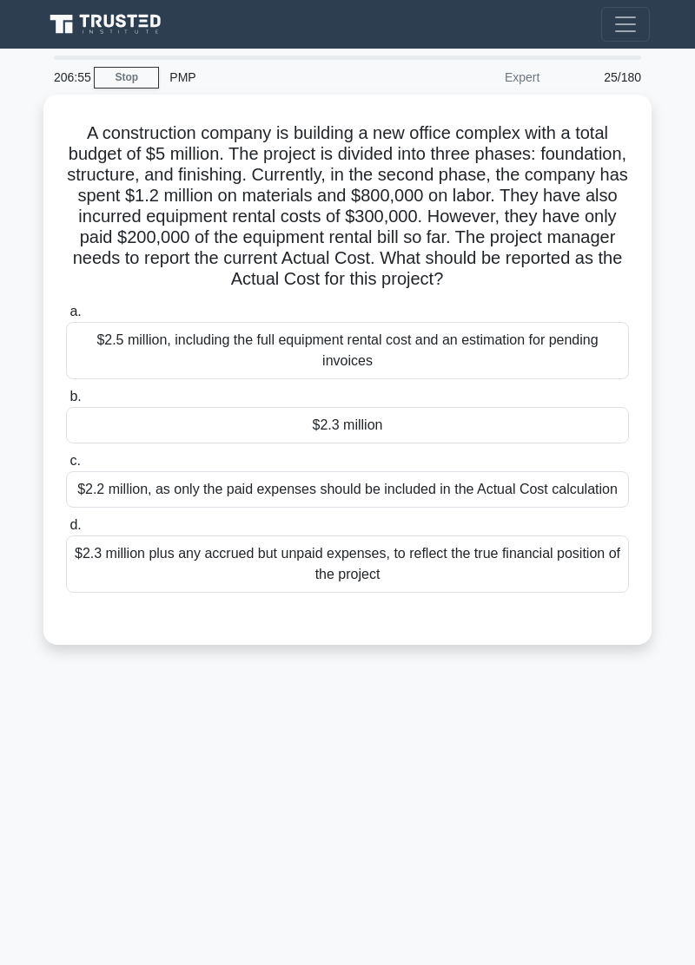
click at [529, 873] on div "206:55 Stop PMP Expert 25/180 A construction company is building a new office c…" at bounding box center [347, 490] width 625 height 868
click at [384, 781] on div "206:48 Stop PMP Expert 25/180 A construction company is building a new office c…" at bounding box center [347, 490] width 625 height 868
click at [559, 802] on div "206:41 Stop PMP Expert 25/180 A construction company is building a new office c…" at bounding box center [347, 490] width 625 height 868
click at [362, 806] on div "206:32 Stop PMP Expert 25/180 A construction company is building a new office c…" at bounding box center [347, 490] width 625 height 868
click at [306, 796] on div "206:22 Stop PMP Expert 25/180 A construction company is building a new office c…" at bounding box center [347, 490] width 625 height 868
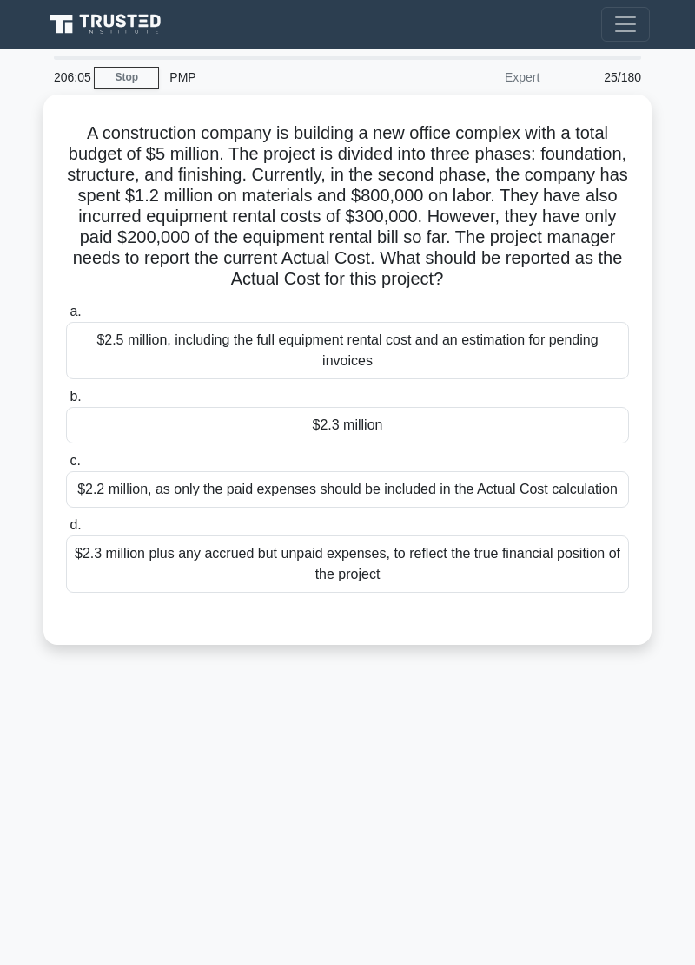
click at [321, 788] on div "206:05 Stop PMP Expert 25/180 A construction company is building a new office c…" at bounding box center [347, 490] width 625 height 868
click at [237, 810] on div "205:52 Stop PMP Expert 25/180 A construction company is building a new office c…" at bounding box center [347, 490] width 625 height 868
click at [458, 823] on div "205:33 Stop PMP Expert 25/180 A construction company is building a new office c…" at bounding box center [347, 490] width 625 height 868
click at [483, 762] on div "205:21 Stop PMP Expert 25/180 A construction company is building a new office c…" at bounding box center [347, 490] width 625 height 868
click at [406, 564] on div "$2.3 million plus any accrued but unpaid expenses, to reflect the true financia…" at bounding box center [347, 564] width 563 height 57
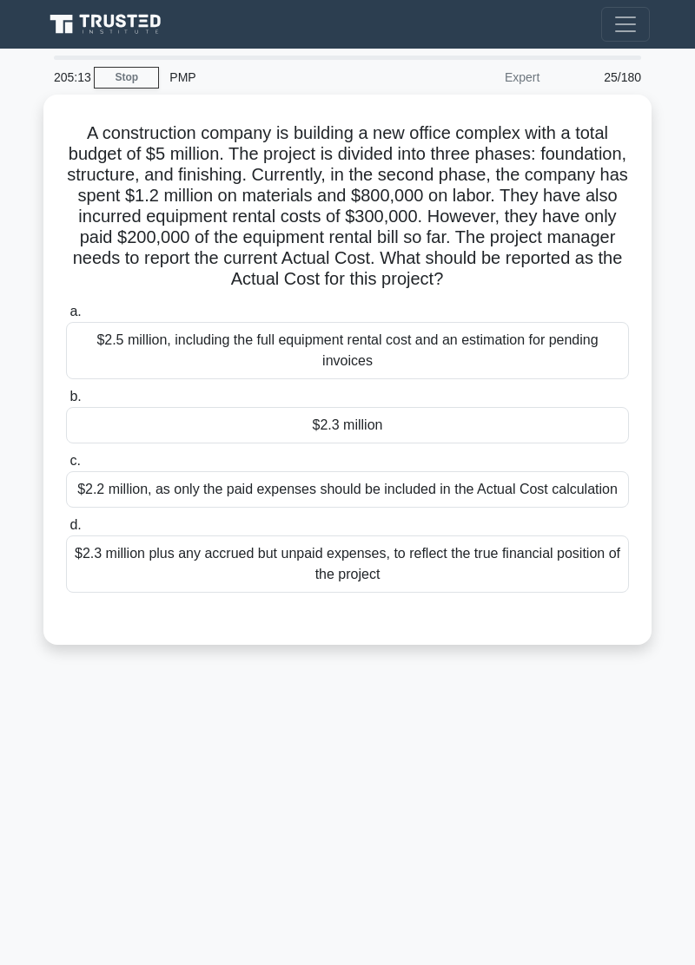
click at [66, 531] on input "d. $2.3 million plus any accrued but unpaid expenses, to reflect the true finan…" at bounding box center [66, 525] width 0 height 11
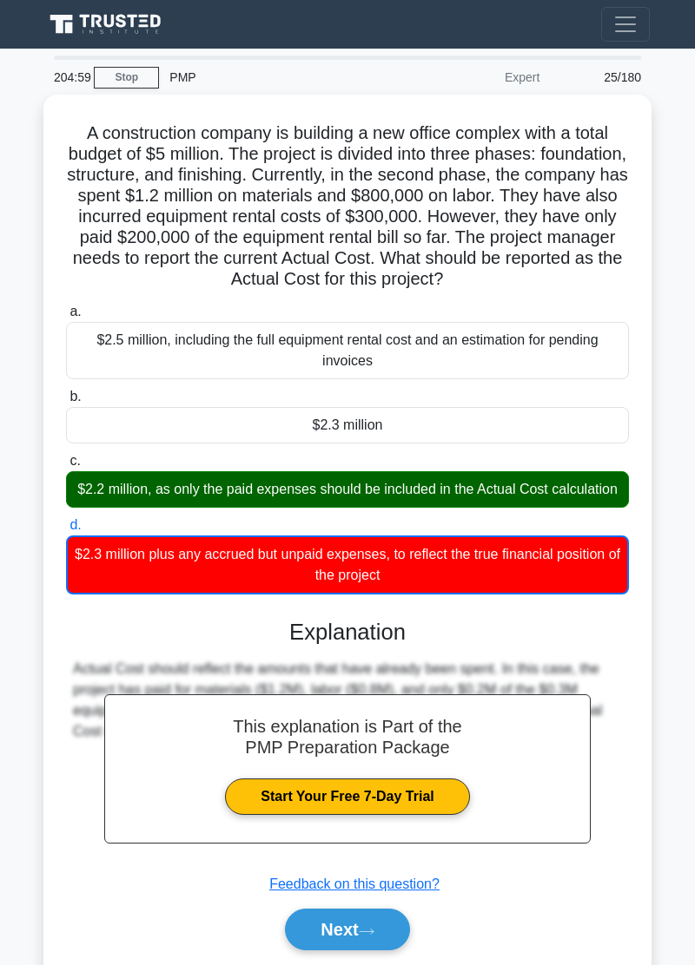
click at [399, 929] on button "Next" at bounding box center [347, 930] width 124 height 42
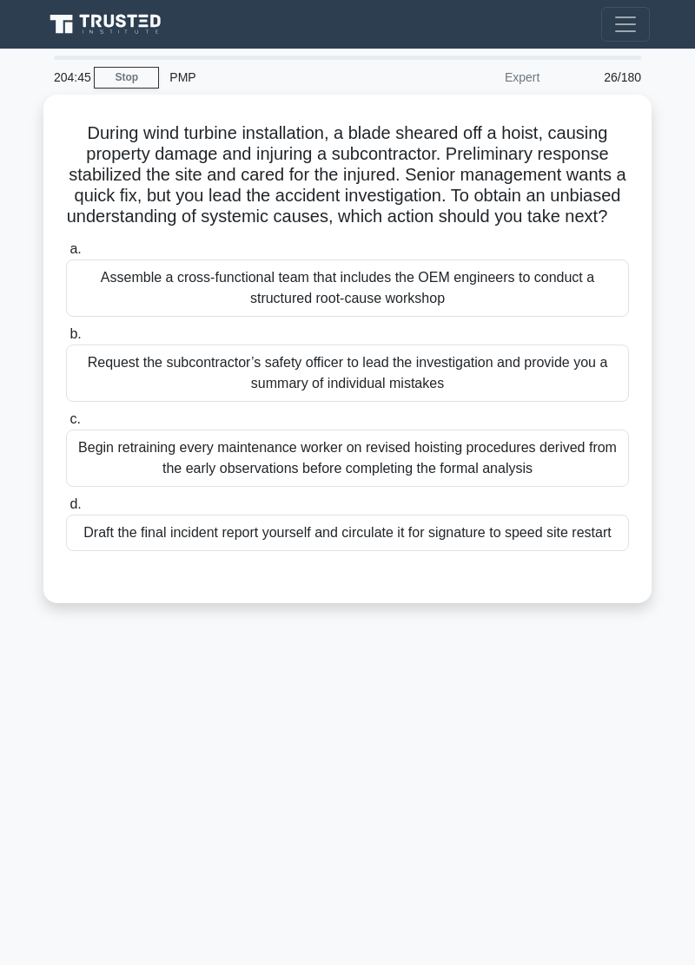
click at [172, 819] on div "204:45 Stop PMP Expert 26/180 During wind turbine installation, a blade sheared…" at bounding box center [347, 490] width 625 height 868
click at [130, 826] on div "204:30 Stop PMP Expert 26/180 During wind turbine installation, a blade sheared…" at bounding box center [347, 490] width 625 height 868
click at [258, 885] on div "204:20 Stop PMP Expert 26/180 During wind turbine installation, a blade sheared…" at bounding box center [347, 490] width 625 height 868
click at [264, 872] on div "204:12 Stop PMP Expert 26/180 During wind turbine installation, a blade sheared…" at bounding box center [347, 490] width 625 height 868
click at [466, 300] on div "Assemble a cross-functional team that includes the OEM engineers to conduct a s…" at bounding box center [347, 288] width 563 height 57
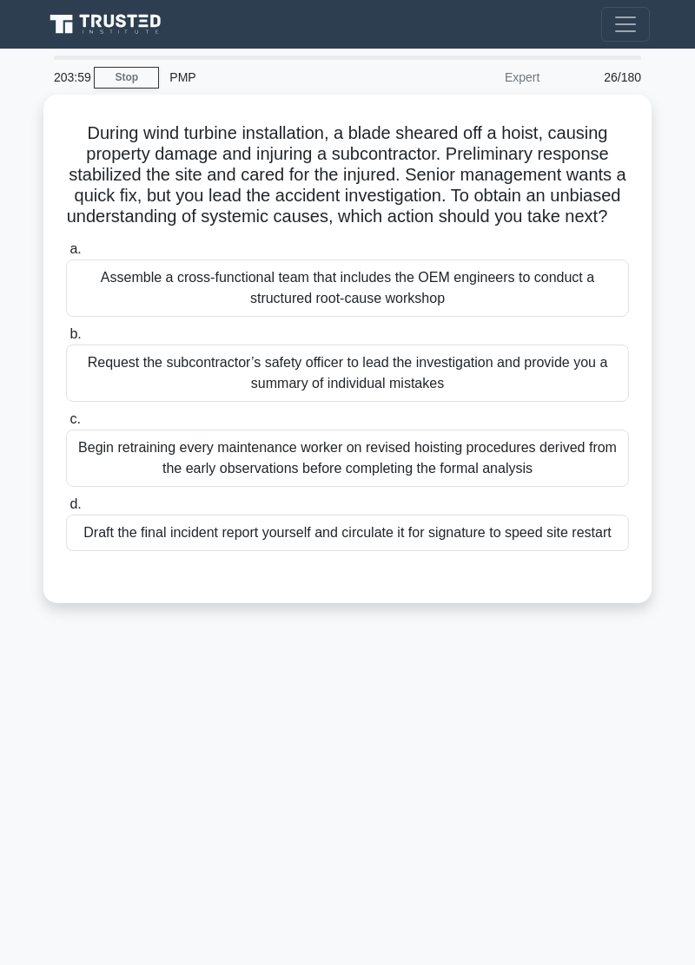
click at [66, 255] on input "a. Assemble a cross-functional team that includes the OEM engineers to conduct …" at bounding box center [66, 249] width 0 height 11
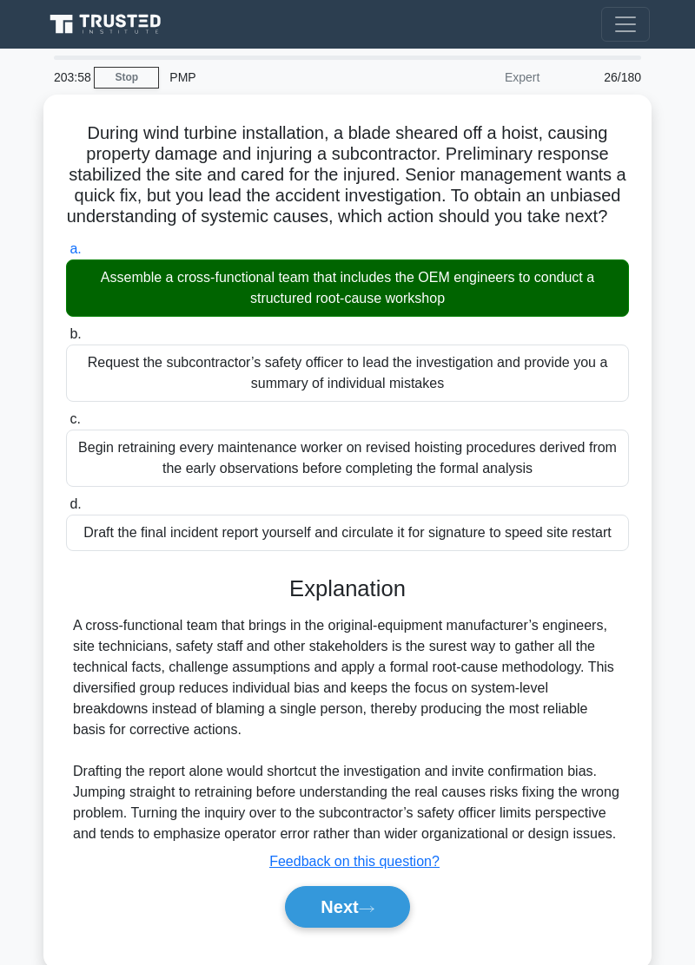
click at [370, 914] on icon at bounding box center [367, 910] width 16 height 10
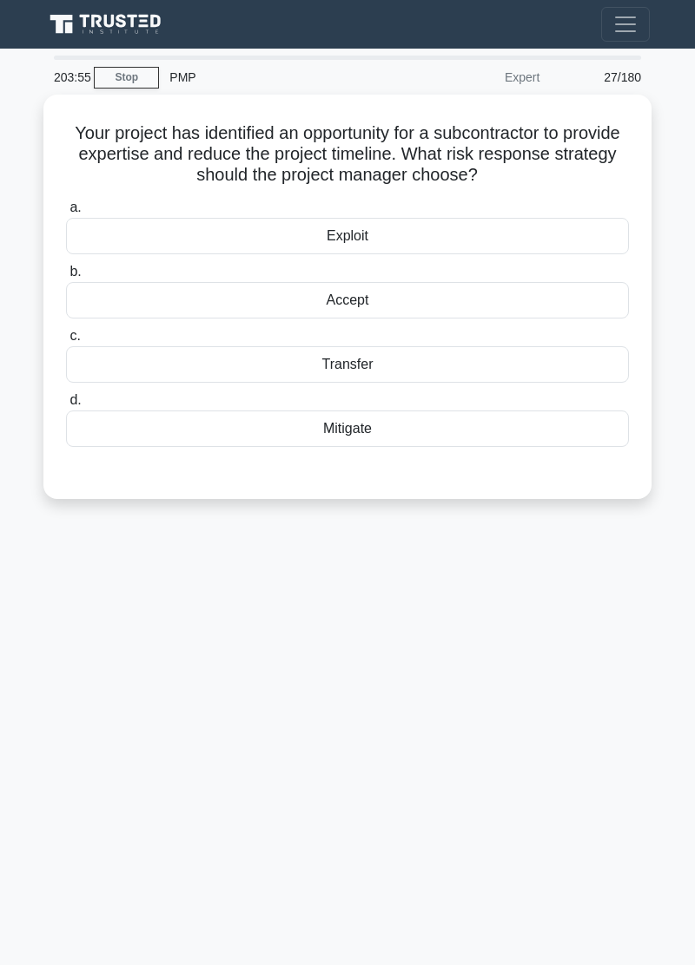
click at [201, 821] on div "203:55 Stop PMP Expert 27/180 Your project has identified an opportunity for a …" at bounding box center [347, 490] width 625 height 868
click at [446, 733] on div "203:47 Stop PMP Expert 27/180 Your project has identified an opportunity for a …" at bounding box center [347, 490] width 625 height 868
click at [200, 814] on div "203:43 Stop PMP Expert 27/180 Your project has identified an opportunity for a …" at bounding box center [347, 490] width 625 height 868
click at [453, 733] on div "203:38 Stop PMP Expert 27/180 Your project has identified an opportunity for a …" at bounding box center [347, 490] width 625 height 868
click at [438, 751] on div "203:29 Stop PMP Expert 27/180 Your project has identified an opportunity for a …" at bounding box center [347, 490] width 625 height 868
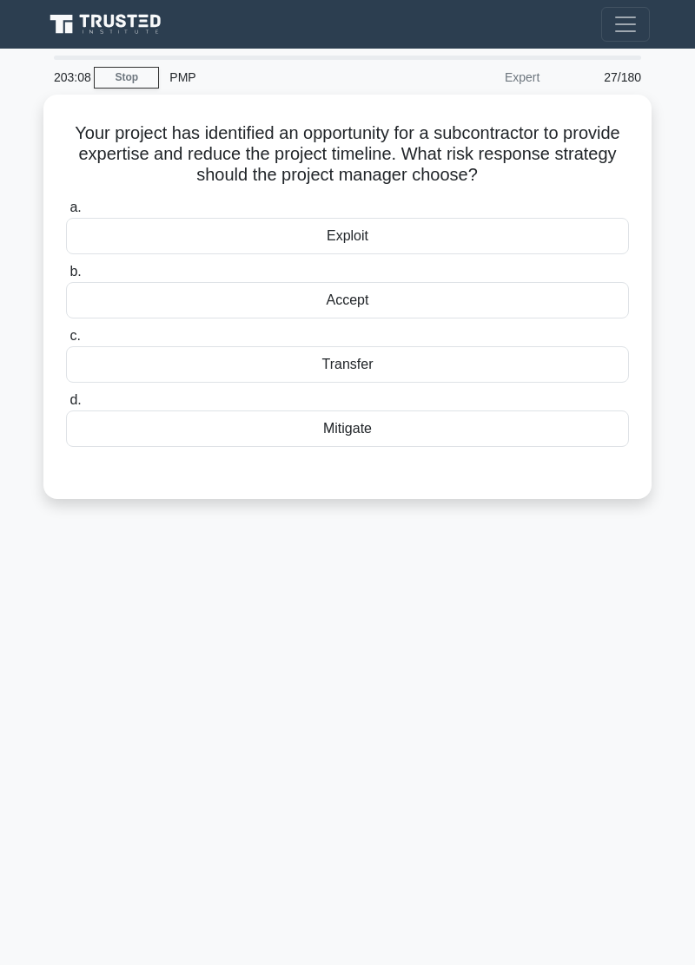
click at [388, 418] on div "Mitigate" at bounding box center [347, 429] width 563 height 36
click at [66, 406] on input "d. Mitigate" at bounding box center [66, 400] width 0 height 11
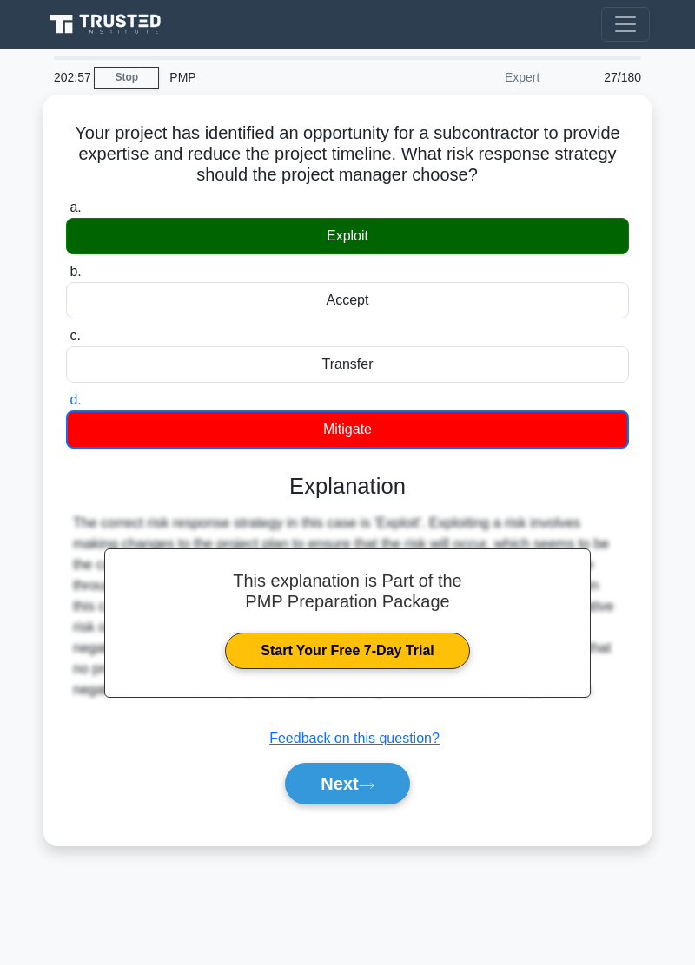
click at [210, 951] on main "202:57 Stop PMP Expert 27/180 Your project has identified an opportunity for a …" at bounding box center [347, 507] width 695 height 917
click at [373, 787] on button "Next" at bounding box center [347, 784] width 124 height 42
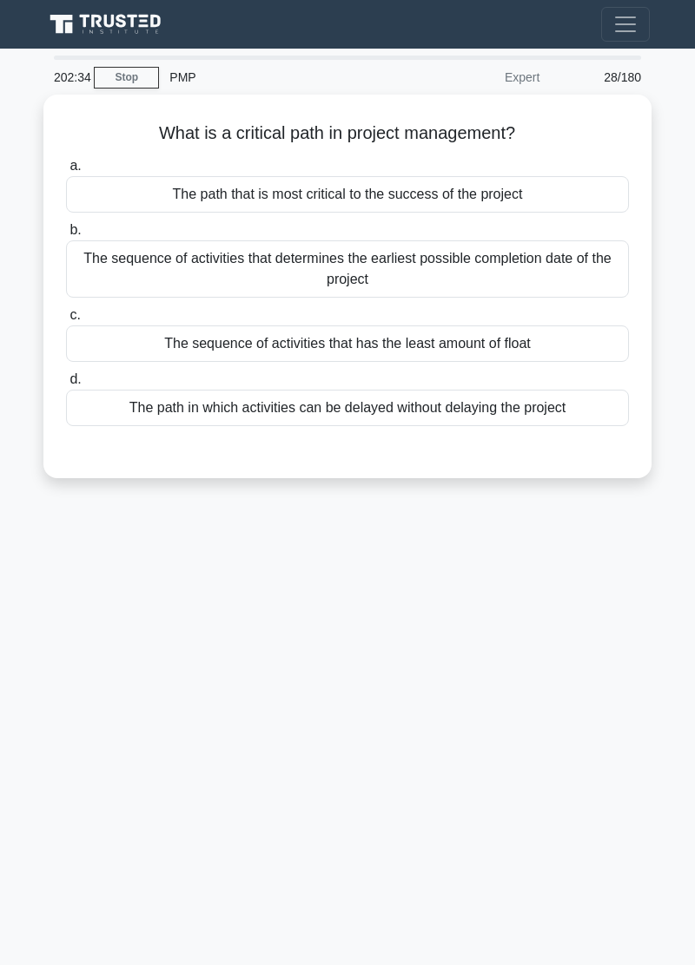
click at [443, 269] on div "The sequence of activities that determines the earliest possible completion dat…" at bounding box center [347, 268] width 563 height 57
click at [66, 236] on input "b. The sequence of activities that determines the earliest possible completion …" at bounding box center [66, 230] width 0 height 11
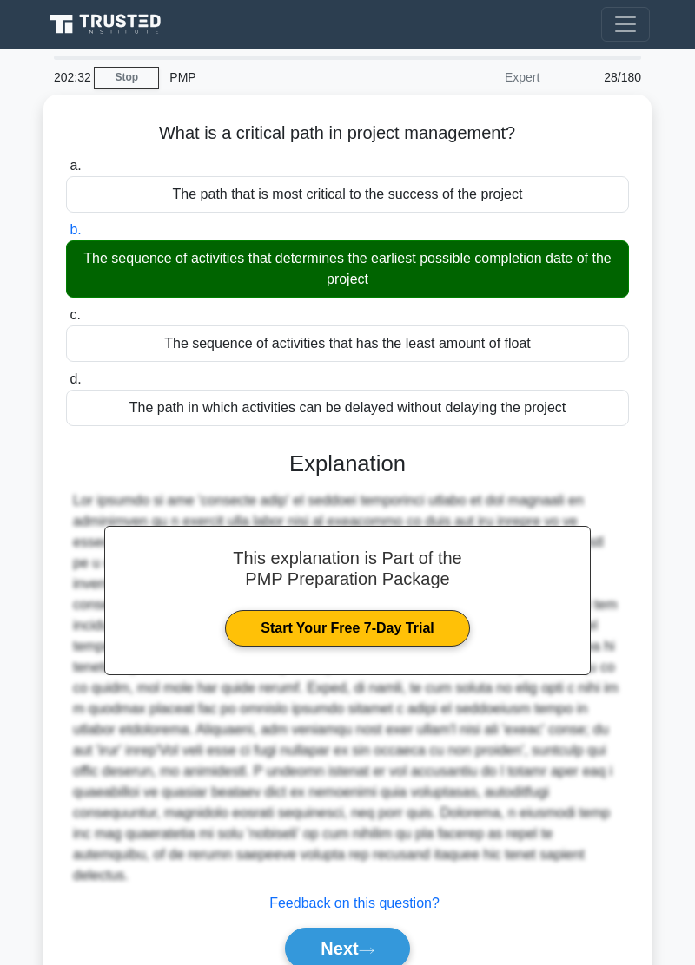
click at [374, 946] on icon at bounding box center [367, 951] width 16 height 10
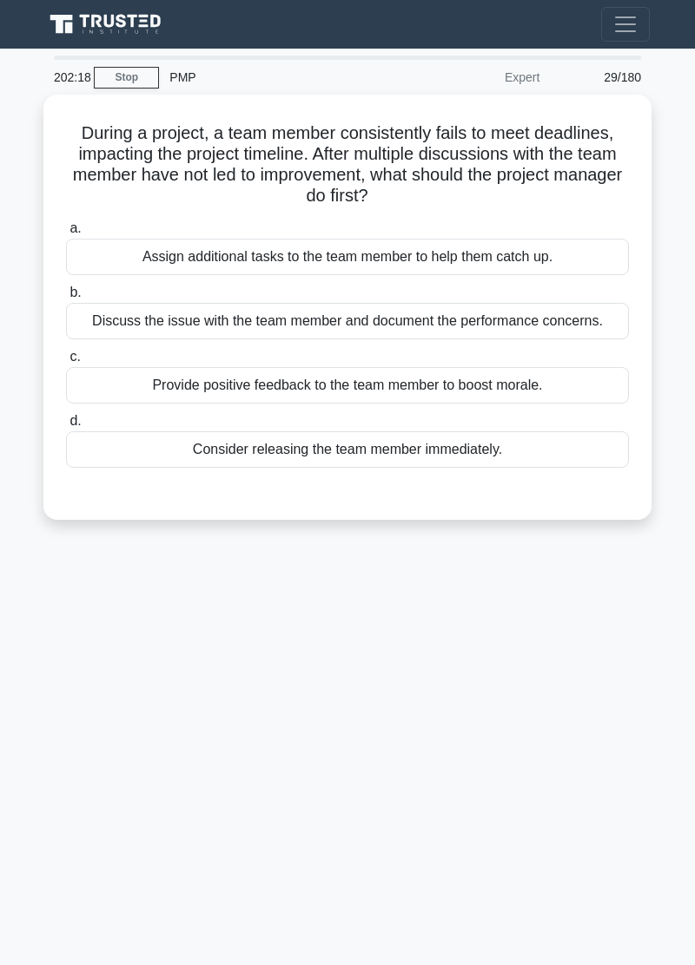
click at [425, 774] on div "202:18 Stop PMP Expert 29/180 During a project, a team member consistently fail…" at bounding box center [347, 490] width 625 height 868
click at [517, 638] on div "201:56 Stop PMP Expert 29/180 During a project, a team member consistently fail…" at bounding box center [347, 490] width 625 height 868
click at [557, 310] on div "Discuss the issue with the team member and document the performance concerns." at bounding box center [347, 321] width 563 height 36
click at [66, 299] on input "b. Discuss the issue with the team member and document the performance concerns." at bounding box center [66, 292] width 0 height 11
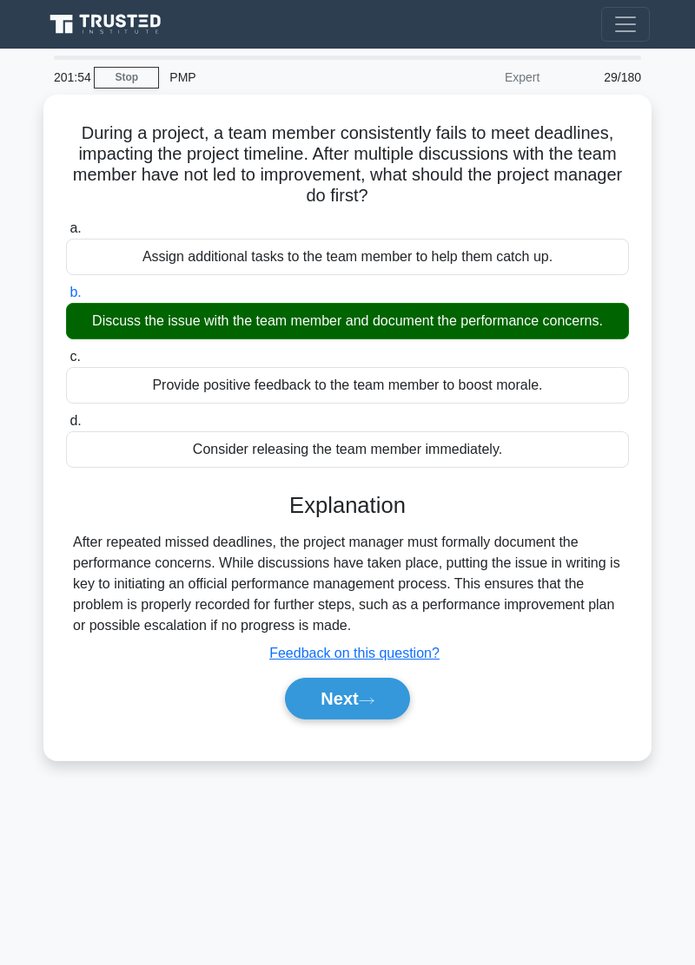
click at [363, 700] on button "Next" at bounding box center [347, 699] width 124 height 42
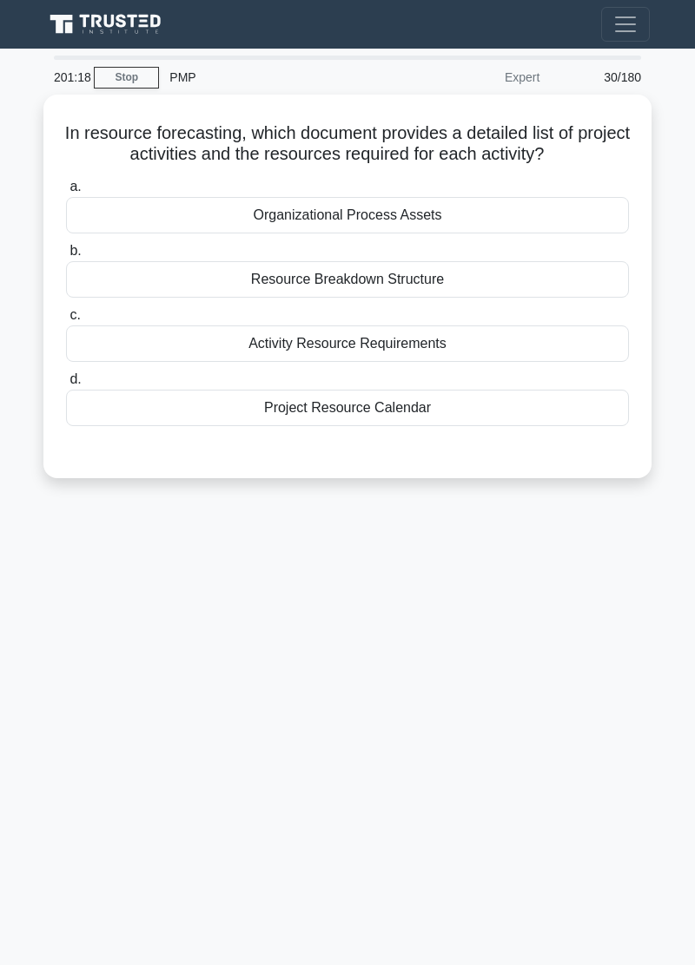
click at [449, 272] on div "Resource Breakdown Structure" at bounding box center [347, 279] width 563 height 36
click at [66, 257] on input "b. Resource Breakdown Structure" at bounding box center [66, 251] width 0 height 11
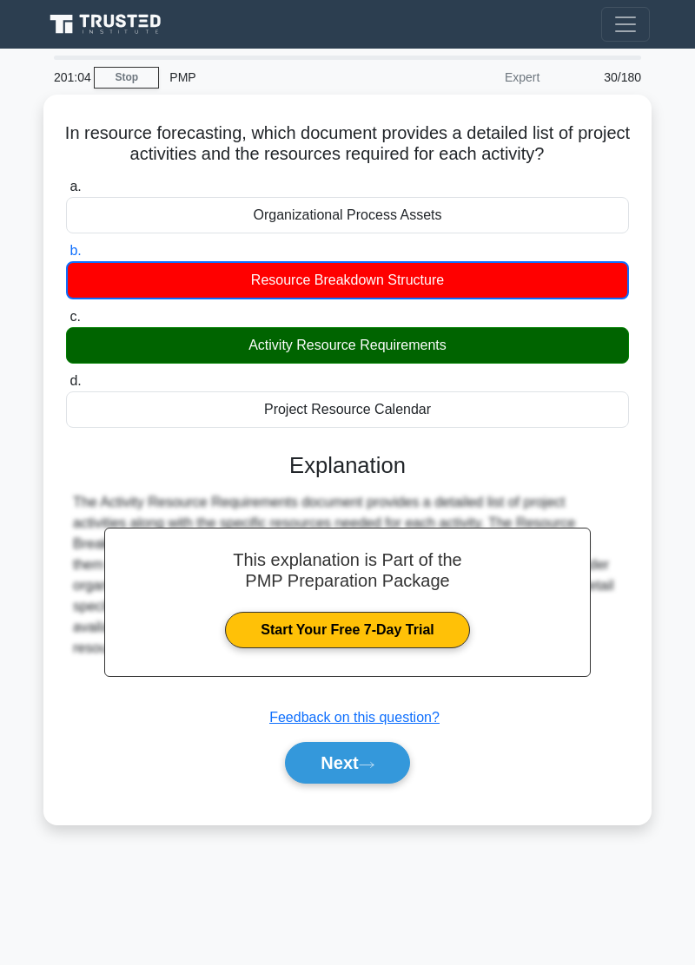
click at [372, 764] on button "Next" at bounding box center [347, 763] width 124 height 42
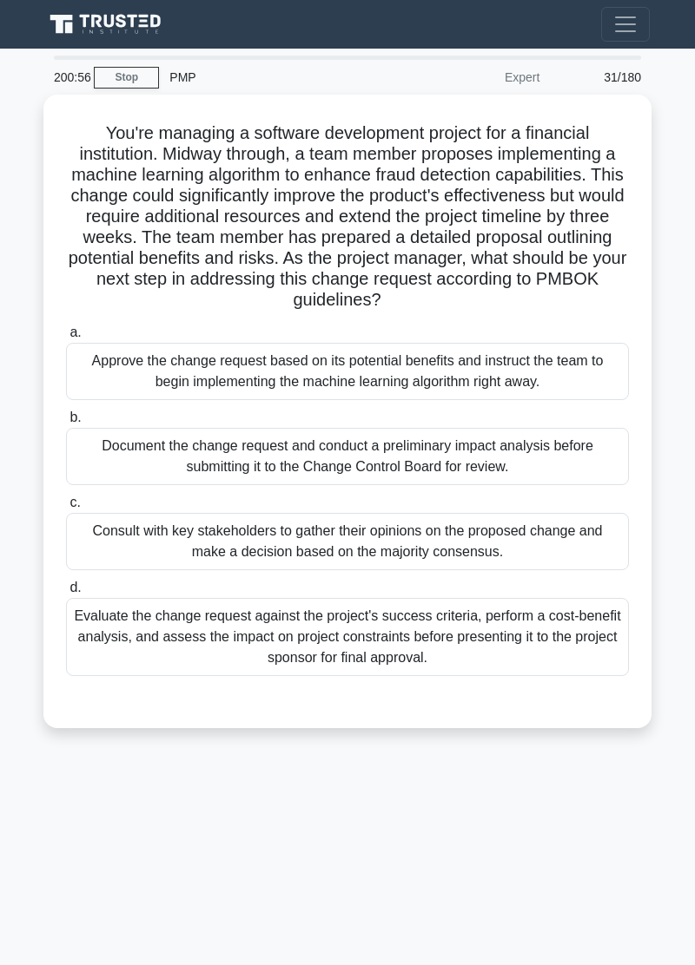
click at [86, 816] on div "200:56 Stop PMP Expert 31/180 You're managing a software development project fo…" at bounding box center [347, 490] width 625 height 868
click at [502, 629] on div "Evaluate the change request against the project's success criteria, perform a c…" at bounding box center [347, 637] width 563 height 78
click at [66, 594] on input "d. Evaluate the change request against the project's success criteria, perform …" at bounding box center [66, 588] width 0 height 11
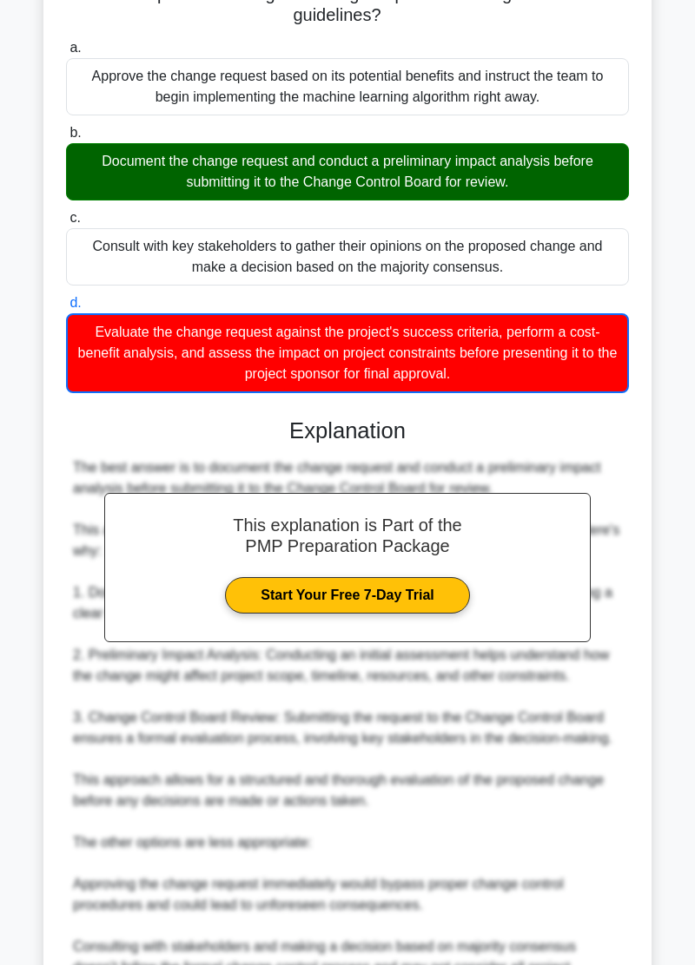
scroll to position [572, 0]
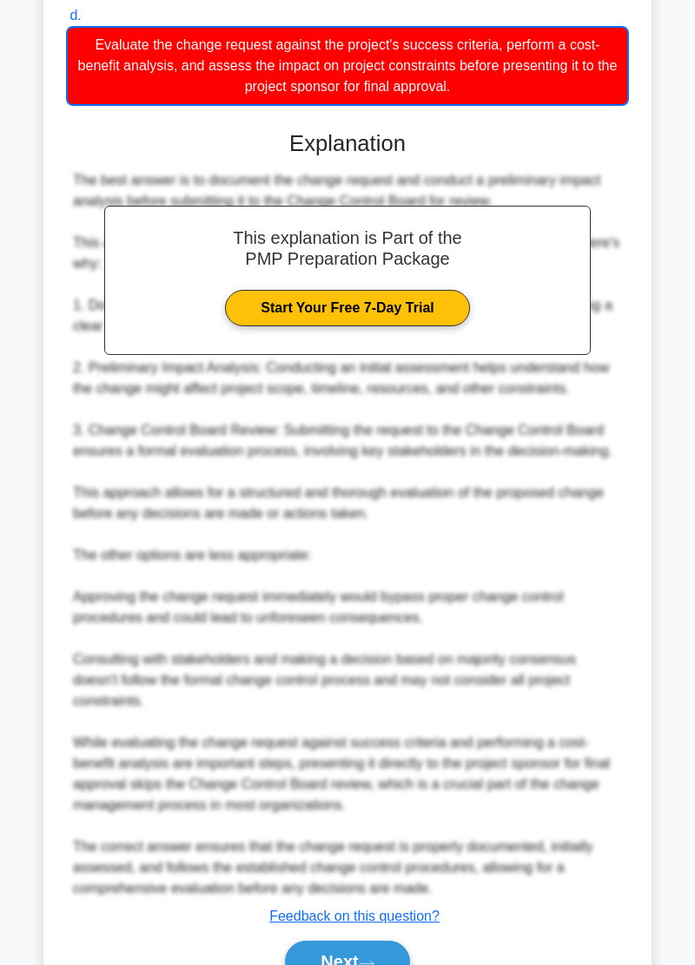
click at [374, 959] on icon at bounding box center [367, 964] width 16 height 10
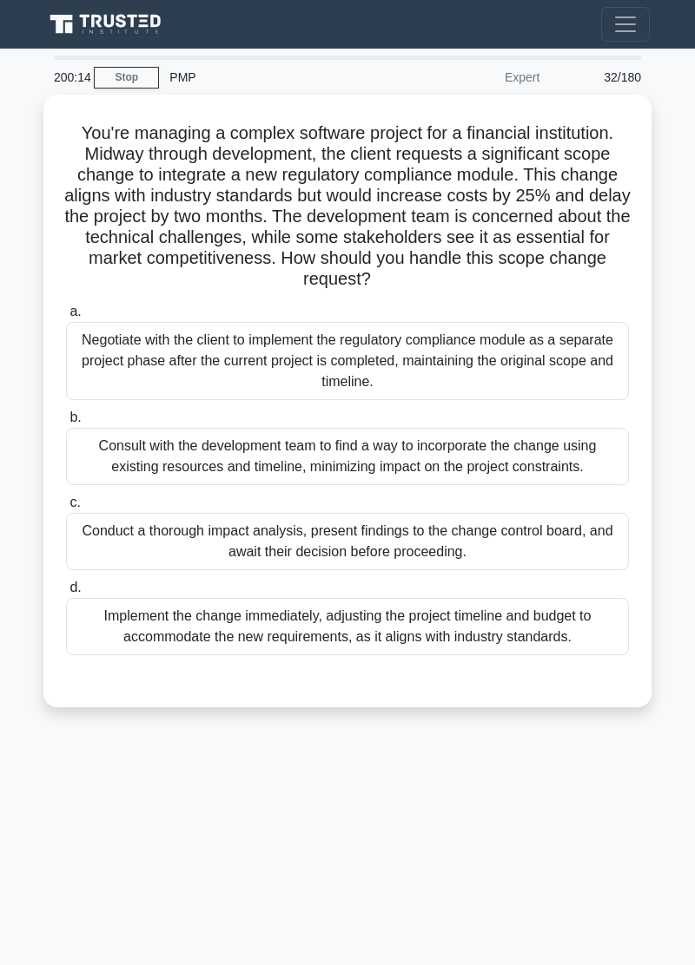
scroll to position [0, 0]
click at [55, 813] on div "199:53 Stop PMP Expert 32/180 You're managing a complex software project for a …" at bounding box center [347, 490] width 625 height 868
click at [533, 564] on div "Conduct a thorough impact analysis, present findings to the change control boar…" at bounding box center [347, 541] width 563 height 57
click at [66, 509] on input "c. Conduct a thorough impact analysis, present findings to the change control b…" at bounding box center [66, 502] width 0 height 11
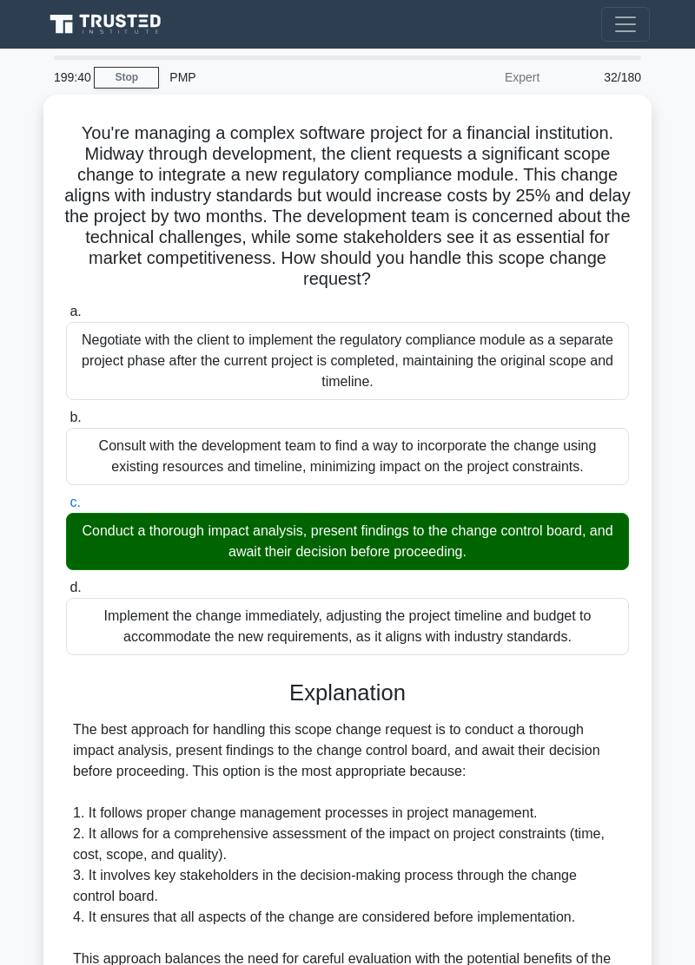
scroll to position [444, 0]
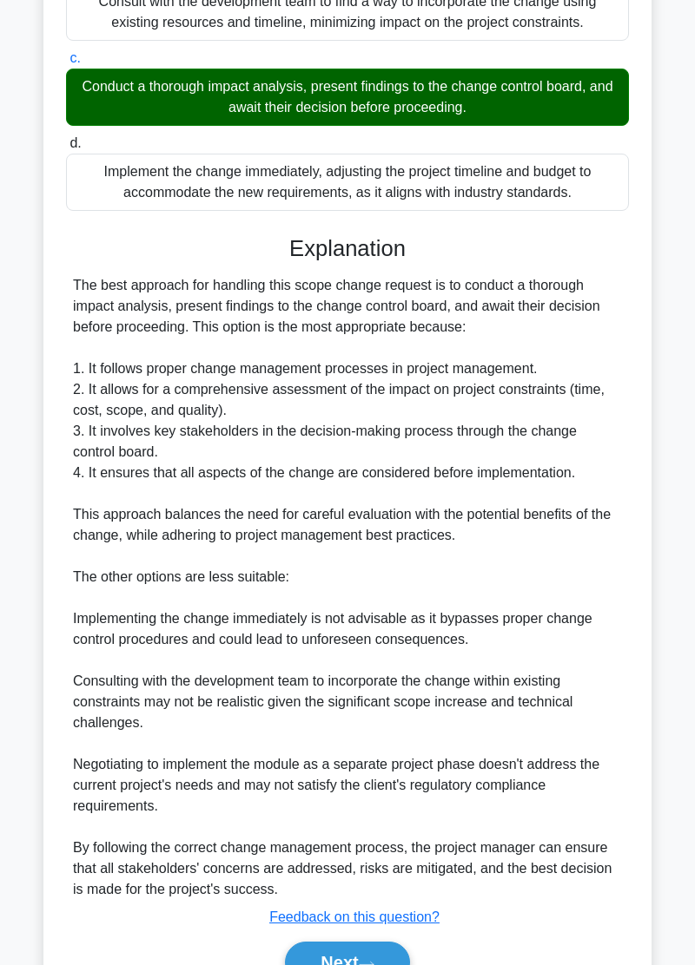
click at [369, 964] on button "Next" at bounding box center [347, 963] width 124 height 42
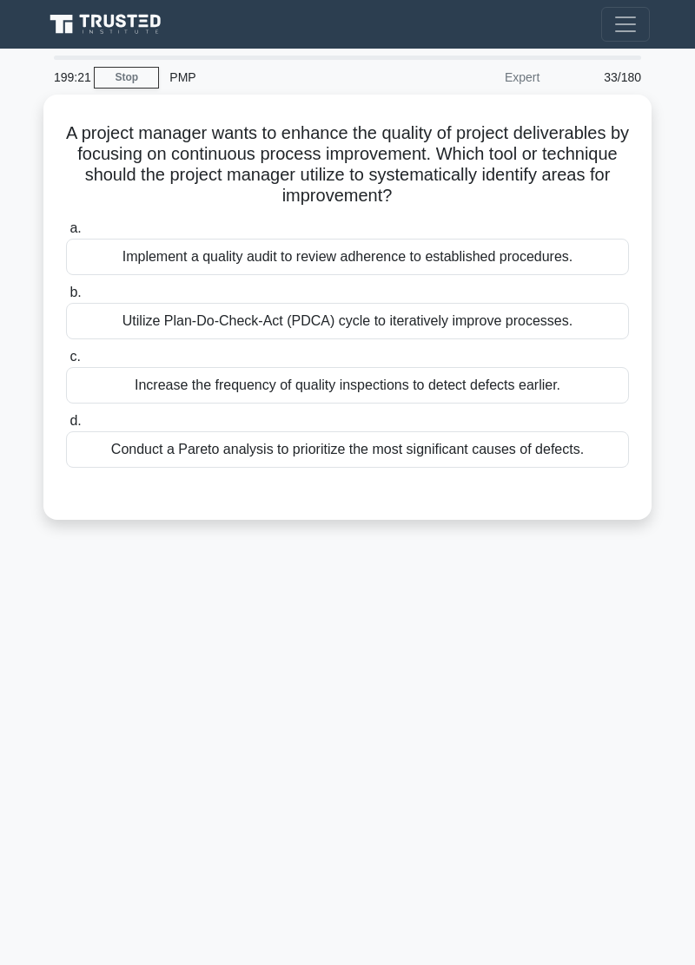
click at [536, 310] on div "Utilize Plan-Do-Check-Act (PDCA) cycle to iteratively improve processes." at bounding box center [347, 321] width 563 height 36
click at [66, 299] on input "b. Utilize Plan-Do-Check-Act (PDCA) cycle to iteratively improve processes." at bounding box center [66, 292] width 0 height 11
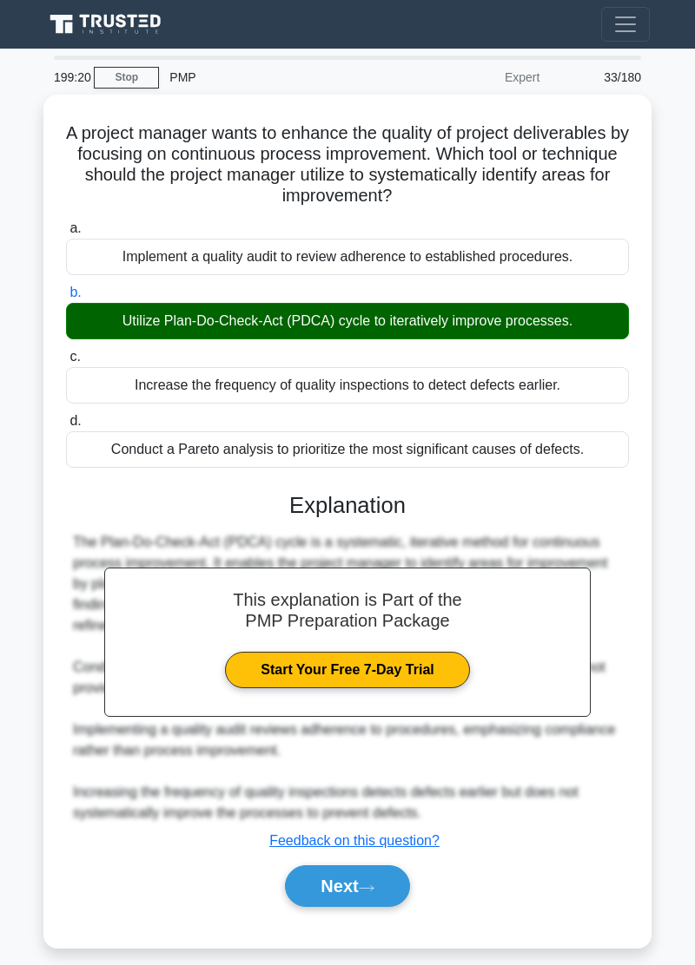
click at [359, 883] on button "Next" at bounding box center [347, 887] width 124 height 42
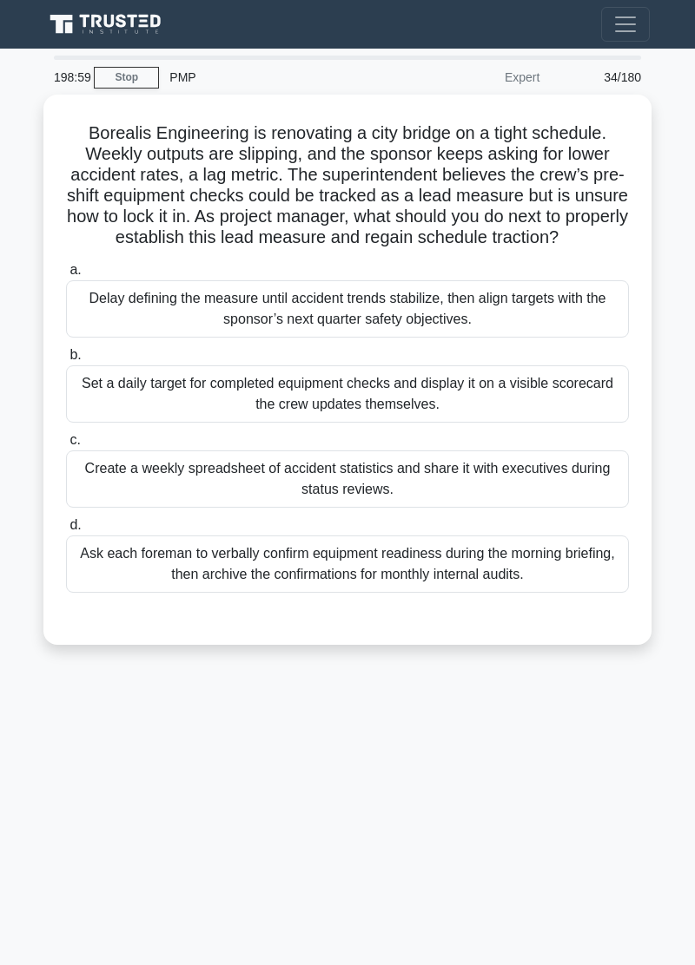
click at [64, 821] on div "198:59 Stop PMP Expert 34/180 Borealis Engineering is renovating a city bridge …" at bounding box center [347, 490] width 625 height 868
click at [62, 805] on div "198:52 Stop PMP Expert 34/180 Borealis Engineering is renovating a city bridge …" at bounding box center [347, 490] width 625 height 868
click at [56, 815] on div "198:46 Stop PMP Expert 34/180 Borealis Engineering is renovating a city bridge …" at bounding box center [347, 490] width 625 height 868
click at [63, 827] on div "198:40 Stop PMP Expert 34/180 Borealis Engineering is renovating a city bridge …" at bounding box center [347, 490] width 625 height 868
click at [55, 814] on div "198:16 Stop PMP Expert 34/180 Borealis Engineering is renovating a city bridge …" at bounding box center [347, 490] width 625 height 868
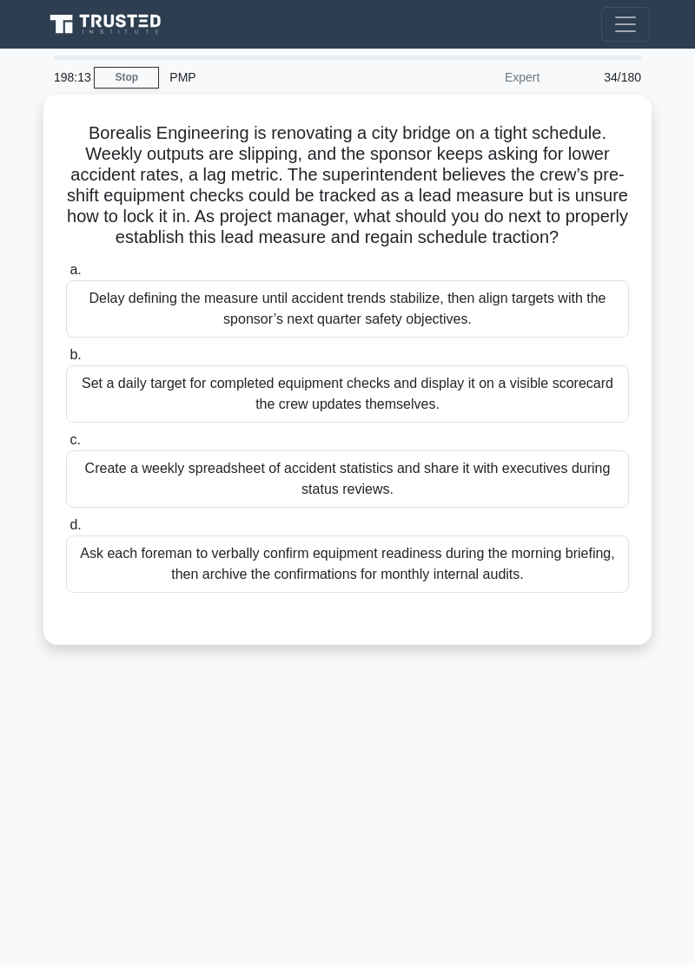
click at [500, 382] on div "Set a daily target for completed equipment checks and display it on a visible s…" at bounding box center [347, 393] width 563 height 57
click at [66, 361] on input "b. Set a daily target for completed equipment checks and display it on a visibl…" at bounding box center [66, 355] width 0 height 11
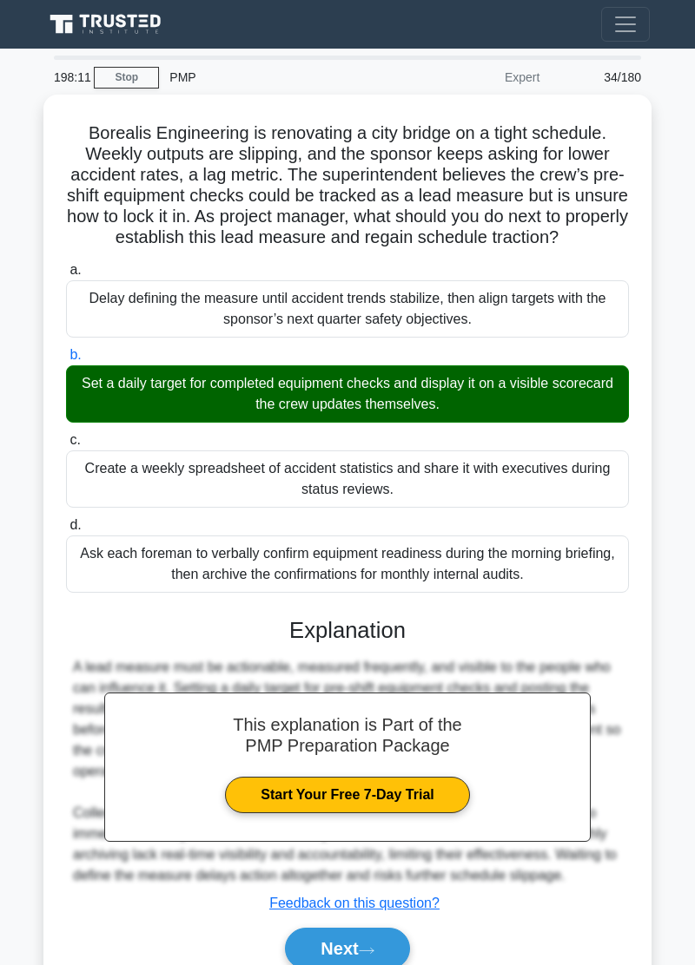
click at [385, 956] on button "Next" at bounding box center [347, 949] width 124 height 42
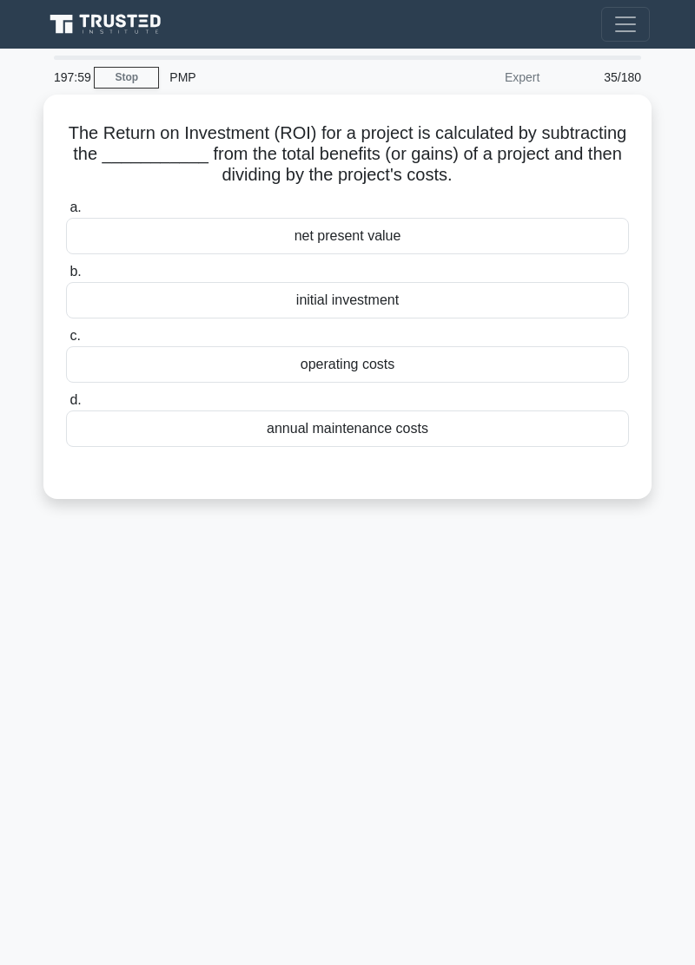
click at [458, 234] on div "net present value" at bounding box center [347, 236] width 563 height 36
click at [66, 214] on input "a. net present value" at bounding box center [66, 207] width 0 height 11
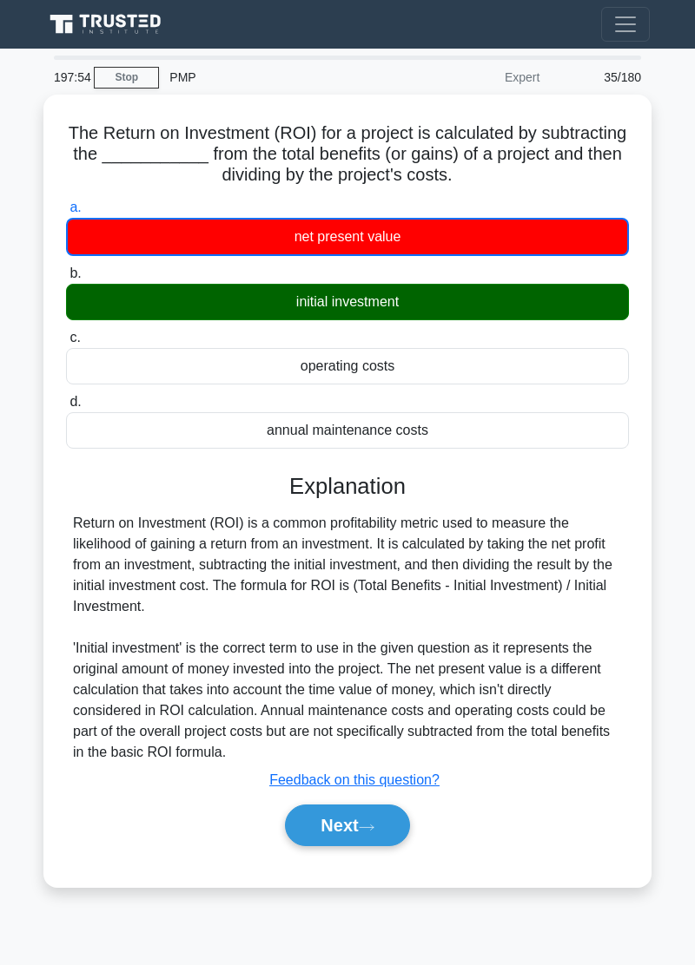
click at [393, 827] on button "Next" at bounding box center [347, 826] width 124 height 42
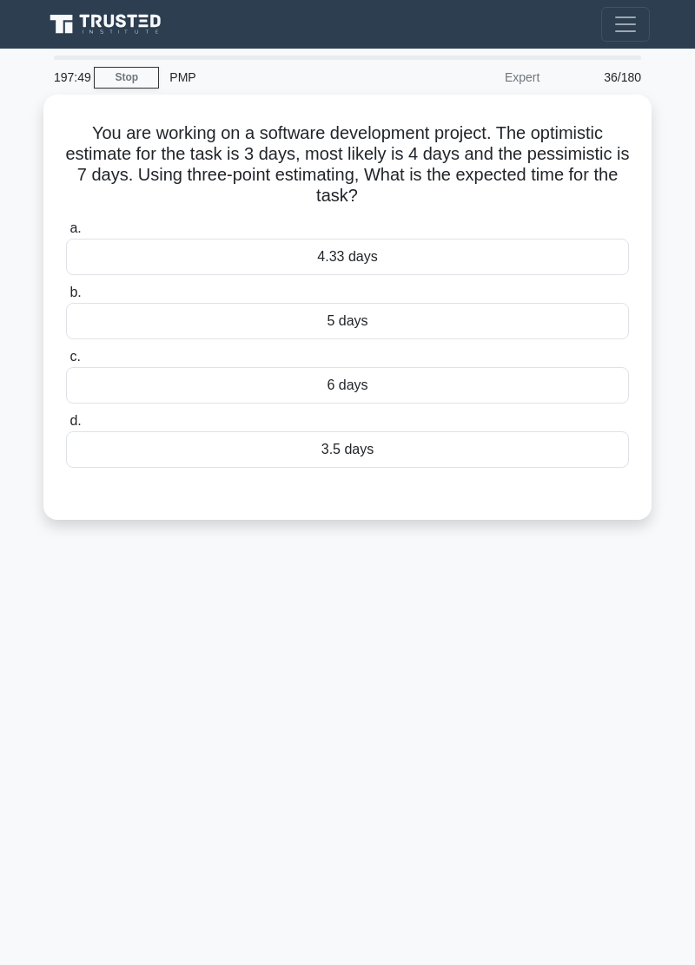
click at [52, 820] on div "197:49 Stop PMP Expert 36/180 You are working on a software development project…" at bounding box center [347, 490] width 625 height 868
click at [54, 818] on div "197:48 Stop PMP Expert 36/180 You are working on a software development project…" at bounding box center [347, 490] width 625 height 868
click at [42, 794] on div "197:38 Stop PMP Expert 36/180 You are working on a software development project…" at bounding box center [347, 490] width 625 height 868
click at [31, 794] on main "197:38 Stop PMP Expert 36/180 You are working on a software development project…" at bounding box center [347, 507] width 695 height 917
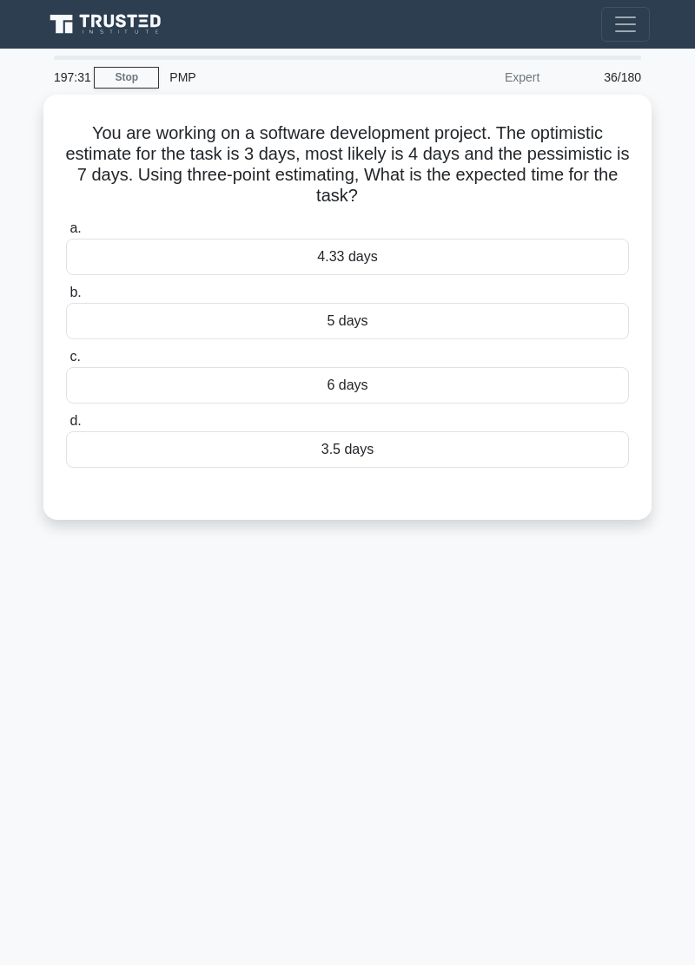
click at [115, 771] on div "197:31 Stop PMP Expert 36/180 You are working on a software development project…" at bounding box center [347, 490] width 625 height 868
click at [56, 729] on div "197:23 Stop PMP Expert 36/180 You are working on a software development project…" at bounding box center [347, 490] width 625 height 868
click at [382, 260] on div "4.33 days" at bounding box center [347, 257] width 563 height 36
click at [66, 234] on input "a. 4.33 days" at bounding box center [66, 228] width 0 height 11
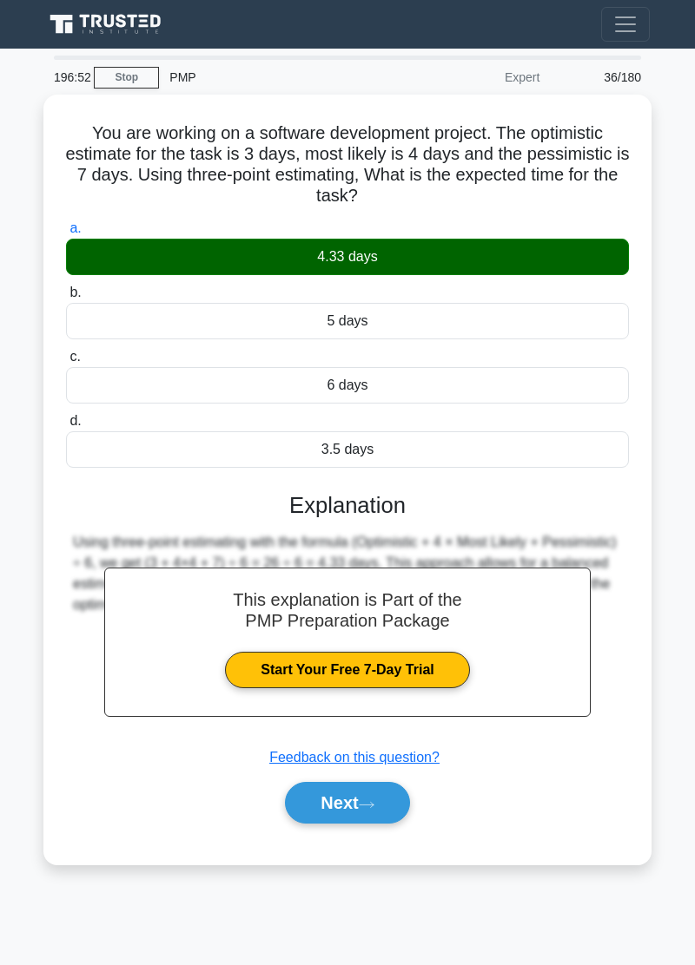
click at [370, 813] on button "Next" at bounding box center [347, 803] width 124 height 42
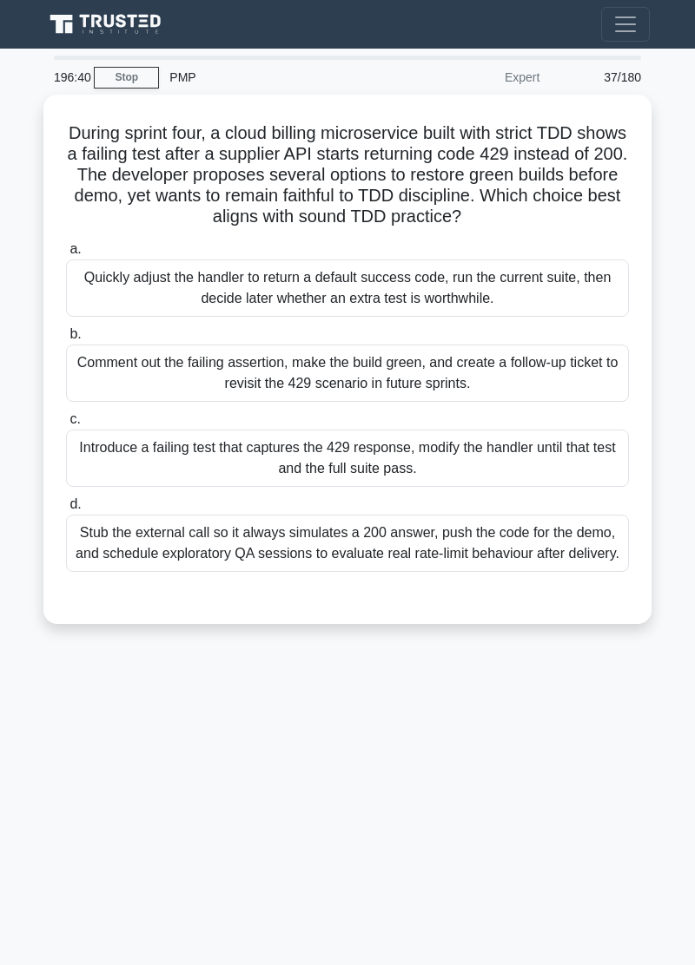
click at [74, 752] on div "196:40 Stop PMP Expert 37/180 During sprint four, a cloud billing microservice …" at bounding box center [347, 490] width 625 height 868
click at [72, 749] on div "196:37 Stop PMP Expert 37/180 During sprint four, a cloud billing microservice …" at bounding box center [347, 490] width 625 height 868
click at [57, 748] on div "196:37 Stop PMP Expert 37/180 During sprint four, a cloud billing microservice …" at bounding box center [347, 490] width 625 height 868
click at [40, 743] on div "196:22 Stop PMP Expert 37/180 During sprint four, a cloud billing microservice …" at bounding box center [347, 490] width 625 height 868
click at [35, 734] on div "196:22 Stop PMP Expert 37/180 During sprint four, a cloud billing microservice …" at bounding box center [347, 490] width 625 height 868
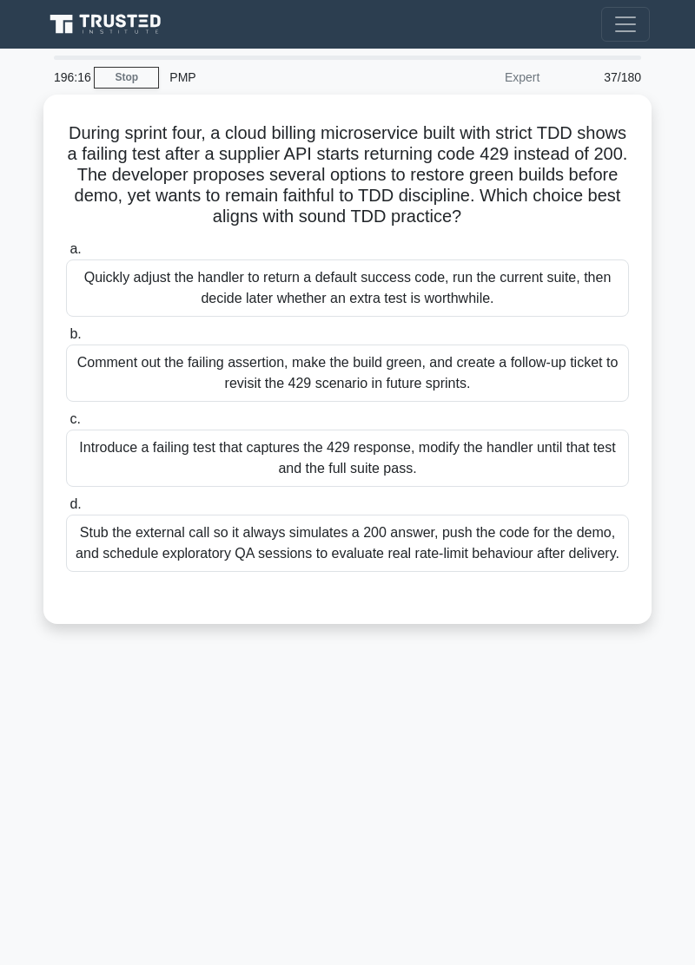
click at [63, 754] on div "196:16 Stop PMP Expert 37/180 During sprint four, a cloud billing microservice …" at bounding box center [347, 490] width 625 height 868
click at [182, 747] on div "195:54 Stop PMP Expert 37/180 During sprint four, a cloud billing microservice …" at bounding box center [347, 490] width 625 height 868
click at [537, 353] on div "Comment out the failing assertion, make the build green, and create a follow-up…" at bounding box center [347, 373] width 563 height 57
click at [66, 340] on input "b. Comment out the failing assertion, make the build green, and create a follow…" at bounding box center [66, 334] width 0 height 11
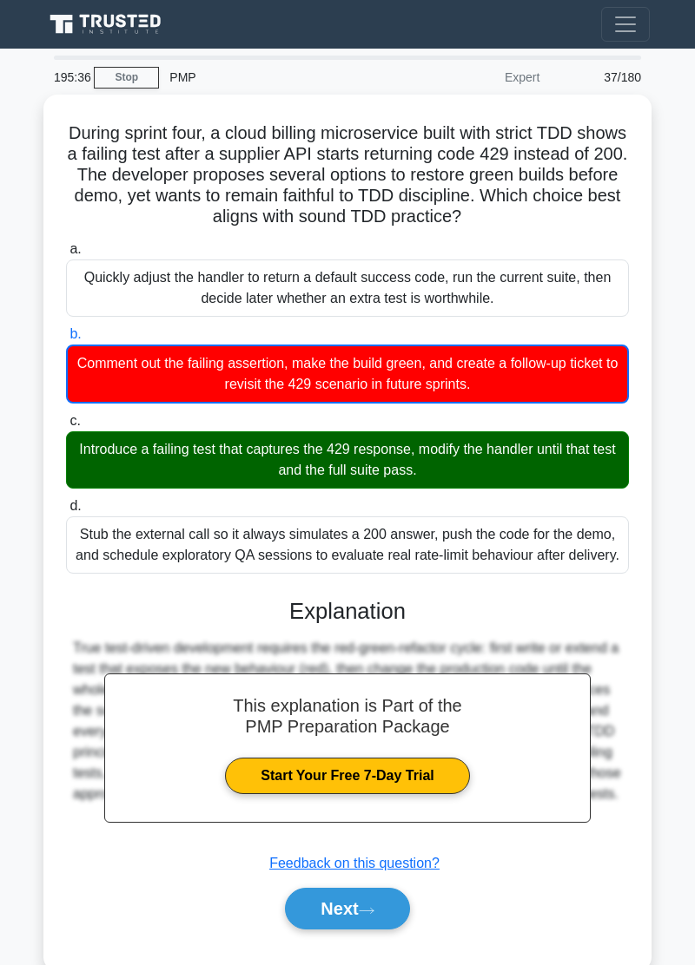
click at [388, 900] on button "Next" at bounding box center [347, 909] width 124 height 42
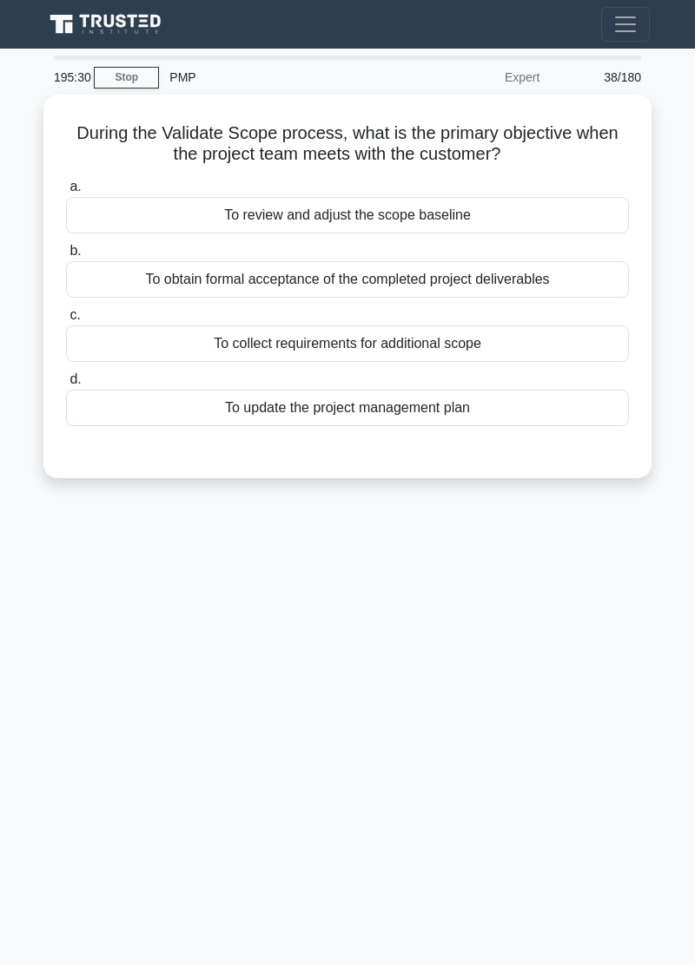
click at [560, 711] on div "195:30 Stop PMP Expert 38/180 During the Validate Scope process, what is the pr…" at bounding box center [347, 490] width 625 height 868
click at [561, 681] on div "195:30 Stop PMP Expert 38/180 During the Validate Scope process, what is the pr…" at bounding box center [347, 490] width 625 height 868
click at [33, 753] on main "195:12 Stop PMP Expert 38/180 During the Validate Scope process, what is the pr…" at bounding box center [347, 507] width 695 height 917
click at [18, 753] on main "195:12 Stop PMP Expert 38/180 During the Validate Scope process, what is the pr…" at bounding box center [347, 507] width 695 height 917
click at [535, 285] on div "To obtain formal acceptance of the completed project deliverables" at bounding box center [347, 279] width 563 height 36
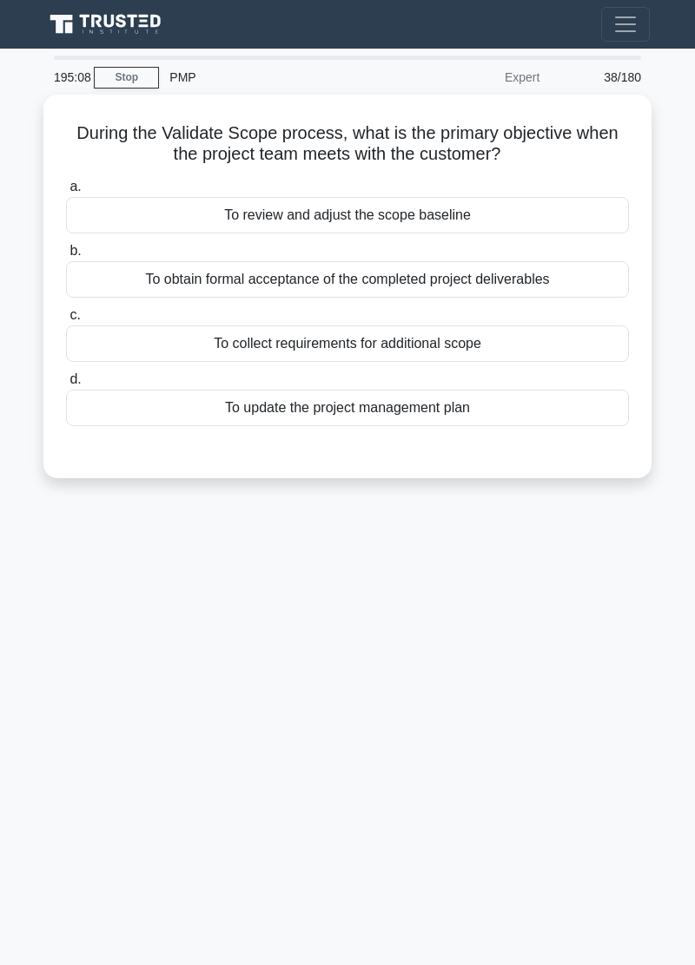
click at [66, 257] on input "b. To obtain formal acceptance of the completed project deliverables" at bounding box center [66, 251] width 0 height 11
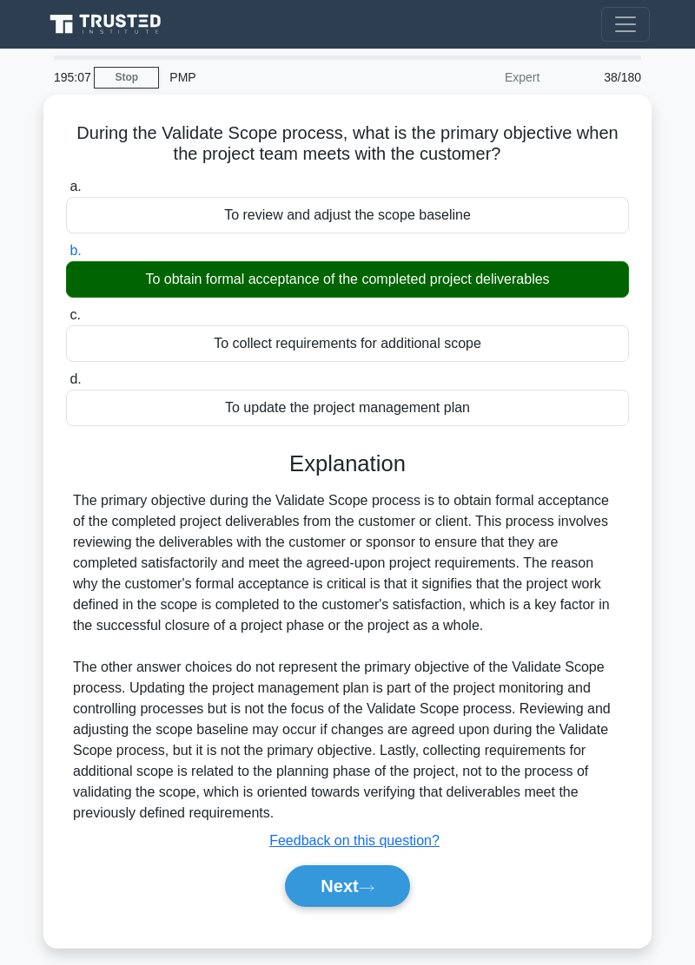
click at [366, 884] on icon at bounding box center [367, 889] width 16 height 10
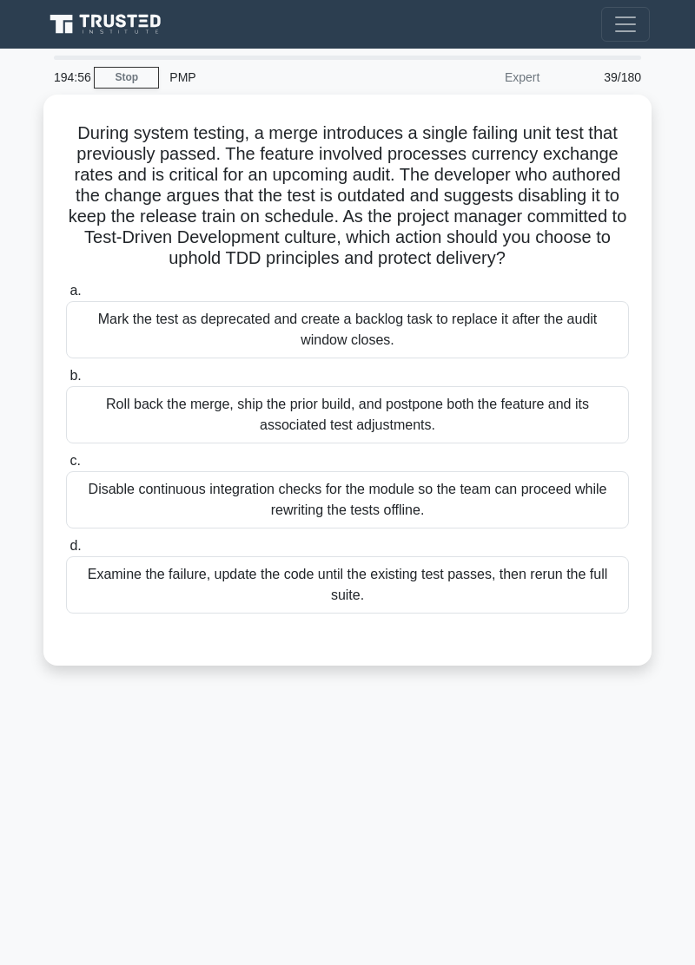
click at [650, 750] on div "194:56 Stop PMP Expert 39/180 During system testing, a merge introduces a singl…" at bounding box center [347, 490] width 625 height 868
click at [623, 750] on div "194:34 Stop PMP Expert 39/180 During system testing, a merge introduces a singl…" at bounding box center [347, 490] width 625 height 868
click at [544, 590] on div "Examine the failure, update the code until the existing test passes, then rerun…" at bounding box center [347, 584] width 563 height 57
click at [66, 552] on input "d. Examine the failure, update the code until the existing test passes, then re…" at bounding box center [66, 546] width 0 height 11
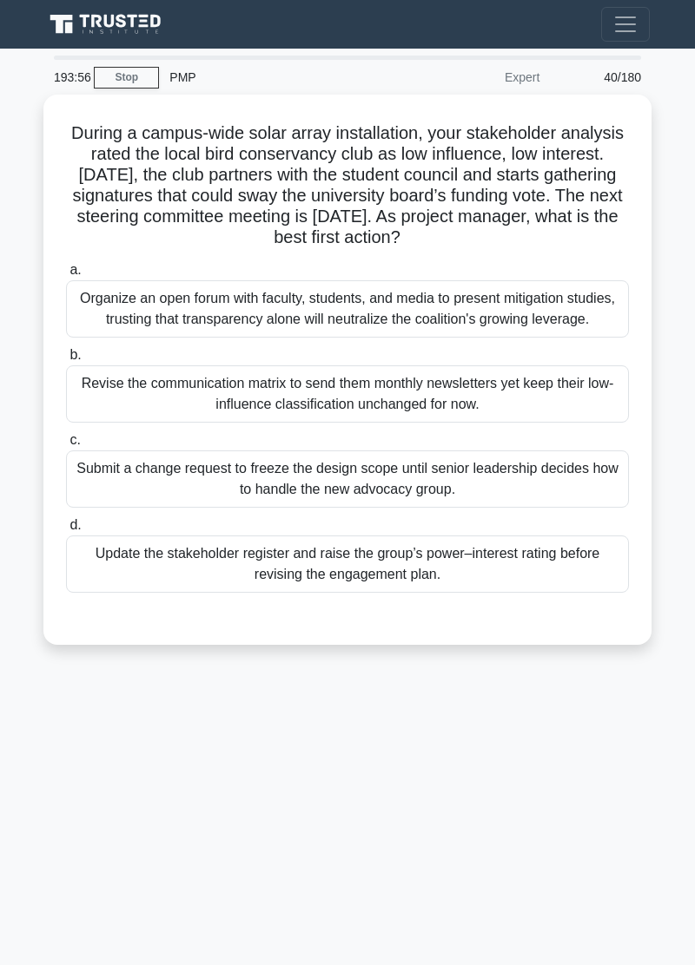
click at [545, 764] on div "193:56 Stop PMP Expert 40/180 During a campus-wide solar array installation, yo…" at bounding box center [347, 490] width 625 height 868
click at [675, 684] on main "193:26 Stop PMP Expert 40/180 During a campus-wide solar array installation, yo…" at bounding box center [347, 507] width 695 height 917
click at [490, 581] on div "Update the stakeholder register and raise the group’s power–interest rating bef…" at bounding box center [347, 564] width 563 height 57
click at [66, 531] on input "d. Update the stakeholder register and raise the group’s power–interest rating …" at bounding box center [66, 525] width 0 height 11
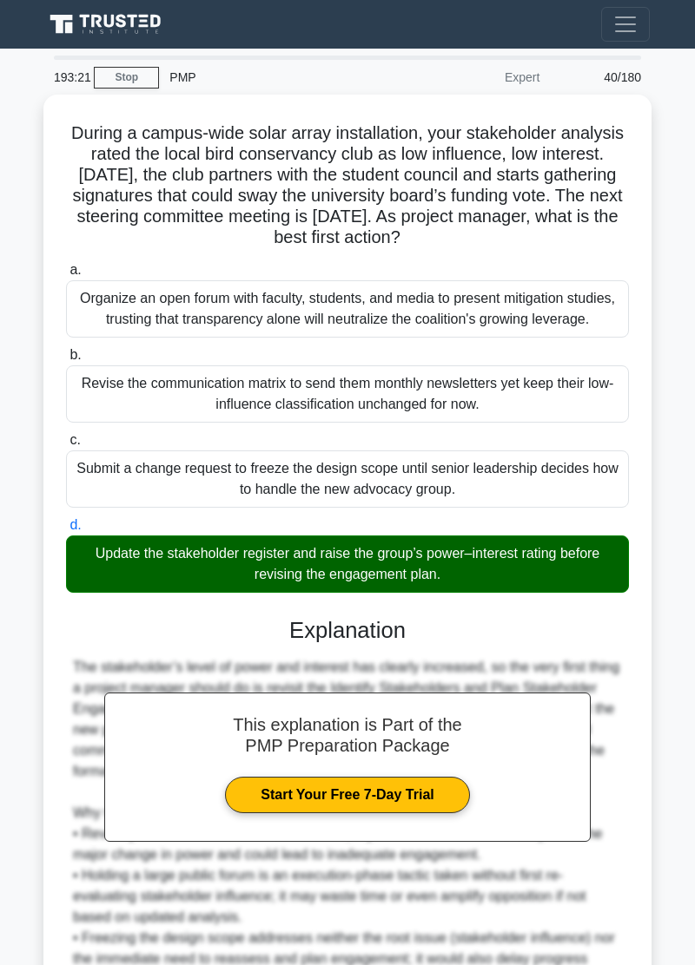
scroll to position [90, 0]
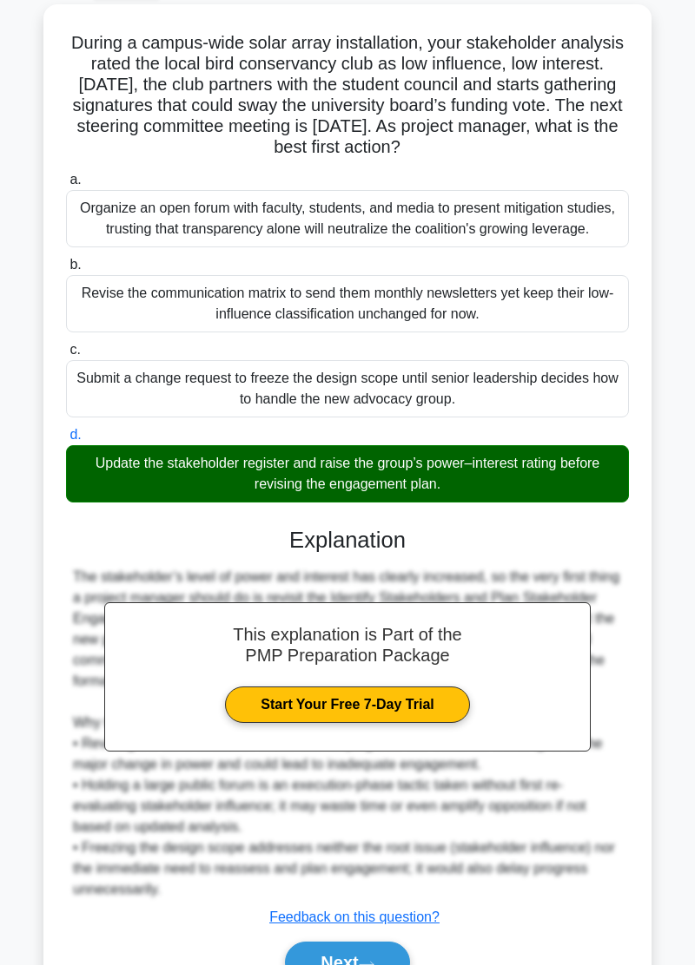
click at [367, 960] on icon at bounding box center [367, 965] width 16 height 10
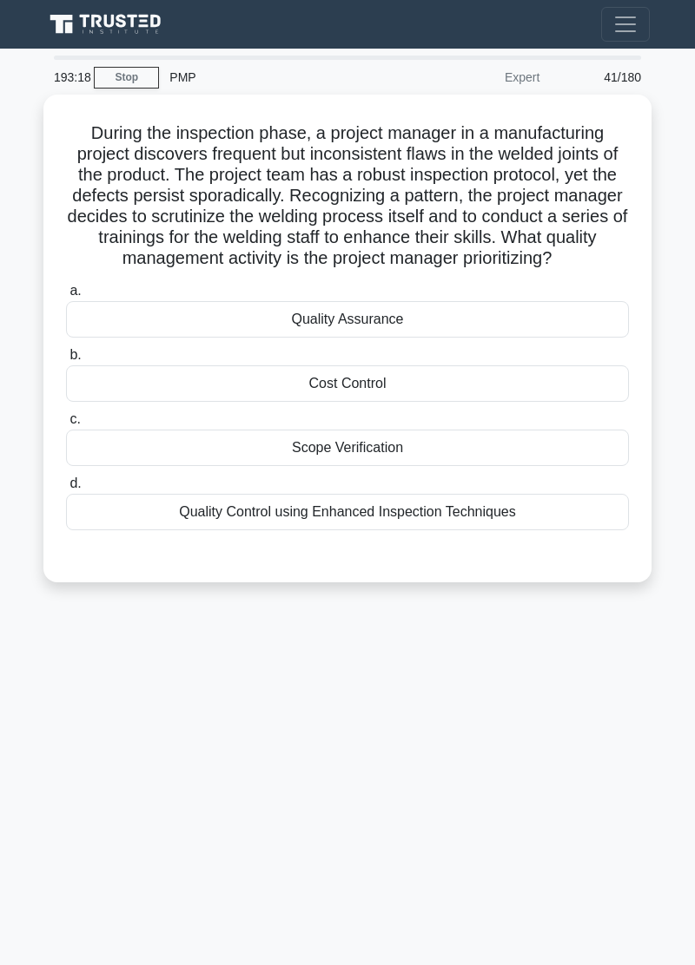
scroll to position [0, 0]
click at [431, 326] on div "Quality Assurance" at bounding box center [347, 319] width 563 height 36
click at [66, 297] on input "a. Quality Assurance" at bounding box center [66, 291] width 0 height 11
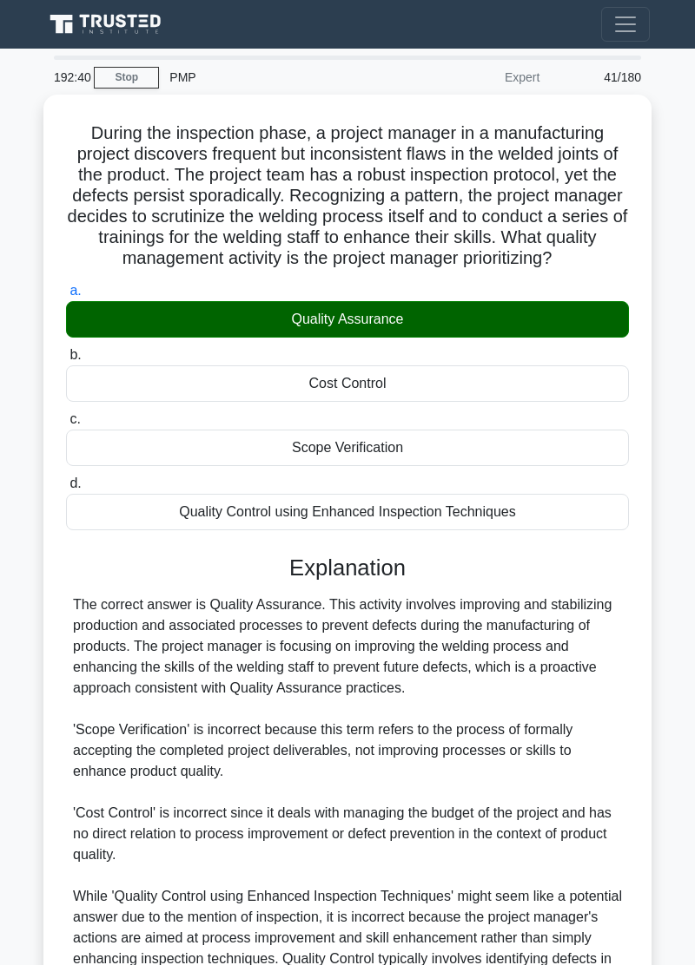
scroll to position [90, 0]
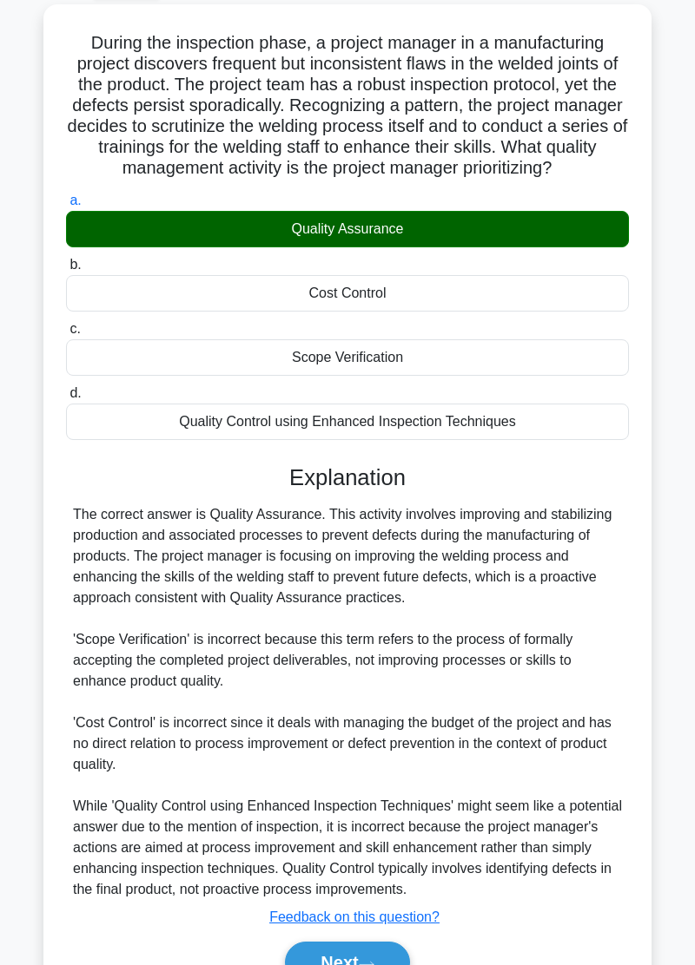
click at [379, 946] on button "Next" at bounding box center [347, 963] width 124 height 42
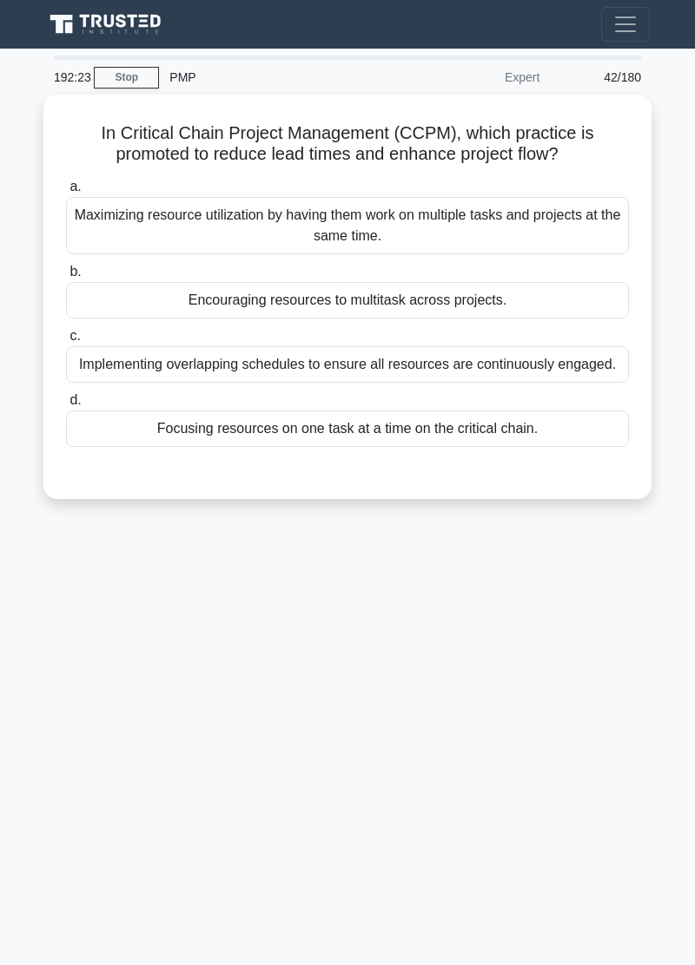
click at [578, 738] on div "192:23 Stop PMP Expert 42/180 In Critical Chain Project Management (CCPM), whic…" at bounding box center [347, 490] width 625 height 868
click at [543, 238] on div "Maximizing resource utilization by having them work on multiple tasks and proje…" at bounding box center [347, 225] width 563 height 57
click at [66, 193] on input "a. Maximizing resource utilization by having them work on multiple tasks and pr…" at bounding box center [66, 186] width 0 height 11
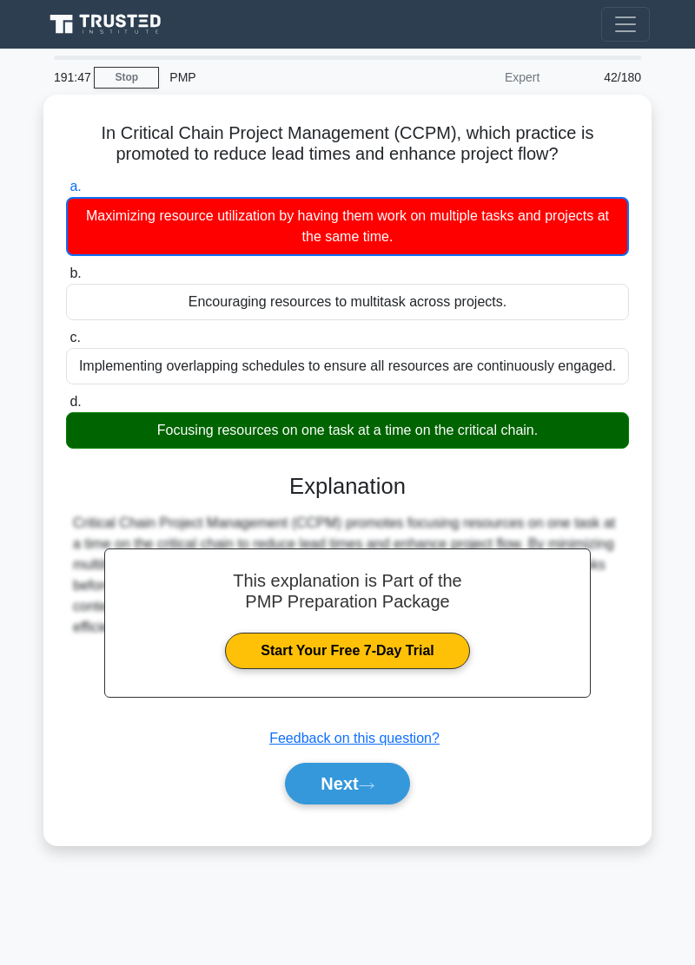
click at [385, 774] on button "Next" at bounding box center [347, 784] width 124 height 42
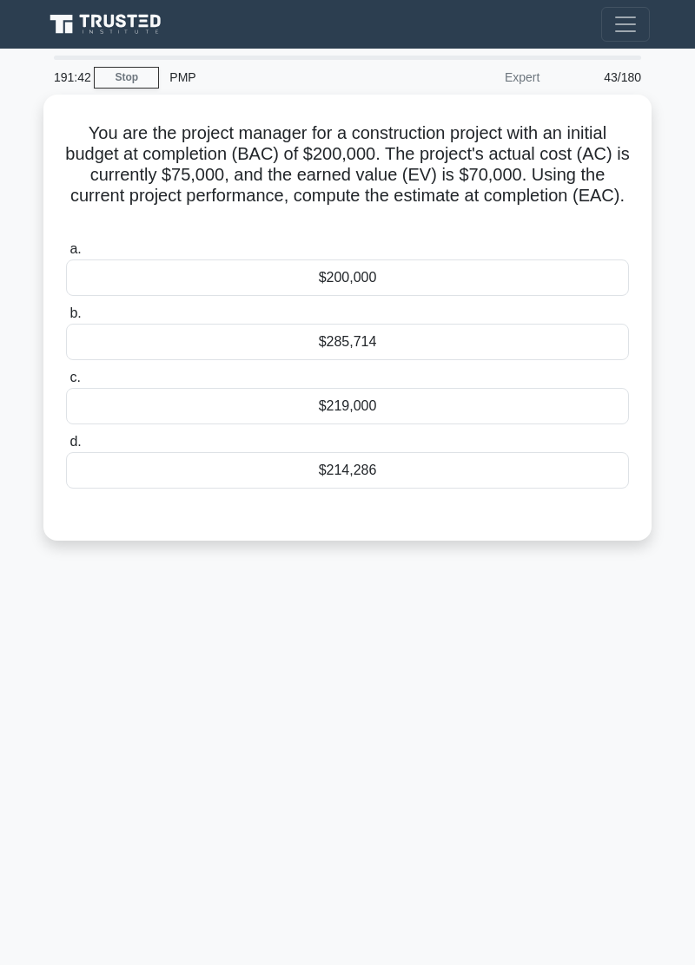
click at [82, 728] on div "191:42 Stop PMP Expert 43/180 You are the project manager for a construction pr…" at bounding box center [347, 490] width 625 height 868
click at [74, 727] on div "191:42 Stop PMP Expert 43/180 You are the project manager for a construction pr…" at bounding box center [347, 490] width 625 height 868
click at [56, 729] on div "191:40 Stop PMP Expert 43/180 You are the project manager for a construction pr…" at bounding box center [347, 490] width 625 height 868
click at [56, 736] on div "191:39 Stop PMP Expert 43/180 You are the project manager for a construction pr…" at bounding box center [347, 490] width 625 height 868
click at [31, 684] on main "191:04 Stop PMP Expert 43/180 You are the project manager for a construction pr…" at bounding box center [347, 507] width 695 height 917
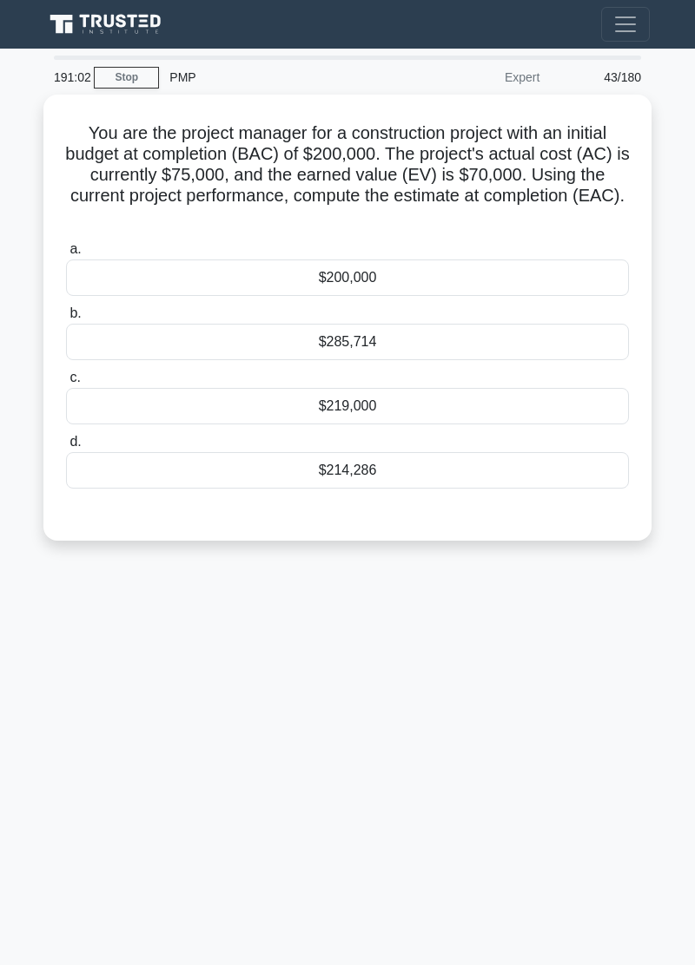
click at [411, 472] on div "$214,286" at bounding box center [347, 470] width 563 height 36
click at [66, 448] on input "d. $214,286" at bounding box center [66, 442] width 0 height 11
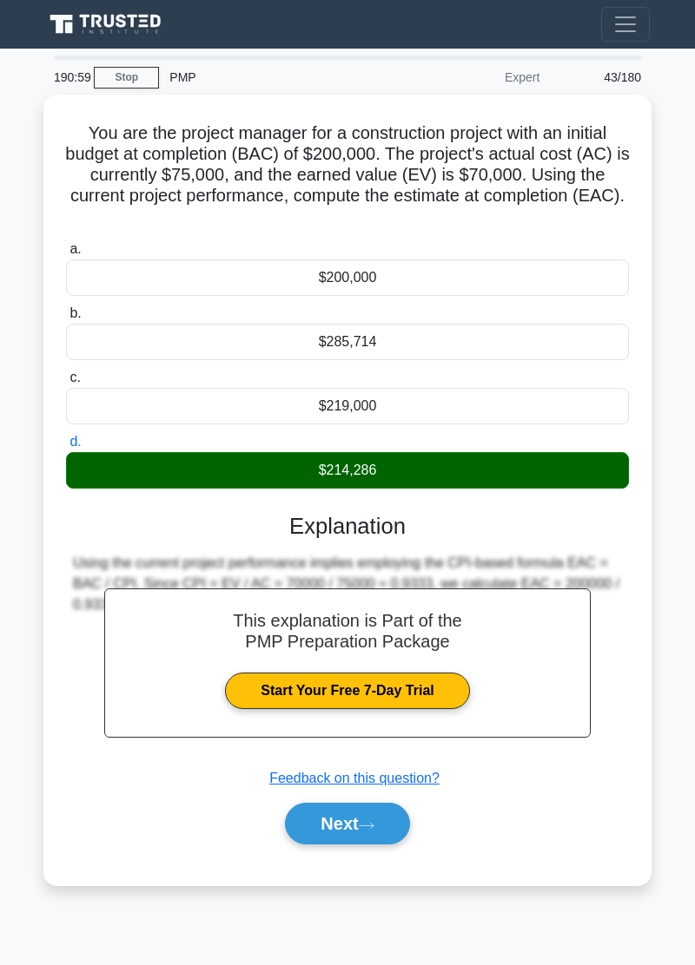
click at [365, 825] on button "Next" at bounding box center [347, 824] width 124 height 42
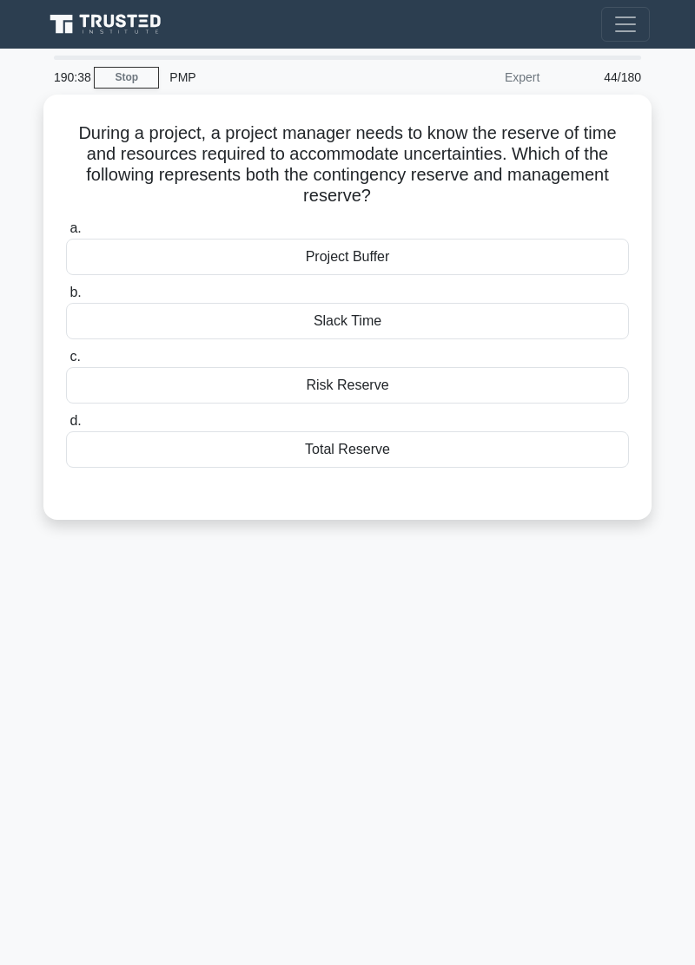
click at [495, 725] on div "190:38 Stop PMP Expert 44/180 During a project, a project manager needs to know…" at bounding box center [347, 490] width 625 height 868
click at [422, 396] on div "Risk Reserve" at bounding box center [347, 385] width 563 height 36
click at [66, 363] on input "c. Risk Reserve" at bounding box center [66, 357] width 0 height 11
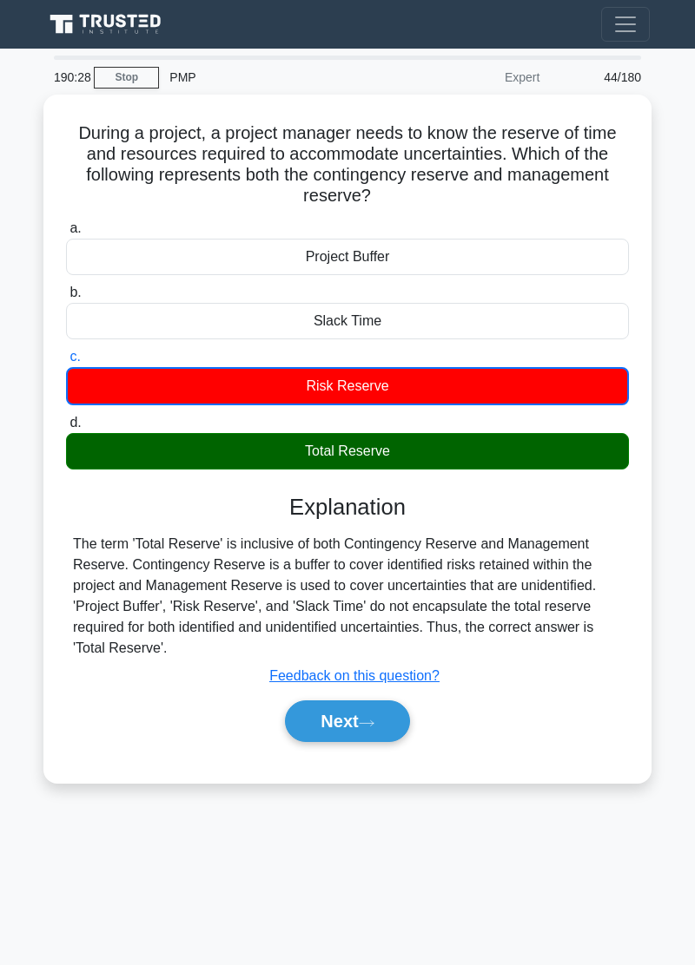
click at [391, 731] on button "Next" at bounding box center [347, 722] width 124 height 42
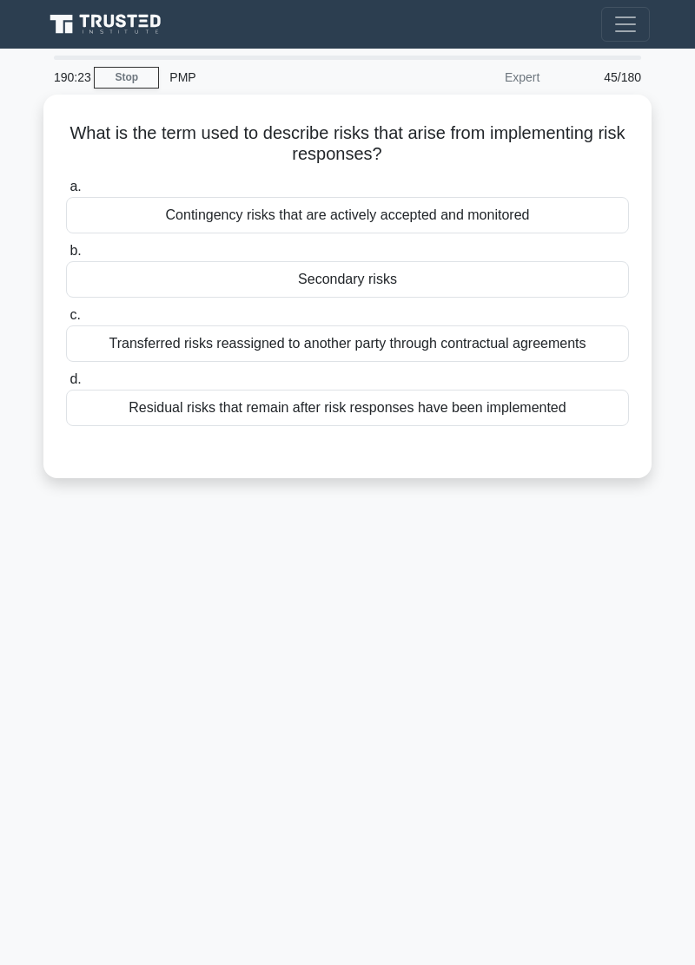
click at [57, 790] on div "190:23 Stop PMP Expert 45/180 What is the term used to describe risks that aris…" at bounding box center [347, 490] width 625 height 868
click at [449, 414] on div "Residual risks that remain after risk responses have been implemented" at bounding box center [347, 408] width 563 height 36
click at [66, 385] on input "d. Residual risks that remain after risk responses have been implemented" at bounding box center [66, 379] width 0 height 11
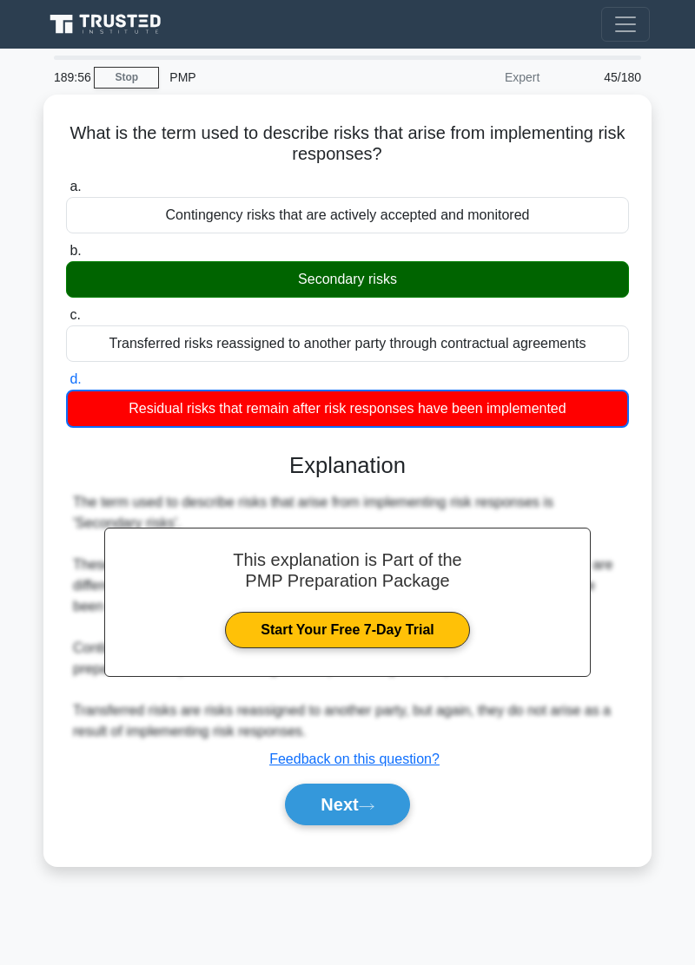
click at [584, 922] on div "189:56 Stop PMP Expert 45/180 What is the term used to describe risks that aris…" at bounding box center [347, 490] width 625 height 868
click at [372, 792] on button "Next" at bounding box center [347, 805] width 124 height 42
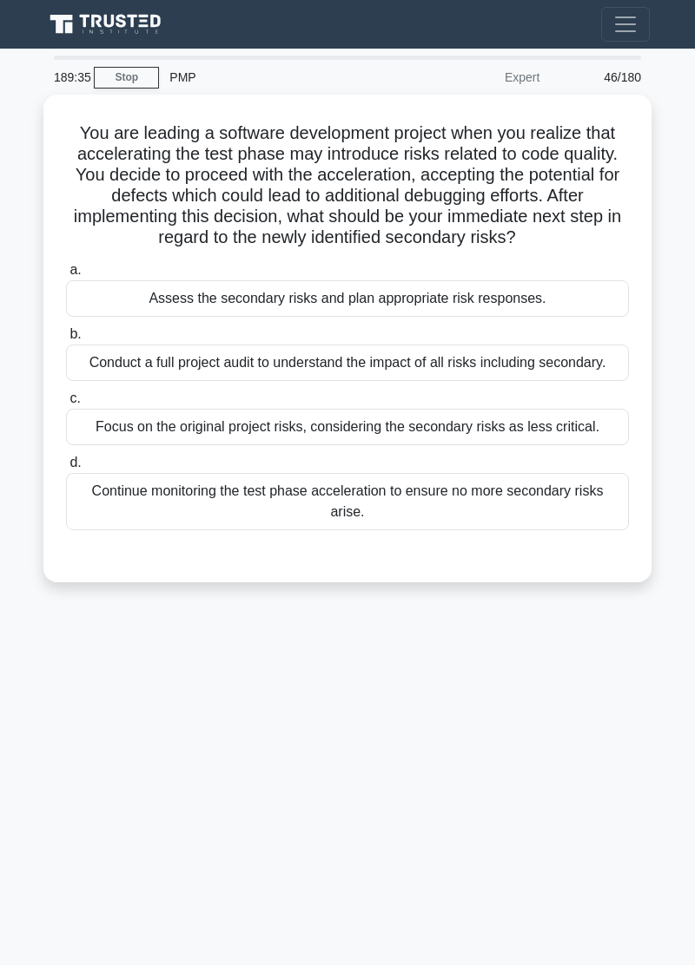
click at [336, 787] on div "189:35 Stop PMP Expert 46/180 You are leading a software development project wh…" at bounding box center [347, 490] width 625 height 868
click at [45, 804] on div "189:02 Stop PMP Expert 46/180 You are leading a software development project wh…" at bounding box center [347, 490] width 625 height 868
click at [39, 801] on div "188:45 Stop PMP Expert 46/180 You are leading a software development project wh…" at bounding box center [347, 490] width 625 height 868
click at [36, 806] on div "188:05 Stop PMP Expert 46/180 You are leading a software development project wh…" at bounding box center [347, 490] width 625 height 868
click at [48, 825] on div "187:50 Stop PMP Expert 46/180 You are leading a software development project wh…" at bounding box center [347, 490] width 625 height 868
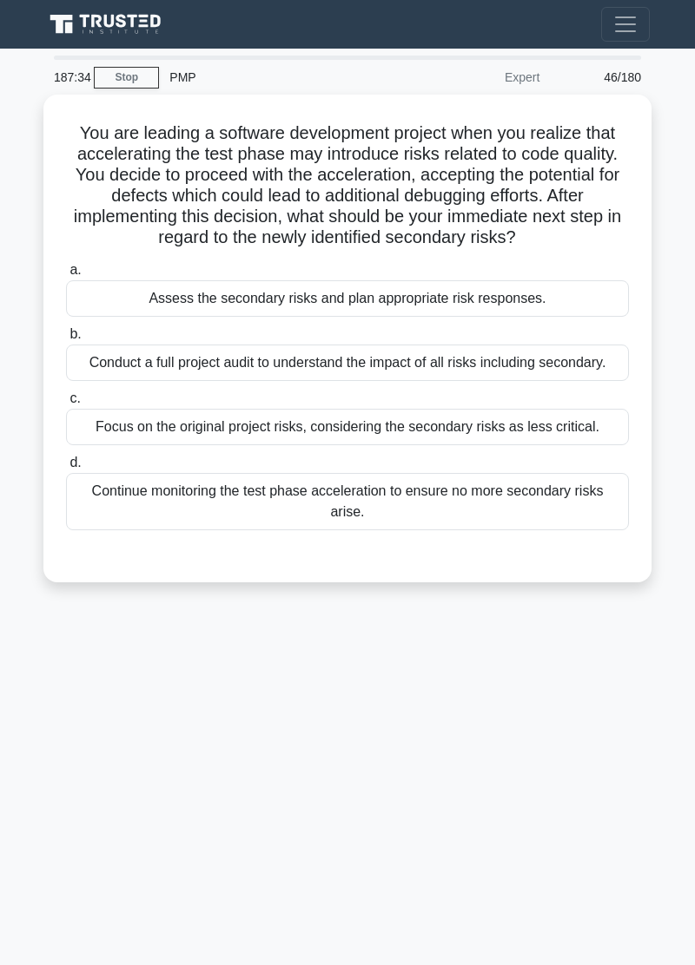
click at [50, 818] on div "187:34 Stop PMP Expert 46/180 You are leading a software development project wh…" at bounding box center [347, 490] width 625 height 868
click at [42, 819] on div "187:13 Stop PMP Expert 46/180 You are leading a software development project wh…" at bounding box center [347, 490] width 625 height 868
click at [32, 819] on main "187:06 Stop PMP Expert 46/180 You are leading a software development project wh…" at bounding box center [347, 507] width 695 height 917
click at [35, 820] on div "187:03 Stop PMP Expert 46/180 You are leading a software development project wh…" at bounding box center [347, 490] width 625 height 868
click at [41, 820] on div "186:46 Stop PMP Expert 46/180 You are leading a software development project wh…" at bounding box center [347, 490] width 625 height 868
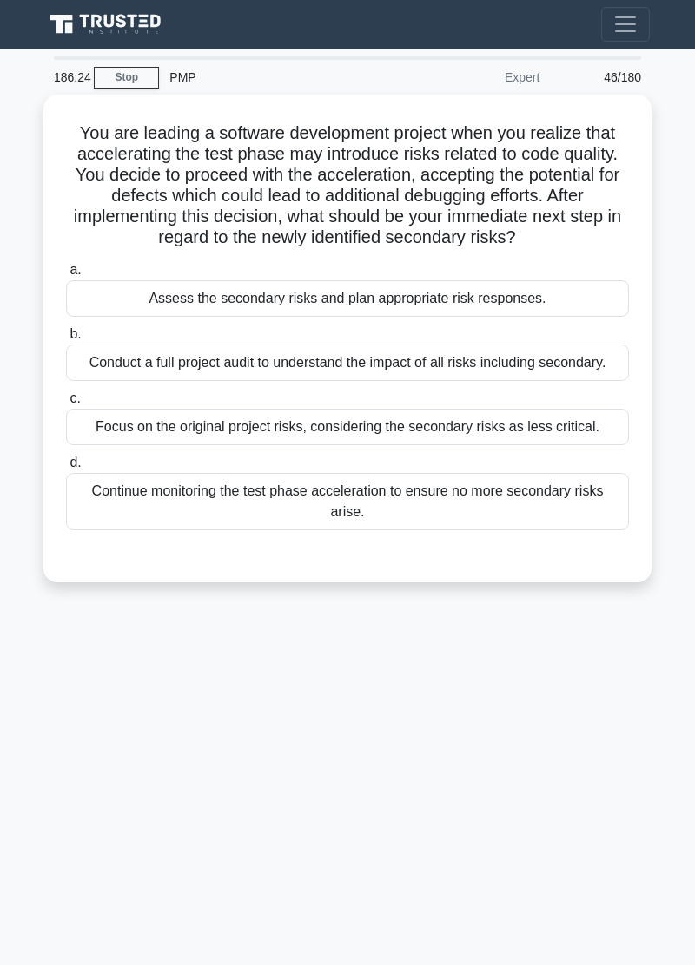
click at [47, 823] on div "186:24 Stop PMP Expert 46/180 You are leading a software development project wh…" at bounding box center [347, 490] width 625 height 868
click at [46, 829] on div "186:04 Stop PMP Expert 46/180 You are leading a software development project wh…" at bounding box center [347, 490] width 625 height 868
click at [484, 616] on div "185:52 Stop PMP Expert 46/180 You are leading a software development project wh…" at bounding box center [347, 490] width 625 height 868
click at [498, 517] on div "Continue monitoring the test phase acceleration to ensure no more secondary ris…" at bounding box center [347, 501] width 563 height 57
click at [66, 469] on input "d. Continue monitoring the test phase acceleration to ensure no more secondary …" at bounding box center [66, 463] width 0 height 11
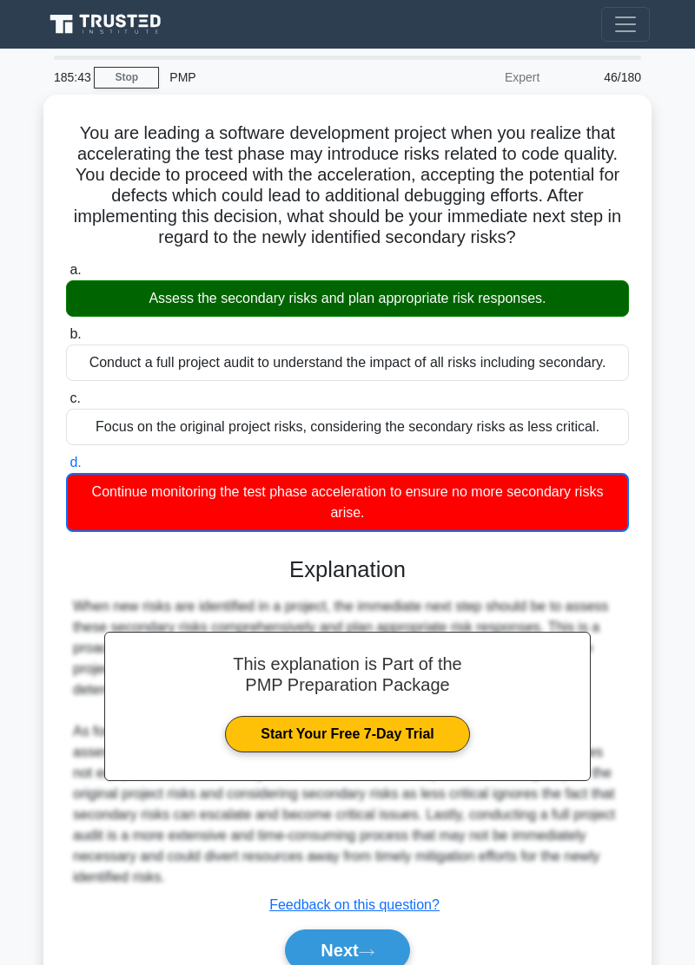
click at [377, 950] on button "Next" at bounding box center [347, 951] width 124 height 42
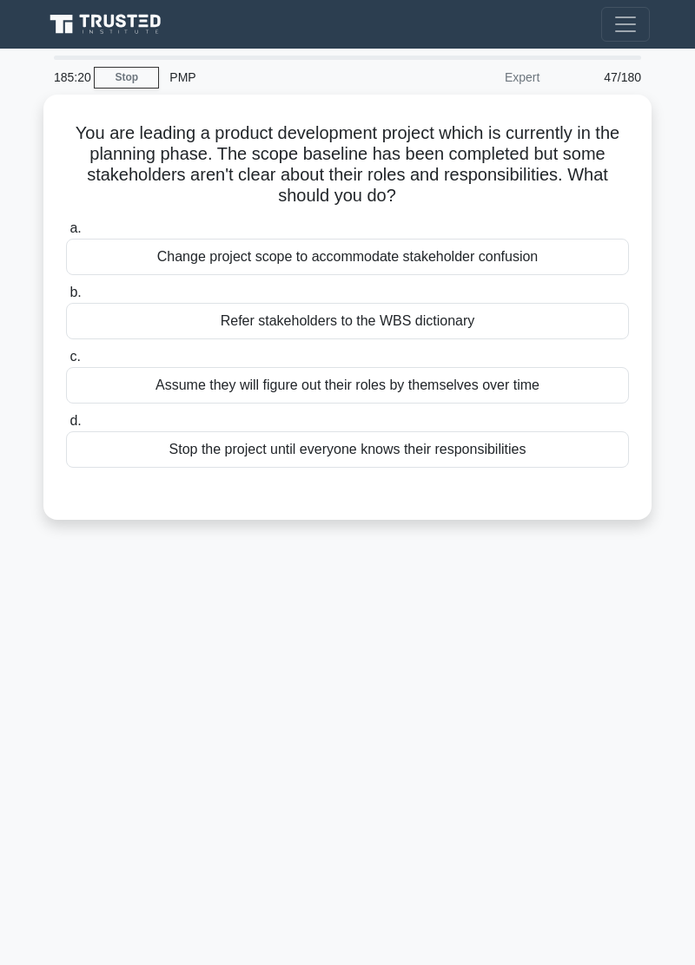
click at [46, 831] on div "185:20 Stop PMP Expert 47/180 You are leading a product development project whi…" at bounding box center [347, 490] width 625 height 868
click at [53, 830] on div "185:11 Stop PMP Expert 47/180 You are leading a product development project whi…" at bounding box center [347, 490] width 625 height 868
click at [42, 820] on div "184:59 Stop PMP Expert 47/180 You are leading a product development project whi…" at bounding box center [347, 490] width 625 height 868
click at [63, 826] on div "184:47 Stop PMP Expert 47/180 You are leading a product development project whi…" at bounding box center [347, 490] width 625 height 868
click at [578, 724] on div "184:45 Stop PMP Expert 47/180 You are leading a product development project whi…" at bounding box center [347, 490] width 625 height 868
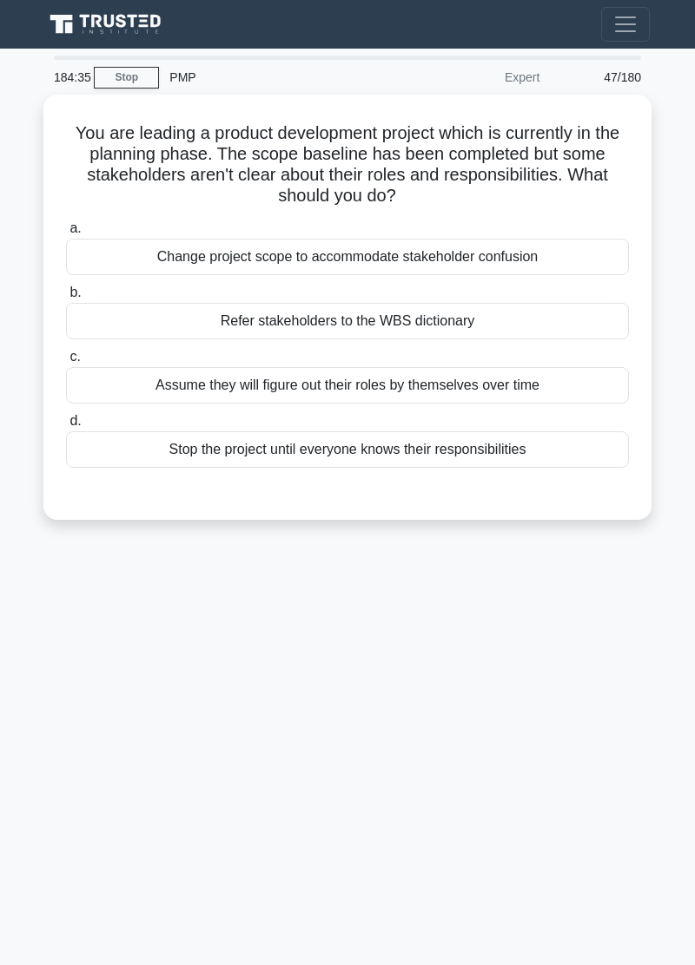
click at [448, 785] on div "184:35 Stop PMP Expert 47/180 You are leading a product development project whi…" at bounding box center [347, 490] width 625 height 868
click at [444, 745] on div "184:29 Stop PMP Expert 47/180 You are leading a product development project whi…" at bounding box center [347, 490] width 625 height 868
click at [509, 316] on div "Refer stakeholders to the WBS dictionary" at bounding box center [347, 321] width 563 height 36
click at [66, 299] on input "b. Refer stakeholders to the WBS dictionary" at bounding box center [66, 292] width 0 height 11
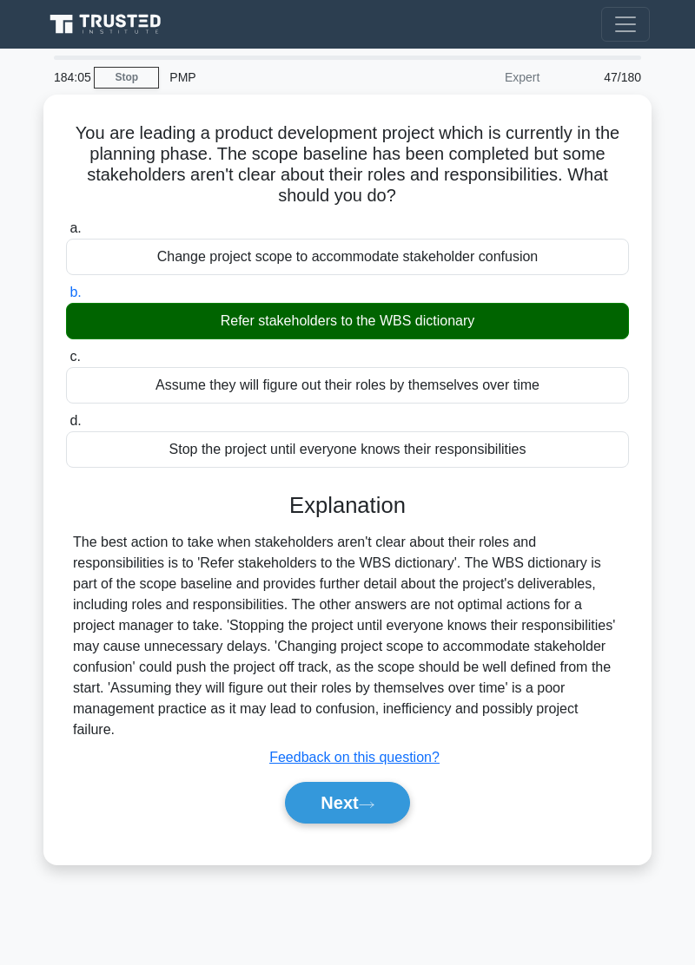
click at [380, 812] on button "Next" at bounding box center [347, 803] width 124 height 42
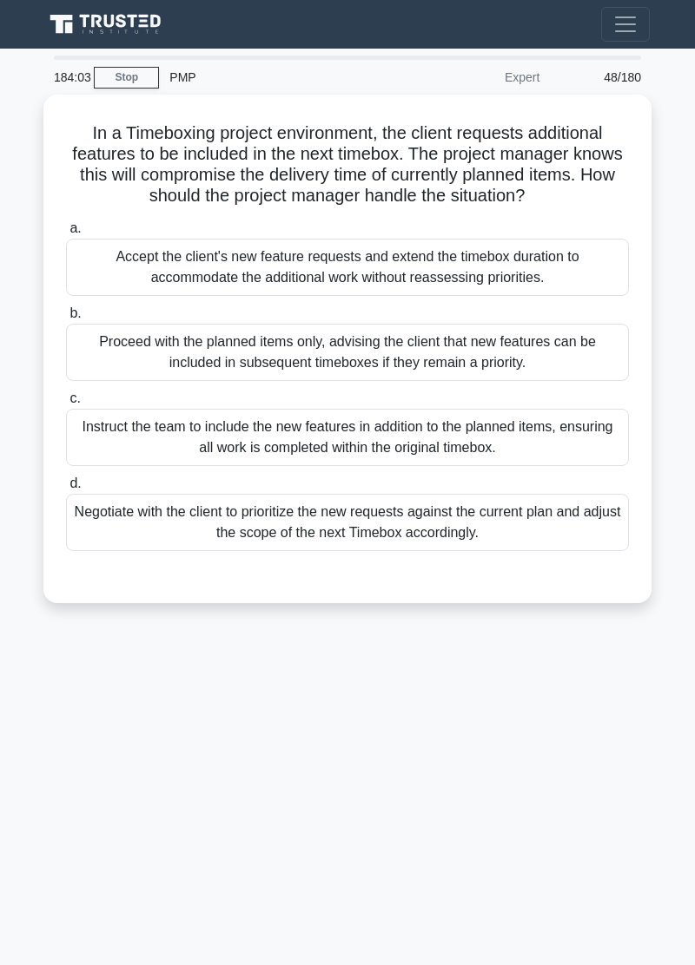
click at [43, 771] on div "184:03 Stop PMP Expert 48/180 In a Timeboxing project environment, the client r…" at bounding box center [347, 490] width 625 height 868
click at [43, 771] on div "183:48 Stop PMP Expert 48/180 In a Timeboxing project environment, the client r…" at bounding box center [347, 490] width 625 height 868
click at [54, 771] on div "183:37 Stop PMP Expert 48/180 In a Timeboxing project environment, the client r…" at bounding box center [347, 490] width 625 height 868
click at [51, 764] on div "183:31 Stop PMP Expert 48/180 In a Timeboxing project environment, the client r…" at bounding box center [347, 490] width 625 height 868
click at [44, 766] on div "183:24 Stop PMP Expert 48/180 In a Timeboxing project environment, the client r…" at bounding box center [347, 490] width 625 height 868
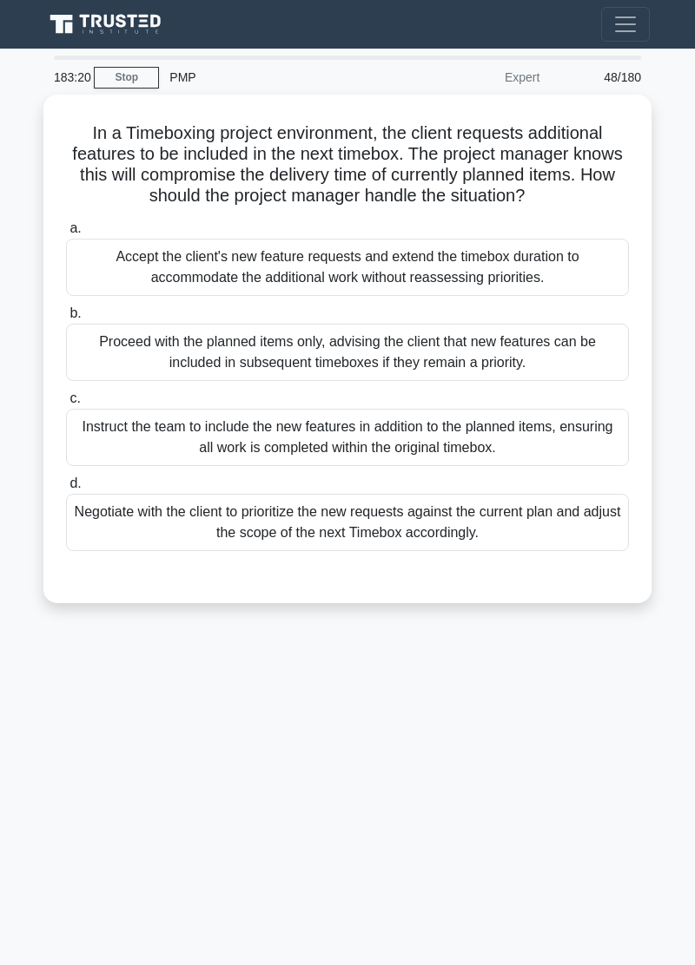
click at [50, 765] on div "183:20 Stop PMP Expert 48/180 In a Timeboxing project environment, the client r…" at bounding box center [347, 490] width 625 height 868
click at [57, 782] on div "183:14 Stop PMP Expert 48/180 In a Timeboxing project environment, the client r…" at bounding box center [347, 490] width 625 height 868
click at [49, 778] on div "183:09 Stop PMP Expert 48/180 In a Timeboxing project environment, the client r…" at bounding box center [347, 490] width 625 height 868
click at [52, 772] on div "183:04 Stop PMP Expert 48/180 In a Timeboxing project environment, the client r…" at bounding box center [347, 490] width 625 height 868
click at [50, 771] on div "182:45 Stop PMP Expert 48/180 In a Timeboxing project environment, the client r…" at bounding box center [347, 490] width 625 height 868
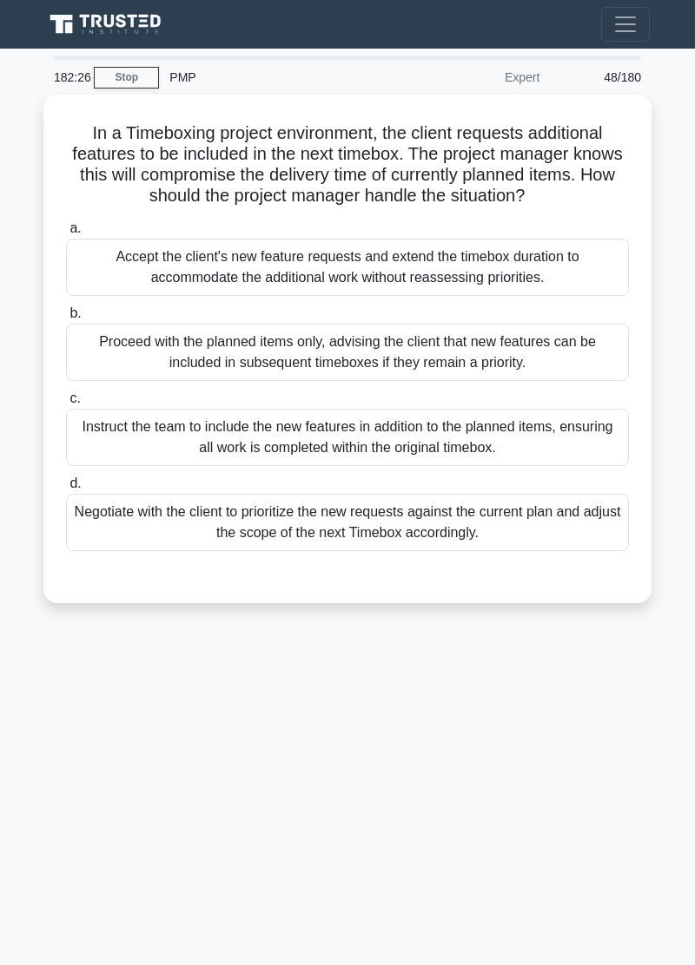
click at [531, 361] on div "Proceed with the planned items only, advising the client that new features can …" at bounding box center [347, 352] width 563 height 57
click at [66, 319] on input "b. Proceed with the planned items only, advising the client that new features c…" at bounding box center [66, 313] width 0 height 11
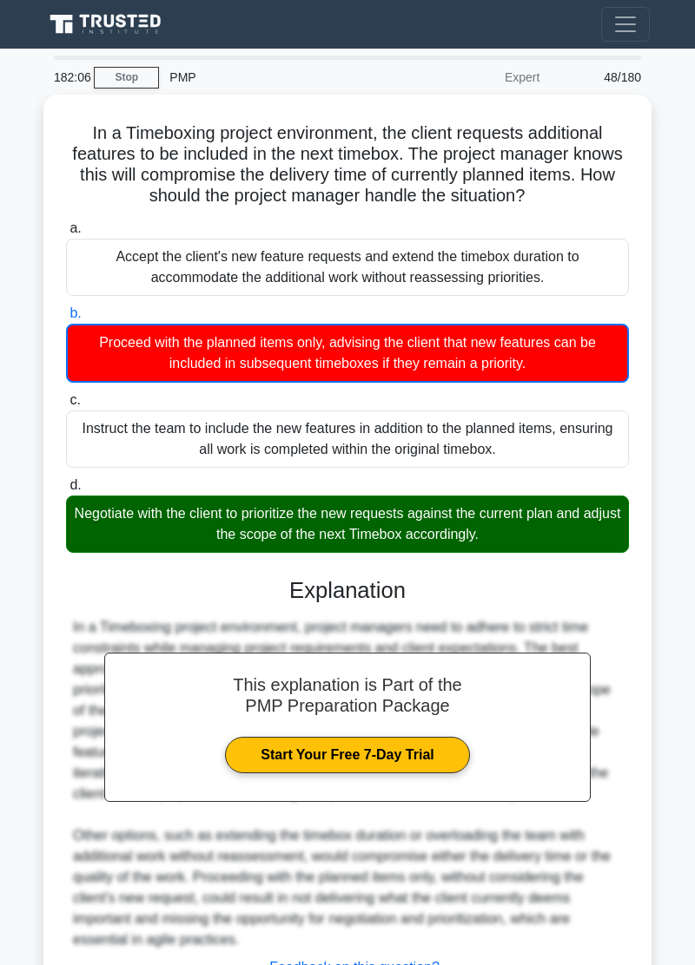
click at [382, 544] on div "Negotiate with the client to prioritize the new requests against the current pl…" at bounding box center [347, 524] width 563 height 57
click at [66, 491] on input "d. Negotiate with the client to prioritize the new requests against the current…" at bounding box center [66, 485] width 0 height 11
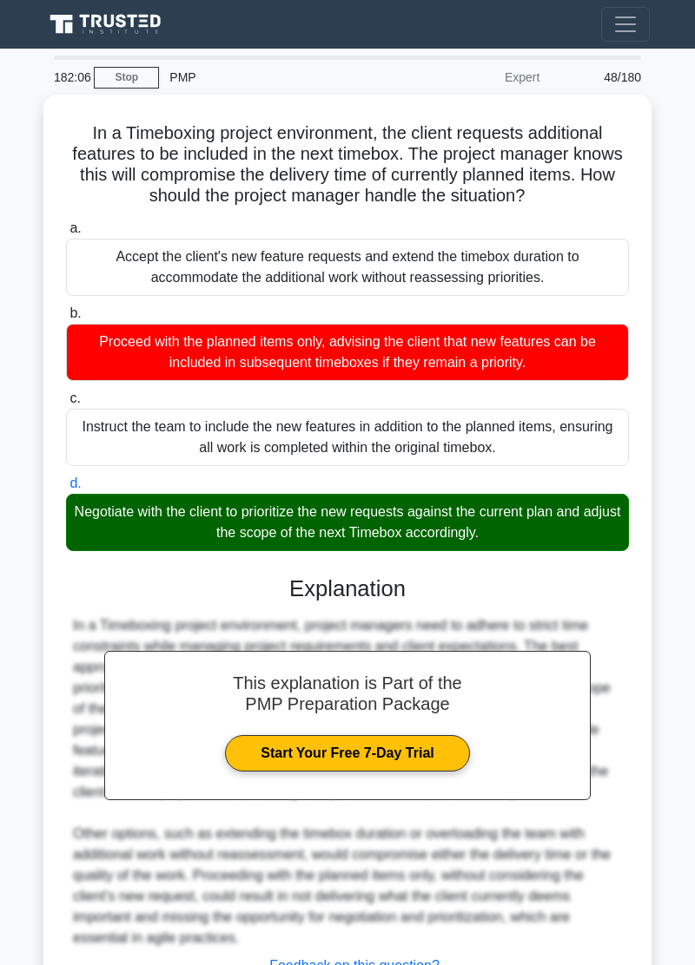
click at [382, 555] on div "This explanation is Part of the PMP Preparation Package Start Your Free 7-Day T…" at bounding box center [347, 797] width 563 height 485
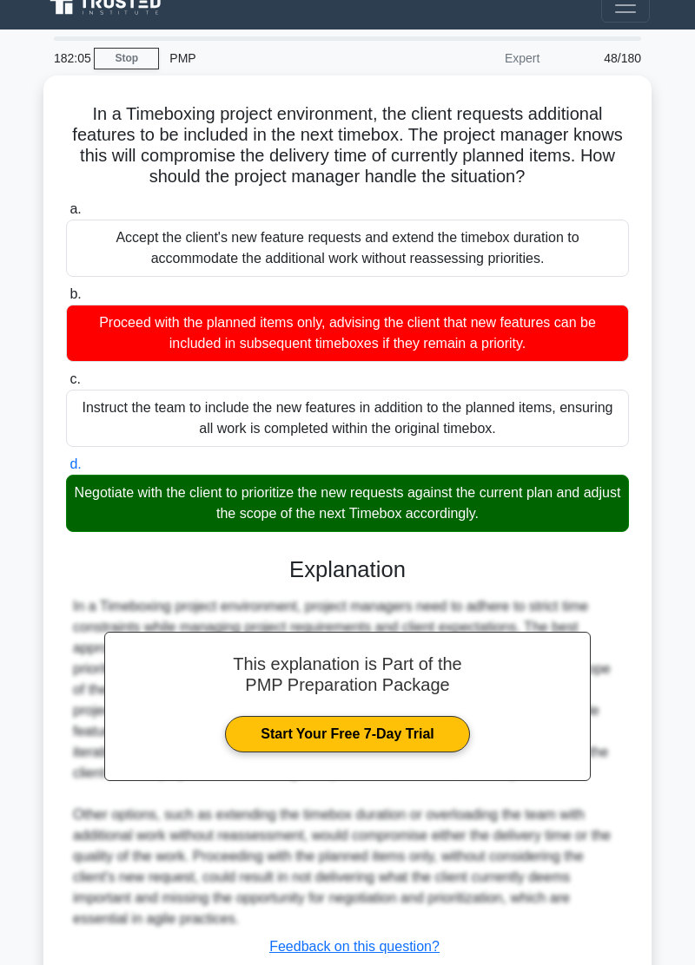
scroll to position [35, 0]
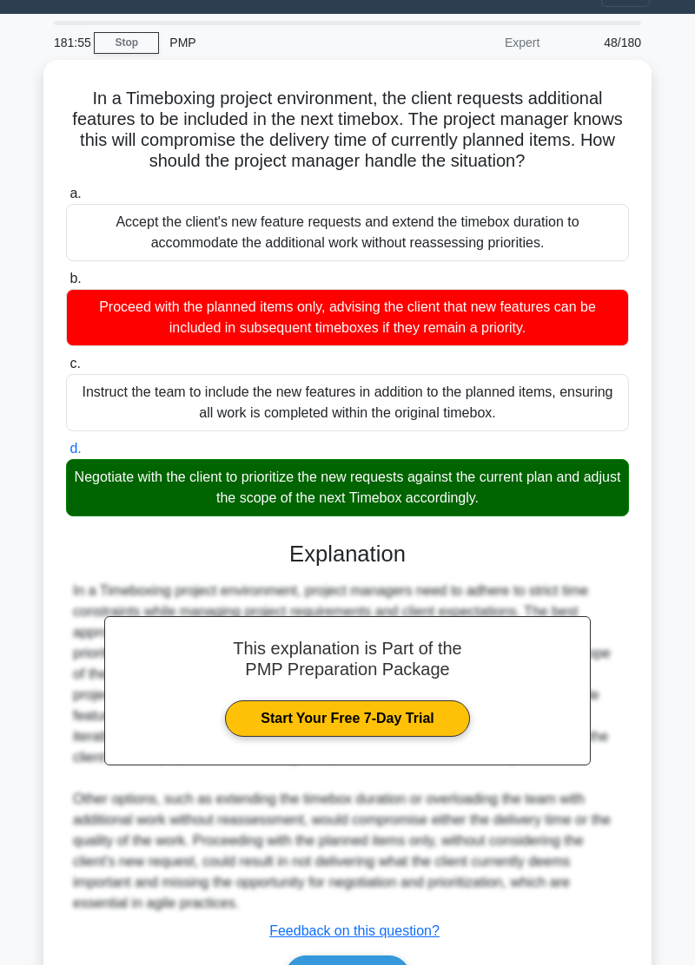
click at [379, 964] on button "Next" at bounding box center [347, 977] width 124 height 42
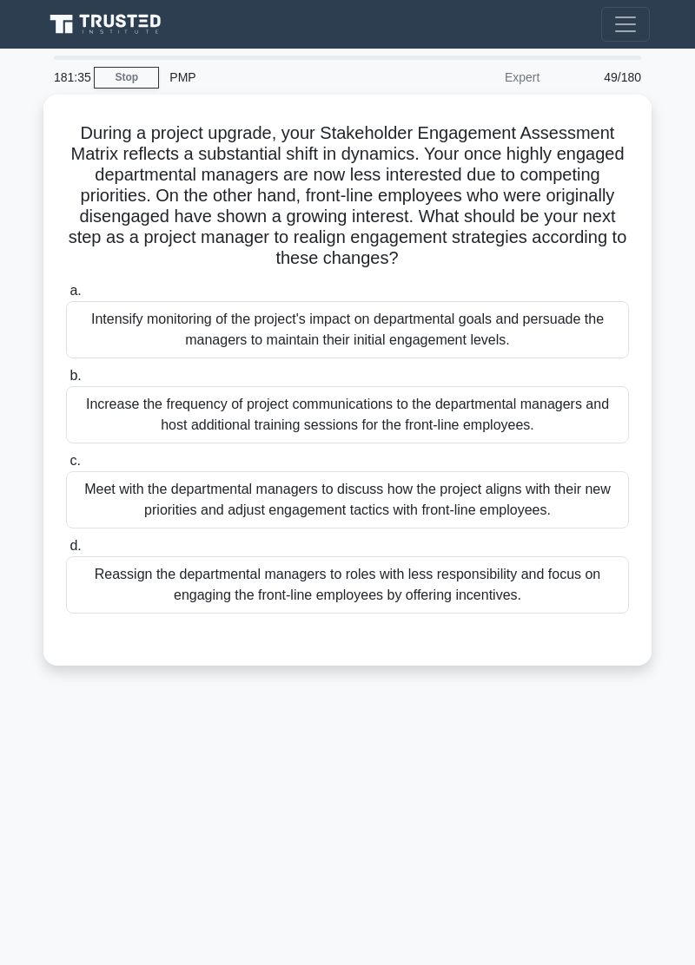
click at [42, 772] on div "181:35 Stop PMP Expert 49/180 During a project upgrade, your Stakeholder Engage…" at bounding box center [347, 490] width 625 height 868
click at [43, 792] on div "181:13 Stop PMP Expert 49/180 During a project upgrade, your Stakeholder Engage…" at bounding box center [347, 490] width 625 height 868
click at [31, 752] on main "180:59 Stop PMP Expert 49/180 During a project upgrade, your Stakeholder Engage…" at bounding box center [347, 507] width 695 height 917
click at [51, 780] on div "180:46 Stop PMP Expert 49/180 During a project upgrade, your Stakeholder Engage…" at bounding box center [347, 490] width 625 height 868
click at [52, 774] on div "180:43 Stop PMP Expert 49/180 During a project upgrade, your Stakeholder Engage…" at bounding box center [347, 490] width 625 height 868
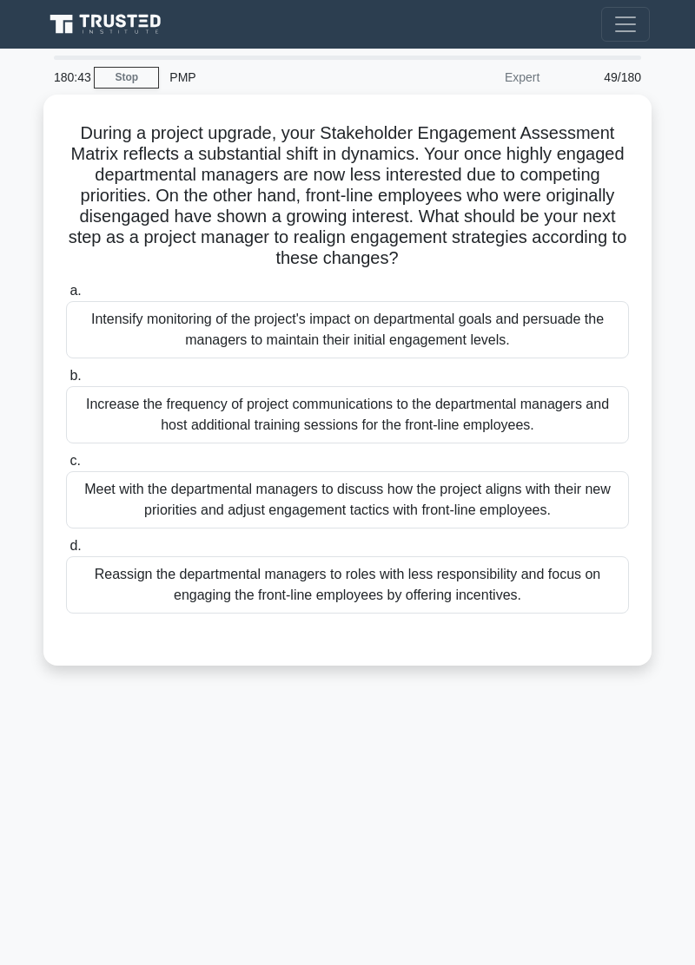
click at [52, 774] on div "180:43 Stop PMP Expert 49/180 During a project upgrade, your Stakeholder Engage…" at bounding box center [347, 490] width 625 height 868
click at [52, 774] on div "180:42 Stop PMP Expert 49/180 During a project upgrade, your Stakeholder Engage…" at bounding box center [347, 490] width 625 height 868
click at [52, 781] on div "180:42 Stop PMP Expert 49/180 During a project upgrade, your Stakeholder Engage…" at bounding box center [347, 490] width 625 height 868
click at [51, 774] on div "180:42 Stop PMP Expert 49/180 During a project upgrade, your Stakeholder Engage…" at bounding box center [347, 490] width 625 height 868
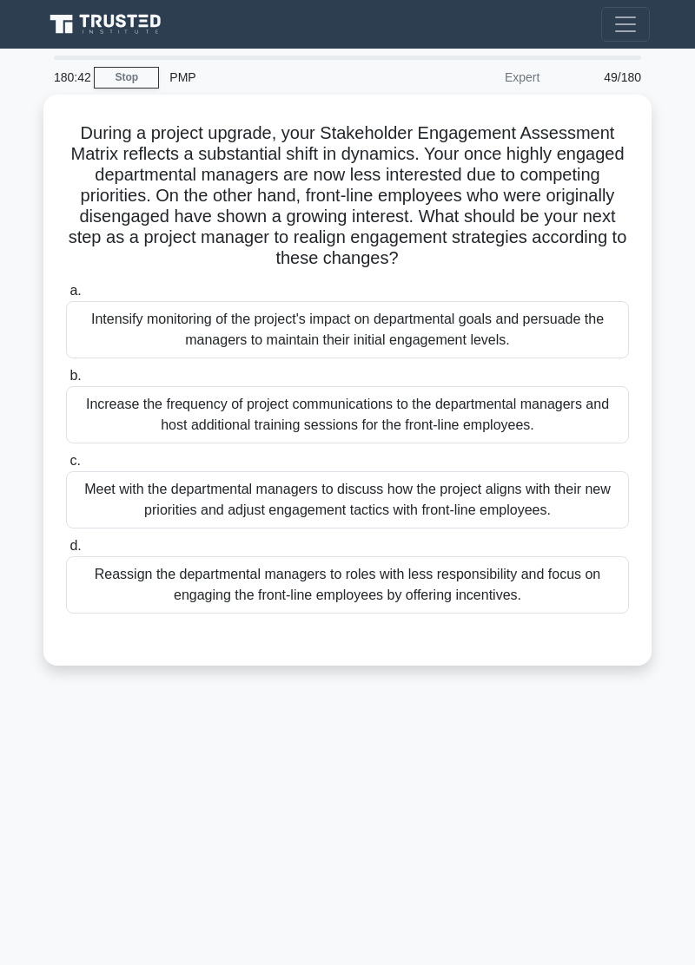
click at [51, 774] on div "180:42 Stop PMP Expert 49/180 During a project upgrade, your Stakeholder Engage…" at bounding box center [347, 490] width 625 height 868
click at [50, 774] on div "180:42 Stop PMP Expert 49/180 During a project upgrade, your Stakeholder Engage…" at bounding box center [347, 490] width 625 height 868
click at [51, 774] on div "180:42 Stop PMP Expert 49/180 During a project upgrade, your Stakeholder Engage…" at bounding box center [347, 490] width 625 height 868
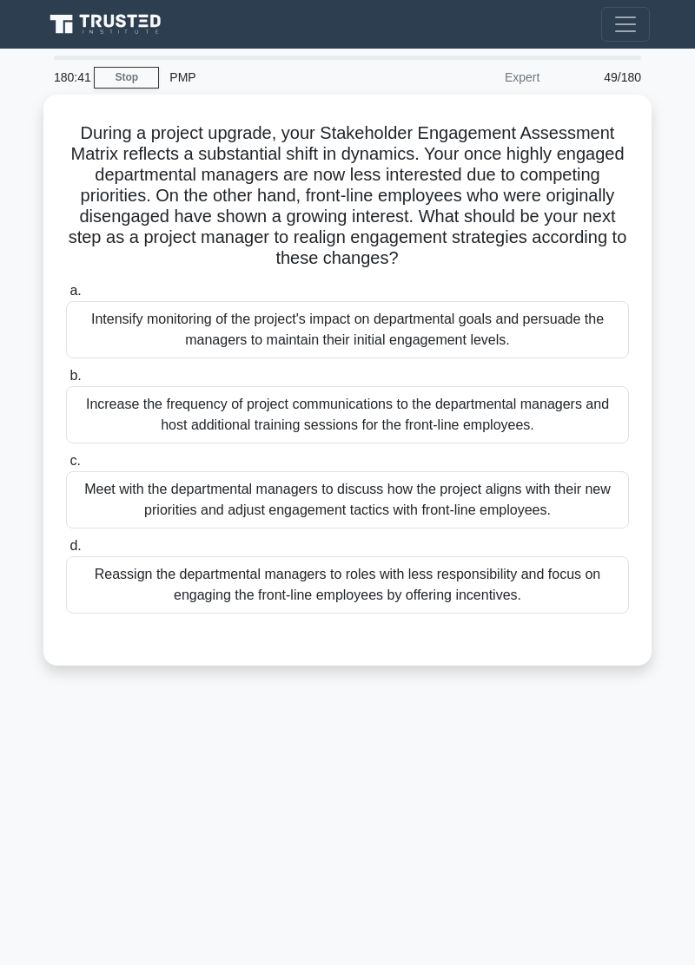
click at [53, 774] on div "180:41 Stop PMP Expert 49/180 During a project upgrade, your Stakeholder Engage…" at bounding box center [347, 490] width 625 height 868
click at [52, 774] on div "180:41 Stop PMP Expert 49/180 During a project upgrade, your Stakeholder Engage…" at bounding box center [347, 490] width 625 height 868
click at [53, 774] on div "180:41 Stop PMP Expert 49/180 During a project upgrade, your Stakeholder Engage…" at bounding box center [347, 490] width 625 height 868
click at [52, 774] on div "180:41 Stop PMP Expert 49/180 During a project upgrade, your Stakeholder Engage…" at bounding box center [347, 490] width 625 height 868
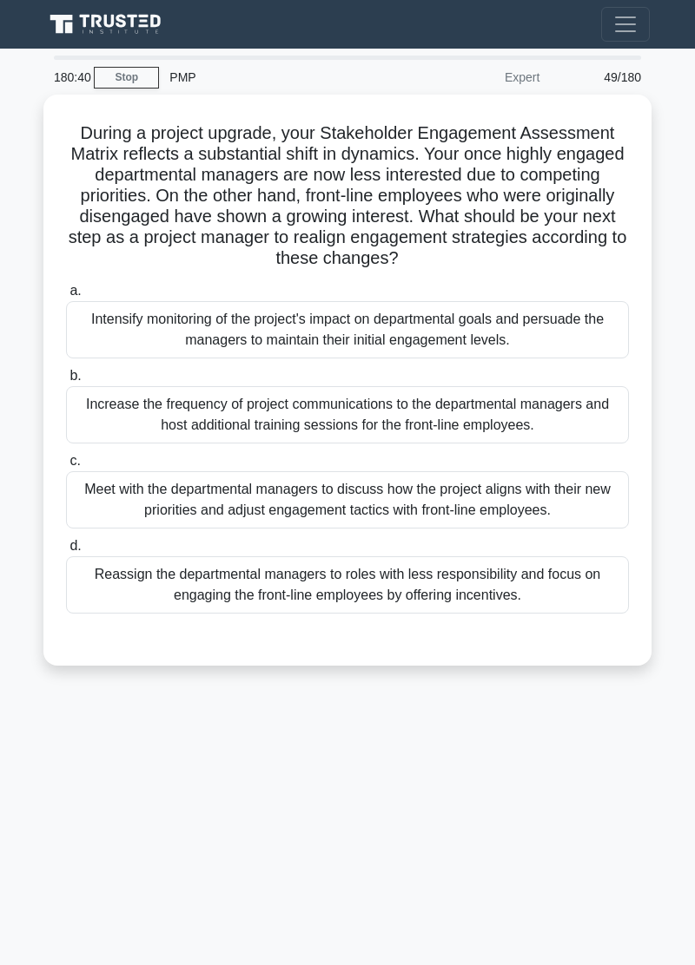
click at [52, 774] on div "180:40 Stop PMP Expert 49/180 During a project upgrade, your Stakeholder Engage…" at bounding box center [347, 490] width 625 height 868
click at [53, 774] on div "180:39 Stop PMP Expert 49/180 During a project upgrade, your Stakeholder Engage…" at bounding box center [347, 490] width 625 height 868
click at [52, 774] on div "180:39 Stop PMP Expert 49/180 During a project upgrade, your Stakeholder Engage…" at bounding box center [347, 490] width 625 height 868
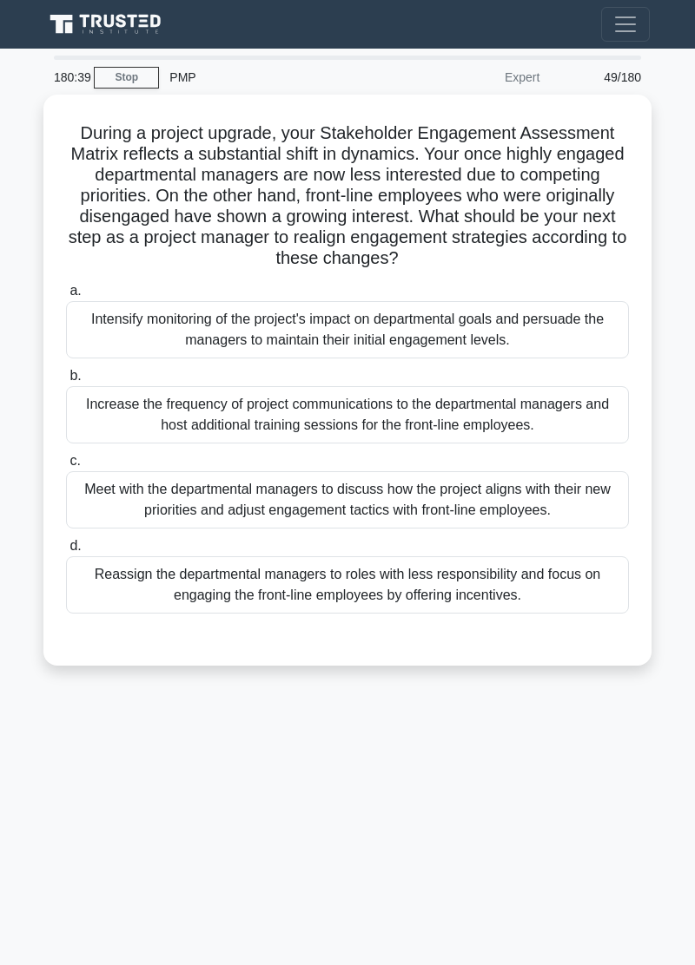
click at [52, 774] on div "180:39 Stop PMP Expert 49/180 During a project upgrade, your Stakeholder Engage…" at bounding box center [347, 490] width 625 height 868
click at [54, 790] on div "180:39 Stop PMP Expert 49/180 During a project upgrade, your Stakeholder Engage…" at bounding box center [347, 490] width 625 height 868
click at [53, 789] on div "180:38 Stop PMP Expert 49/180 During a project upgrade, your Stakeholder Engage…" at bounding box center [347, 490] width 625 height 868
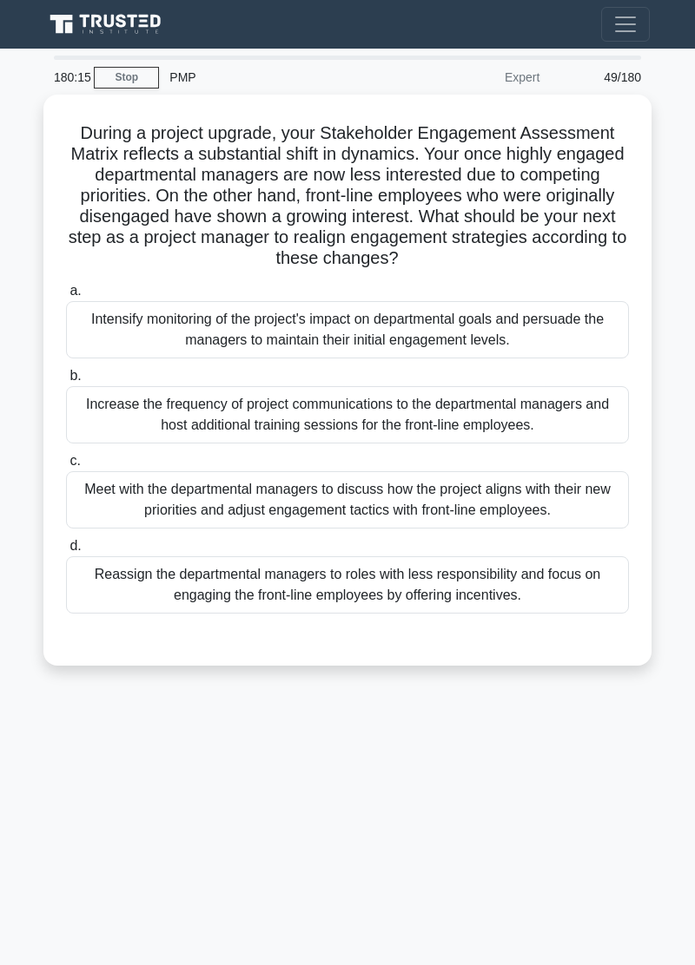
click at [54, 785] on div "180:15 Stop PMP Expert 49/180 During a project upgrade, your Stakeholder Engage…" at bounding box center [347, 490] width 625 height 868
click at [127, 80] on link "Stop" at bounding box center [126, 78] width 65 height 22
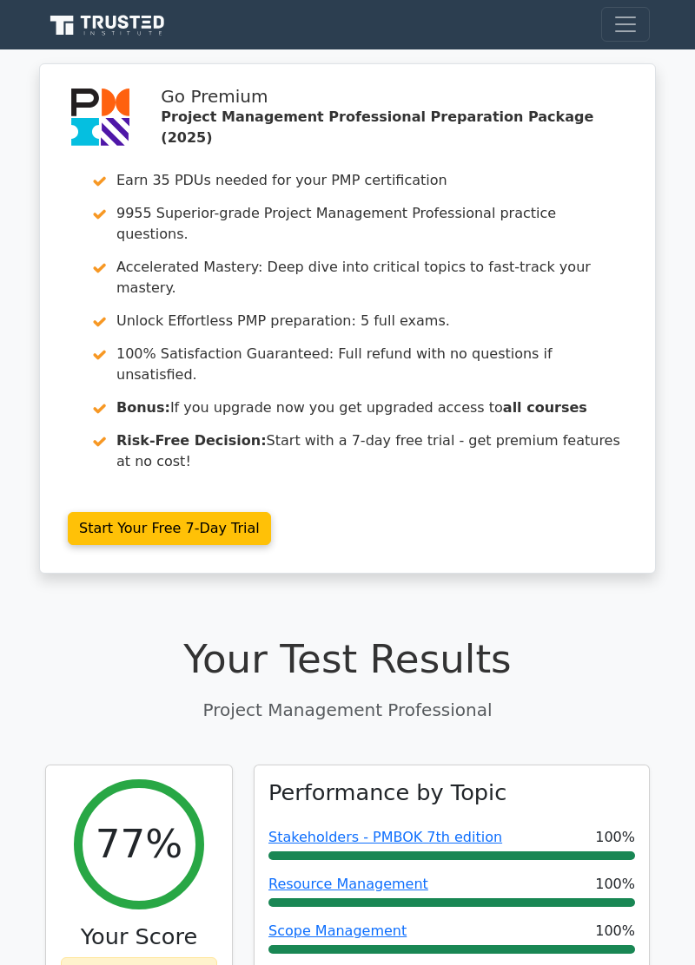
click at [557, 697] on p "Project Management Professional" at bounding box center [347, 710] width 604 height 26
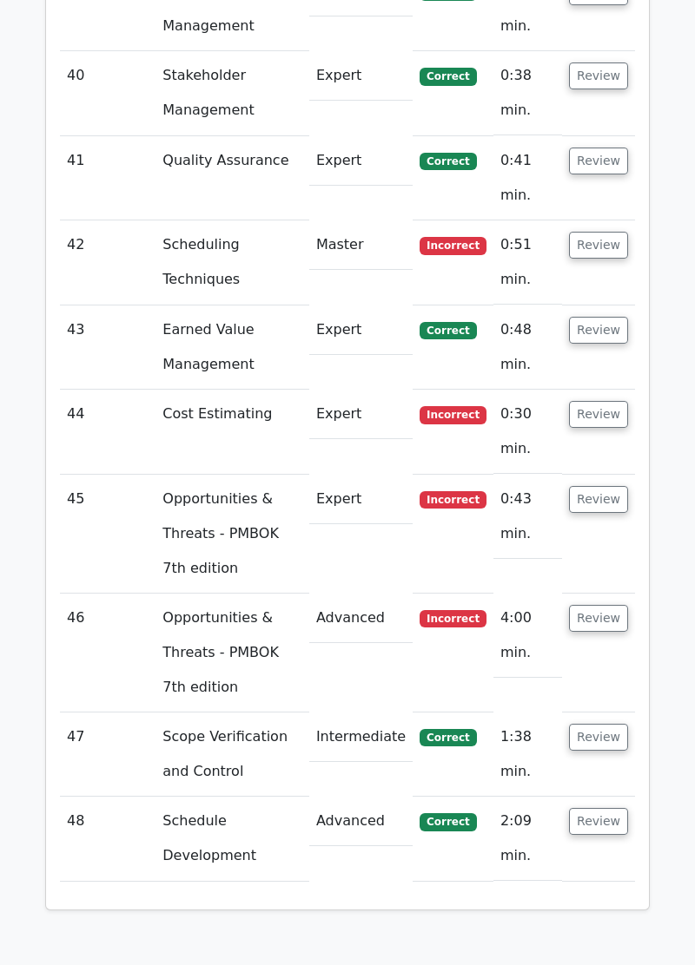
scroll to position [6803, 0]
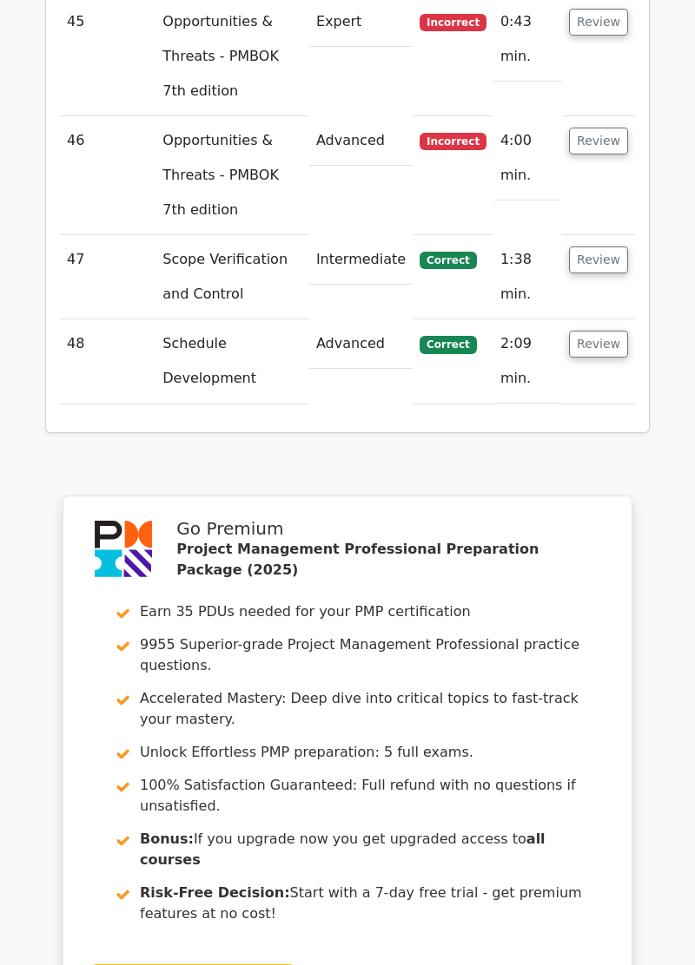
scroll to position [6879, 0]
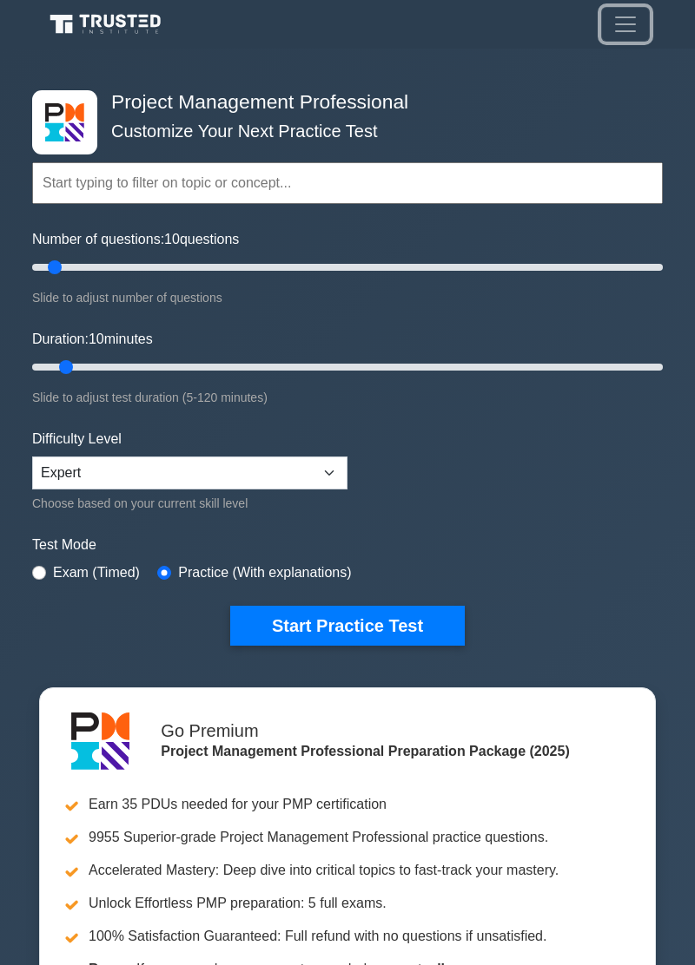
click at [638, 23] on button "Toggle navigation" at bounding box center [625, 24] width 49 height 35
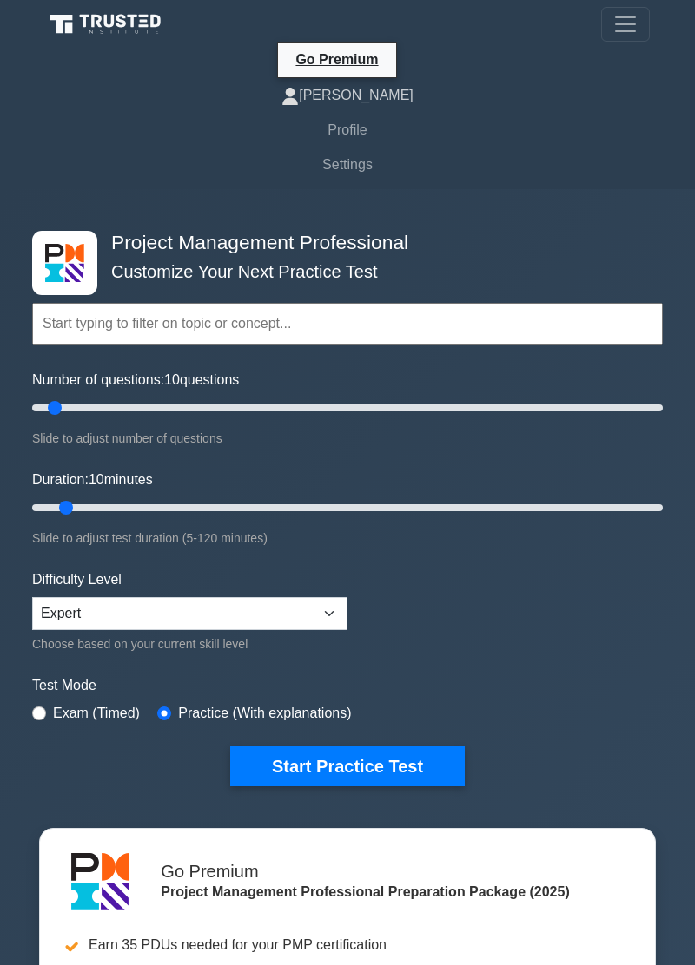
click at [348, 109] on link "[PERSON_NAME]" at bounding box center [347, 95] width 604 height 35
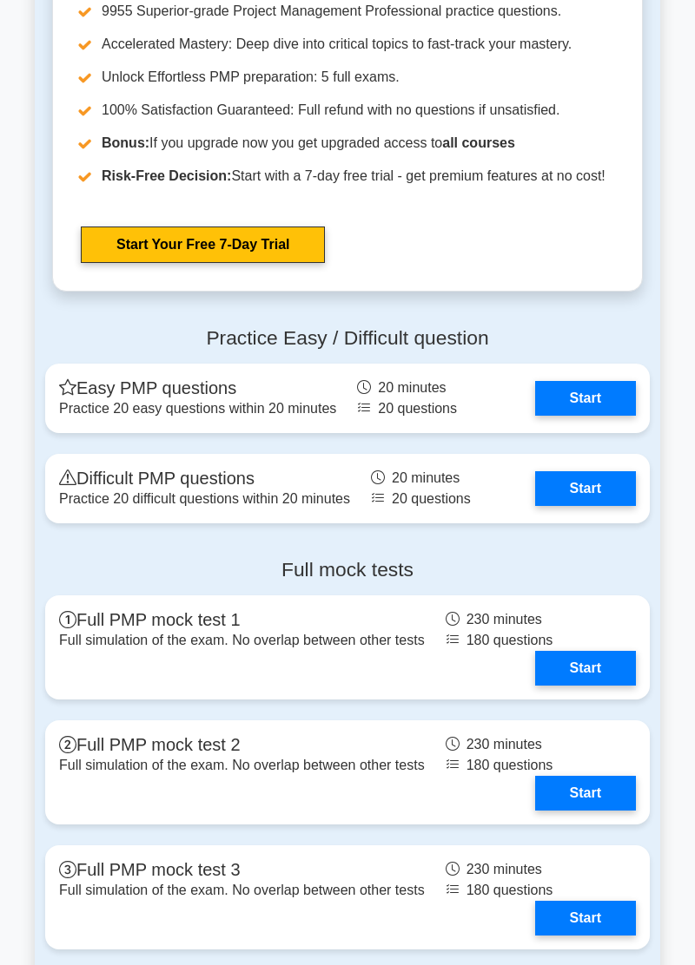
click at [604, 481] on link "Start" at bounding box center [585, 488] width 101 height 35
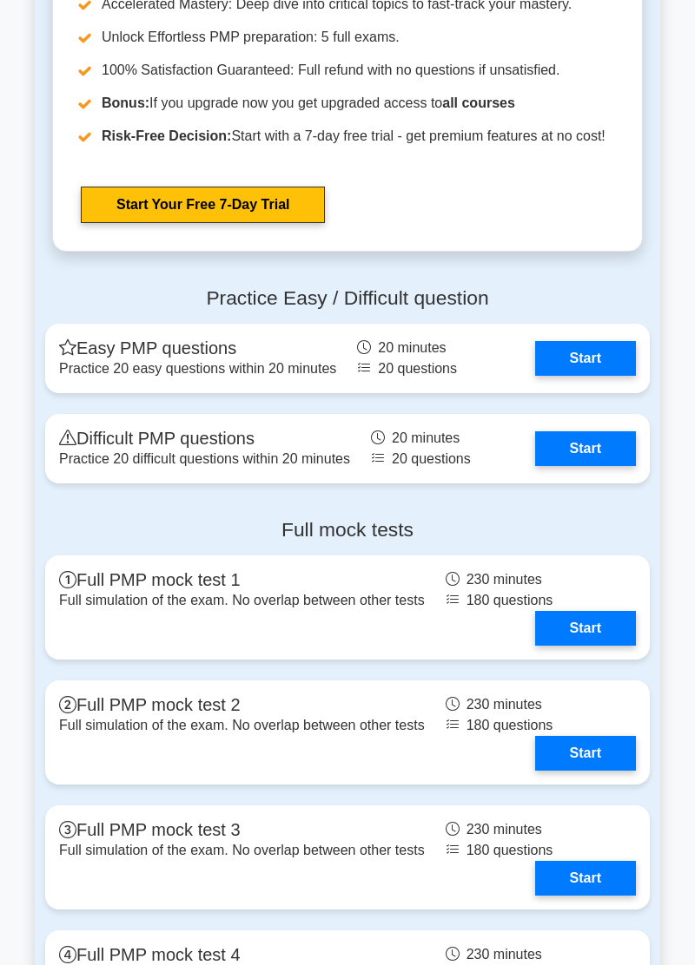
scroll to position [6554, 0]
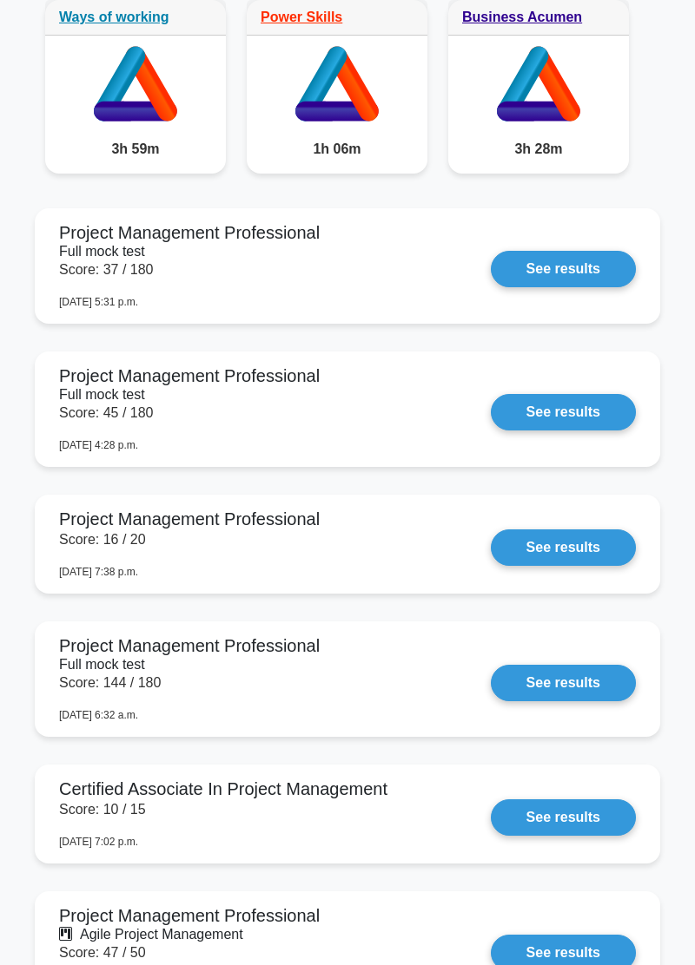
scroll to position [1425, 0]
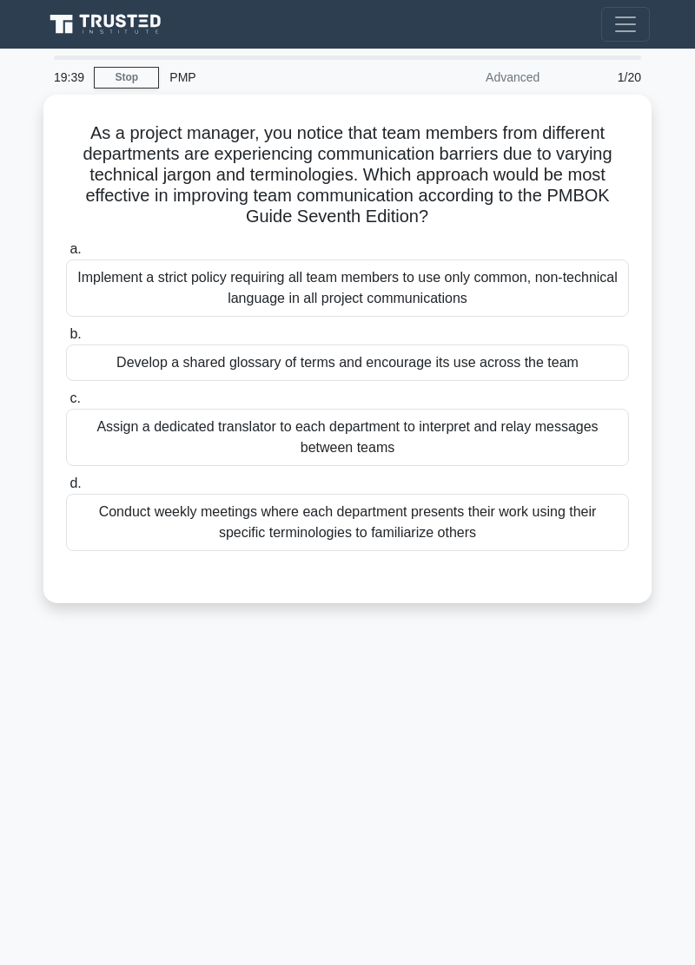
click at [45, 732] on div "19:39 Stop PMP Advanced 1/20 As a project manager, you notice that team members…" at bounding box center [347, 490] width 625 height 868
click at [563, 359] on div "Develop a shared glossary of terms and encourage its use across the team" at bounding box center [347, 363] width 563 height 36
click at [66, 340] on input "b. Develop a shared glossary of terms and encourage its use across the team" at bounding box center [66, 334] width 0 height 11
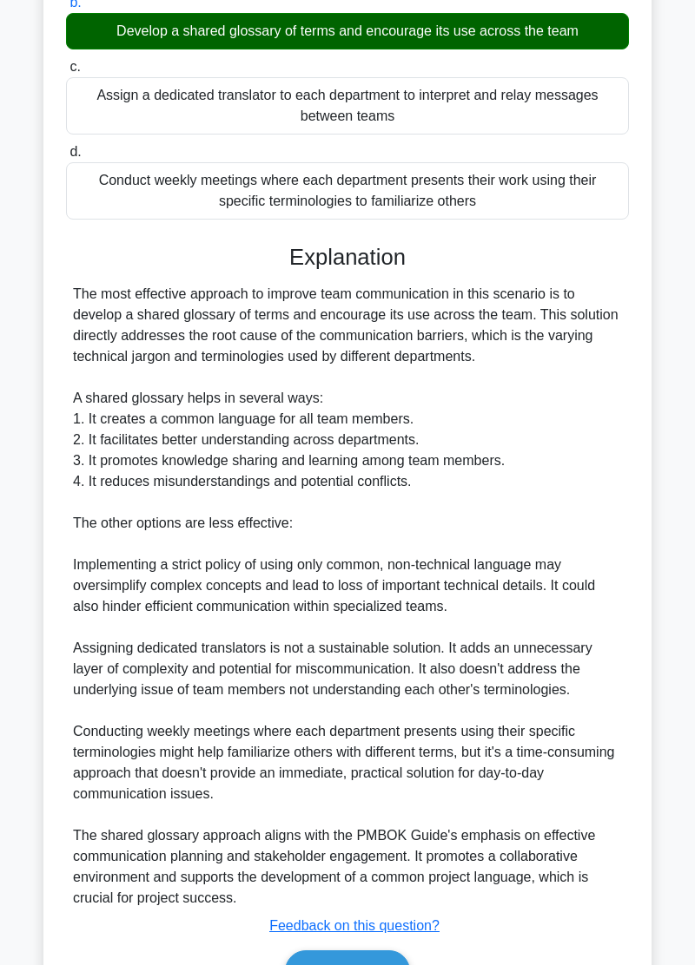
scroll to position [340, 0]
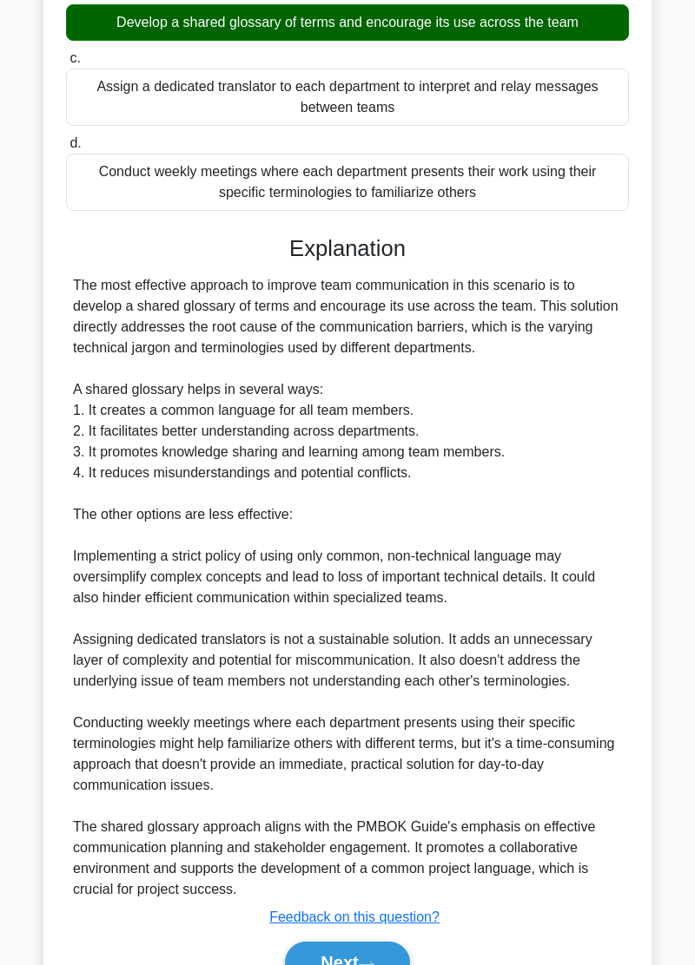
click at [372, 961] on button "Next" at bounding box center [347, 963] width 124 height 42
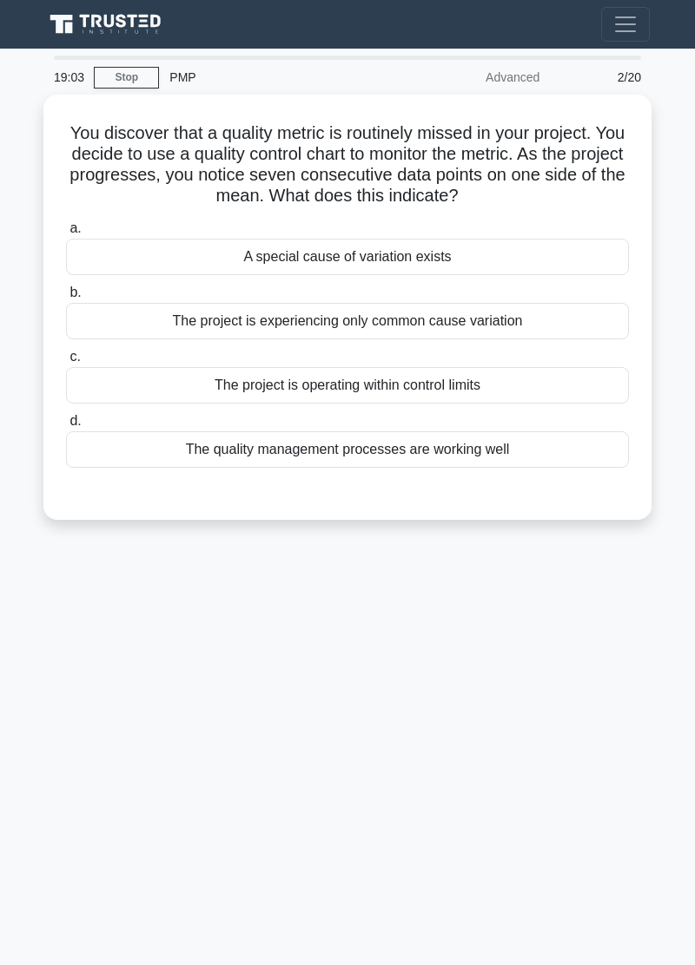
click at [30, 787] on main "19:03 Stop PMP Advanced 2/20 You discover that a quality metric is routinely mi…" at bounding box center [347, 507] width 695 height 917
click at [30, 787] on main "19:02 Stop PMP Advanced 2/20 You discover that a quality metric is routinely mi…" at bounding box center [347, 507] width 695 height 917
click at [502, 331] on div "The project is experiencing only common cause variation" at bounding box center [347, 321] width 563 height 36
click at [66, 299] on input "b. The project is experiencing only common cause variation" at bounding box center [66, 292] width 0 height 11
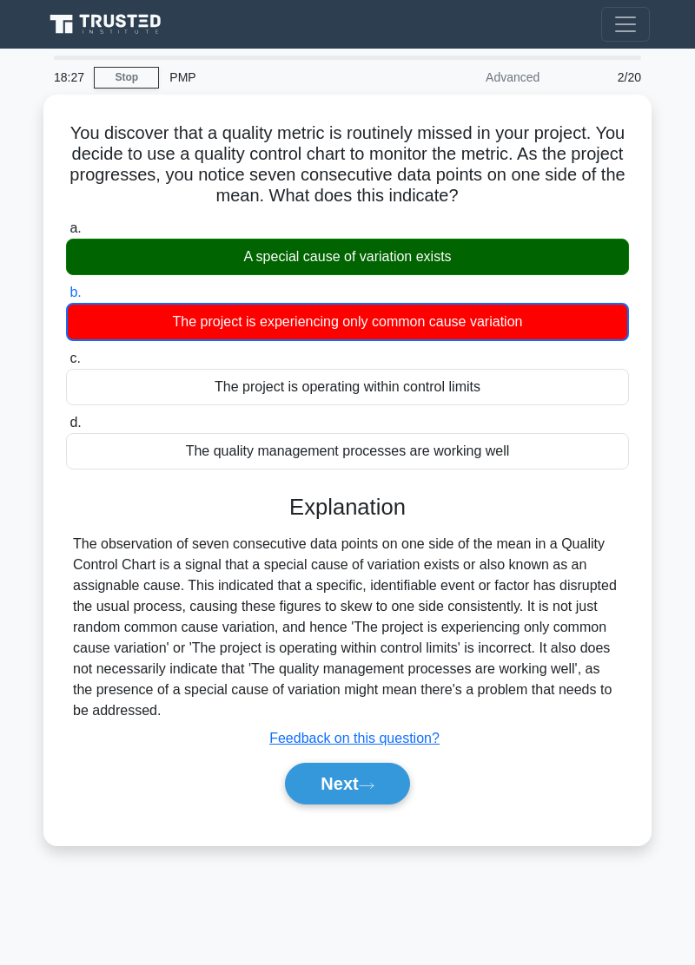
click at [392, 772] on button "Next" at bounding box center [347, 784] width 124 height 42
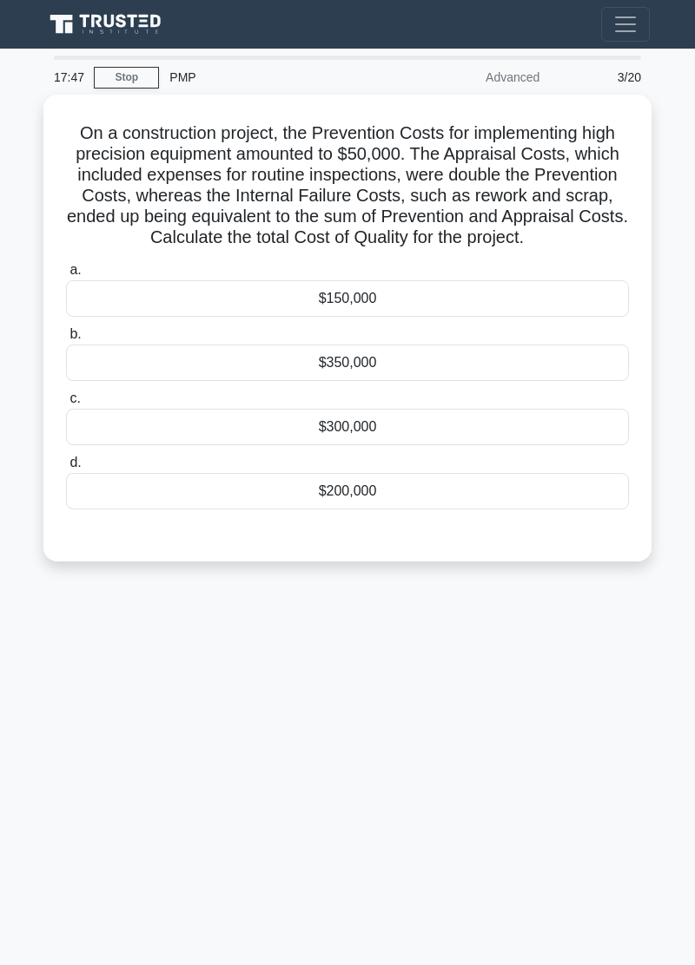
click at [94, 701] on div "17:47 Stop PMP Advanced 3/20 On a construction project, the Prevention Costs fo…" at bounding box center [347, 490] width 625 height 868
click at [90, 676] on div "17:40 Stop PMP Advanced 3/20 On a construction project, the Prevention Costs fo…" at bounding box center [347, 490] width 625 height 868
click at [79, 663] on div "17:39 Stop PMP Advanced 3/20 On a construction project, the Prevention Costs fo…" at bounding box center [347, 490] width 625 height 868
click at [75, 667] on div "17:37 Stop PMP Advanced 3/20 On a construction project, the Prevention Costs fo…" at bounding box center [347, 490] width 625 height 868
click at [75, 666] on div "17:37 Stop PMP Advanced 3/20 On a construction project, the Prevention Costs fo…" at bounding box center [347, 490] width 625 height 868
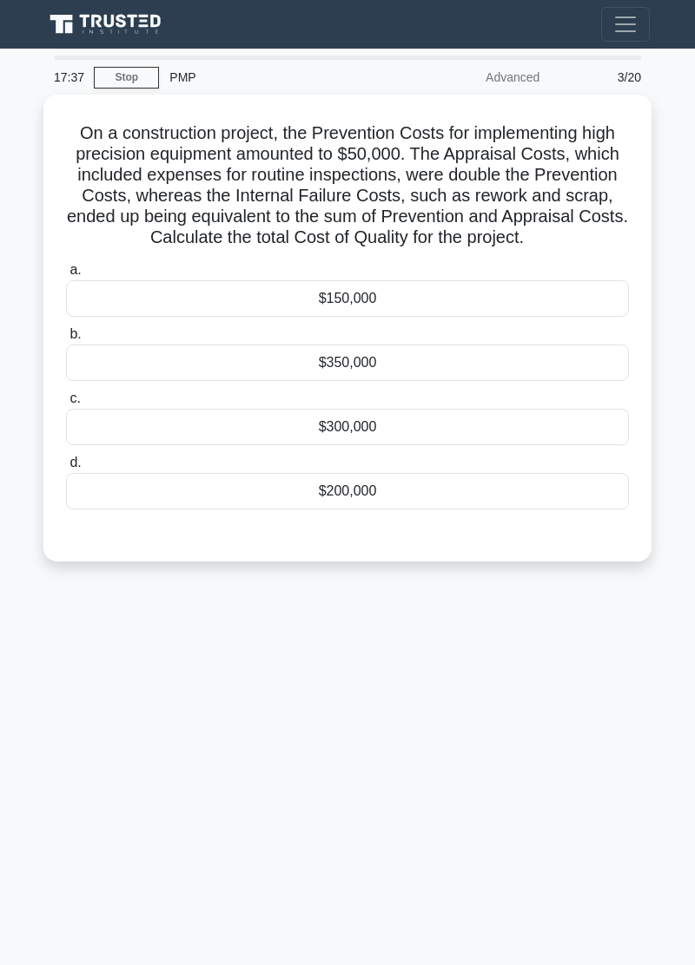
click at [75, 667] on div "17:37 Stop PMP Advanced 3/20 On a construction project, the Prevention Costs fo…" at bounding box center [347, 490] width 625 height 868
click at [94, 666] on div "17:37 Stop PMP Advanced 3/20 On a construction project, the Prevention Costs fo…" at bounding box center [347, 490] width 625 height 868
click at [84, 672] on div "17:36 Stop PMP Advanced 3/20 On a construction project, the Prevention Costs fo…" at bounding box center [347, 490] width 625 height 868
click at [89, 667] on div "17:36 Stop PMP Advanced 3/20 On a construction project, the Prevention Costs fo…" at bounding box center [347, 490] width 625 height 868
click at [87, 667] on div "17:35 Stop PMP Advanced 3/20 On a construction project, the Prevention Costs fo…" at bounding box center [347, 490] width 625 height 868
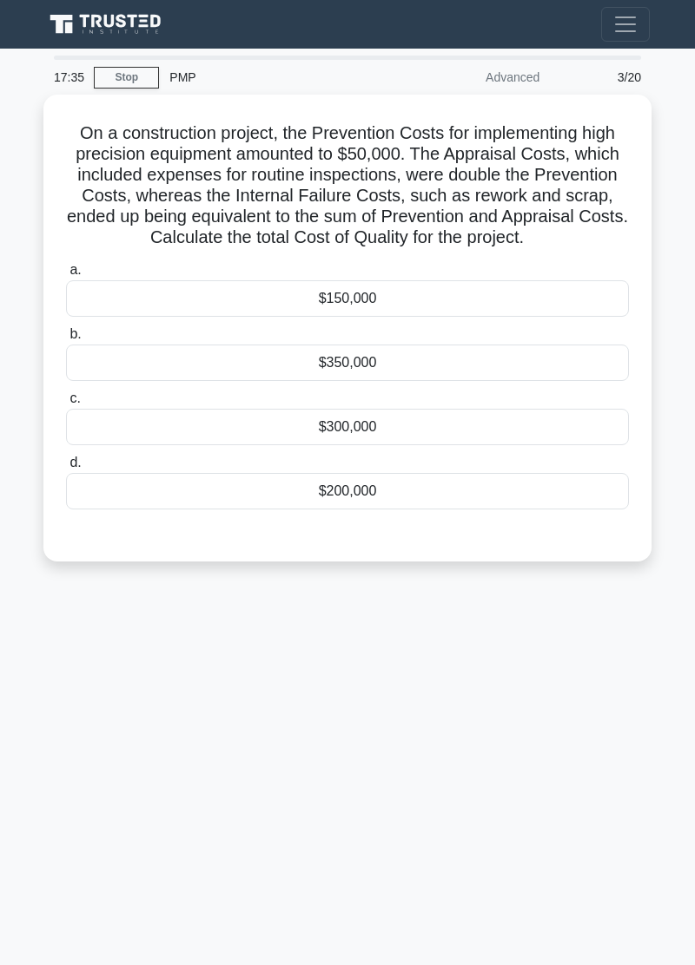
click at [87, 667] on div "17:35 Stop PMP Advanced 3/20 On a construction project, the Prevention Costs fo…" at bounding box center [347, 490] width 625 height 868
click at [94, 666] on div "17:35 Stop PMP Advanced 3/20 On a construction project, the Prevention Costs fo…" at bounding box center [347, 490] width 625 height 868
click at [93, 663] on div "17:35 Stop PMP Advanced 3/20 On a construction project, the Prevention Costs fo…" at bounding box center [347, 490] width 625 height 868
click at [81, 663] on div "17:35 Stop PMP Advanced 3/20 On a construction project, the Prevention Costs fo…" at bounding box center [347, 490] width 625 height 868
click at [94, 663] on div "17:35 Stop PMP Advanced 3/20 On a construction project, the Prevention Costs fo…" at bounding box center [347, 490] width 625 height 868
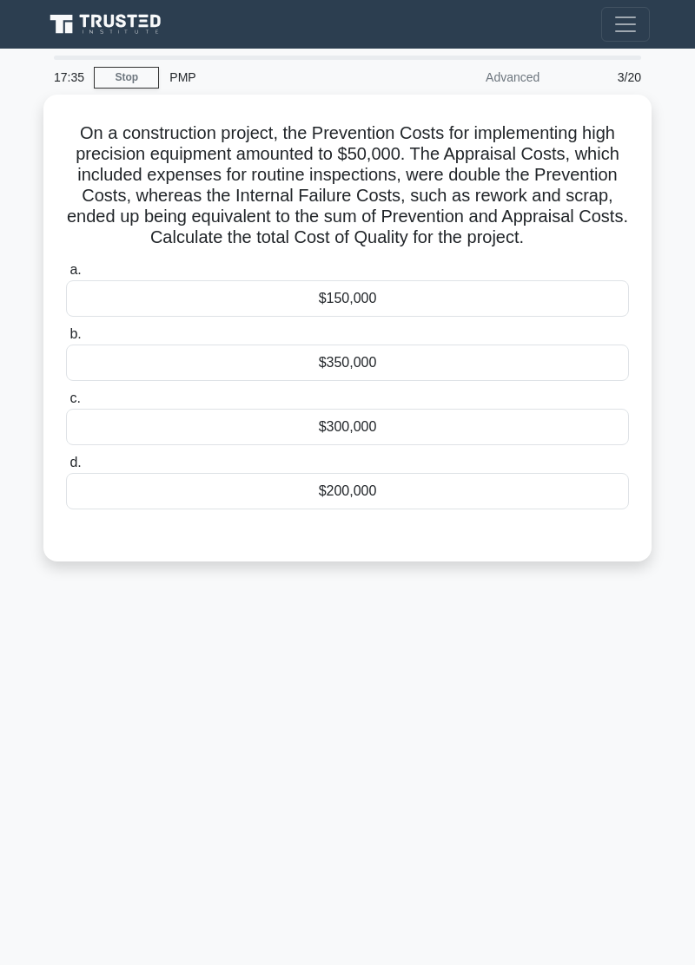
click at [93, 663] on div "17:35 Stop PMP Advanced 3/20 On a construction project, the Prevention Costs fo…" at bounding box center [347, 490] width 625 height 868
click at [94, 663] on div "17:35 Stop PMP Advanced 3/20 On a construction project, the Prevention Costs fo…" at bounding box center [347, 490] width 625 height 868
click at [93, 663] on div "17:35 Stop PMP Advanced 3/20 On a construction project, the Prevention Costs fo…" at bounding box center [347, 490] width 625 height 868
click at [94, 663] on div "17:35 Stop PMP Advanced 3/20 On a construction project, the Prevention Costs fo…" at bounding box center [347, 490] width 625 height 868
click at [93, 663] on div "17:35 Stop PMP Advanced 3/20 On a construction project, the Prevention Costs fo…" at bounding box center [347, 490] width 625 height 868
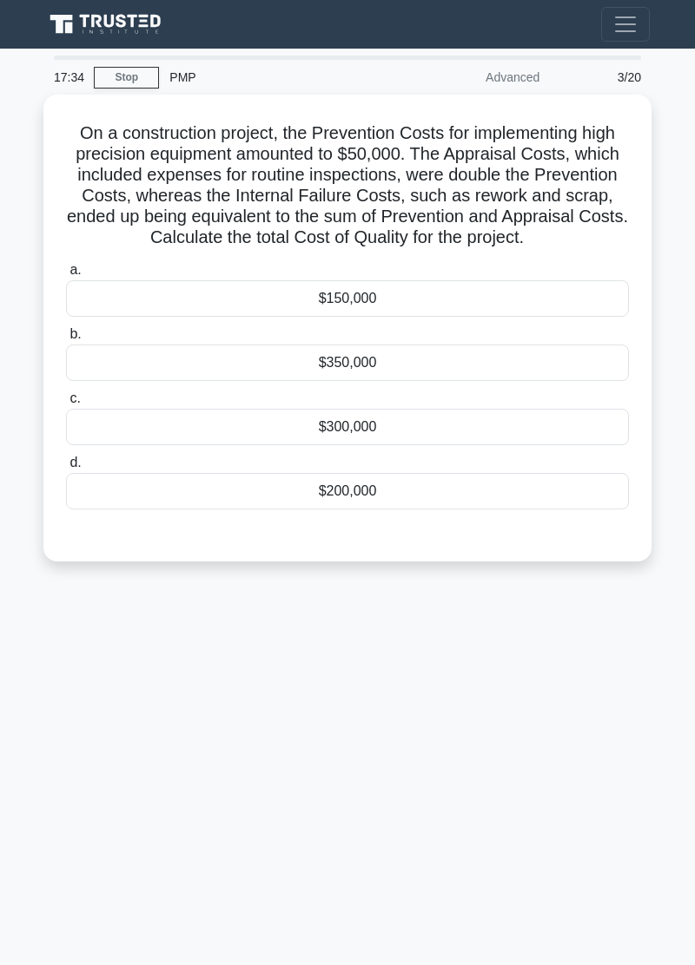
click at [94, 663] on div "17:34 Stop PMP Advanced 3/20 On a construction project, the Prevention Costs fo…" at bounding box center [347, 490] width 625 height 868
click at [93, 663] on div "17:34 Stop PMP Advanced 3/20 On a construction project, the Prevention Costs fo…" at bounding box center [347, 490] width 625 height 868
click at [94, 663] on div "17:34 Stop PMP Advanced 3/20 On a construction project, the Prevention Costs fo…" at bounding box center [347, 490] width 625 height 868
click at [93, 663] on div "17:34 Stop PMP Advanced 3/20 On a construction project, the Prevention Costs fo…" at bounding box center [347, 490] width 625 height 868
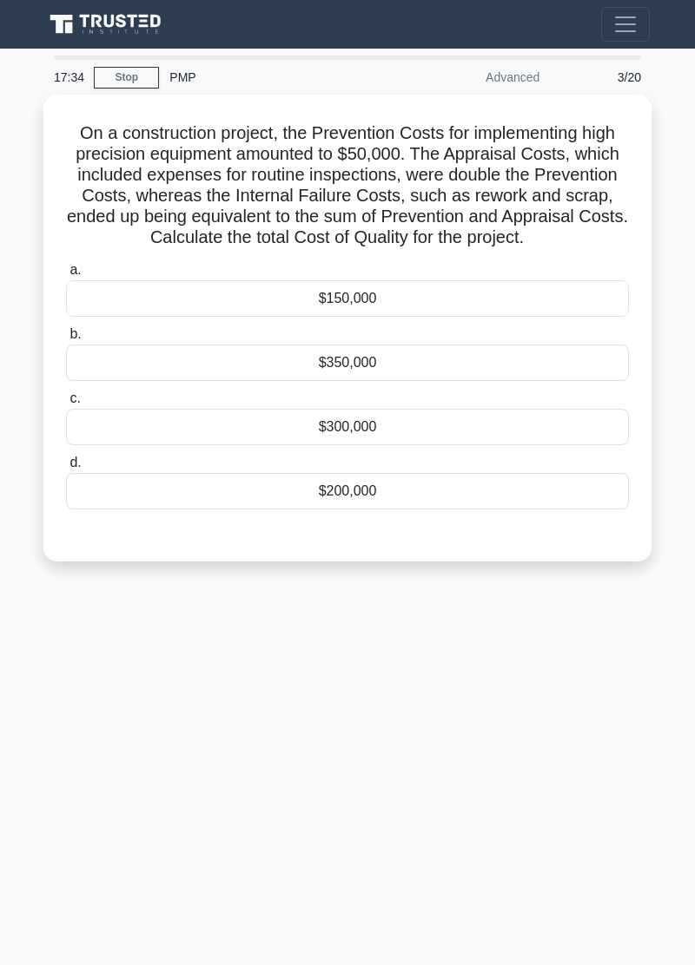
click at [93, 663] on div "17:34 Stop PMP Advanced 3/20 On a construction project, the Prevention Costs fo…" at bounding box center [347, 490] width 625 height 868
click at [94, 663] on div "17:34 Stop PMP Advanced 3/20 On a construction project, the Prevention Costs fo…" at bounding box center [347, 490] width 625 height 868
click at [85, 668] on div "17:34 Stop PMP Advanced 3/20 On a construction project, the Prevention Costs fo…" at bounding box center [347, 490] width 625 height 868
click at [86, 665] on div "17:33 Stop PMP Advanced 3/20 On a construction project, the Prevention Costs fo…" at bounding box center [347, 490] width 625 height 868
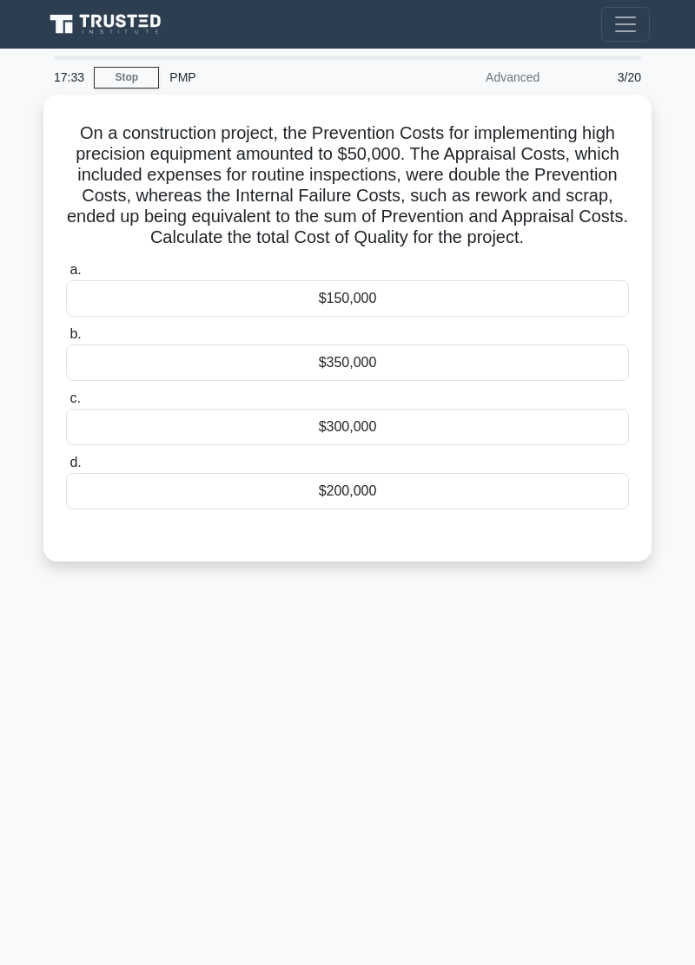
click at [76, 663] on div "17:33 Stop PMP Advanced 3/20 On a construction project, the Prevention Costs fo…" at bounding box center [347, 490] width 625 height 868
click at [78, 664] on div "17:33 Stop PMP Advanced 3/20 On a construction project, the Prevention Costs fo…" at bounding box center [347, 490] width 625 height 868
click at [87, 665] on div "17:33 Stop PMP Advanced 3/20 On a construction project, the Prevention Costs fo…" at bounding box center [347, 490] width 625 height 868
click at [92, 665] on div "17:33 Stop PMP Advanced 3/20 On a construction project, the Prevention Costs fo…" at bounding box center [347, 490] width 625 height 868
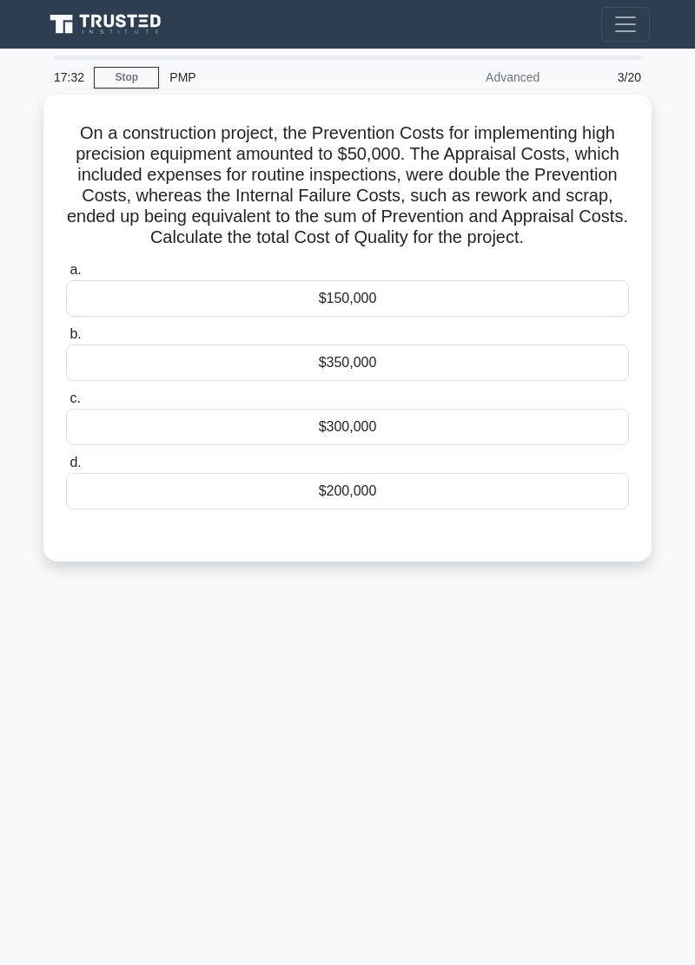
click at [91, 665] on div "17:32 Stop PMP Advanced 3/20 On a construction project, the Prevention Costs fo…" at bounding box center [347, 490] width 625 height 868
click at [92, 665] on div "17:32 Stop PMP Advanced 3/20 On a construction project, the Prevention Costs fo…" at bounding box center [347, 490] width 625 height 868
click at [85, 666] on div "17:31 Stop PMP Advanced 3/20 On a construction project, the Prevention Costs fo…" at bounding box center [347, 490] width 625 height 868
click at [91, 664] on div "17:31 Stop PMP Advanced 3/20 On a construction project, the Prevention Costs fo…" at bounding box center [347, 490] width 625 height 868
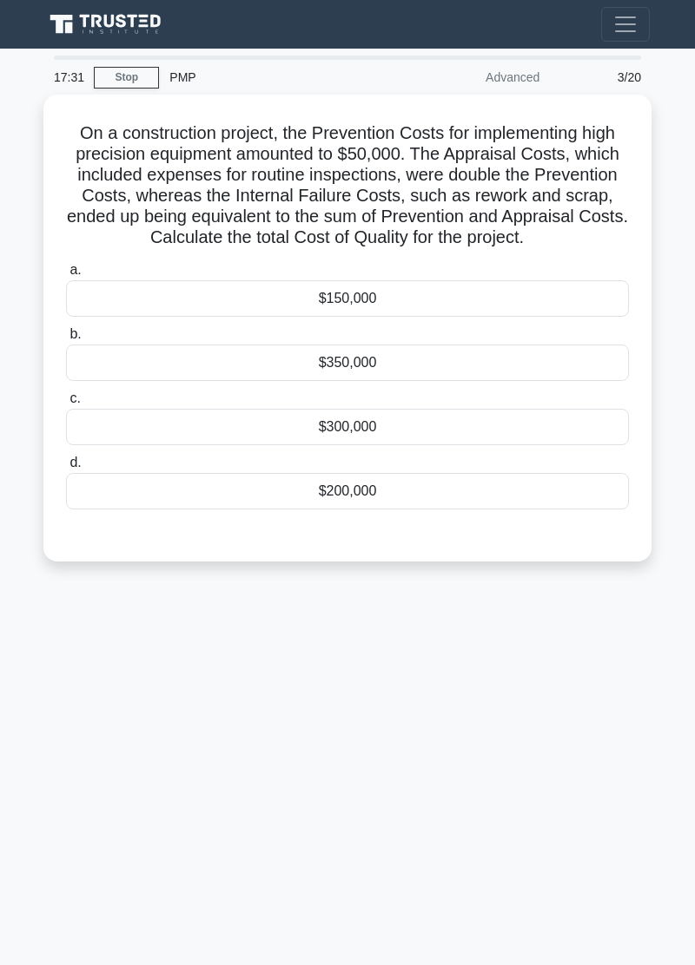
click at [91, 666] on div "17:31 Stop PMP Advanced 3/20 On a construction project, the Prevention Costs fo…" at bounding box center [347, 490] width 625 height 868
click at [90, 665] on div "17:31 Stop PMP Advanced 3/20 On a construction project, the Prevention Costs fo…" at bounding box center [347, 490] width 625 height 868
click at [91, 665] on div "17:31 Stop PMP Advanced 3/20 On a construction project, the Prevention Costs fo…" at bounding box center [347, 490] width 625 height 868
click at [90, 665] on div "17:31 Stop PMP Advanced 3/20 On a construction project, the Prevention Costs fo…" at bounding box center [347, 490] width 625 height 868
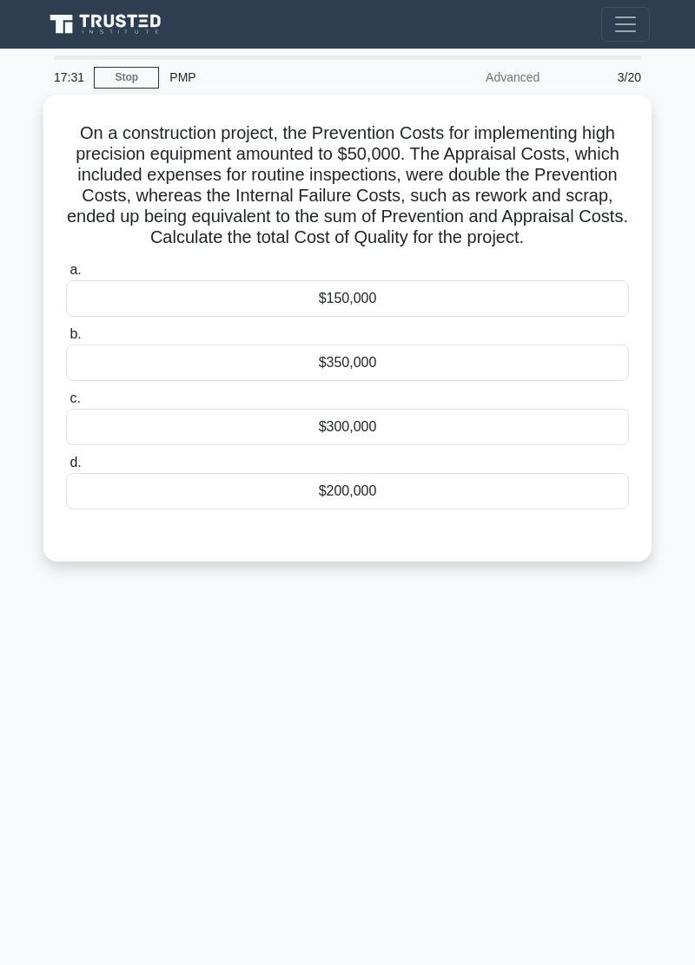
click at [77, 665] on div "17:31 Stop PMP Advanced 3/20 On a construction project, the Prevention Costs fo…" at bounding box center [347, 490] width 625 height 868
click at [92, 663] on div "17:31 Stop PMP Advanced 3/20 On a construction project, the Prevention Costs fo…" at bounding box center [347, 490] width 625 height 868
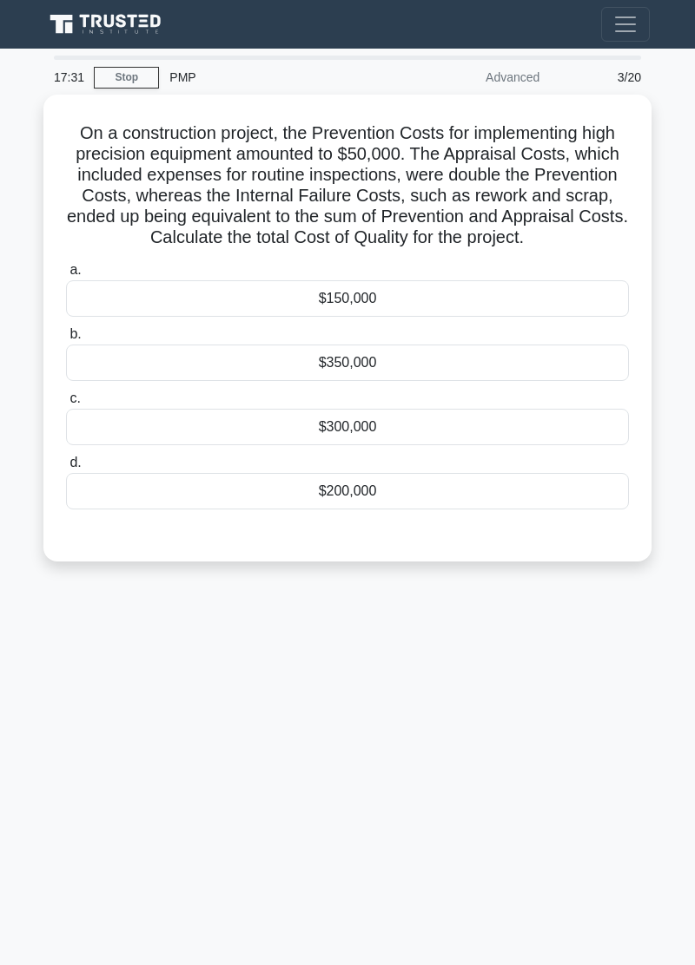
click at [92, 663] on div "17:31 Stop PMP Advanced 3/20 On a construction project, the Prevention Costs fo…" at bounding box center [347, 490] width 625 height 868
click at [92, 663] on div "17:30 Stop PMP Advanced 3/20 On a construction project, the Prevention Costs fo…" at bounding box center [347, 490] width 625 height 868
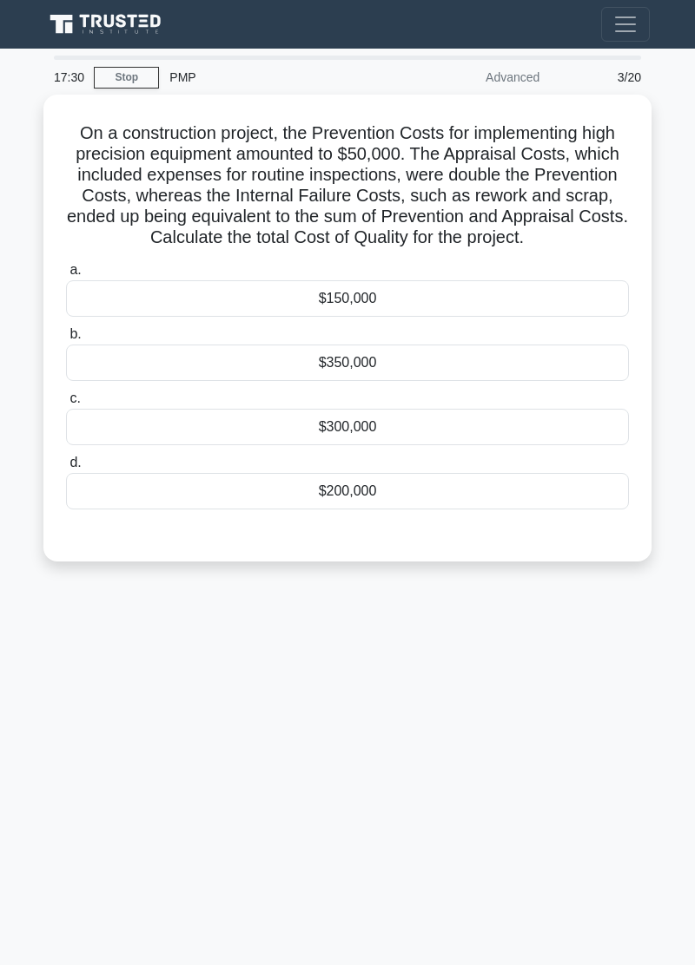
click at [92, 663] on div "17:30 Stop PMP Advanced 3/20 On a construction project, the Prevention Costs fo…" at bounding box center [347, 490] width 625 height 868
click at [86, 669] on div "17:30 Stop PMP Advanced 3/20 On a construction project, the Prevention Costs fo…" at bounding box center [347, 490] width 625 height 868
click at [93, 666] on div "17:30 Stop PMP Advanced 3/20 On a construction project, the Prevention Costs fo…" at bounding box center [347, 490] width 625 height 868
click at [94, 666] on div "17:30 Stop PMP Advanced 3/20 On a construction project, the Prevention Costs fo…" at bounding box center [347, 490] width 625 height 868
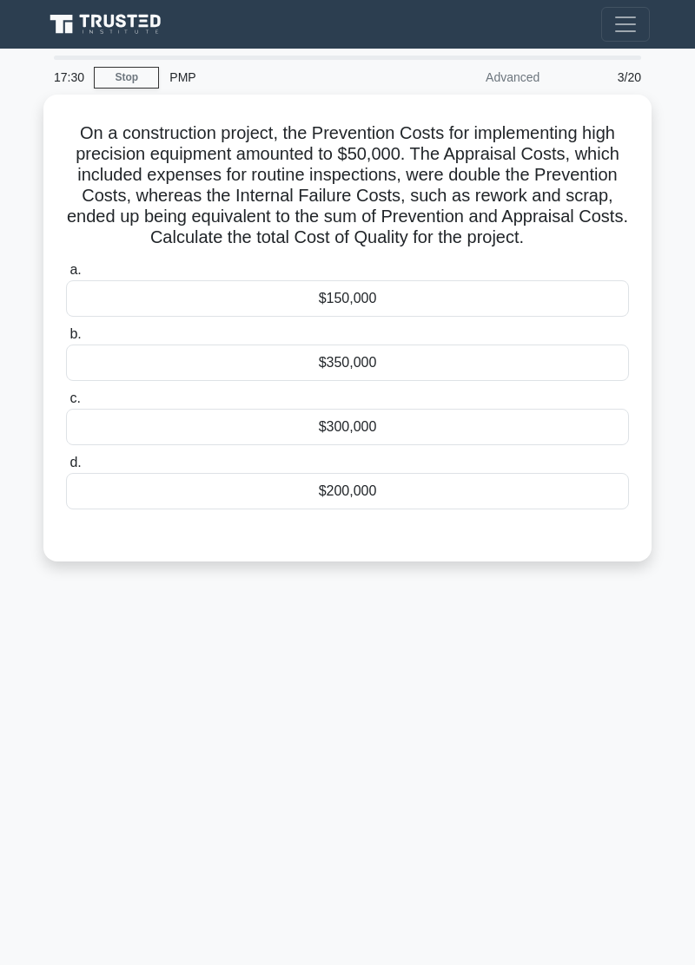
click at [93, 666] on div "17:30 Stop PMP Advanced 3/20 On a construction project, the Prevention Costs fo…" at bounding box center [347, 490] width 625 height 868
click at [95, 667] on div "17:29 Stop PMP Advanced 3/20 On a construction project, the Prevention Costs fo…" at bounding box center [347, 490] width 625 height 868
click at [393, 427] on div "$300,000" at bounding box center [347, 427] width 563 height 36
click at [66, 405] on input "c. $300,000" at bounding box center [66, 398] width 0 height 11
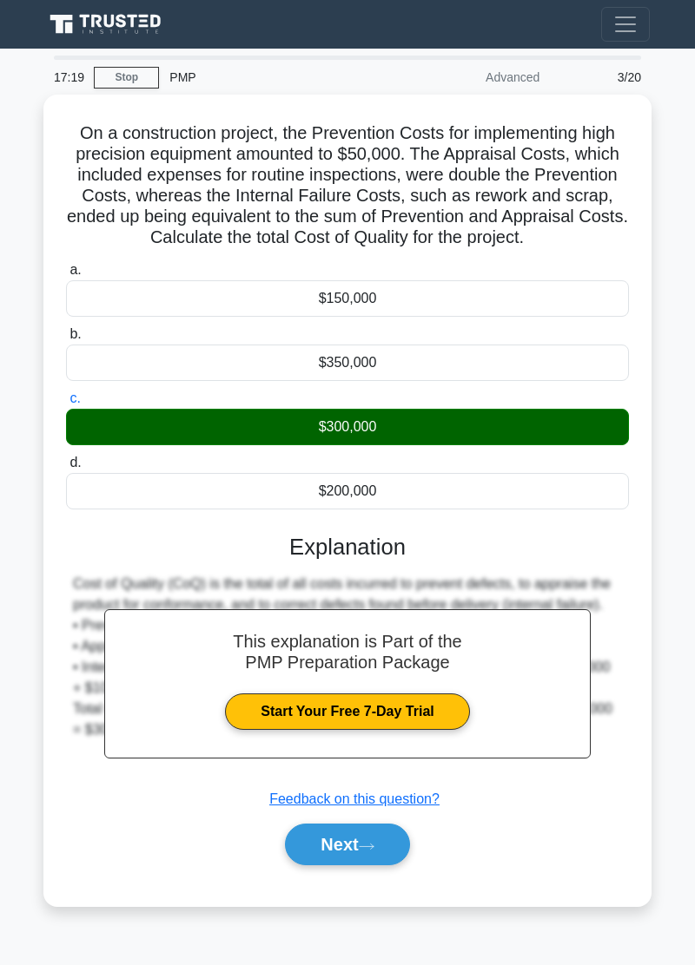
click at [366, 847] on button "Next" at bounding box center [347, 845] width 124 height 42
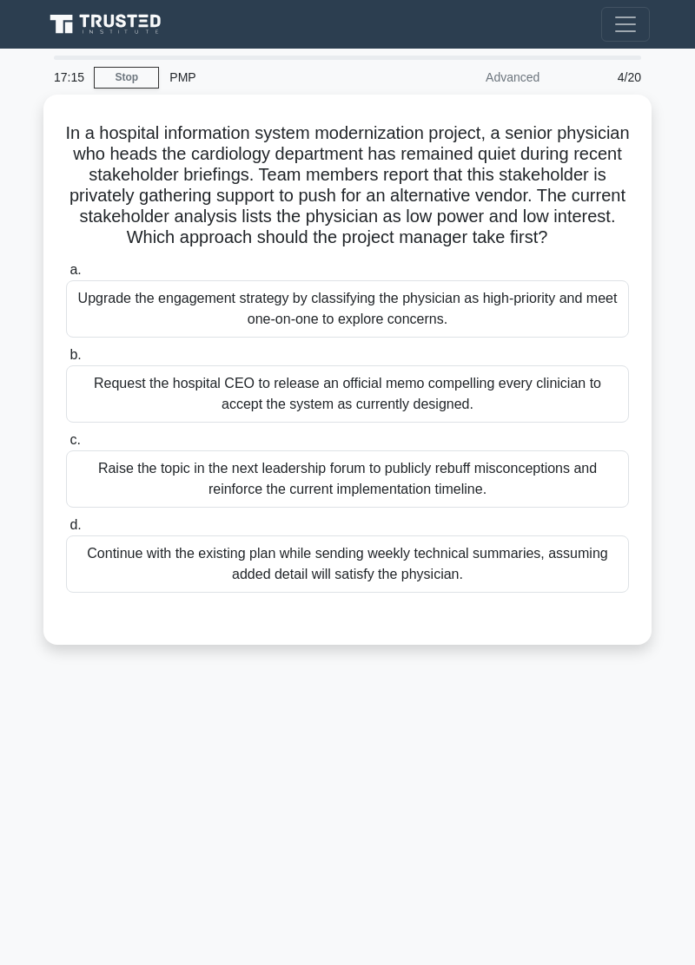
click at [556, 840] on div "17:15 Stop PMP Advanced 4/20 In a hospital information system modernization pro…" at bounding box center [347, 490] width 625 height 868
click at [554, 760] on div "17:08 Stop PMP Advanced 4/20 In a hospital information system modernization pro…" at bounding box center [347, 490] width 625 height 868
click at [484, 330] on div "Upgrade the engagement strategy by classifying the physician as high-priority a…" at bounding box center [347, 308] width 563 height 57
click at [66, 276] on input "a. Upgrade the engagement strategy by classifying the physician as high-priorit…" at bounding box center [66, 270] width 0 height 11
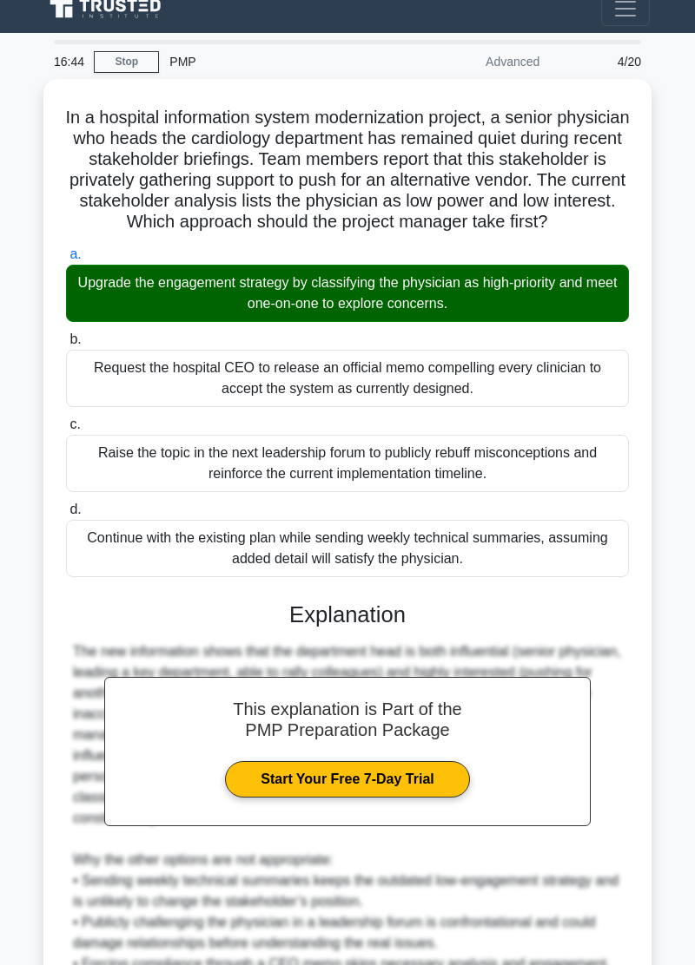
scroll to position [132, 0]
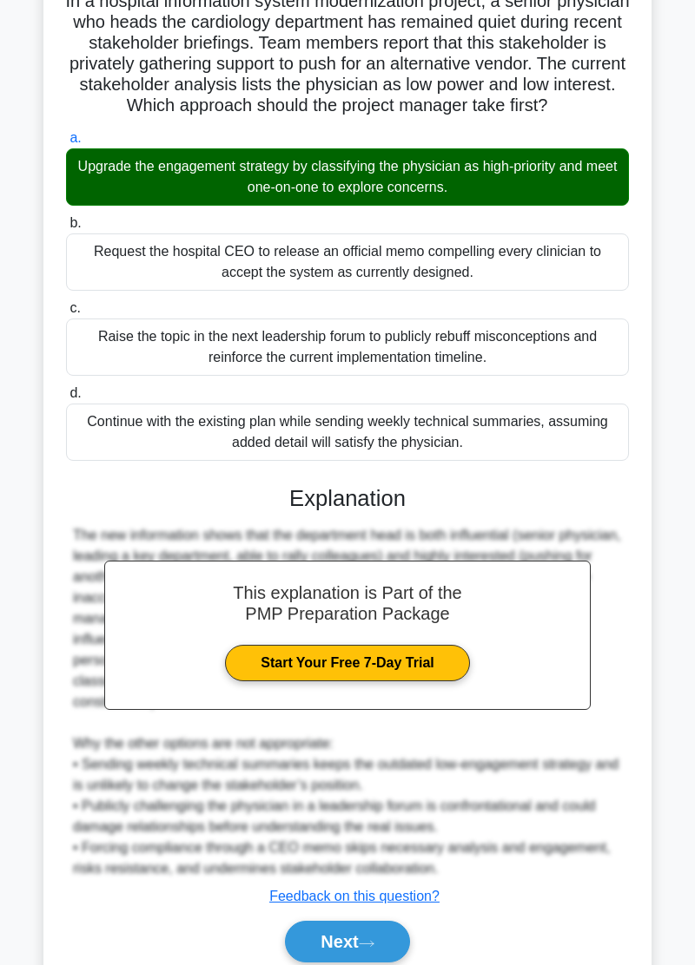
click at [374, 949] on icon at bounding box center [367, 944] width 16 height 10
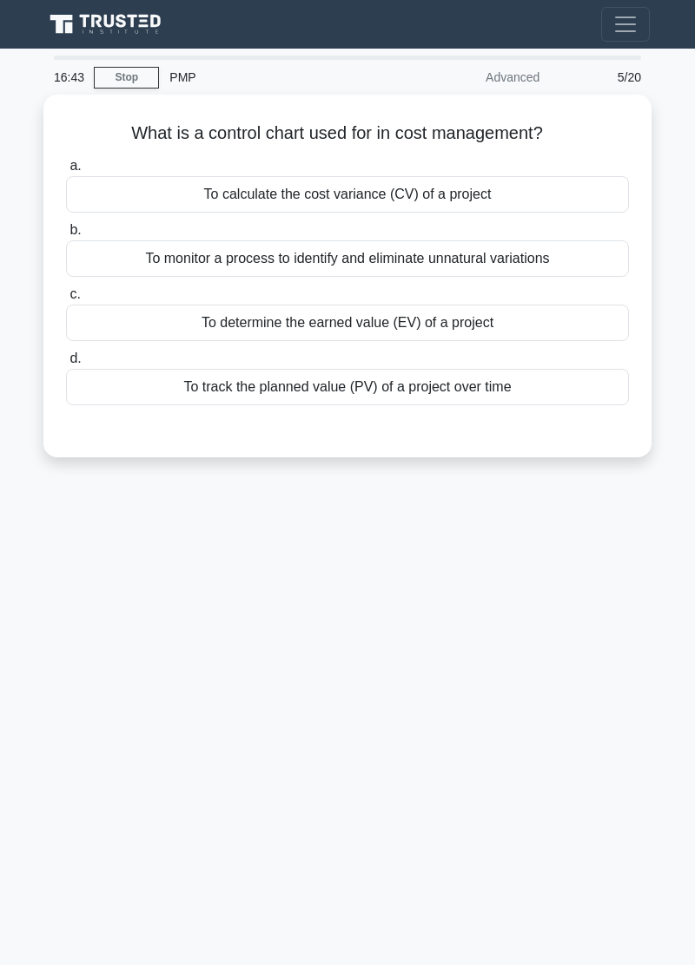
scroll to position [0, 0]
click at [549, 256] on div "To monitor a process to identify and eliminate unnatural variations" at bounding box center [347, 258] width 563 height 36
click at [66, 236] on input "b. To monitor a process to identify and eliminate unnatural variations" at bounding box center [66, 230] width 0 height 11
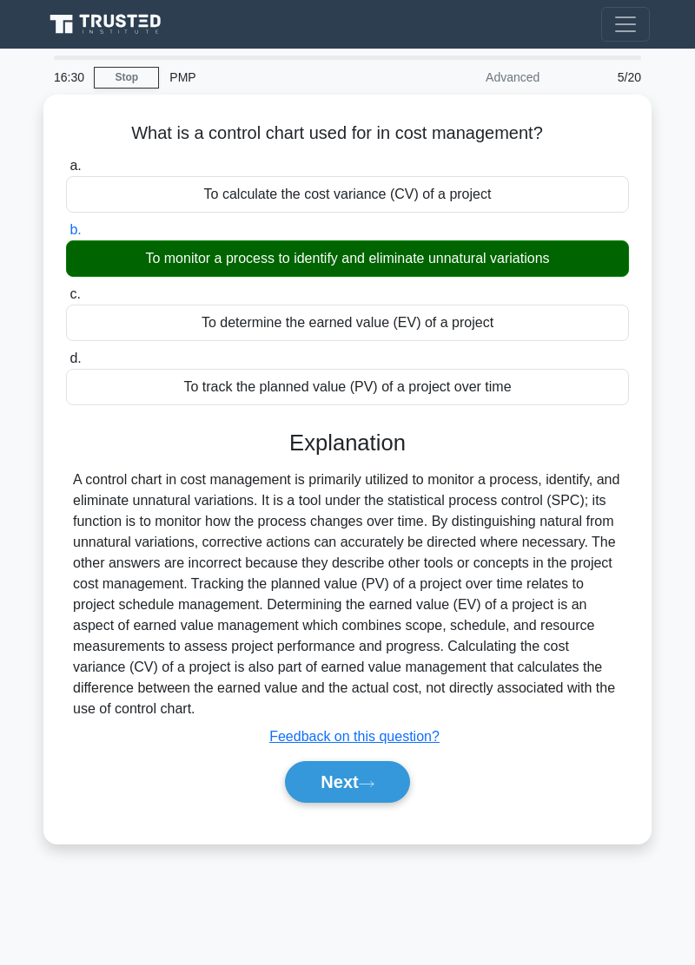
click at [372, 780] on icon at bounding box center [367, 785] width 16 height 10
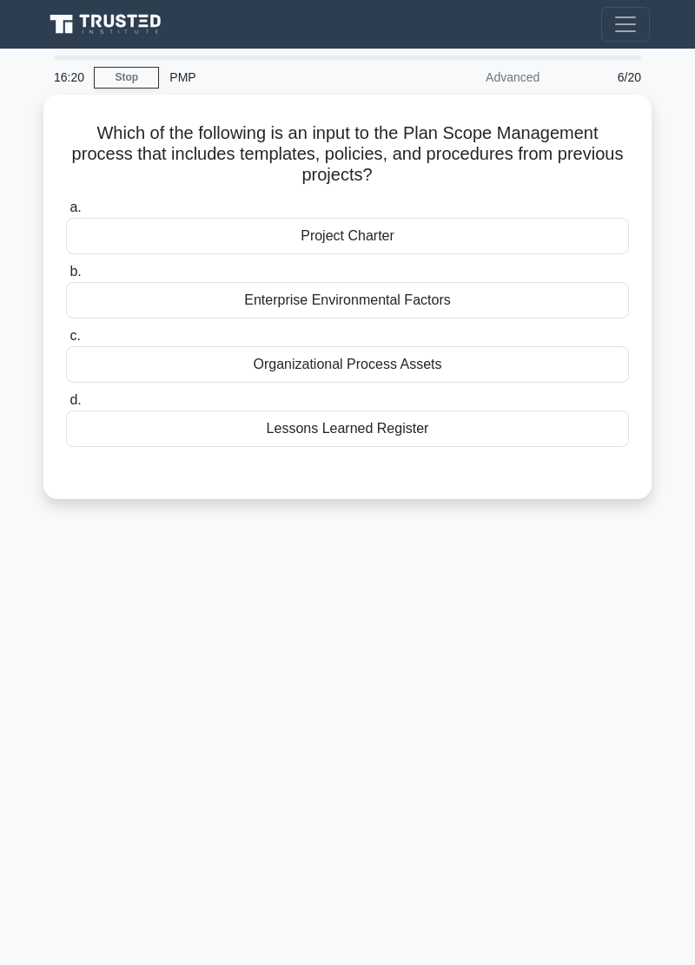
click at [609, 714] on div "16:20 Stop PMP Advanced 6/20 Which of the following is an input to the Plan Sco…" at bounding box center [347, 490] width 625 height 868
click at [554, 745] on div "16:10 Stop PMP Advanced 6/20 Which of the following is an input to the Plan Sco…" at bounding box center [347, 490] width 625 height 868
click at [484, 372] on div "Organizational Process Assets" at bounding box center [347, 364] width 563 height 36
click at [66, 342] on input "c. Organizational Process Assets" at bounding box center [66, 336] width 0 height 11
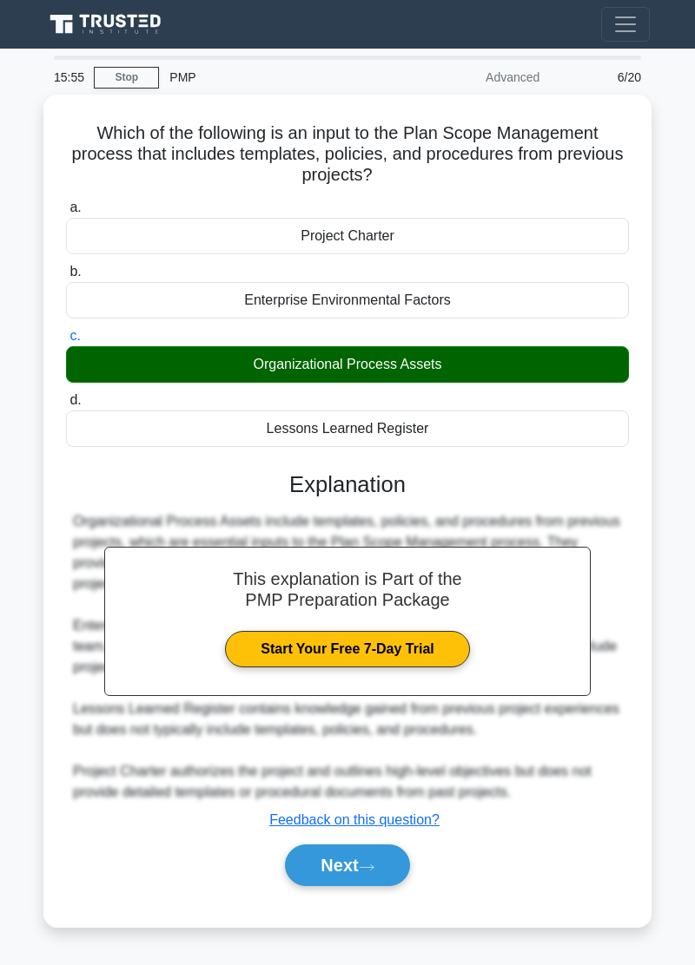
click at [368, 863] on icon at bounding box center [367, 868] width 16 height 10
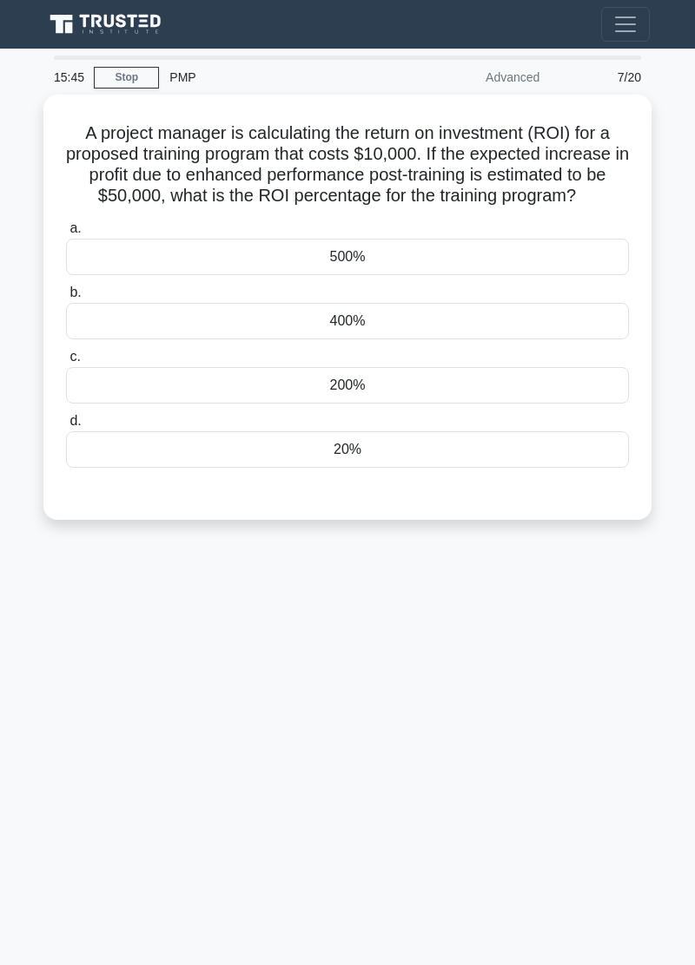
click at [592, 755] on div "15:45 Stop PMP Advanced 7/20 A project manager is calculating the return on inv…" at bounding box center [347, 490] width 625 height 868
click at [582, 742] on div "15:43 Stop PMP Advanced 7/20 A project manager is calculating the return on inv…" at bounding box center [347, 490] width 625 height 868
click at [568, 721] on div "15:36 Stop PMP Advanced 7/20 A project manager is calculating the return on inv…" at bounding box center [347, 490] width 625 height 868
click at [420, 248] on div "500%" at bounding box center [347, 257] width 563 height 36
click at [66, 234] on input "a. 500%" at bounding box center [66, 228] width 0 height 11
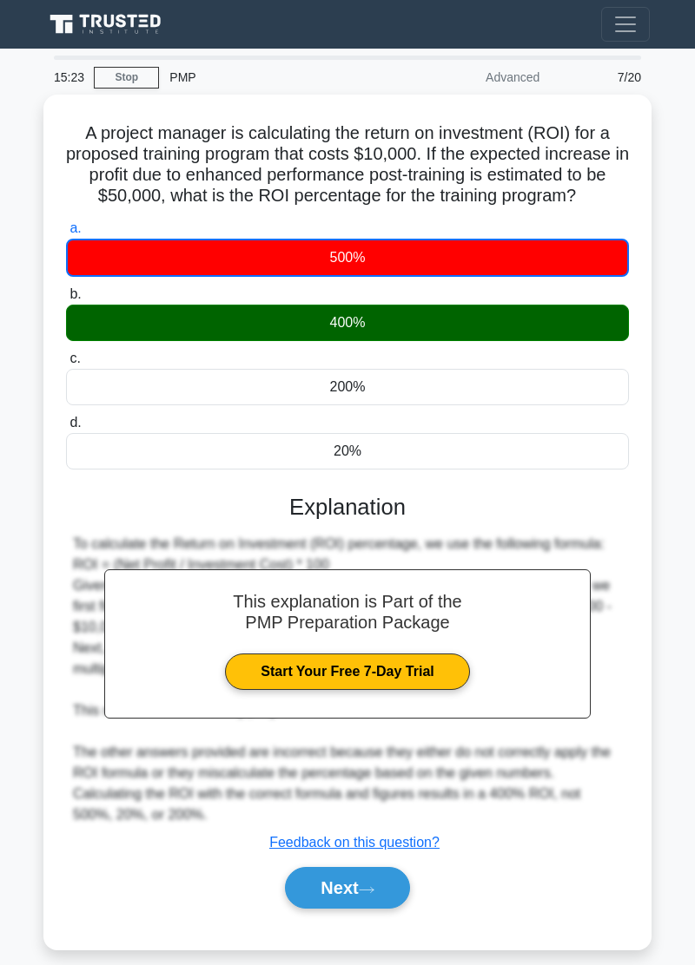
click at [398, 885] on button "Next" at bounding box center [347, 888] width 124 height 42
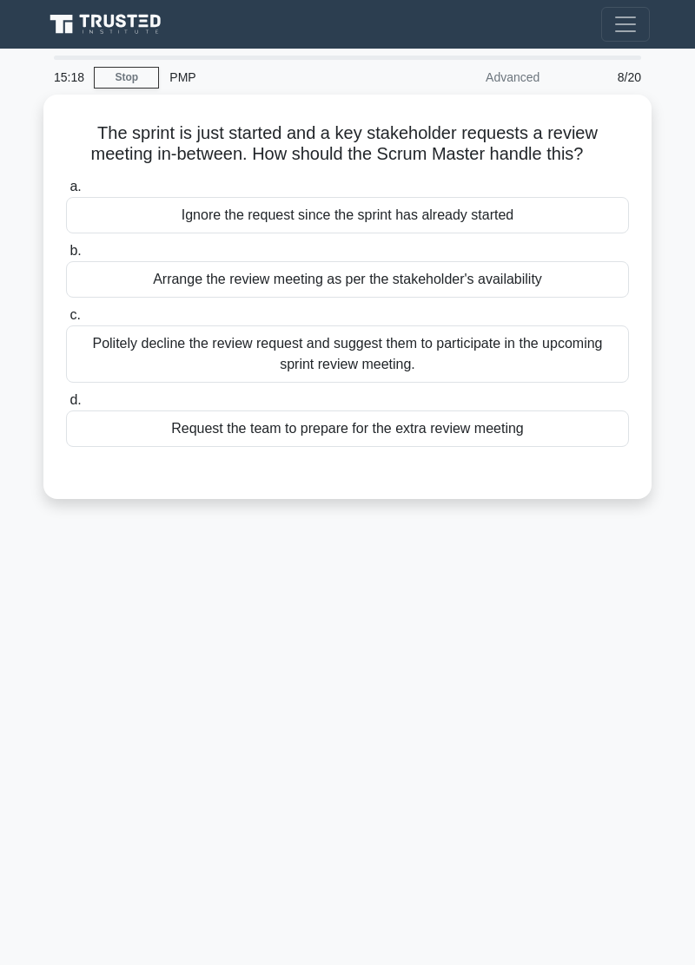
click at [82, 780] on div "15:18 Stop PMP Advanced 8/20 The sprint is just started and a key stakeholder r…" at bounding box center [347, 490] width 625 height 868
click at [516, 678] on div "15:09 Stop PMP Advanced 8/20 The sprint is just started and a key stakeholder r…" at bounding box center [347, 490] width 625 height 868
click at [520, 351] on div "Politely decline the review request and suggest them to participate in the upco…" at bounding box center [347, 354] width 563 height 57
click at [66, 321] on input "c. Politely decline the review request and suggest them to participate in the u…" at bounding box center [66, 315] width 0 height 11
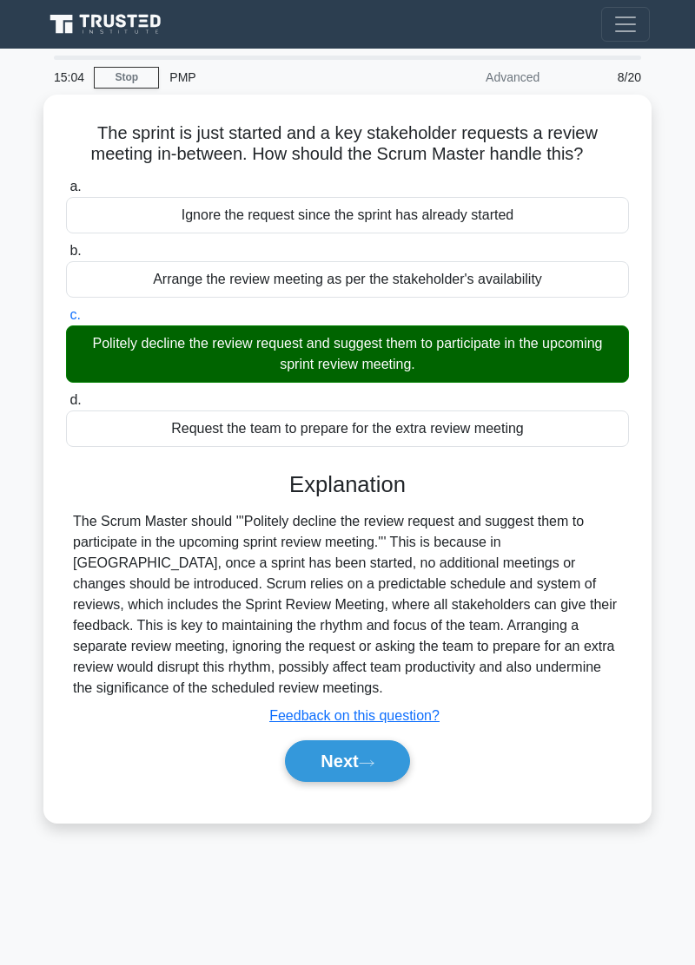
click at [372, 759] on icon at bounding box center [367, 764] width 16 height 10
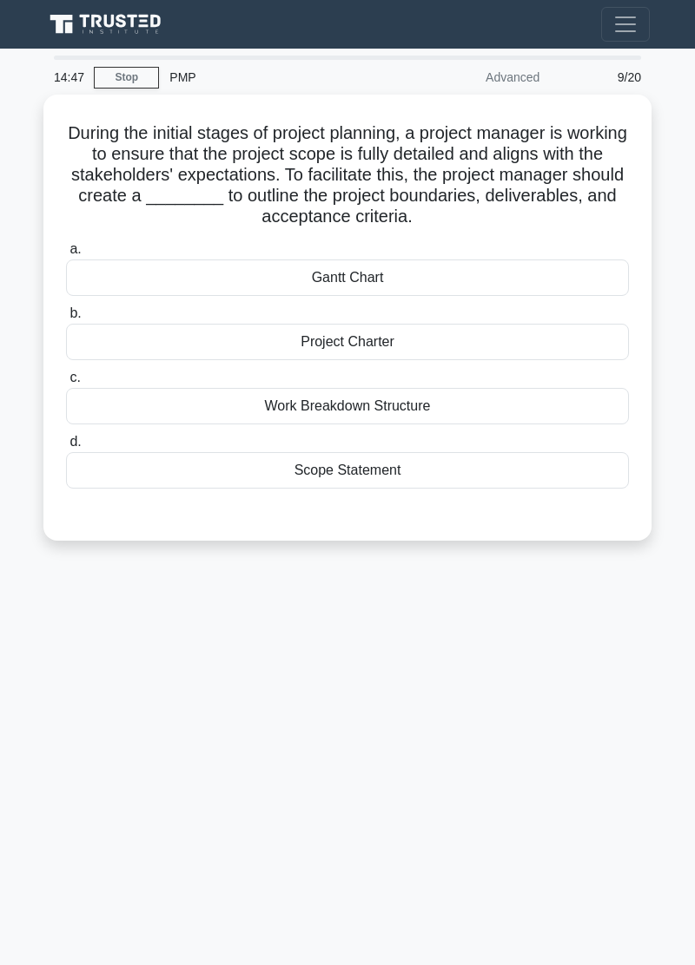
click at [464, 467] on div "Scope Statement" at bounding box center [347, 470] width 563 height 36
click at [66, 448] on input "d. Scope Statement" at bounding box center [66, 442] width 0 height 11
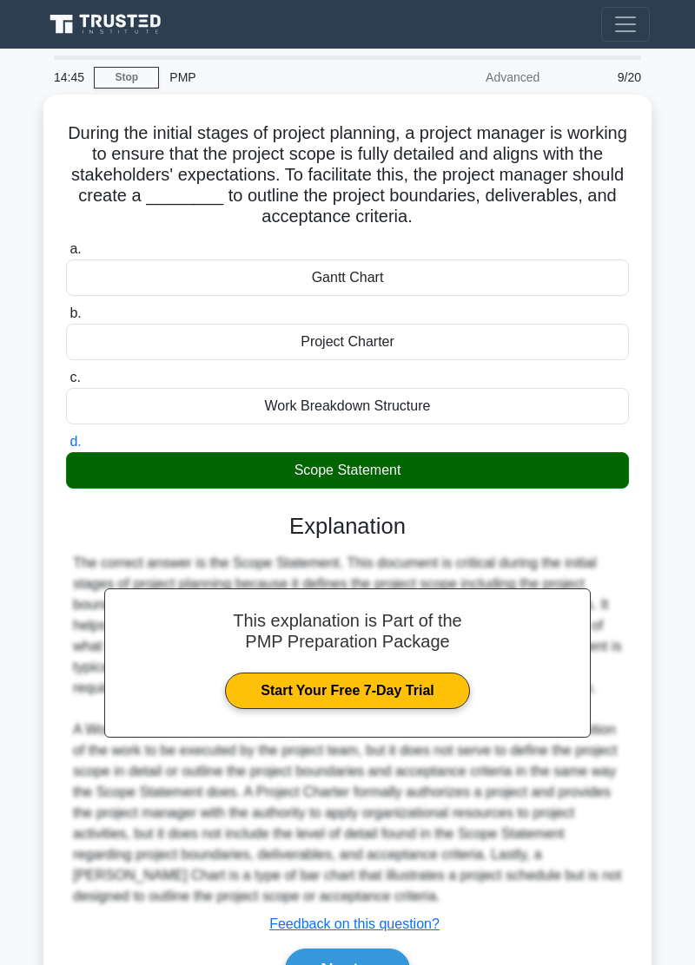
click at [374, 964] on icon at bounding box center [367, 972] width 16 height 10
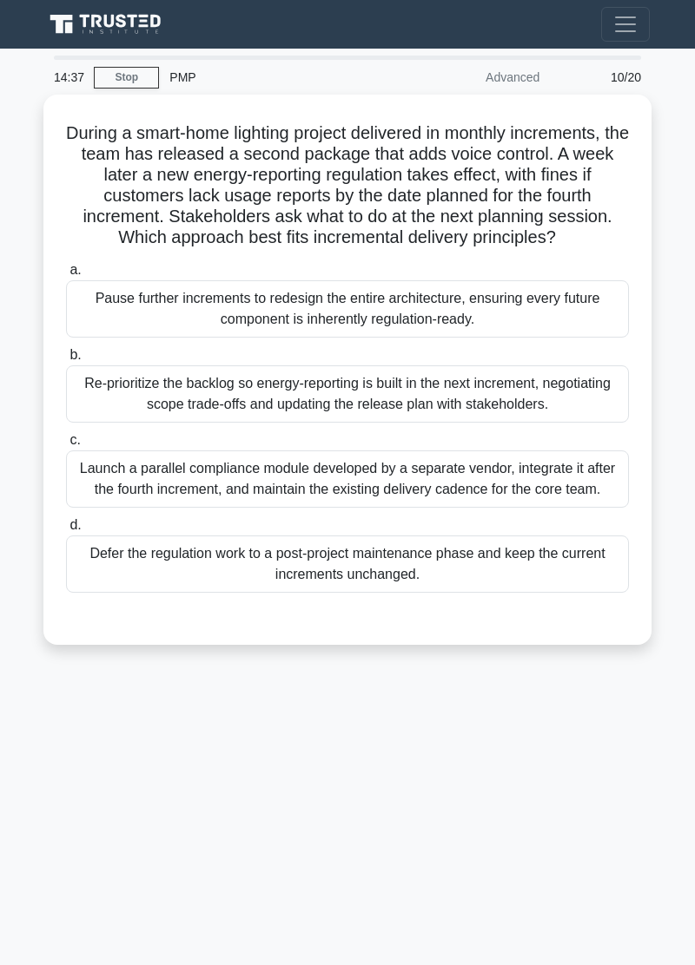
click at [619, 763] on div "14:37 Stop PMP Advanced 10/20 During a smart-home lighting project delivered in…" at bounding box center [347, 490] width 625 height 868
click at [576, 738] on div "14:16 Stop PMP Advanced 10/20 During a smart-home lighting project delivered in…" at bounding box center [347, 490] width 625 height 868
click at [606, 729] on div "13:54 Stop PMP Advanced 10/20 During a smart-home lighting project delivered in…" at bounding box center [347, 490] width 625 height 868
click at [535, 402] on div "Re-prioritize the backlog so energy-reporting is built in the next increment, n…" at bounding box center [347, 393] width 563 height 57
click at [66, 361] on input "b. Re-prioritize the backlog so energy-reporting is built in the next increment…" at bounding box center [66, 355] width 0 height 11
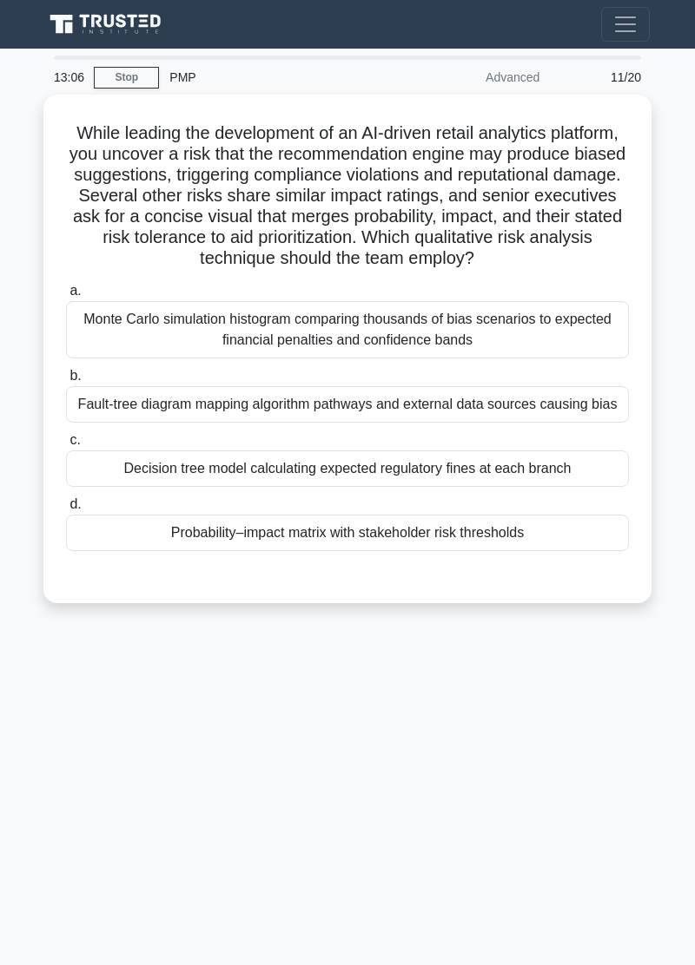
click at [524, 546] on div "Probability–impact matrix with stakeholder risk thresholds" at bounding box center [347, 533] width 563 height 36
click at [66, 510] on input "d. Probability–impact matrix with stakeholder risk thresholds" at bounding box center [66, 504] width 0 height 11
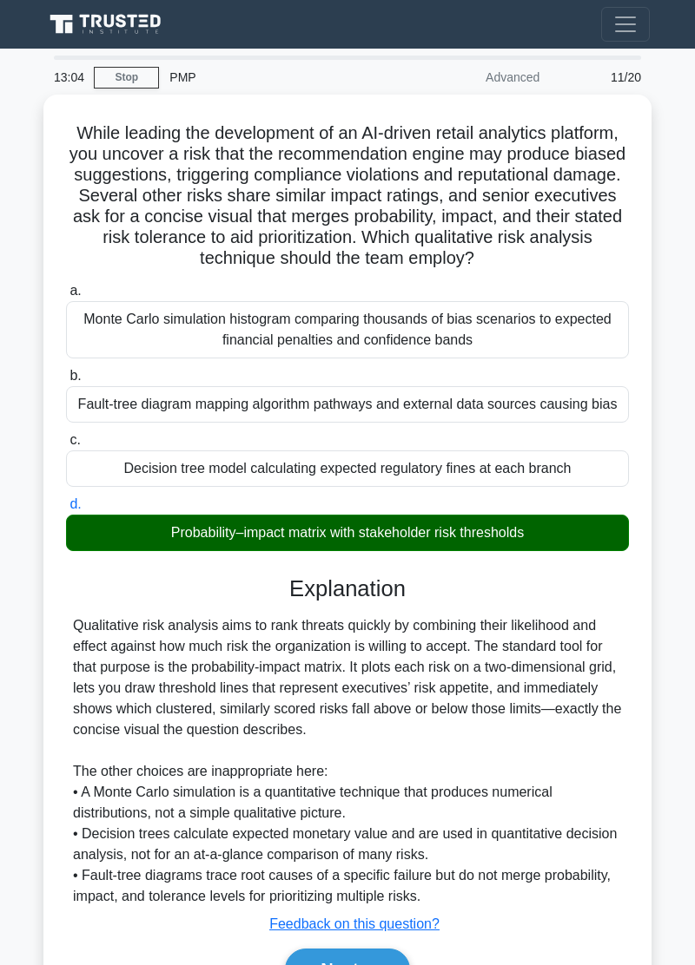
click at [368, 964] on button "Next" at bounding box center [347, 970] width 124 height 42
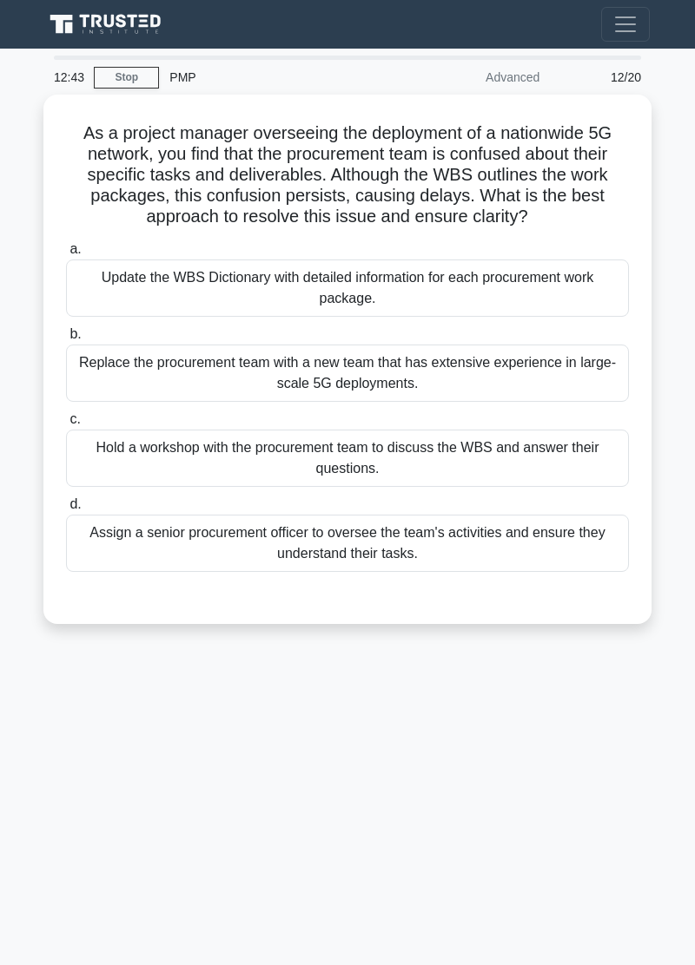
click at [54, 705] on div "12:43 Stop PMP Advanced 12/20 As a project manager overseeing the deployment of…" at bounding box center [347, 490] width 625 height 868
click at [56, 688] on div "12:36 Stop PMP Advanced 12/20 As a project manager overseeing the deployment of…" at bounding box center [347, 490] width 625 height 868
click at [54, 684] on div "12:35 Stop PMP Advanced 12/20 As a project manager overseeing the deployment of…" at bounding box center [347, 490] width 625 height 868
click at [55, 688] on div "12:32 Stop PMP Advanced 12/20 As a project manager overseeing the deployment of…" at bounding box center [347, 490] width 625 height 868
click at [59, 700] on div "12:30 Stop PMP Advanced 12/20 As a project manager overseeing the deployment of…" at bounding box center [347, 490] width 625 height 868
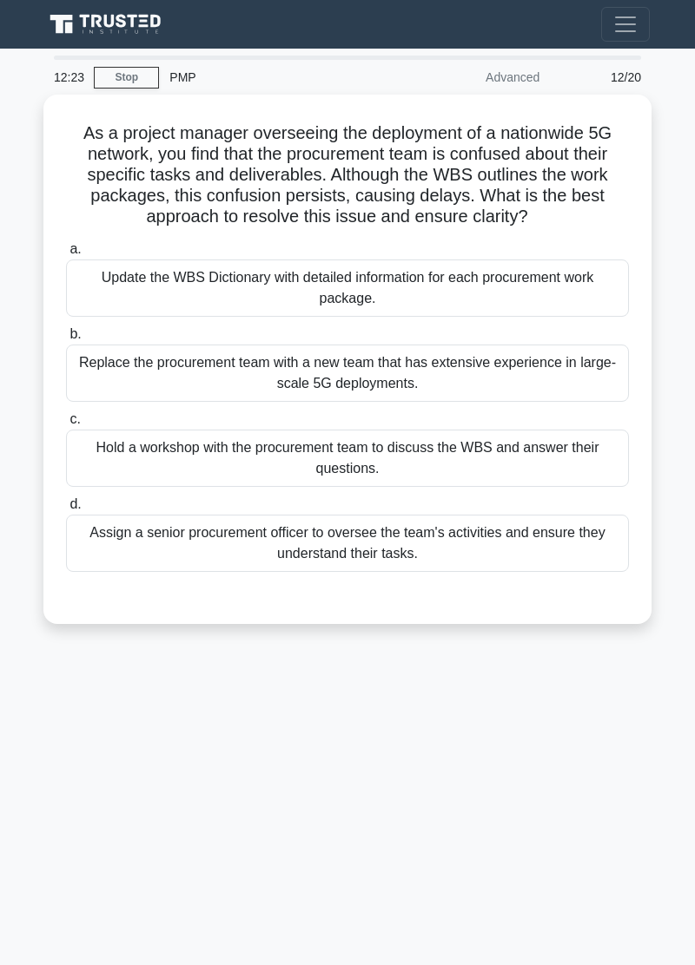
click at [56, 686] on div "12:23 Stop PMP Advanced 12/20 As a project manager overseeing the deployment of…" at bounding box center [347, 490] width 625 height 868
click at [502, 444] on div "Hold a workshop with the procurement team to discuss the WBS and answer their q…" at bounding box center [347, 458] width 563 height 57
click at [66, 425] on input "c. Hold a workshop with the procurement team to discuss the WBS and answer thei…" at bounding box center [66, 419] width 0 height 11
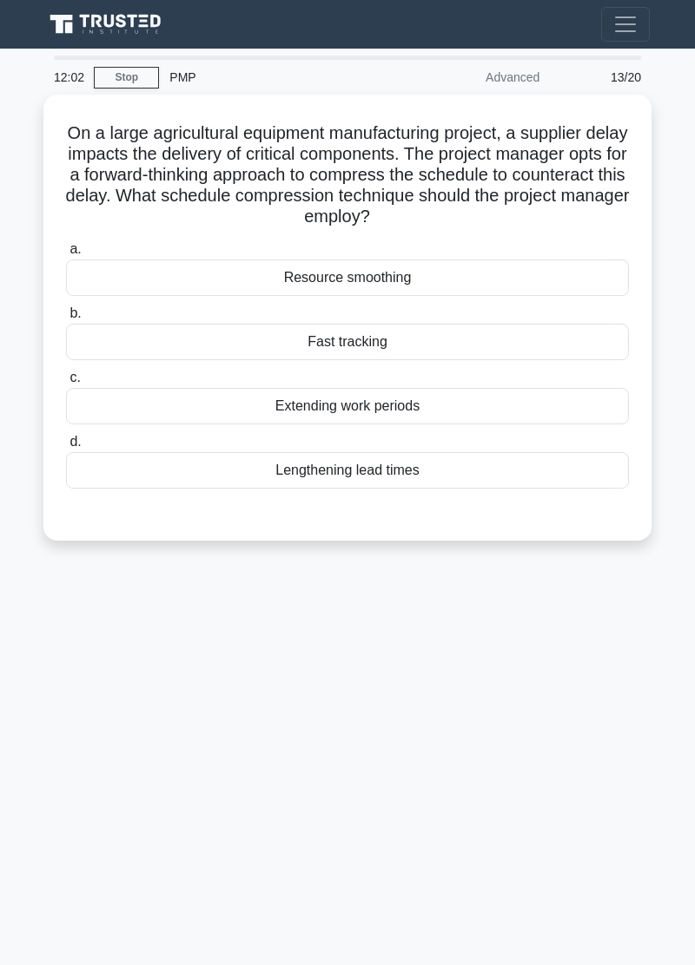
click at [53, 678] on div "12:02 Stop PMP Advanced 13/20 On a large agricultural equipment manufacturing p…" at bounding box center [347, 490] width 625 height 868
click at [584, 693] on div "11:57 Stop PMP Advanced 13/20 On a large agricultural equipment manufacturing p…" at bounding box center [347, 490] width 625 height 868
click at [482, 330] on div "Fast tracking" at bounding box center [347, 342] width 563 height 36
click at [66, 319] on input "b. Fast tracking" at bounding box center [66, 313] width 0 height 11
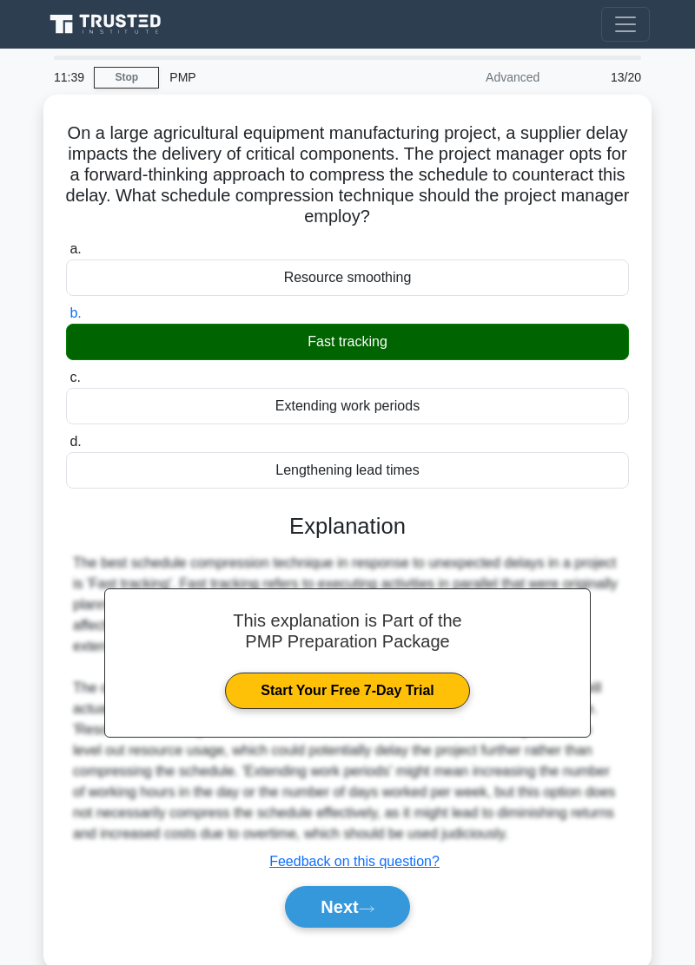
click at [366, 913] on button "Next" at bounding box center [347, 907] width 124 height 42
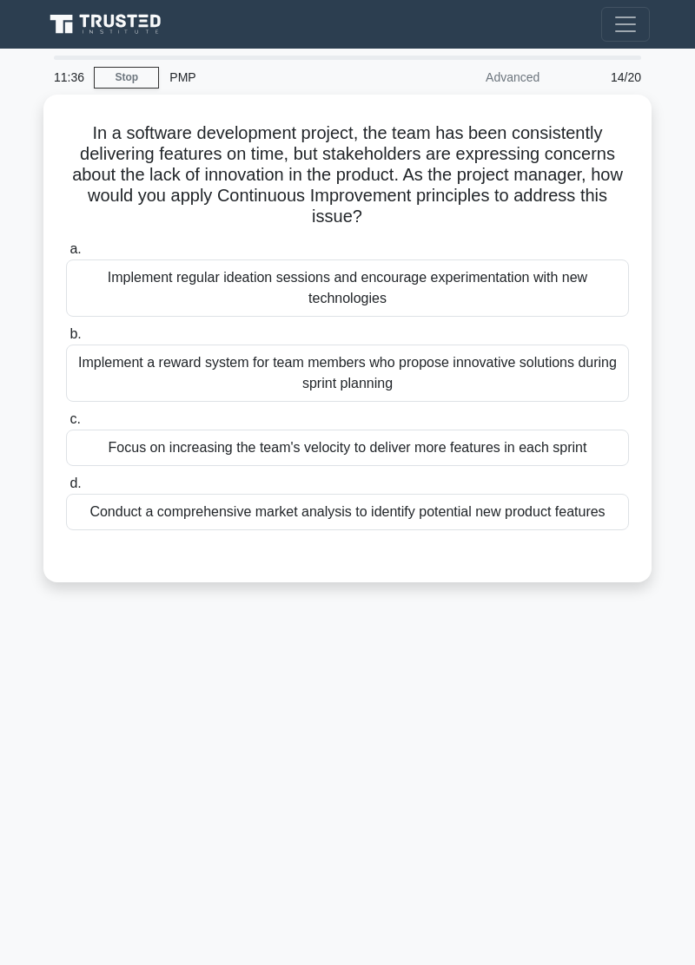
click at [537, 715] on div "11:36 Stop PMP Advanced 14/20 In a software development project, the team has b…" at bounding box center [347, 490] width 625 height 868
click at [522, 769] on div "11:27 Stop PMP Advanced 14/20 In a software development project, the team has b…" at bounding box center [347, 490] width 625 height 868
click at [487, 769] on div "11:26 Stop PMP Advanced 14/20 In a software development project, the team has b…" at bounding box center [347, 490] width 625 height 868
click at [480, 791] on div "11:22 Stop PMP Advanced 14/20 In a software development project, the team has b…" at bounding box center [347, 490] width 625 height 868
click at [535, 518] on div "Conduct a comprehensive market analysis to identify potential new product featu…" at bounding box center [347, 512] width 563 height 36
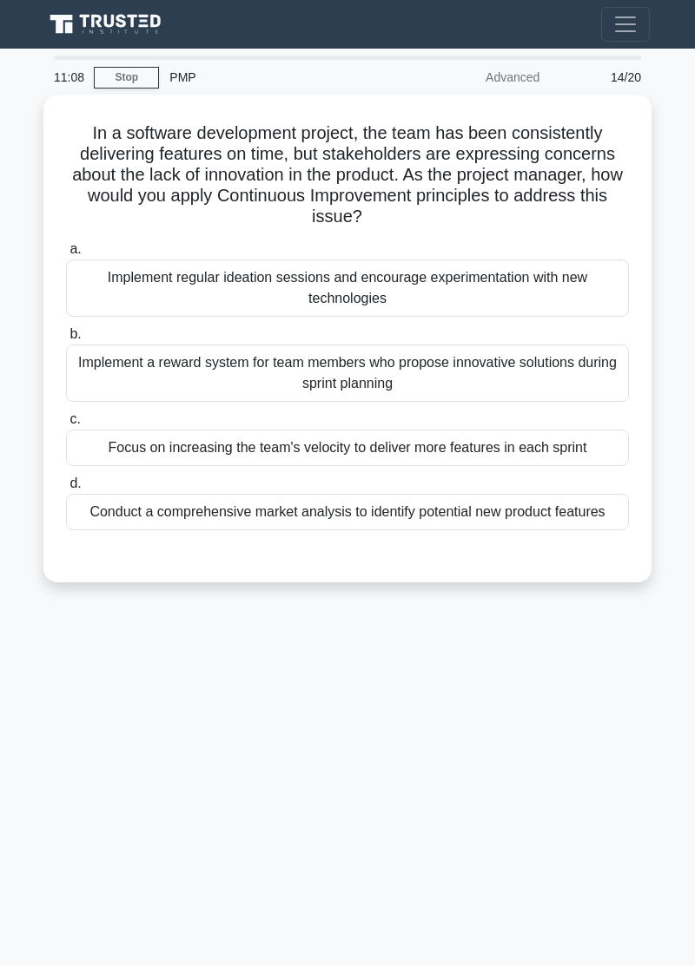
click at [66, 490] on input "d. Conduct a comprehensive market analysis to identify potential new product fe…" at bounding box center [66, 483] width 0 height 11
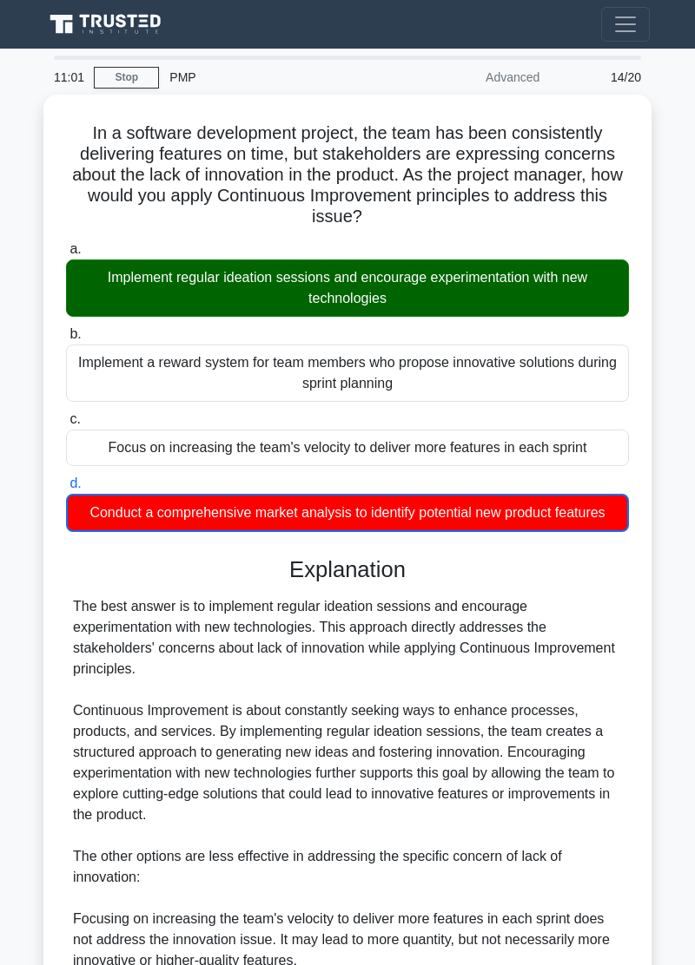
scroll to position [322, 0]
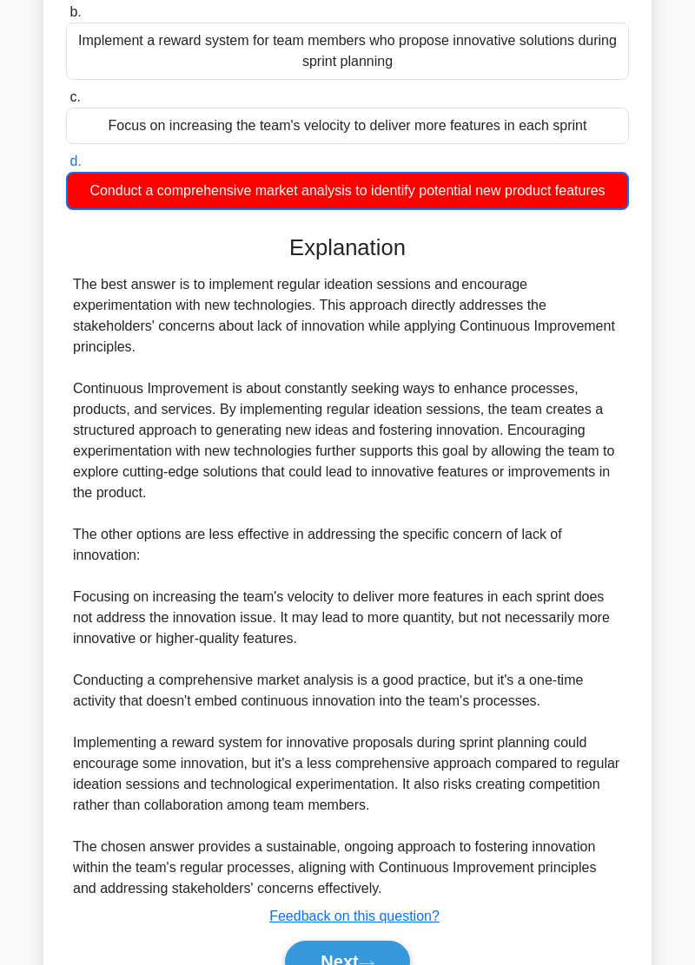
click at [385, 956] on button "Next" at bounding box center [347, 962] width 124 height 42
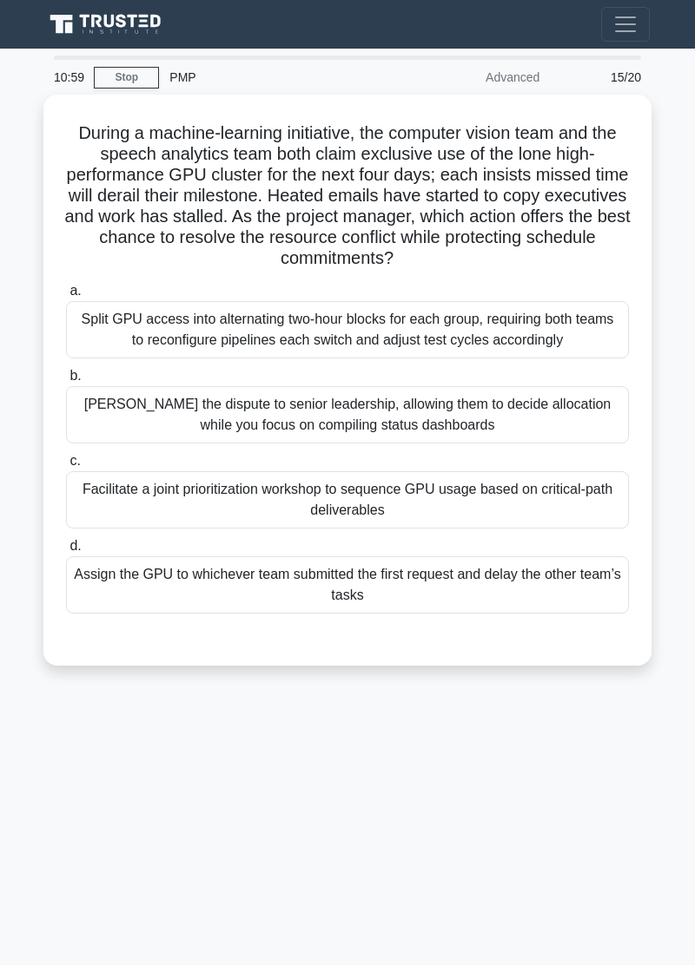
scroll to position [0, 0]
click at [57, 721] on div "10:56 Stop PMP Advanced 15/20 During a machine-learning initiative, the compute…" at bounding box center [347, 490] width 625 height 868
click at [537, 488] on div "Facilitate a joint prioritization workshop to sequence GPU usage based on criti…" at bounding box center [347, 499] width 563 height 57
click at [66, 467] on input "c. Facilitate a joint prioritization workshop to sequence GPU usage based on cr…" at bounding box center [66, 461] width 0 height 11
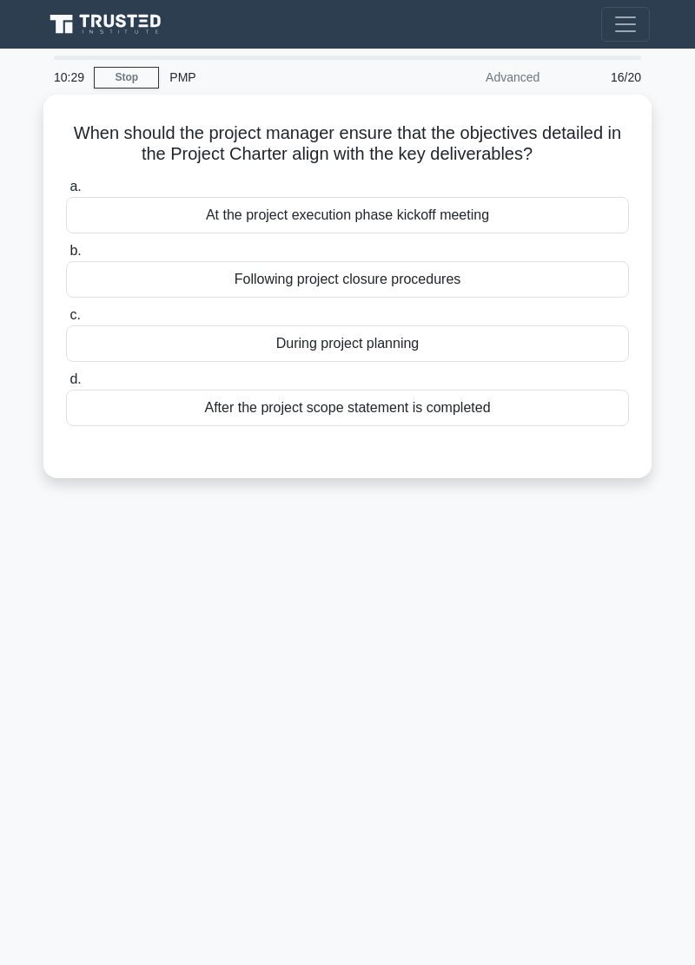
click at [40, 689] on div "10:29 Stop PMP Advanced 16/20 When should the project manager ensure that the o…" at bounding box center [347, 490] width 625 height 868
click at [503, 674] on div "10:24 Stop PMP Advanced 16/20 When should the project manager ensure that the o…" at bounding box center [347, 490] width 625 height 868
click at [540, 547] on div "10:17 Stop PMP Advanced 16/20 When should the project manager ensure that the o…" at bounding box center [347, 490] width 625 height 868
click at [488, 418] on div "After the project scope statement is completed" at bounding box center [347, 408] width 563 height 36
click at [66, 385] on input "d. After the project scope statement is completed" at bounding box center [66, 379] width 0 height 11
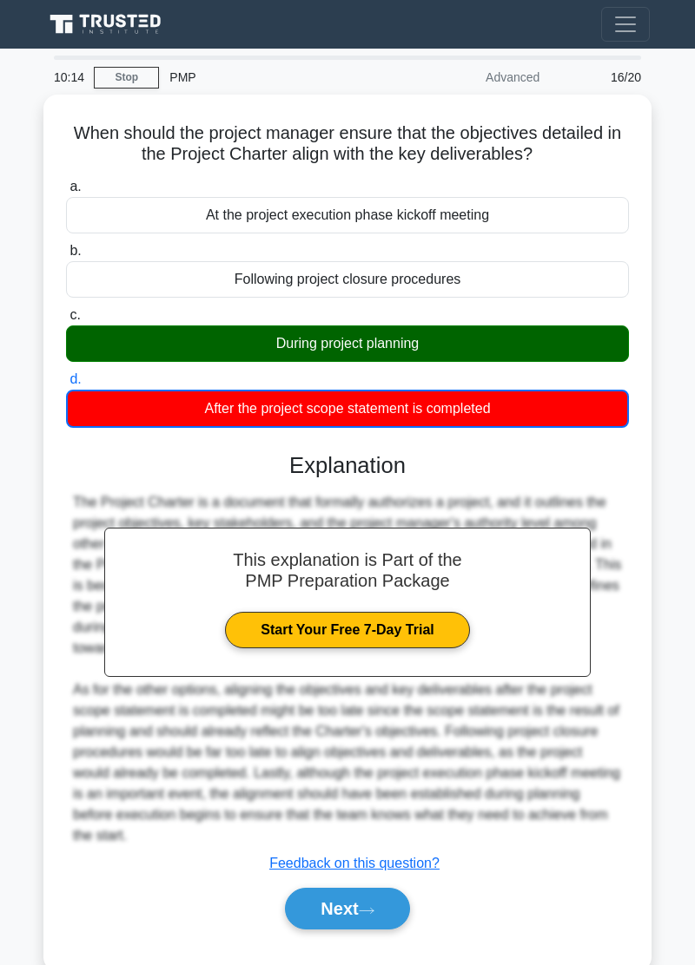
click at [397, 905] on button "Next" at bounding box center [347, 909] width 124 height 42
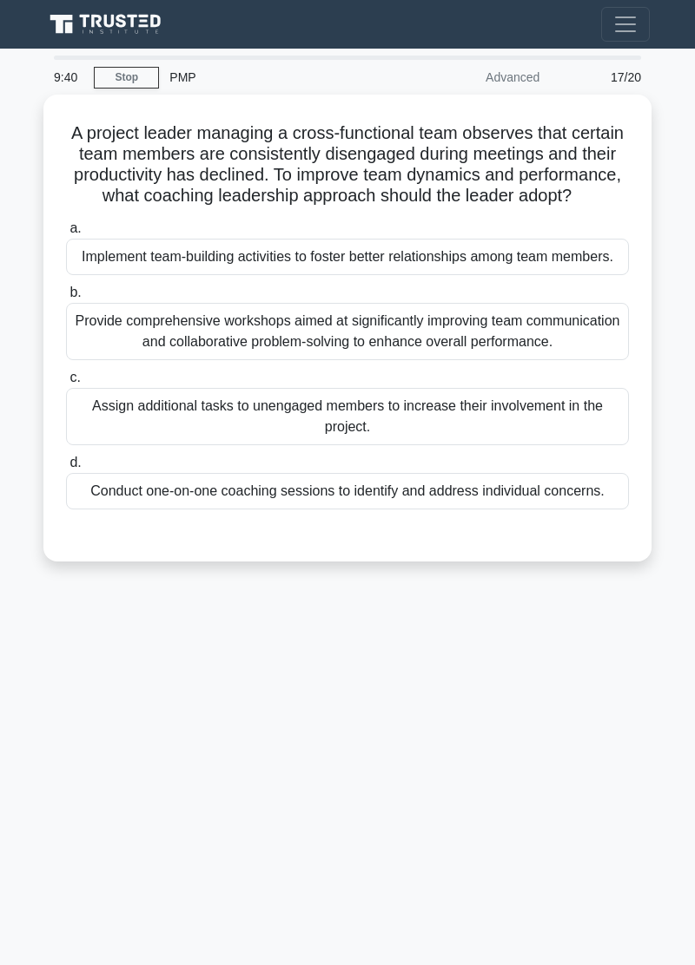
click at [555, 259] on div "Implement team-building activities to foster better relationships among team me…" at bounding box center [347, 257] width 563 height 36
click at [66, 234] on input "a. Implement team-building activities to foster better relationships among team…" at bounding box center [66, 228] width 0 height 11
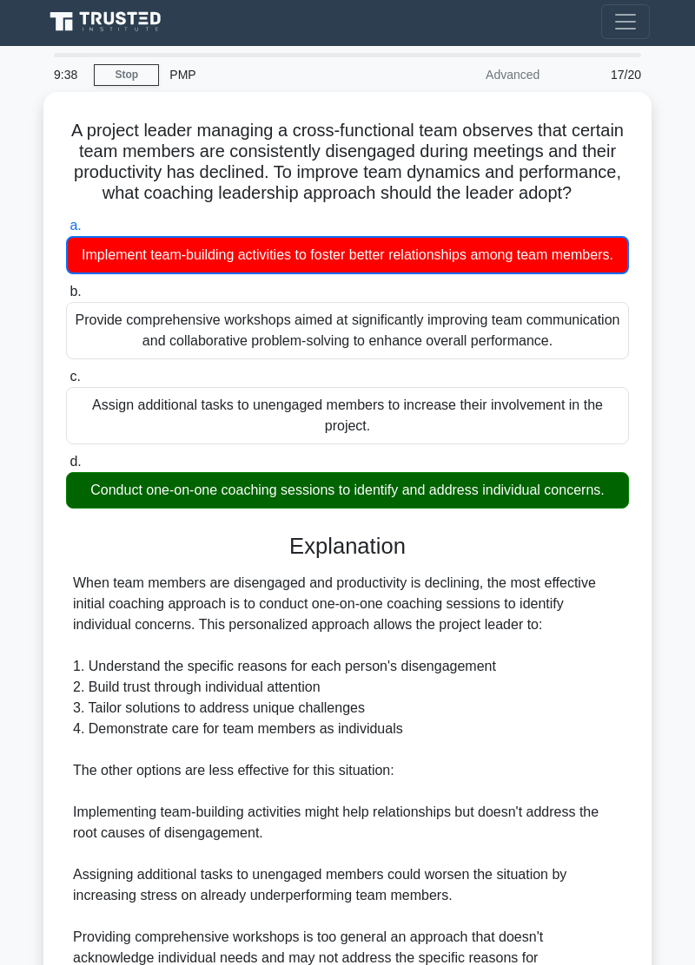
scroll to position [155, 0]
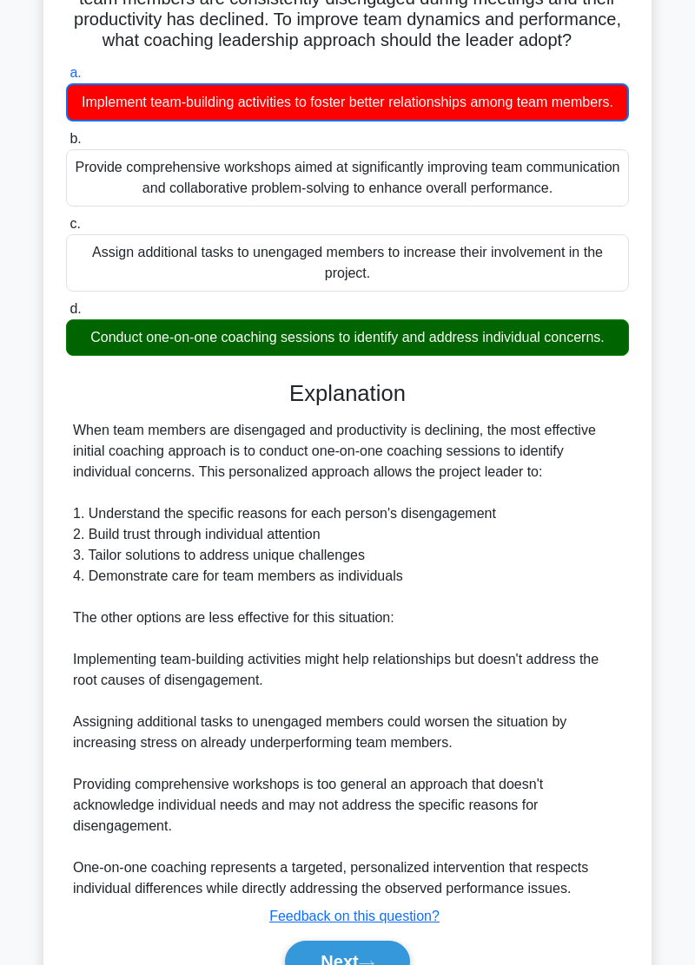
click at [359, 948] on button "Next" at bounding box center [347, 962] width 124 height 42
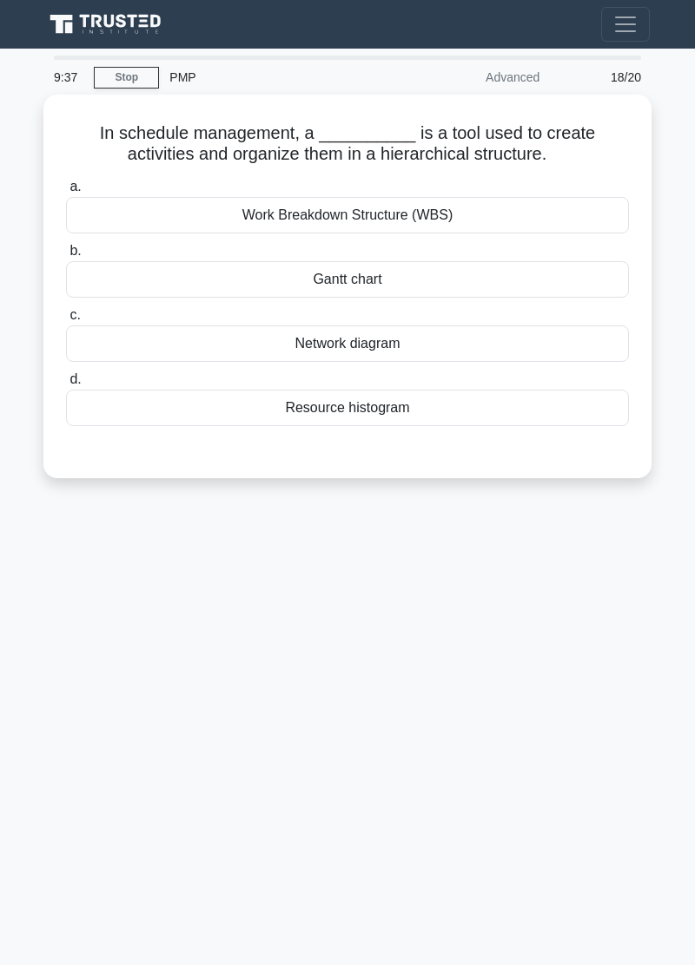
scroll to position [0, 0]
click at [471, 335] on div "Network diagram" at bounding box center [347, 344] width 563 height 36
click at [66, 321] on input "c. Network diagram" at bounding box center [66, 315] width 0 height 11
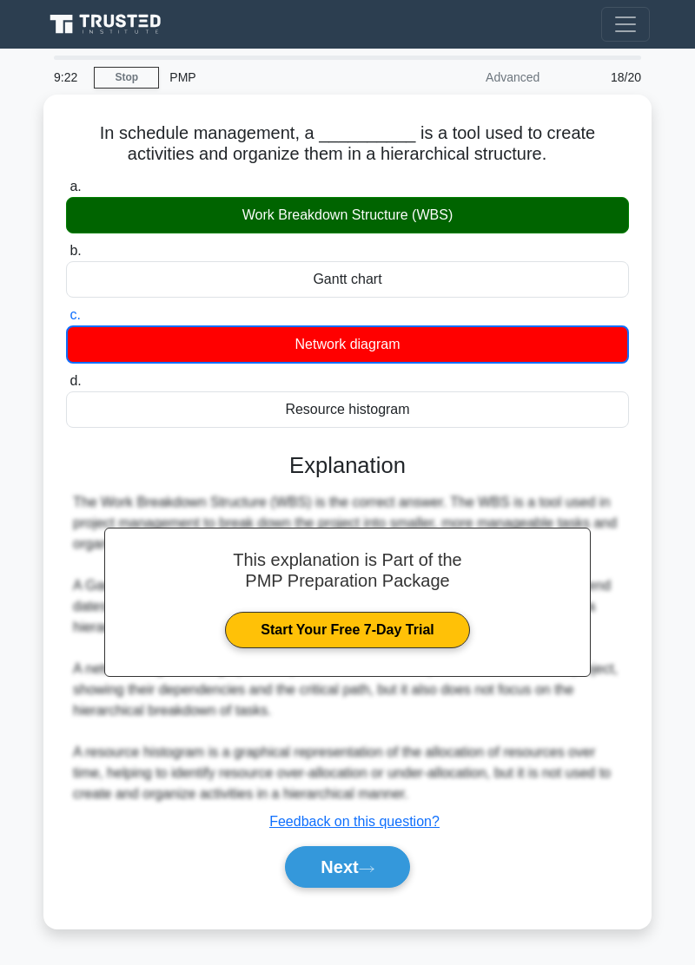
click at [372, 867] on button "Next" at bounding box center [347, 867] width 124 height 42
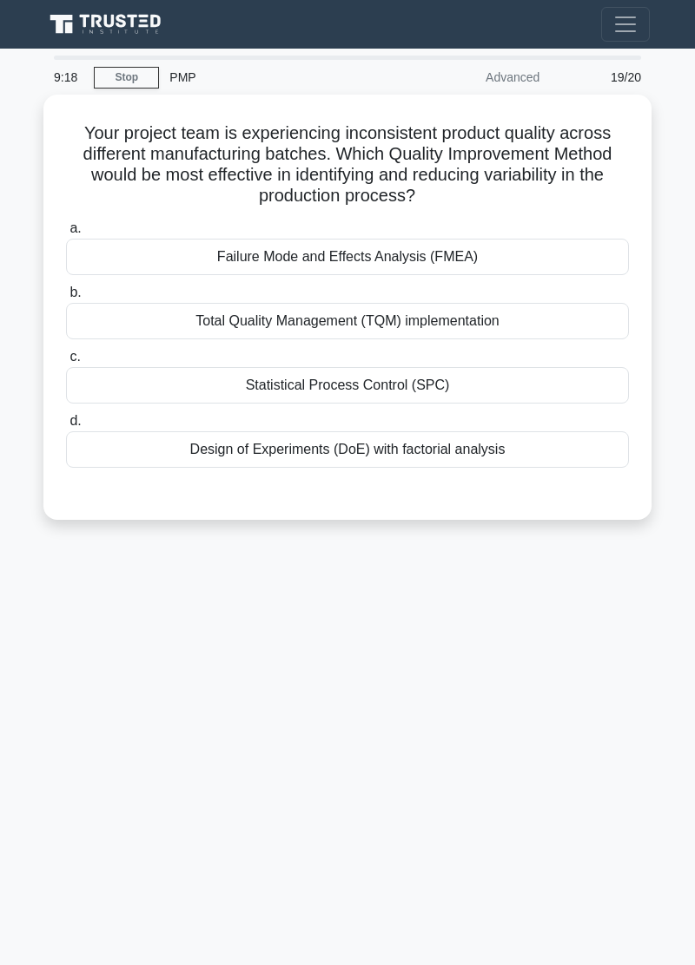
click at [35, 713] on div "9:18 Stop PMP Advanced 19/20 Your project team is experiencing inconsistent pro…" at bounding box center [347, 490] width 625 height 868
click at [580, 597] on div "8:56 Stop PMP Advanced 19/20 Your project team is experiencing inconsistent pro…" at bounding box center [347, 490] width 625 height 868
click at [541, 457] on div "Design of Experiments (DoE) with factorial analysis" at bounding box center [347, 449] width 563 height 36
click at [66, 427] on input "d. Design of Experiments (DoE) with factorial analysis" at bounding box center [66, 421] width 0 height 11
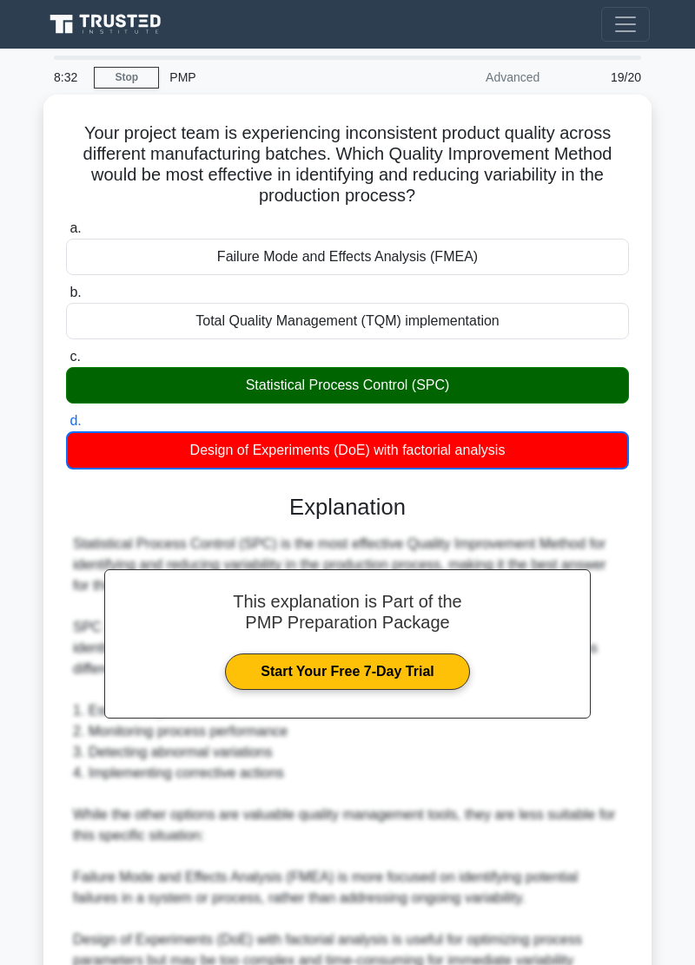
scroll to position [155, 0]
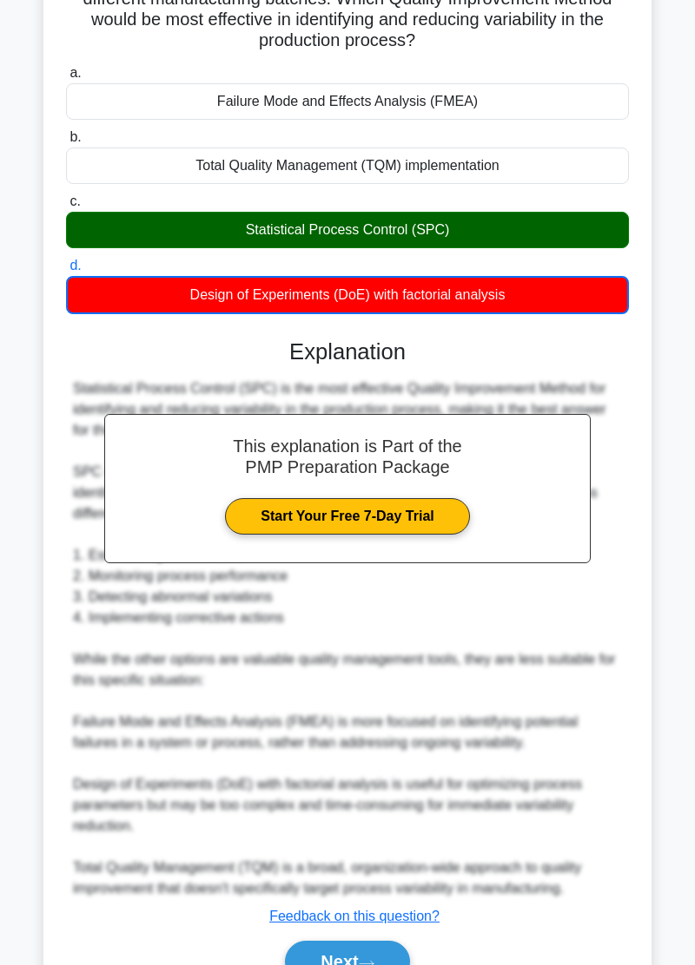
click at [385, 948] on button "Next" at bounding box center [347, 962] width 124 height 42
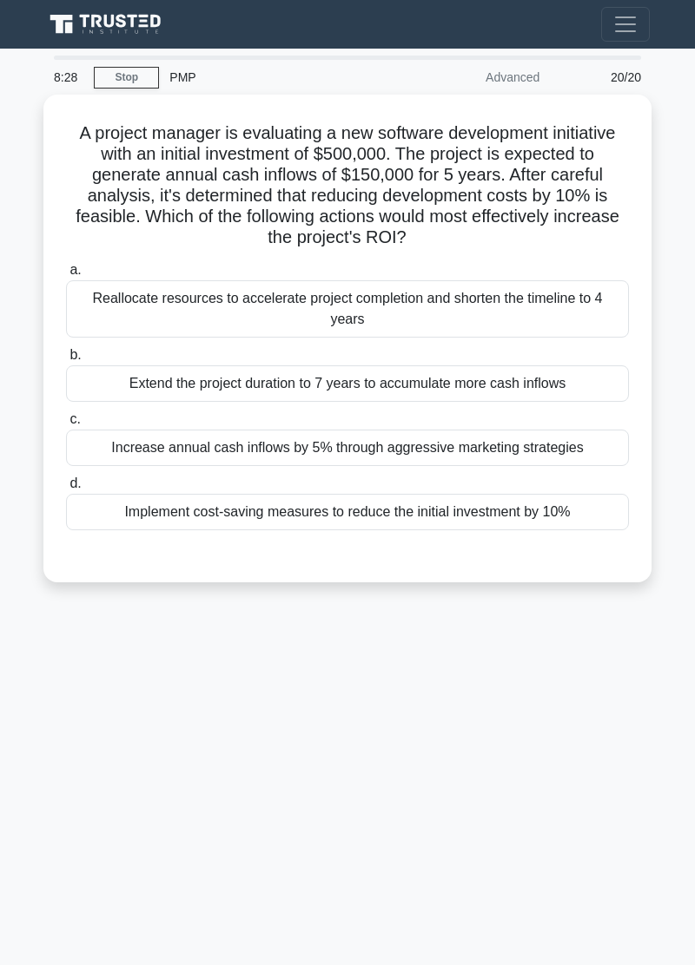
click at [34, 721] on main "8:28 Stop PMP Advanced 20/20 A project manager is evaluating a new software dev…" at bounding box center [347, 507] width 695 height 917
click at [35, 719] on div "8:22 Stop PMP Advanced 20/20 A project manager is evaluating a new software dev…" at bounding box center [347, 490] width 625 height 868
click at [35, 712] on div "8:22 Stop PMP Advanced 20/20 A project manager is evaluating a new software dev…" at bounding box center [347, 490] width 625 height 868
click at [42, 717] on div "8:22 Stop PMP Advanced 20/20 A project manager is evaluating a new software dev…" at bounding box center [347, 490] width 625 height 868
click at [49, 708] on div "8:21 Stop PMP Advanced 20/20 A project manager is evaluating a new software dev…" at bounding box center [347, 490] width 625 height 868
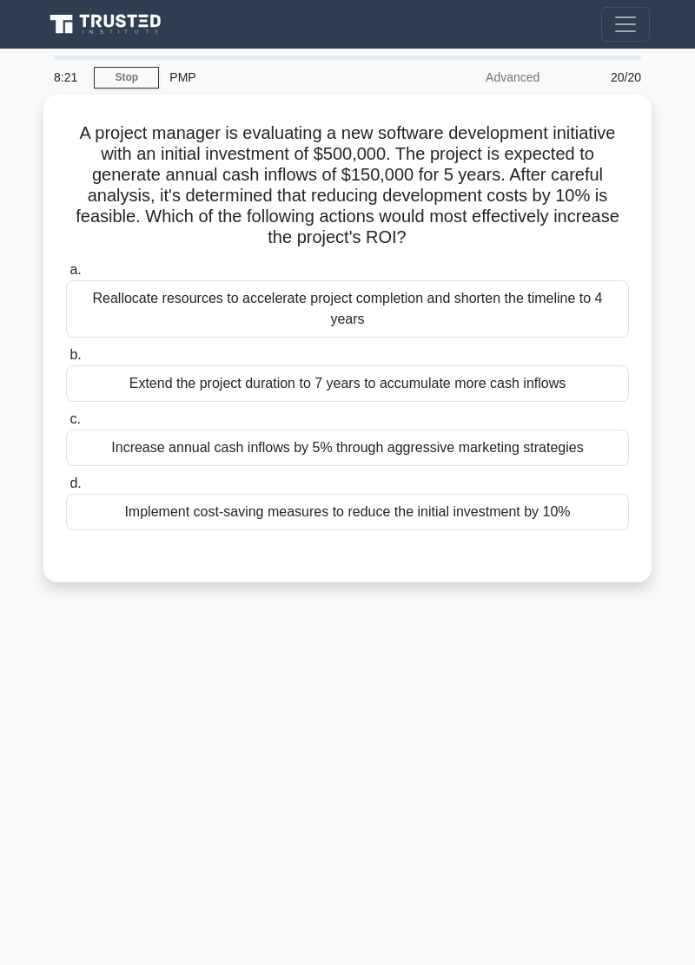
click at [49, 708] on div "8:21 Stop PMP Advanced 20/20 A project manager is evaluating a new software dev…" at bounding box center [347, 490] width 625 height 868
click at [42, 719] on div "8:21 Stop PMP Advanced 20/20 A project manager is evaluating a new software dev…" at bounding box center [347, 490] width 625 height 868
click at [42, 718] on div "8:21 Stop PMP Advanced 20/20 A project manager is evaluating a new software dev…" at bounding box center [347, 490] width 625 height 868
click at [609, 780] on div "7:57 Stop PMP Advanced 20/20 A project manager is evaluating a new software dev…" at bounding box center [347, 490] width 625 height 868
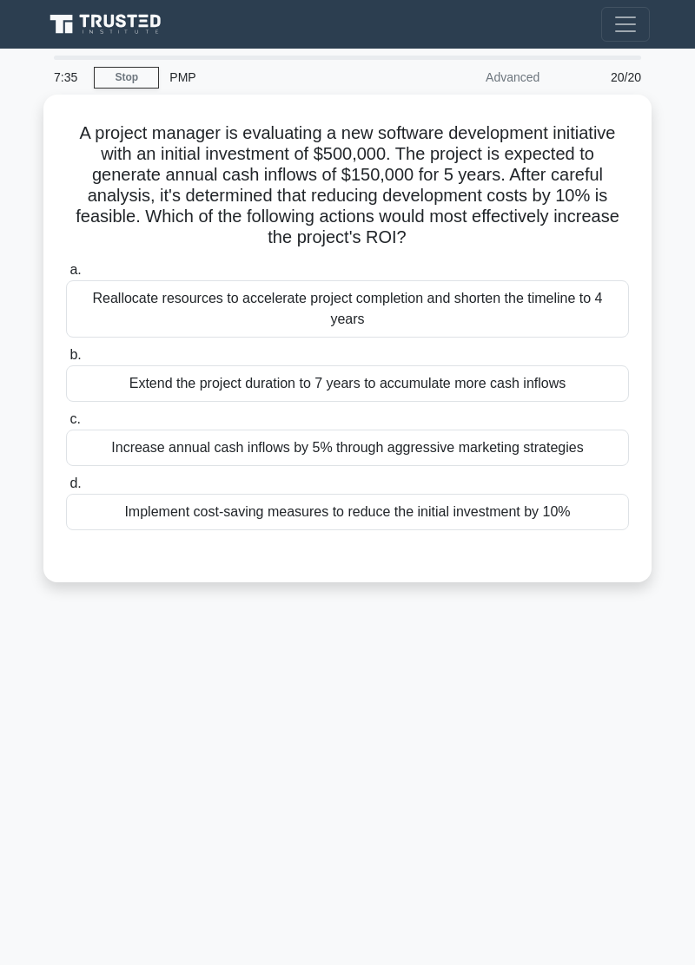
click at [571, 384] on div "Extend the project duration to 7 years to accumulate more cash inflows" at bounding box center [347, 383] width 563 height 36
click at [66, 361] on input "b. Extend the project duration to 7 years to accumulate more cash inflows" at bounding box center [66, 355] width 0 height 11
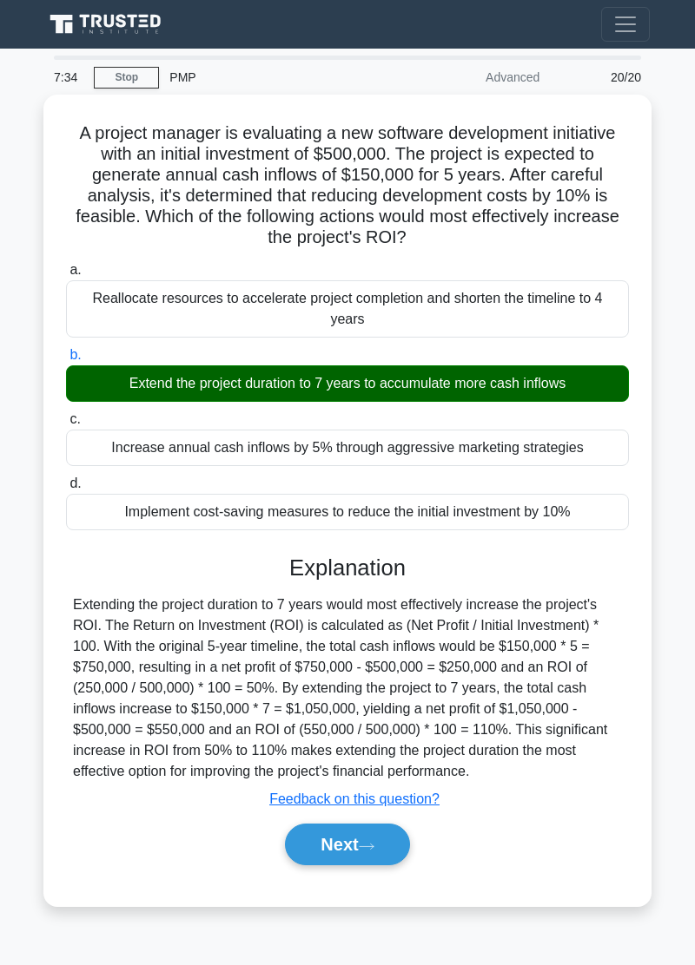
click at [359, 856] on button "Next" at bounding box center [347, 845] width 124 height 42
click at [374, 842] on icon at bounding box center [367, 847] width 16 height 10
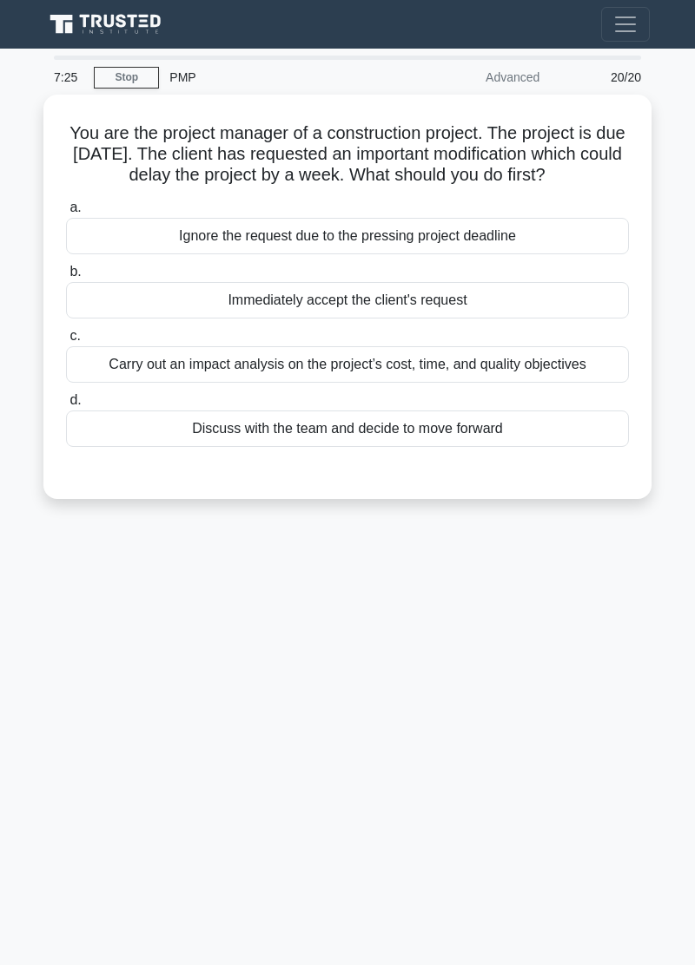
scroll to position [0, 0]
click at [524, 361] on div "Carry out an impact analysis on the project’s cost, time, and quality objectives" at bounding box center [347, 364] width 563 height 36
click at [66, 342] on input "c. Carry out an impact analysis on the project’s cost, time, and quality object…" at bounding box center [66, 336] width 0 height 11
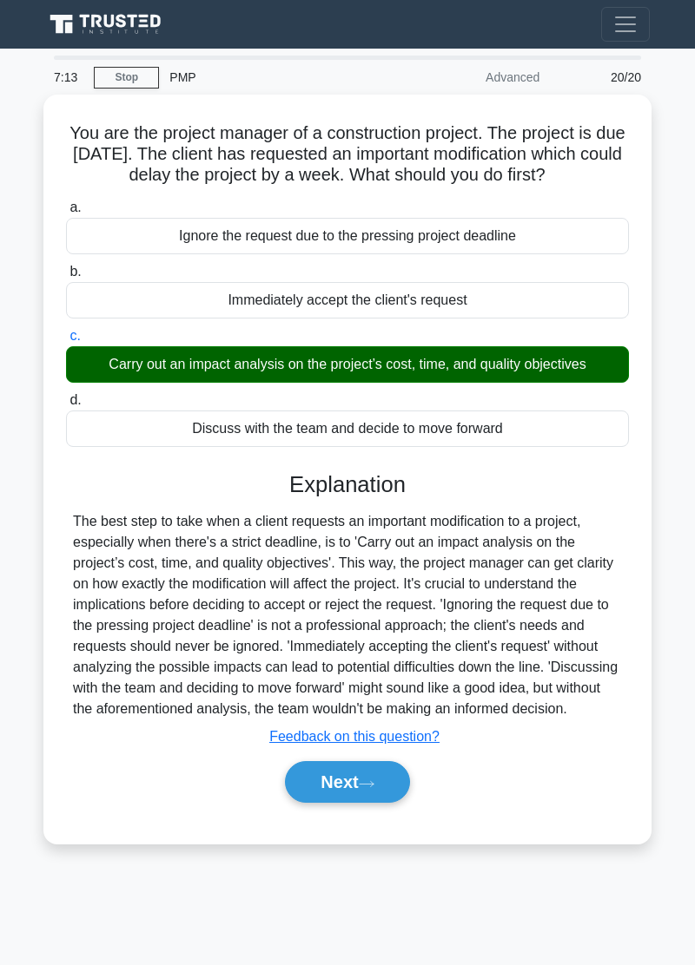
click at [371, 787] on button "Next" at bounding box center [347, 782] width 124 height 42
